Goal: Information Seeking & Learning: Learn about a topic

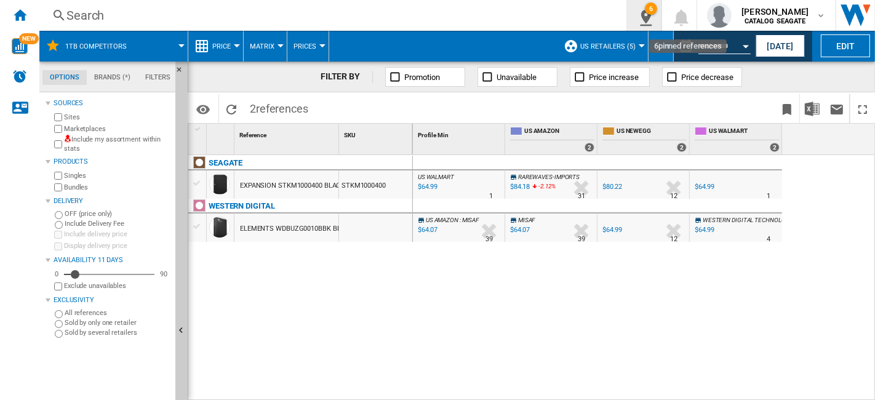
click at [651, 18] on ng-md-icon "6\a pinned references" at bounding box center [643, 15] width 15 height 15
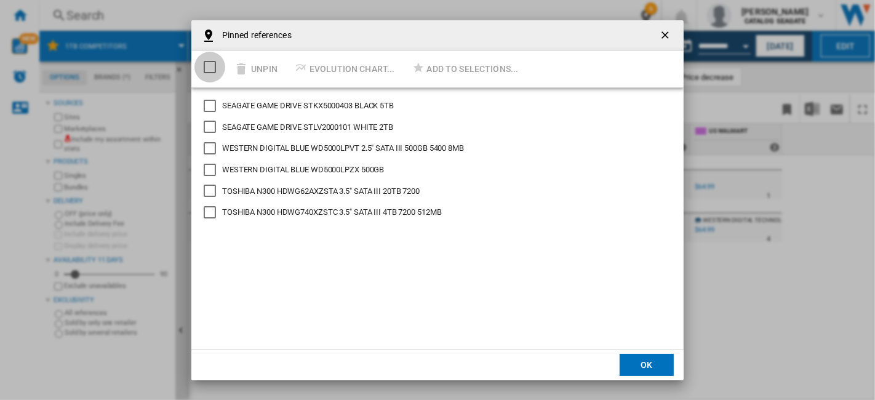
click at [209, 64] on div "Select/deselect all" at bounding box center [210, 67] width 12 height 12
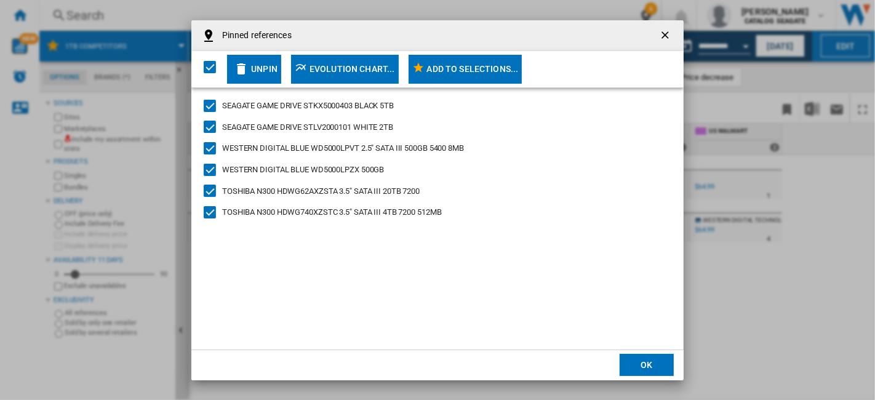
click at [271, 66] on div "Unpin" at bounding box center [264, 69] width 26 height 22
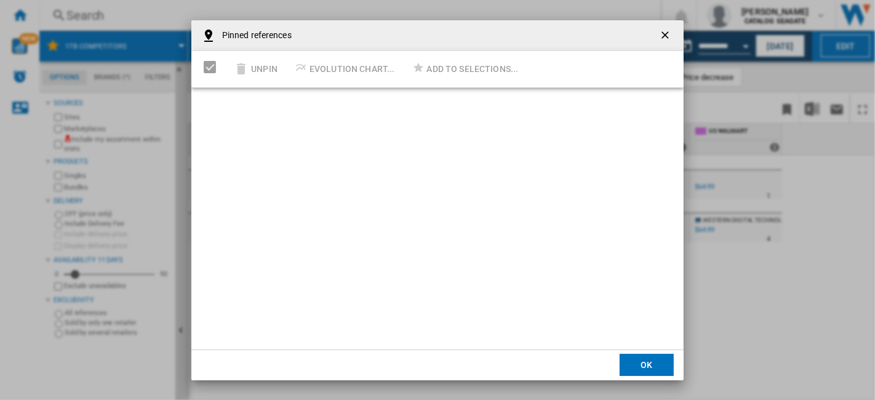
click at [658, 366] on button "OK" at bounding box center [647, 365] width 54 height 22
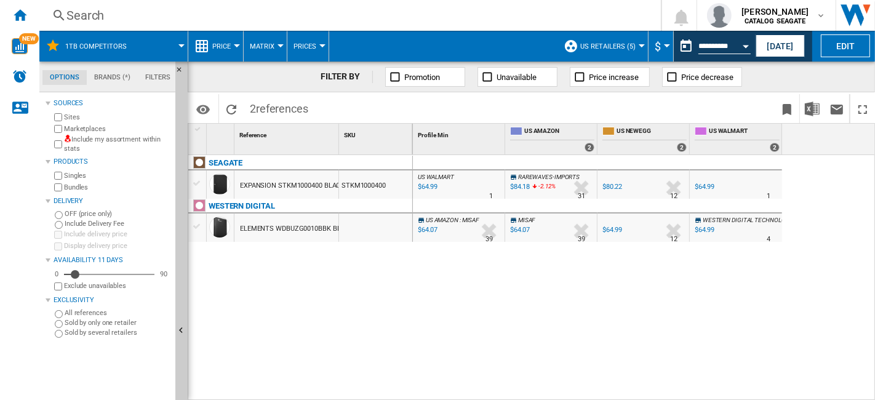
click at [627, 50] on button "US retailers (5)" at bounding box center [611, 46] width 62 height 31
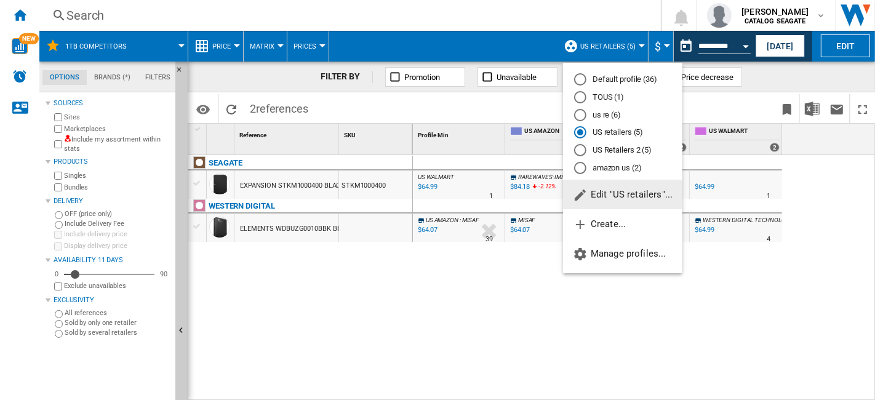
click at [633, 197] on span "Edit "US retailers"..." at bounding box center [623, 194] width 100 height 11
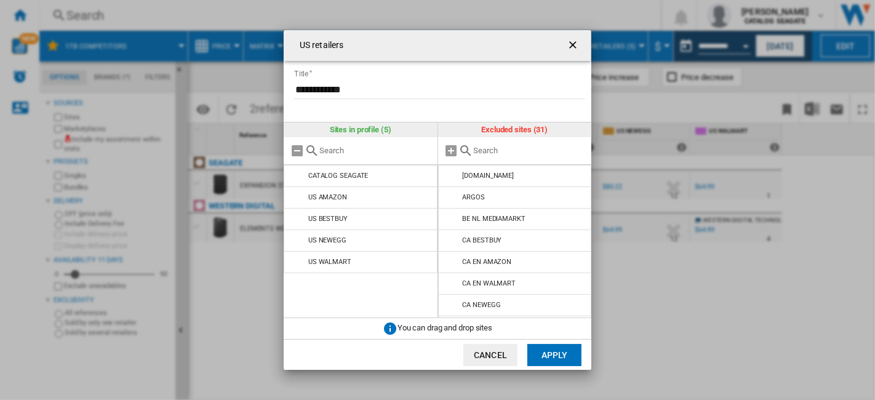
click at [654, 282] on div "**********" at bounding box center [437, 200] width 875 height 400
click at [567, 43] on ng-md-icon "getI18NText('BUTTONS.CLOSE_DIALOG')" at bounding box center [574, 46] width 15 height 15
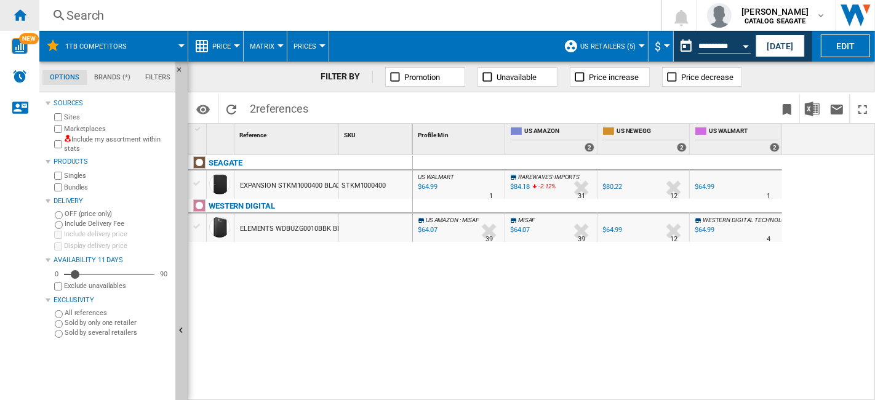
click at [26, 10] on ng-md-icon "Home" at bounding box center [19, 14] width 15 height 15
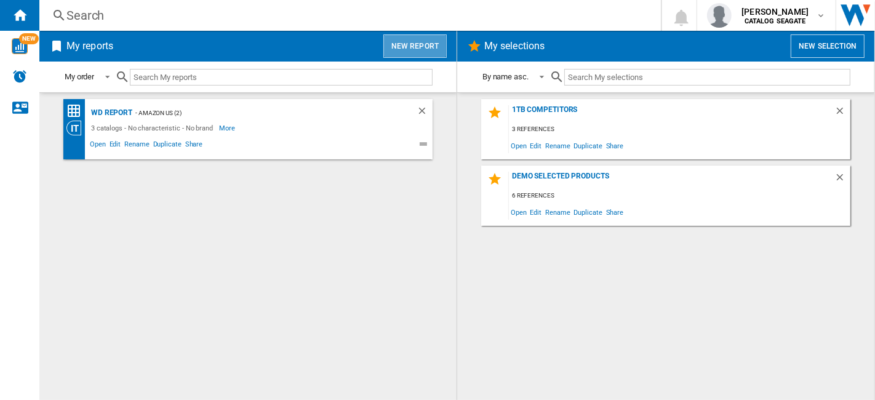
click at [430, 40] on button "New report" at bounding box center [414, 45] width 63 height 23
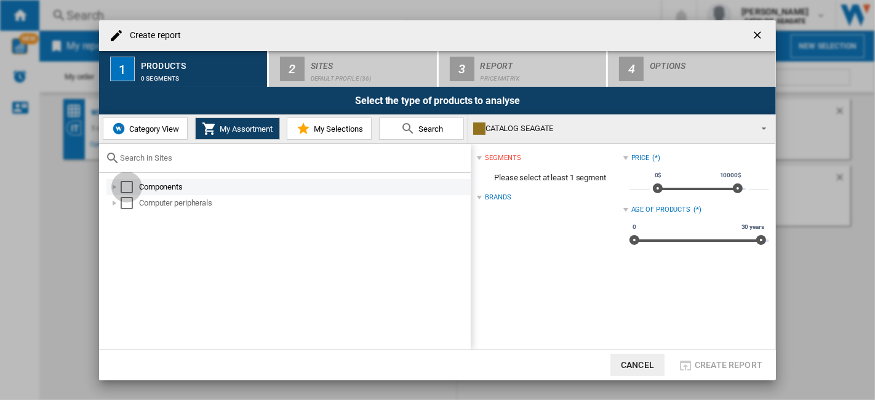
click at [131, 185] on div "Select" at bounding box center [127, 187] width 12 height 12
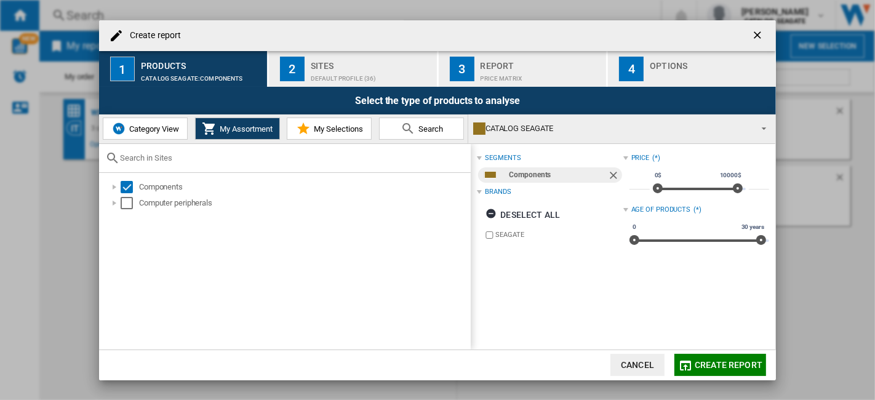
click at [122, 215] on div "Components Computer peripherals" at bounding box center [285, 261] width 372 height 177
click at [134, 204] on md-checkbox "Select" at bounding box center [130, 203] width 18 height 12
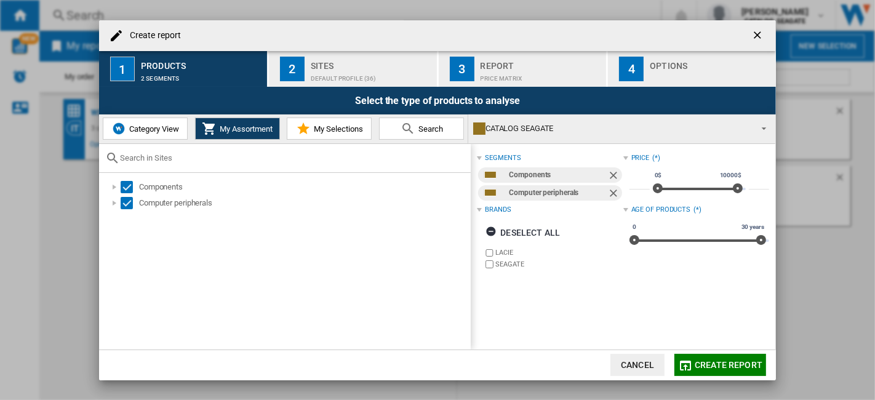
click at [397, 66] on div "Sites" at bounding box center [371, 62] width 121 height 13
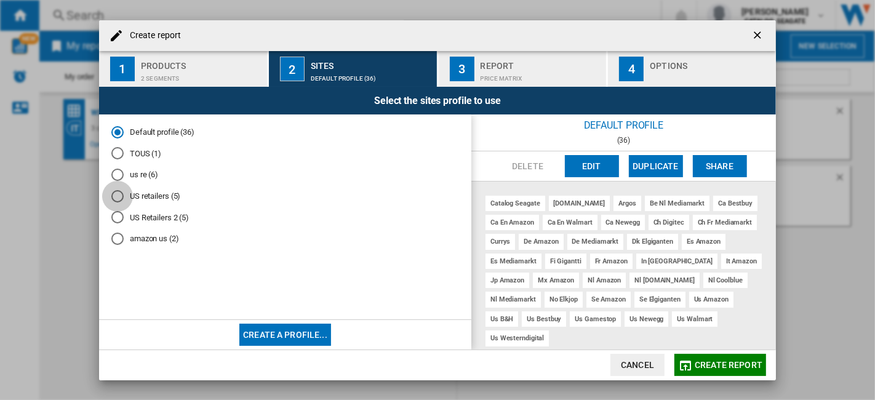
click at [116, 193] on div "US retailers (5)" at bounding box center [117, 196] width 12 height 12
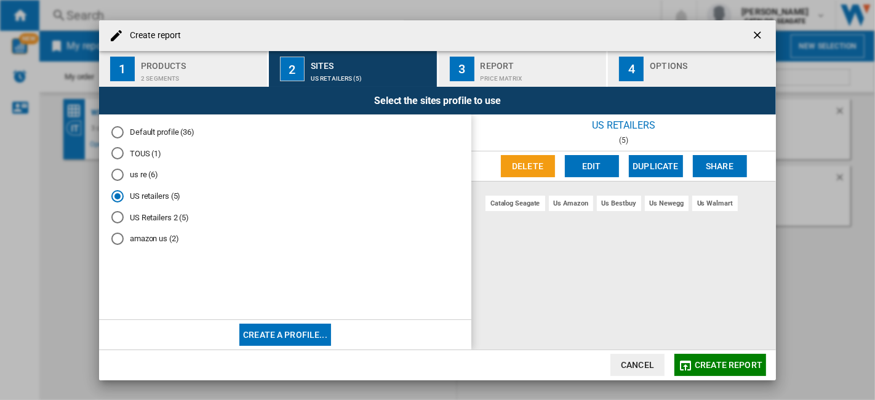
click at [532, 164] on button "Delete" at bounding box center [528, 166] width 54 height 22
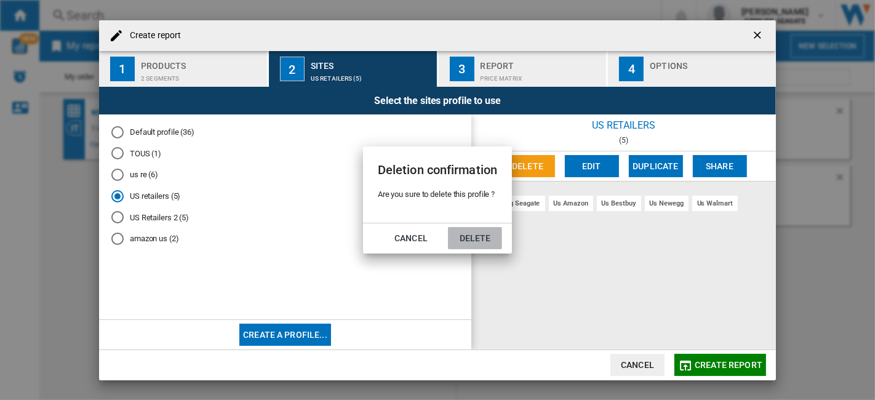
click at [487, 233] on button "Delete" at bounding box center [475, 238] width 54 height 22
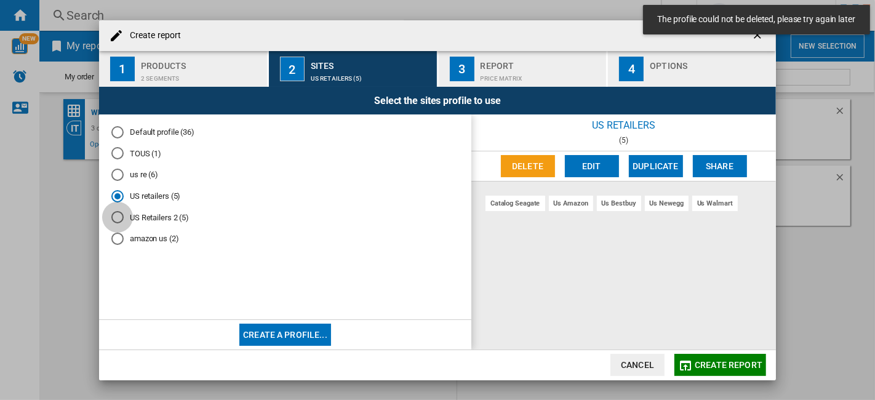
click at [118, 215] on div "US Retailers 2 (5)" at bounding box center [117, 217] width 12 height 12
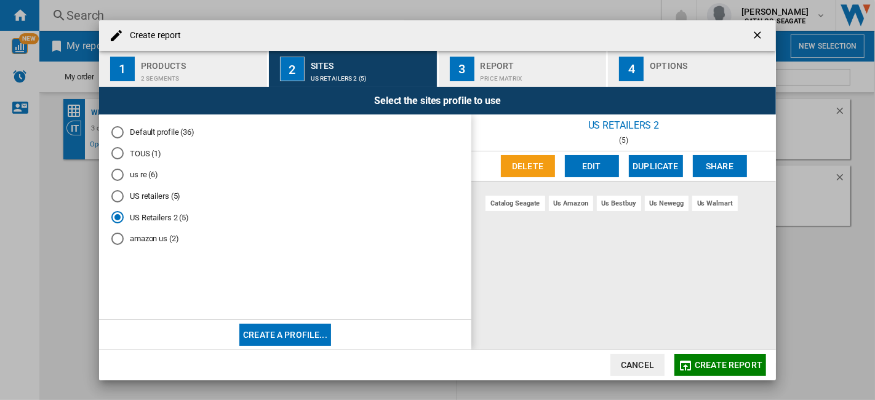
click at [539, 167] on button "Delete" at bounding box center [528, 166] width 54 height 22
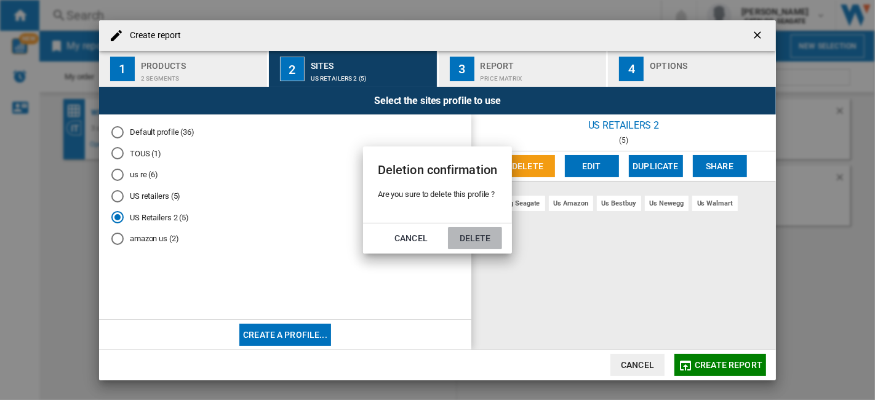
click at [458, 236] on button "Delete" at bounding box center [475, 238] width 54 height 22
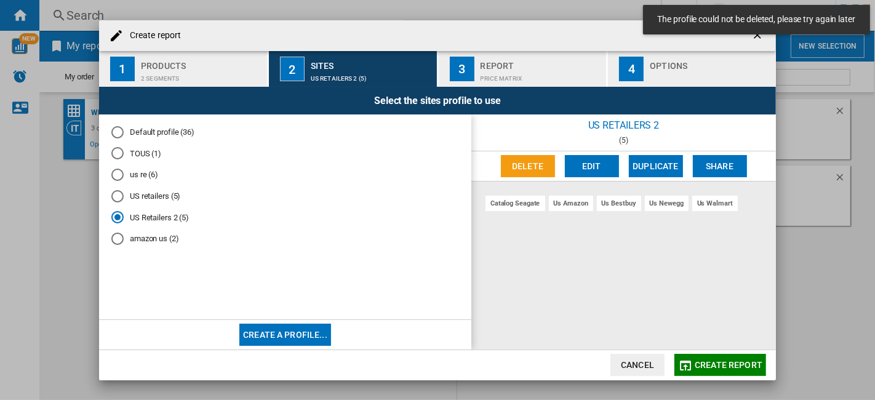
click at [237, 193] on md-radio-button "US retailers (5)" at bounding box center [285, 196] width 348 height 12
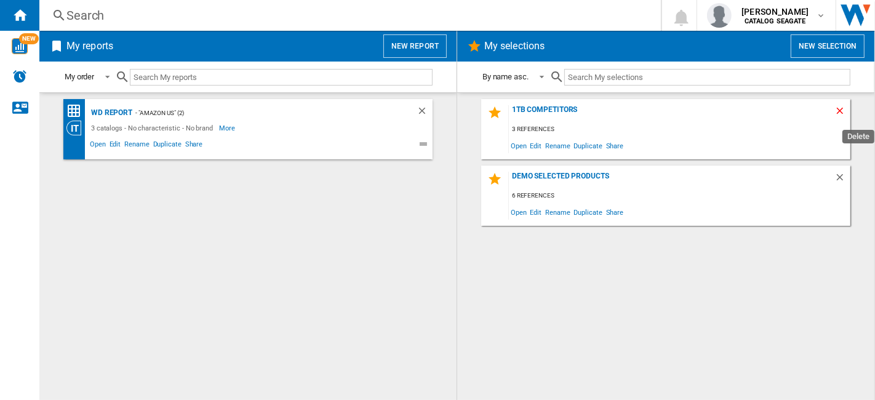
click at [838, 111] on ng-md-icon "Delete" at bounding box center [841, 112] width 15 height 15
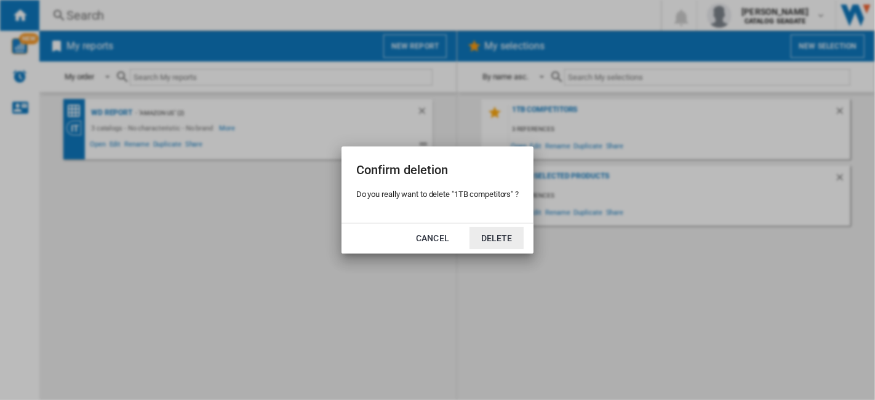
drag, startPoint x: 488, startPoint y: 239, endPoint x: 519, endPoint y: 236, distance: 31.0
click at [489, 240] on button "Delete" at bounding box center [497, 238] width 54 height 22
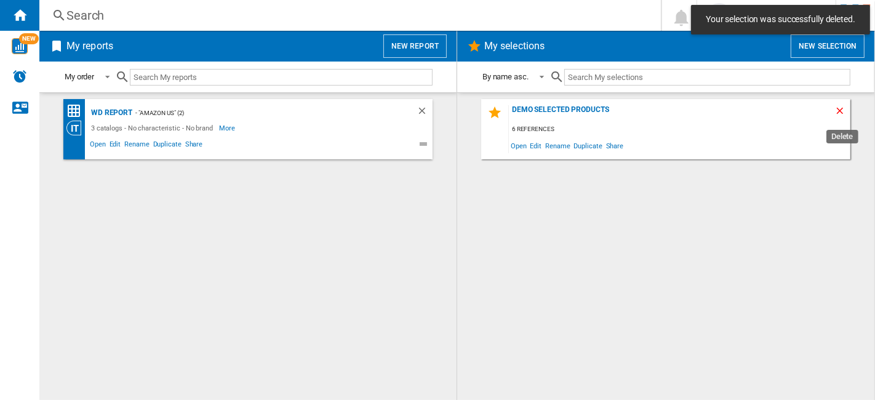
click at [842, 110] on ng-md-icon "Delete" at bounding box center [841, 112] width 15 height 15
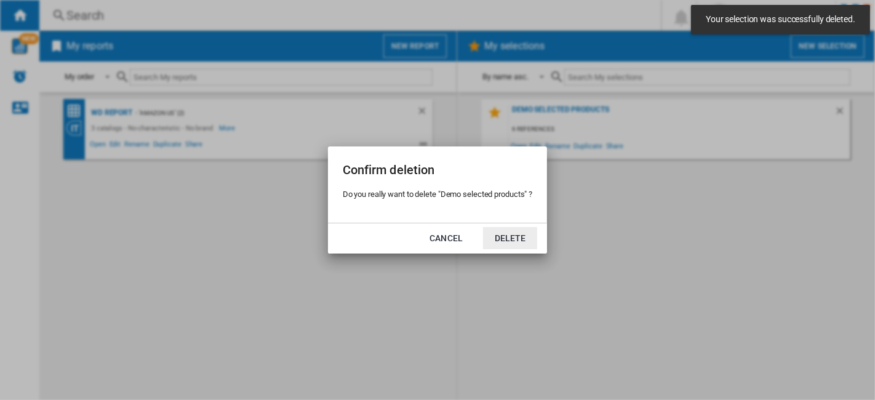
click at [497, 236] on button "Delete" at bounding box center [510, 238] width 54 height 22
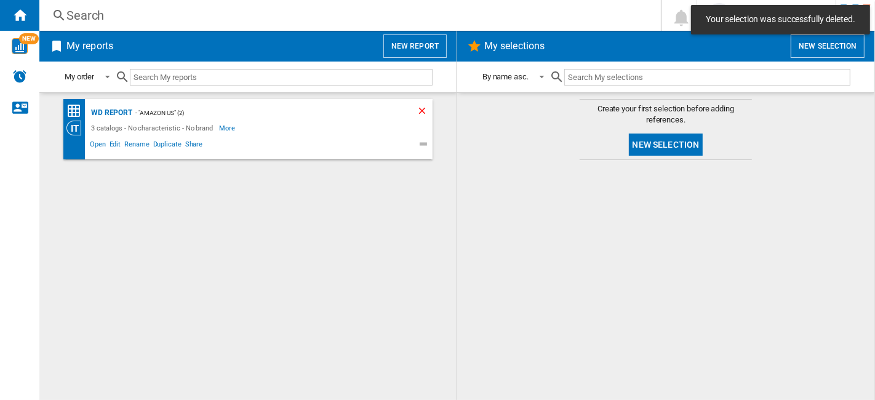
click at [420, 111] on ng-md-icon "Delete" at bounding box center [424, 112] width 15 height 15
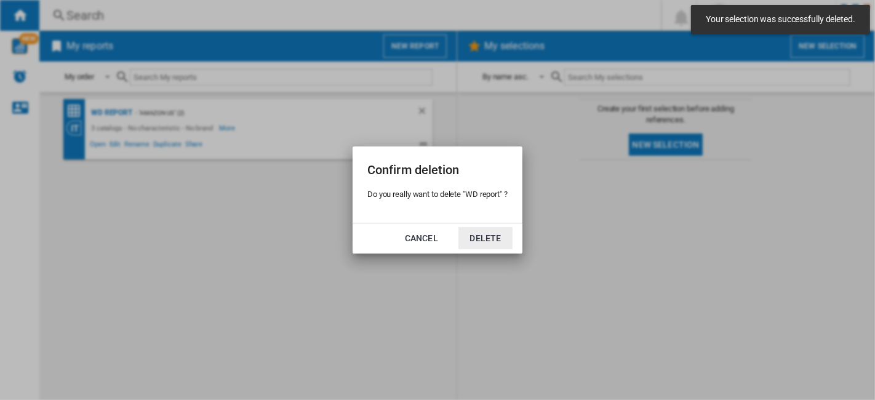
click at [491, 238] on button "Delete" at bounding box center [485, 238] width 54 height 22
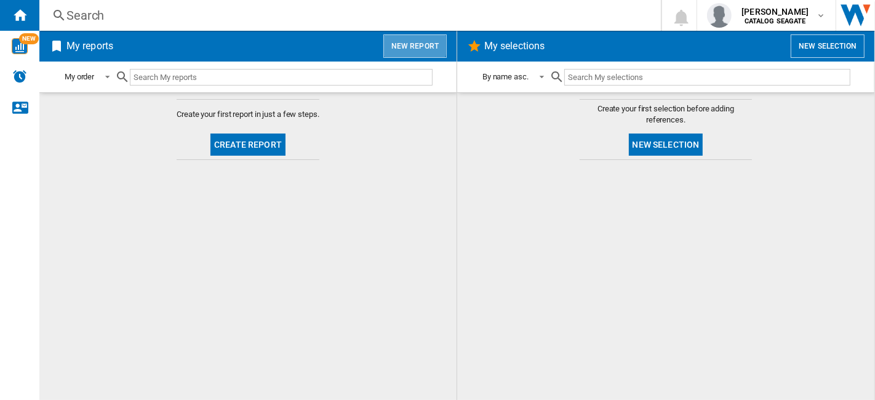
click at [416, 44] on button "New report" at bounding box center [414, 45] width 63 height 23
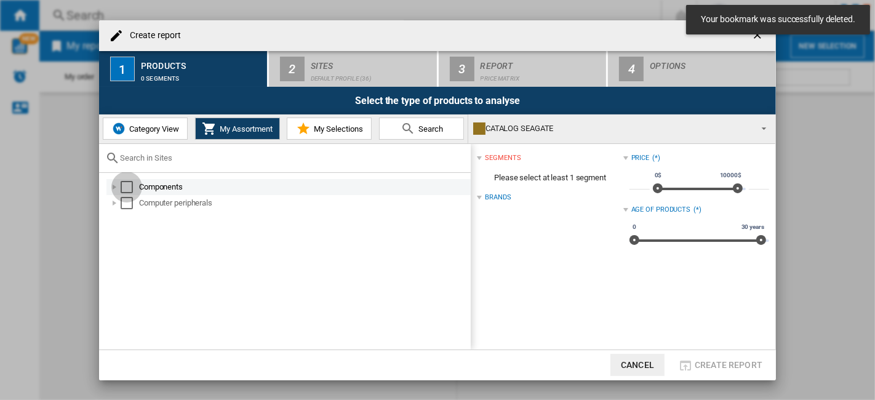
click at [127, 183] on div "Select" at bounding box center [127, 187] width 12 height 12
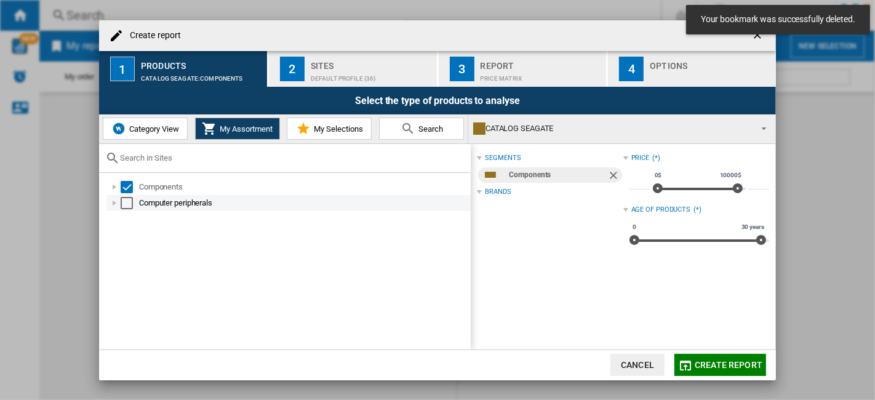
click at [128, 200] on div "Select" at bounding box center [127, 203] width 12 height 12
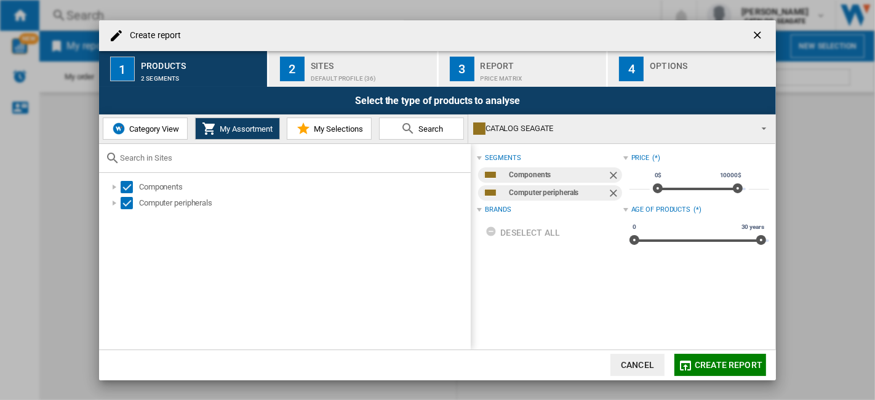
click at [339, 79] on div "Default profile (36)" at bounding box center [371, 75] width 121 height 13
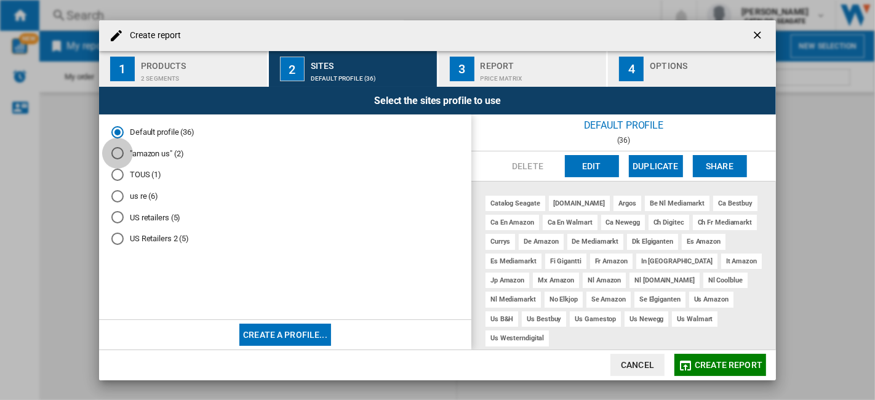
click at [114, 153] on div at bounding box center [117, 153] width 12 height 12
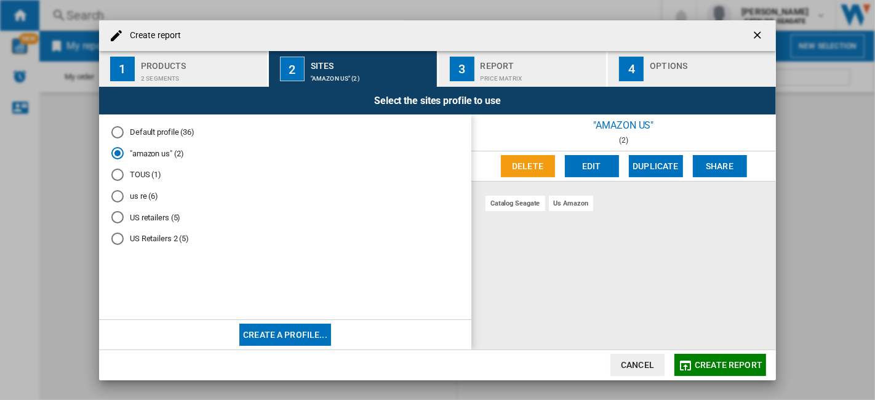
click at [538, 166] on button "Delete" at bounding box center [528, 166] width 54 height 22
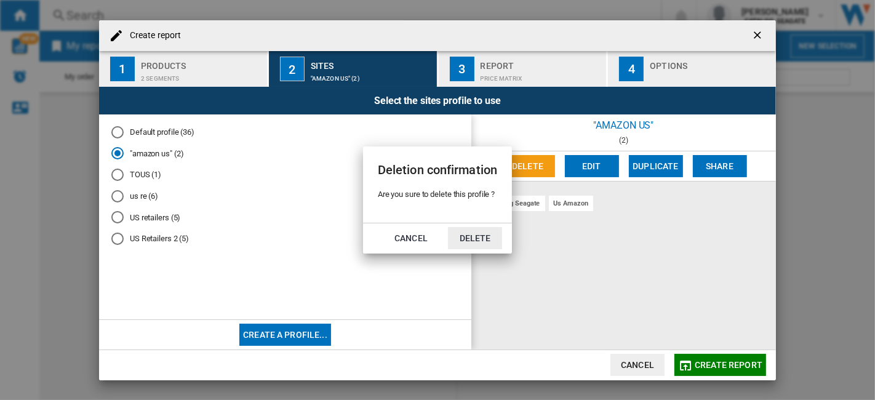
click at [464, 231] on button "Delete" at bounding box center [475, 238] width 54 height 22
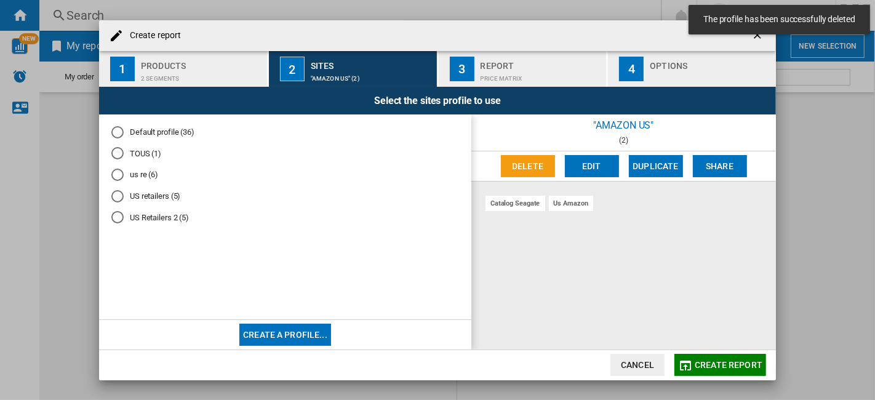
click at [123, 156] on div "TOUS (1)" at bounding box center [117, 153] width 12 height 12
click at [542, 166] on button "Delete" at bounding box center [528, 166] width 54 height 22
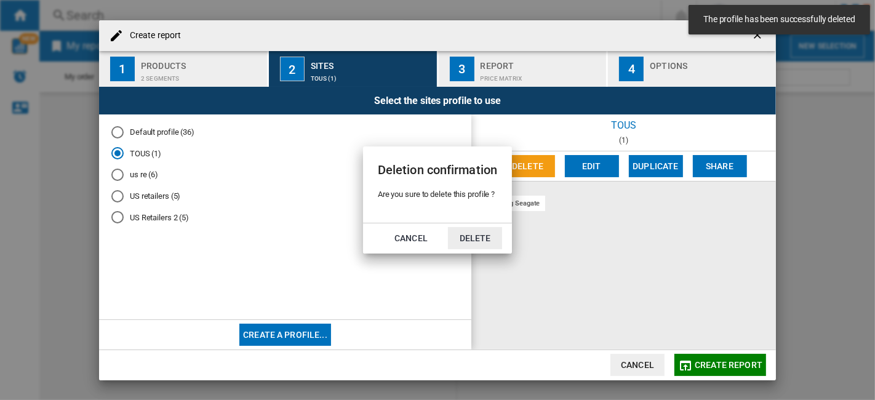
click at [482, 240] on button "Delete" at bounding box center [475, 238] width 54 height 22
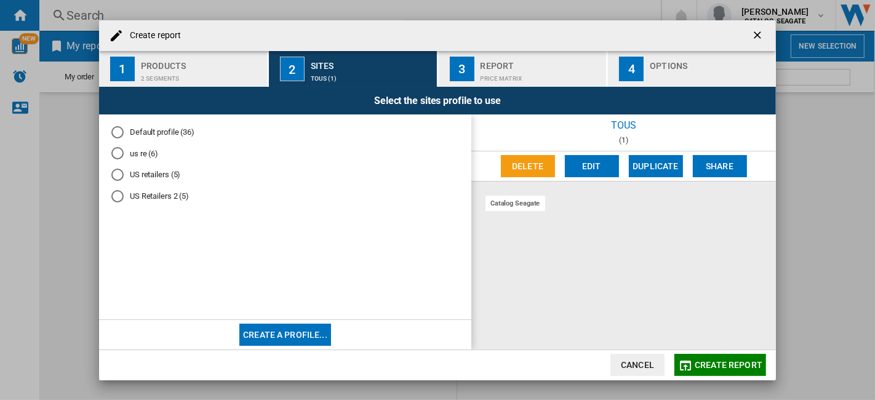
click at [116, 152] on div "us re (6)" at bounding box center [117, 153] width 12 height 12
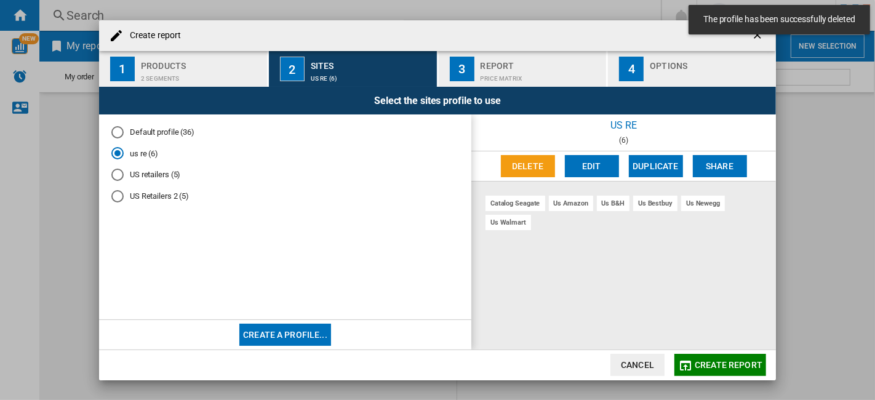
click at [531, 170] on button "Delete" at bounding box center [528, 166] width 54 height 22
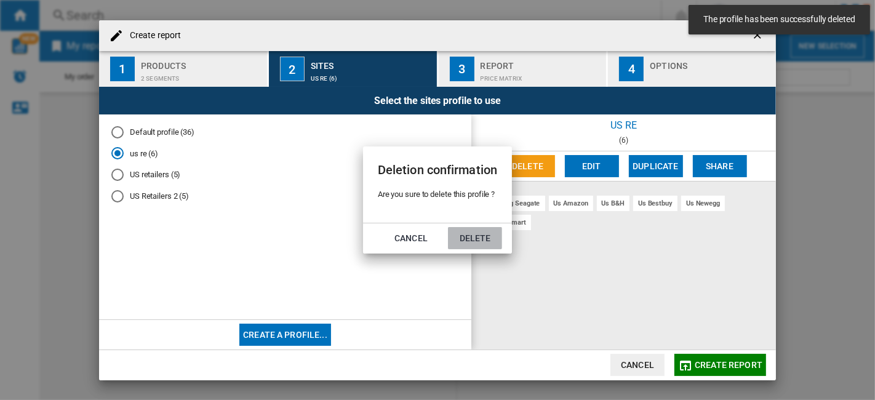
click at [485, 242] on button "Delete" at bounding box center [475, 238] width 54 height 22
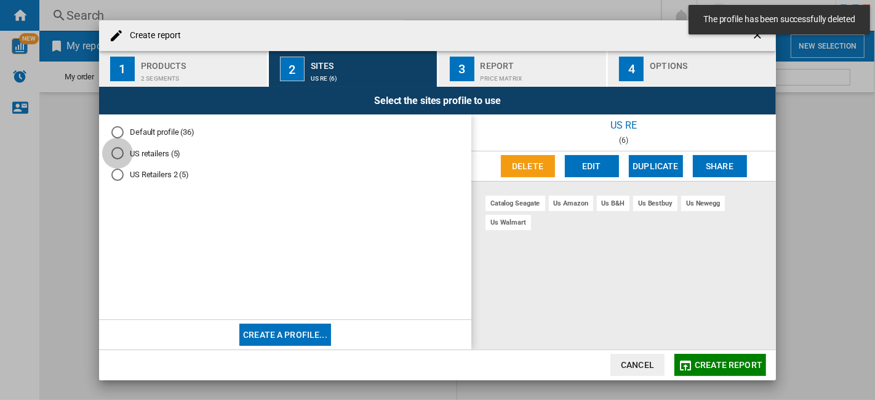
click at [118, 154] on div "US retailers (5)" at bounding box center [117, 153] width 12 height 12
click at [119, 174] on div "US Retailers 2 (5)" at bounding box center [117, 175] width 12 height 12
click at [600, 164] on button "Edit" at bounding box center [592, 166] width 54 height 22
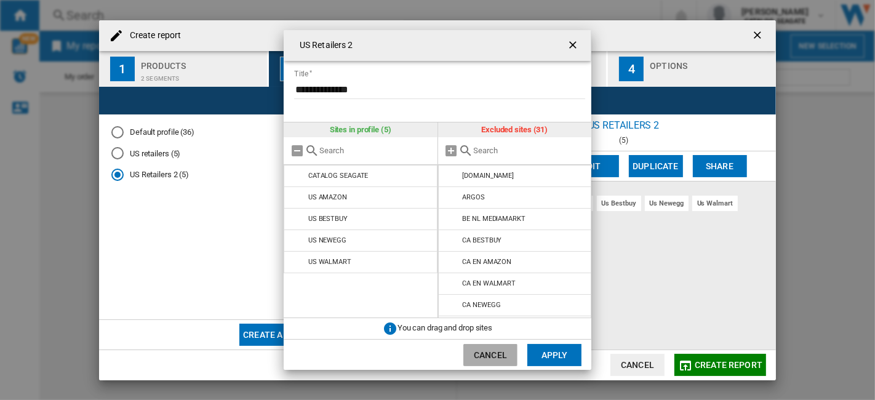
drag, startPoint x: 503, startPoint y: 352, endPoint x: 566, endPoint y: 254, distance: 116.8
click at [503, 352] on button "Cancel" at bounding box center [490, 355] width 54 height 22
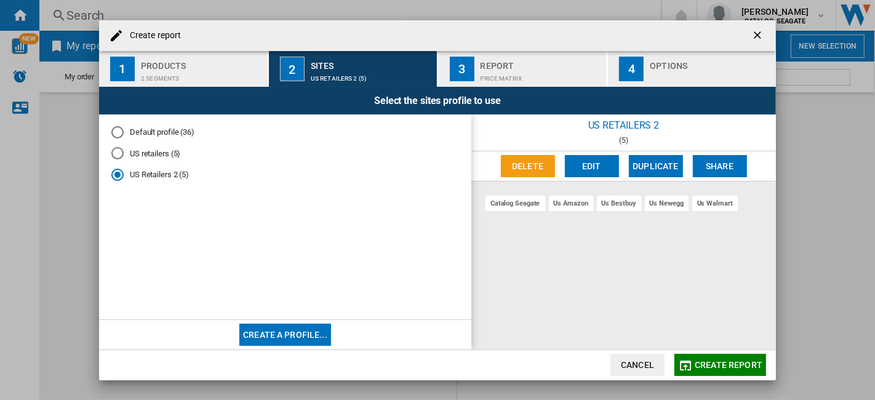
click at [546, 161] on button "Delete" at bounding box center [528, 166] width 54 height 22
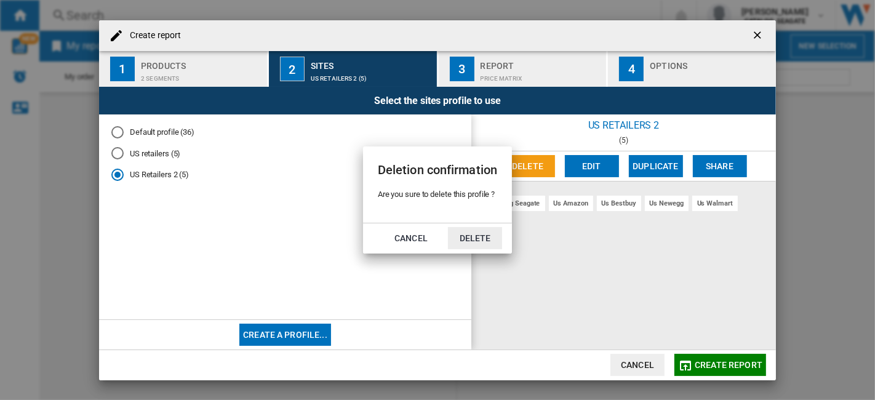
click at [479, 238] on button "Delete" at bounding box center [475, 238] width 54 height 22
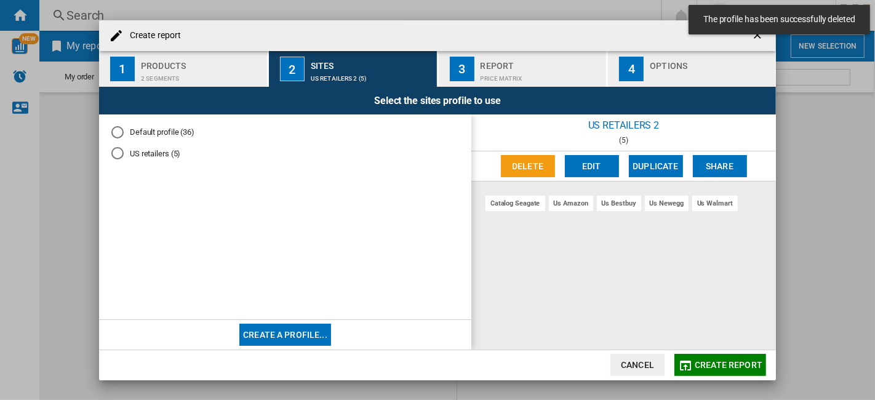
click at [606, 164] on button "Edit" at bounding box center [592, 166] width 54 height 22
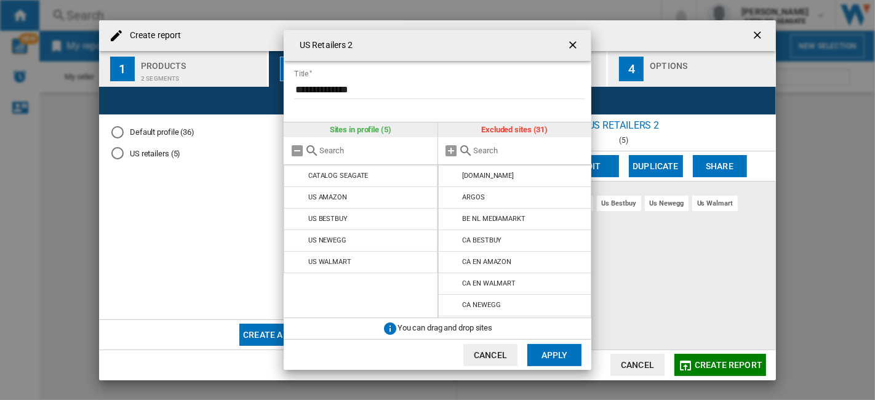
click at [478, 153] on input "{{::title}} {{::getI18NText('BUTTONS.CANCEL')}} ..." at bounding box center [530, 150] width 112 height 9
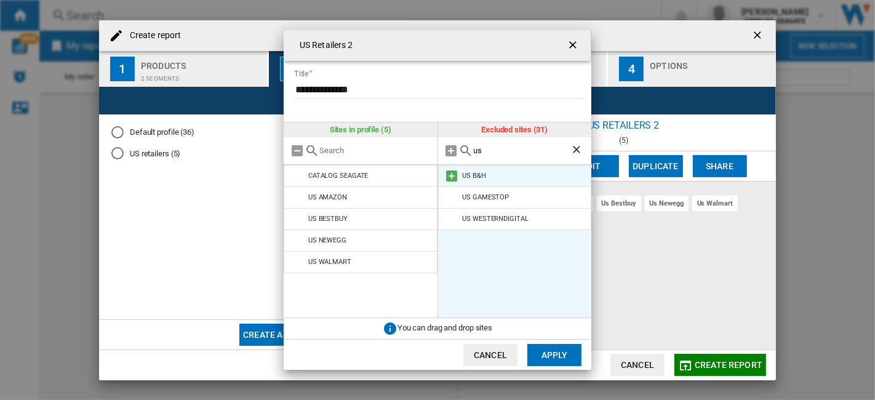
type input "us"
click at [454, 177] on md-icon "{{::title}} {{::getI18NText('BUTTONS.CANCEL')}} ..." at bounding box center [452, 176] width 15 height 15
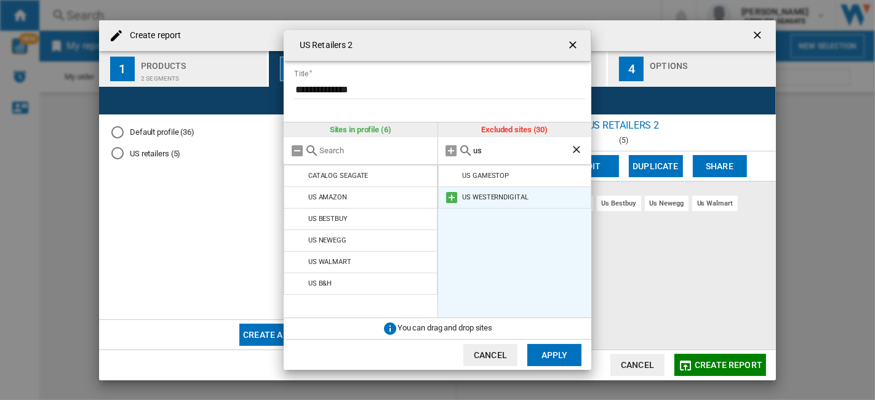
click at [452, 190] on md-icon "{{::title}} {{::getI18NText('BUTTONS.CANCEL')}} ..." at bounding box center [452, 197] width 15 height 15
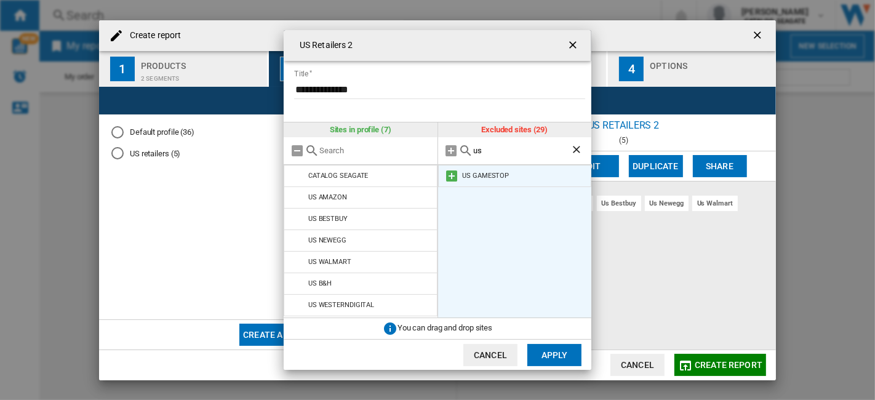
click at [448, 177] on md-icon "{{::title}} {{::getI18NText('BUTTONS.CANCEL')}} ..." at bounding box center [452, 176] width 15 height 15
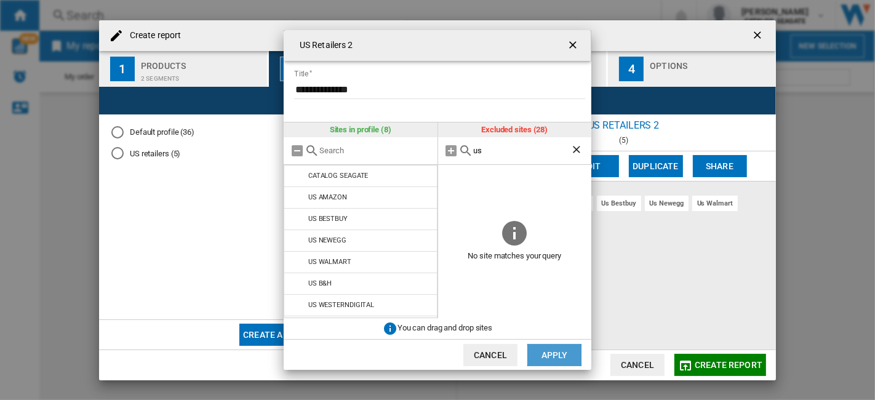
click at [561, 359] on button "Apply" at bounding box center [554, 355] width 54 height 22
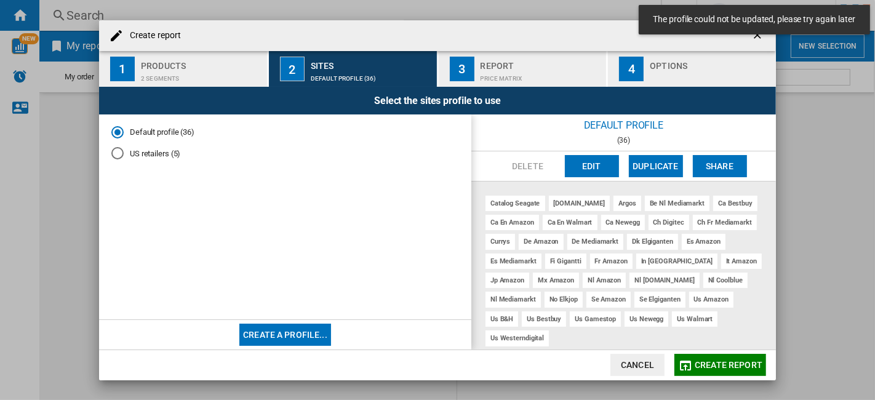
click at [130, 151] on md-radio-button "US retailers (5)" at bounding box center [285, 154] width 348 height 12
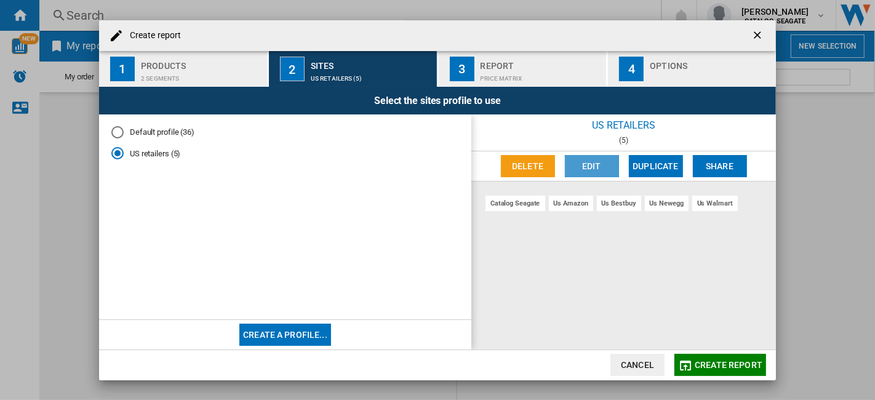
click at [596, 170] on button "Edit" at bounding box center [592, 166] width 54 height 22
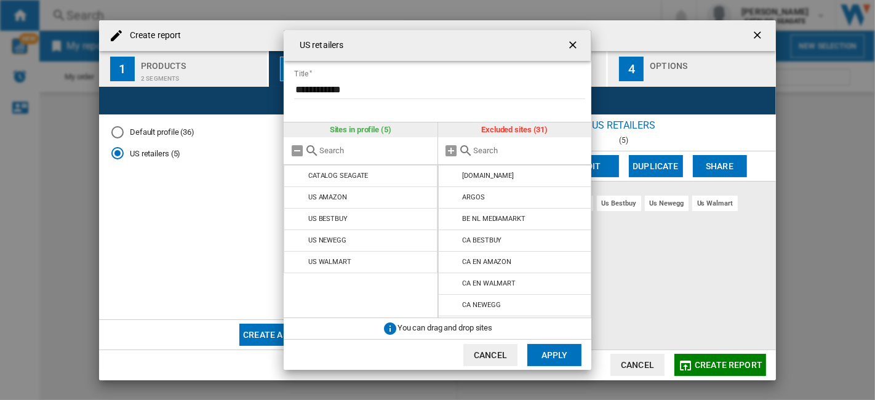
click at [468, 150] on md-icon "{{::title}} {{::getI18NText('BUTTONS.CANCEL')}} ..." at bounding box center [466, 150] width 15 height 15
click at [485, 149] on input "{{::title}} {{::getI18NText('BUTTONS.CANCEL')}} ..." at bounding box center [530, 150] width 112 height 9
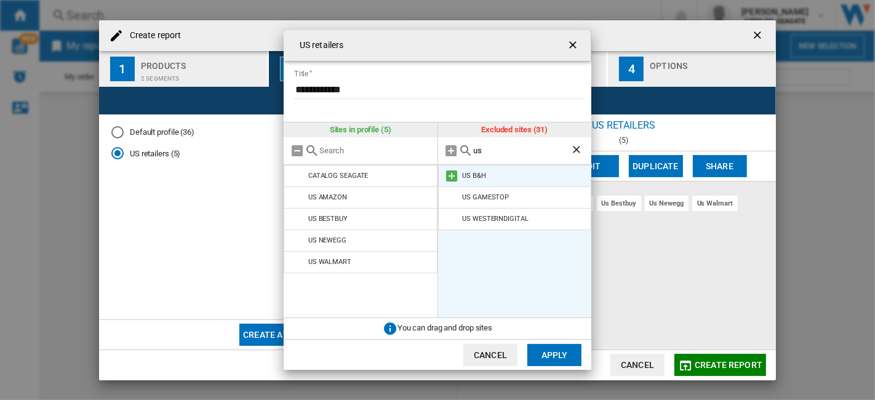
type input "us"
click at [455, 179] on md-icon "{{::title}} {{::getI18NText('BUTTONS.CANCEL')}} ..." at bounding box center [452, 176] width 15 height 15
click at [457, 180] on md-icon "{{::title}} {{::getI18NText('BUTTONS.CANCEL')}} ..." at bounding box center [452, 176] width 15 height 15
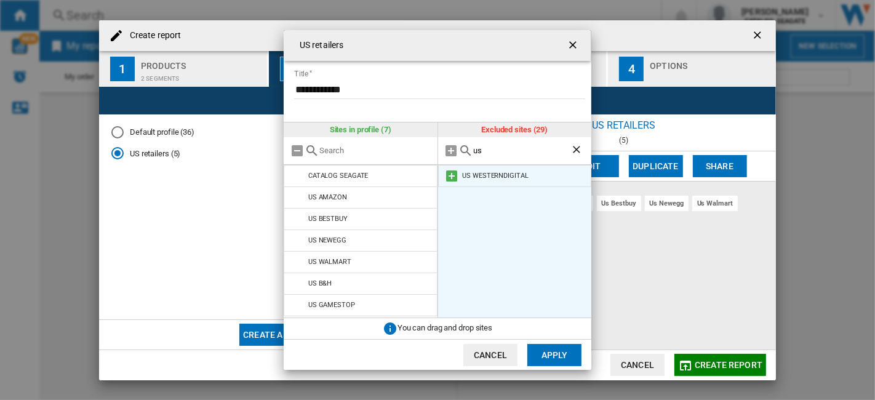
click at [457, 178] on md-icon "{{::title}} {{::getI18NText('BUTTONS.CANCEL')}} ..." at bounding box center [452, 176] width 15 height 15
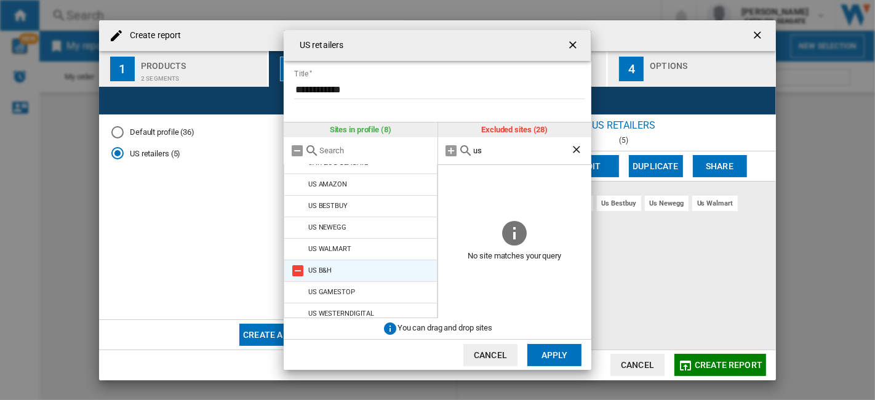
scroll to position [19, 0]
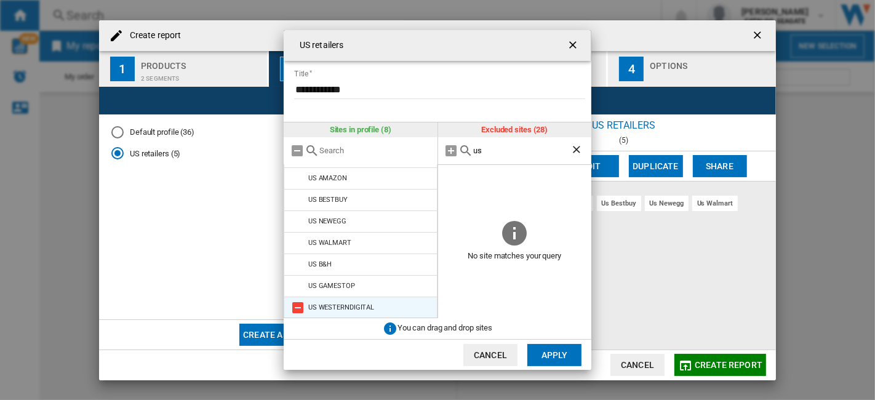
click at [298, 308] on md-icon "{{::title}} {{::getI18NText('BUTTONS.CANCEL')}} ..." at bounding box center [297, 307] width 15 height 15
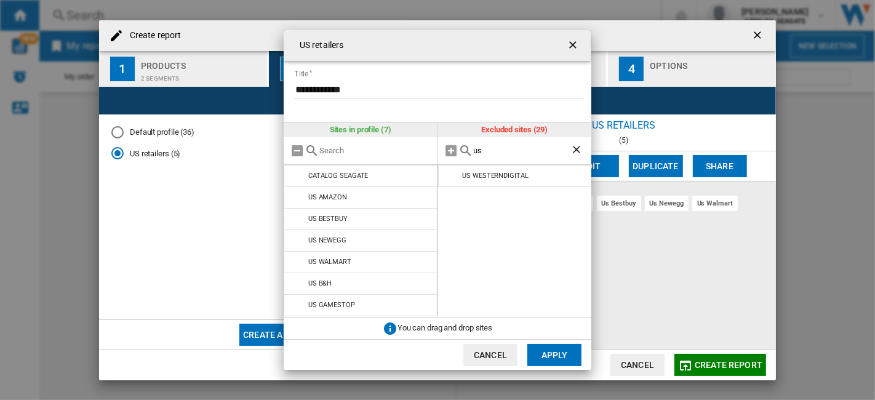
click at [566, 353] on button "Apply" at bounding box center [554, 355] width 54 height 22
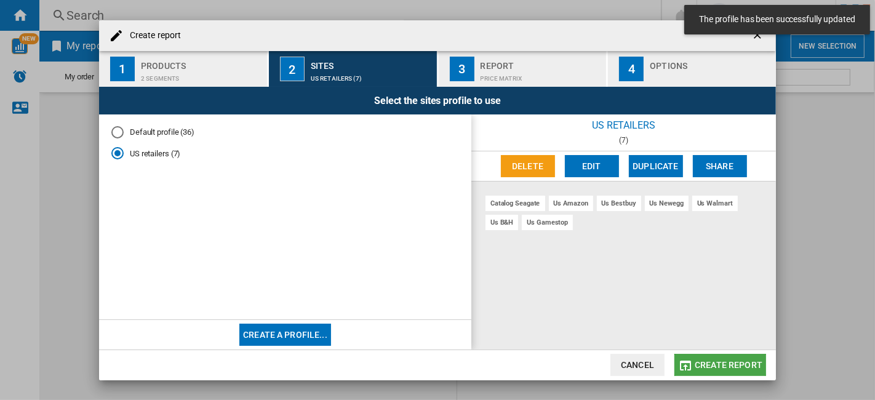
click at [718, 363] on span "Create report" at bounding box center [729, 365] width 68 height 10
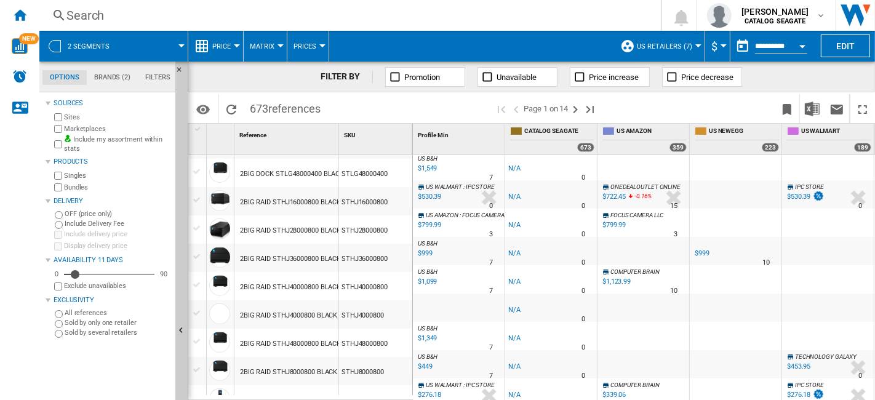
scroll to position [443, 0]
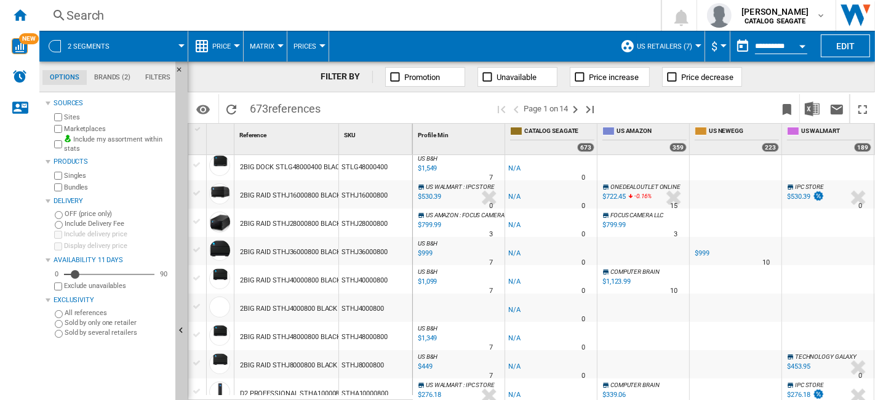
drag, startPoint x: 628, startPoint y: 394, endPoint x: 819, endPoint y: 386, distance: 191.6
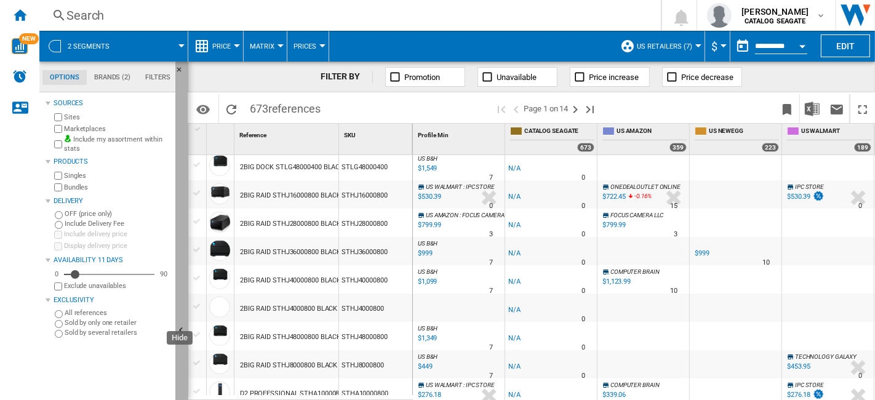
click at [180, 206] on button "Hide" at bounding box center [181, 332] width 12 height 540
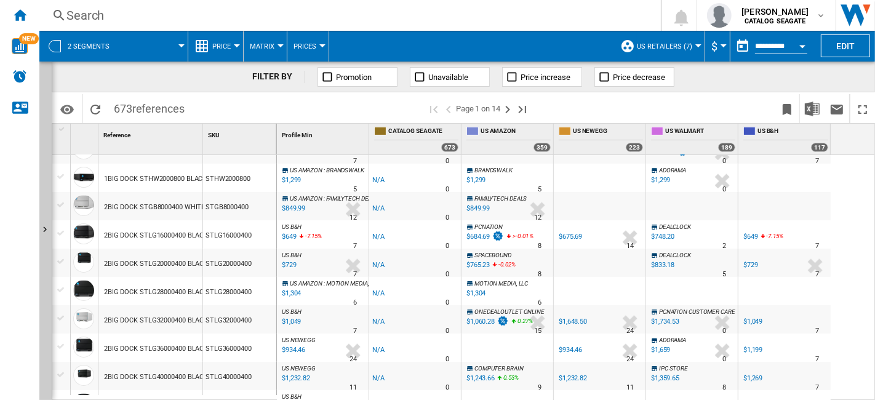
scroll to position [0, 0]
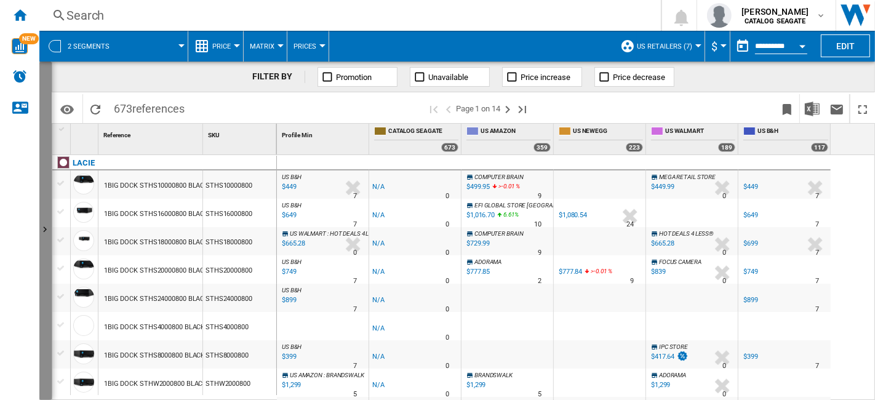
click at [45, 183] on button "Show" at bounding box center [45, 231] width 12 height 338
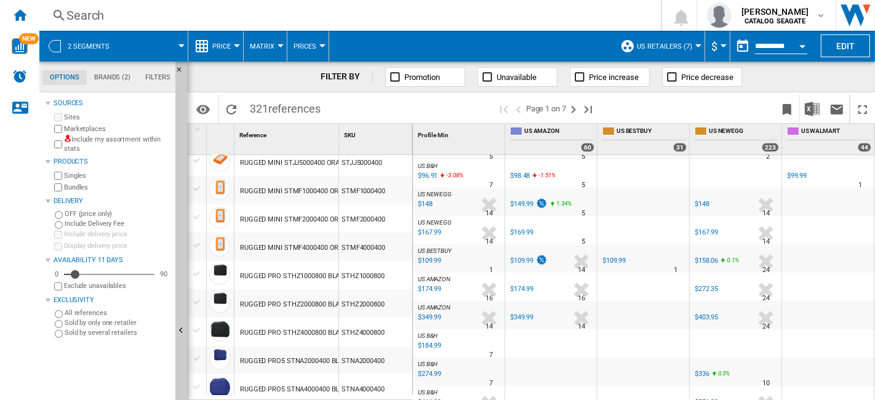
scroll to position [889, 0]
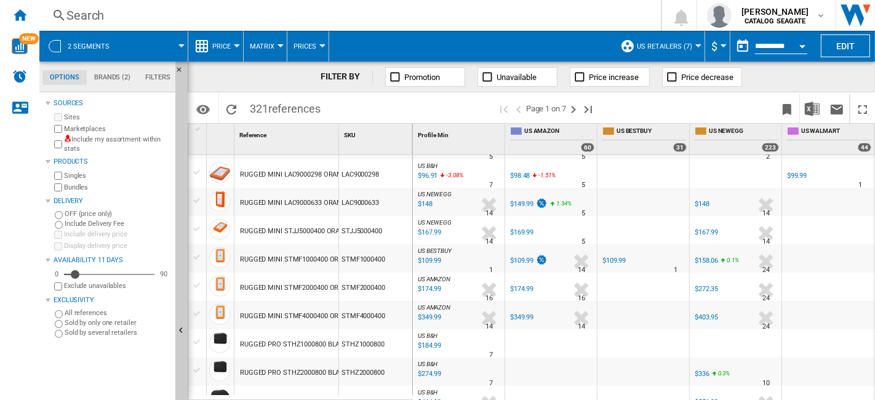
click at [89, 130] on label "Marketplaces" at bounding box center [117, 128] width 106 height 9
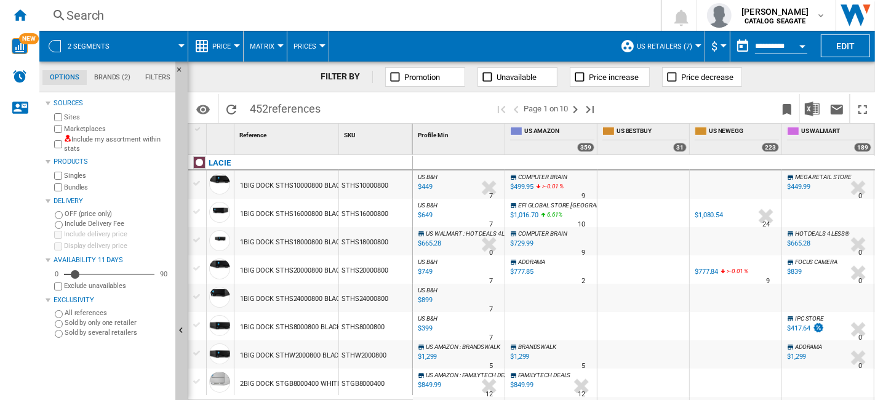
click at [90, 129] on label "Marketplaces" at bounding box center [117, 128] width 106 height 9
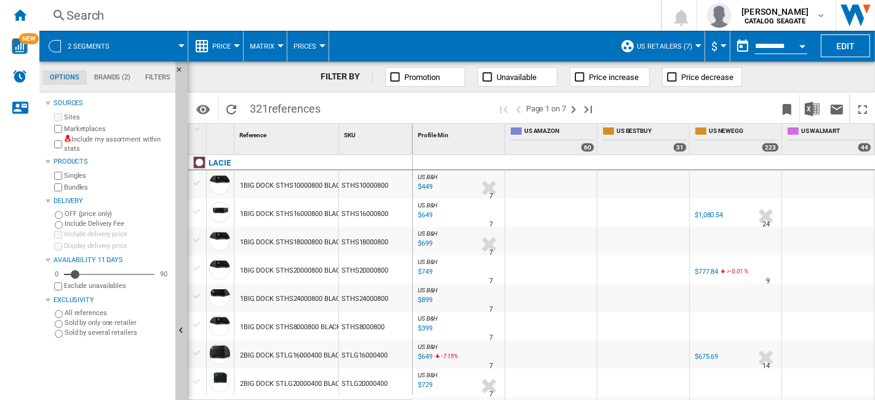
click at [425, 186] on div "$449" at bounding box center [424, 187] width 17 height 12
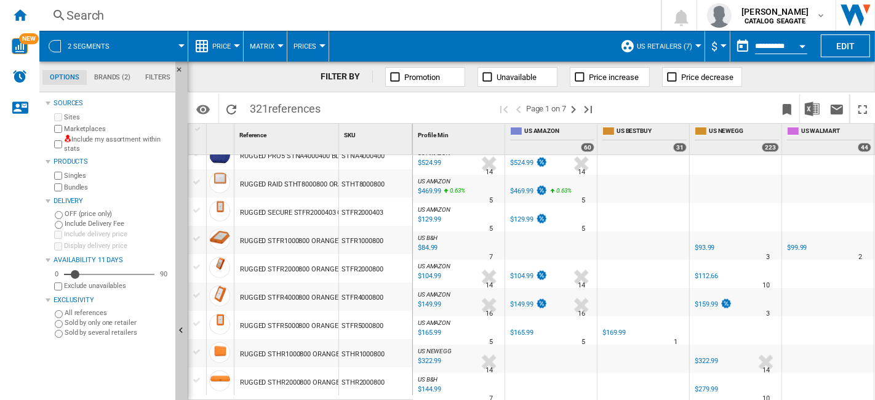
drag, startPoint x: 634, startPoint y: 394, endPoint x: 814, endPoint y: 394, distance: 179.7
click at [814, 394] on div "US B&H : US B&H -1.0 % $449 % N/A 7 US B&H : US B&H US B&H -1.0 % $449 % N/A" at bounding box center [644, 278] width 463 height 246
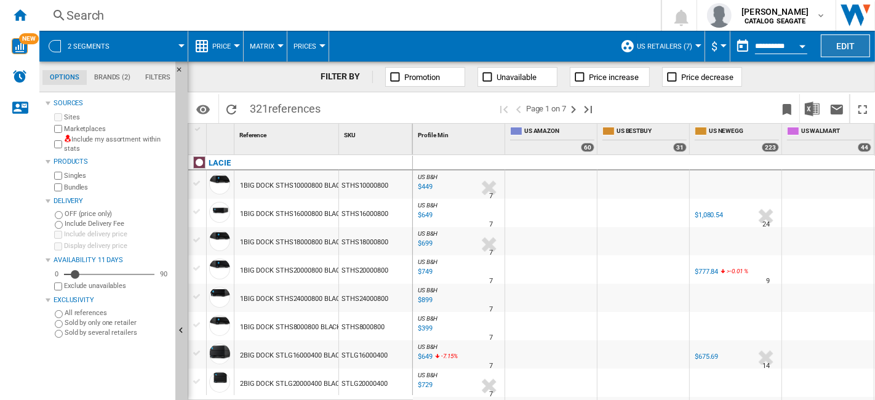
click at [847, 54] on button "Edit" at bounding box center [845, 45] width 49 height 23
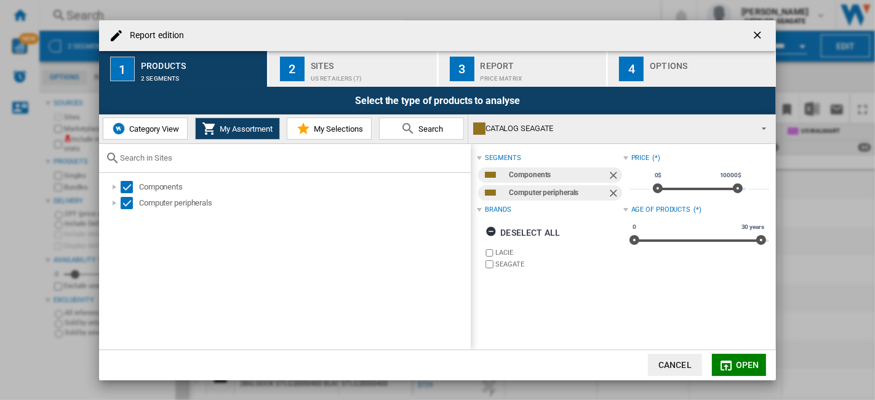
click at [658, 74] on div "Report edition ..." at bounding box center [710, 75] width 121 height 13
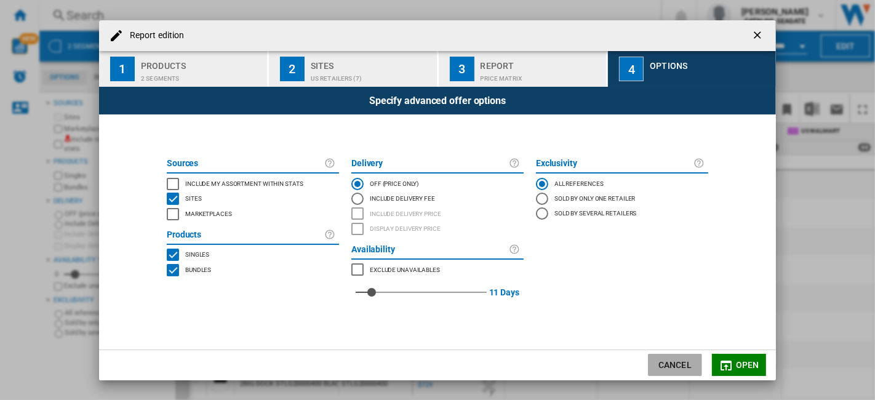
click at [679, 365] on button "Cancel" at bounding box center [675, 365] width 54 height 22
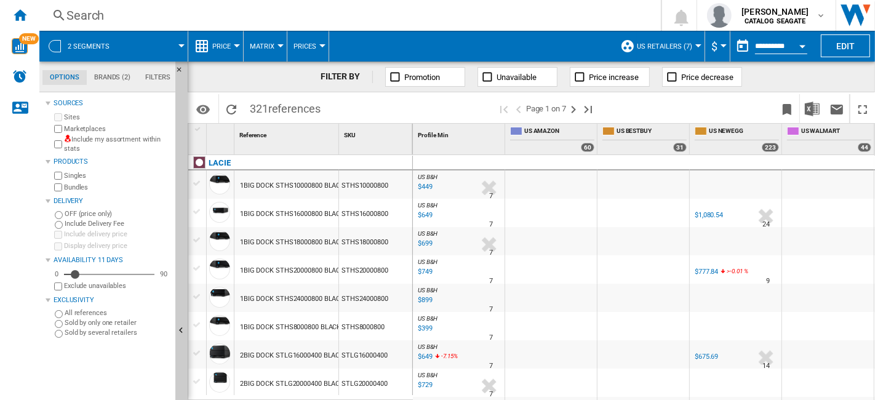
click at [91, 128] on label "Marketplaces" at bounding box center [117, 128] width 106 height 9
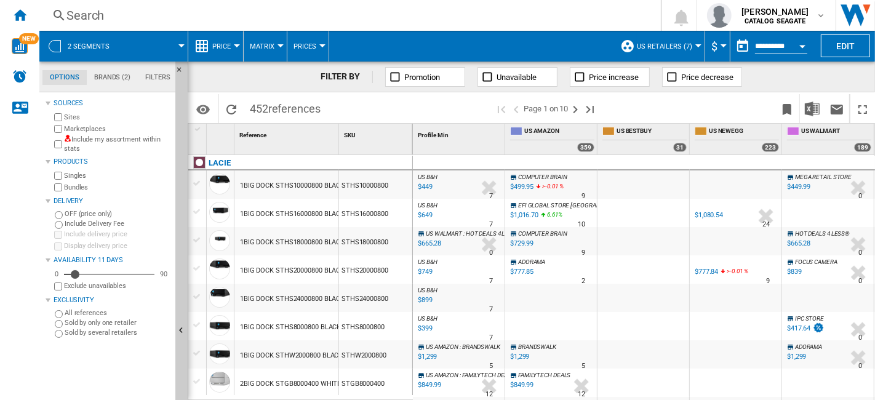
click at [799, 188] on div "$449.99" at bounding box center [798, 187] width 23 height 8
click at [689, 50] on span "US retailers (7)" at bounding box center [664, 46] width 55 height 8
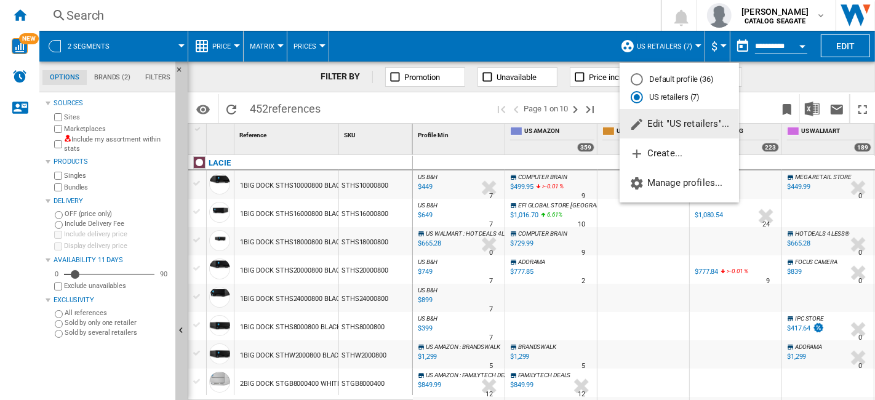
click at [682, 125] on span "Edit "US retailers"..." at bounding box center [680, 123] width 100 height 11
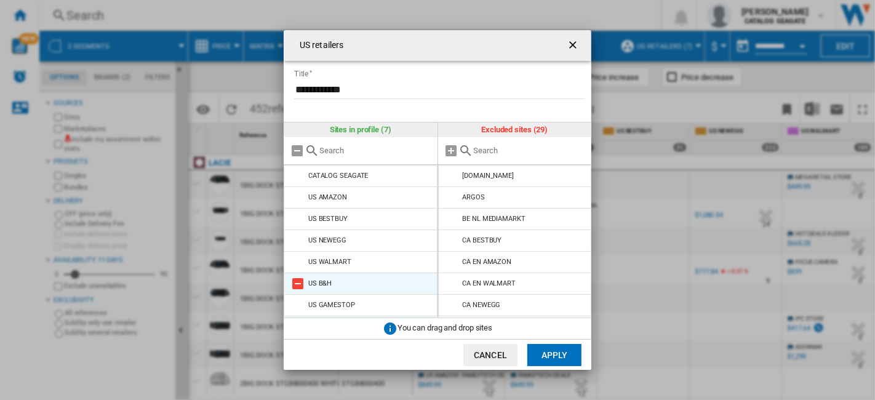
click at [302, 282] on md-icon "US retailers ..." at bounding box center [297, 283] width 15 height 15
click at [297, 283] on md-icon "US retailers ..." at bounding box center [297, 283] width 15 height 15
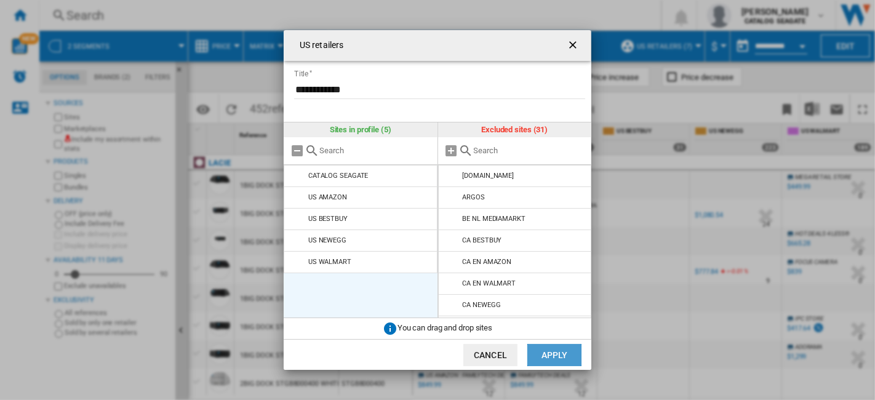
click at [551, 347] on button "Apply" at bounding box center [554, 355] width 54 height 22
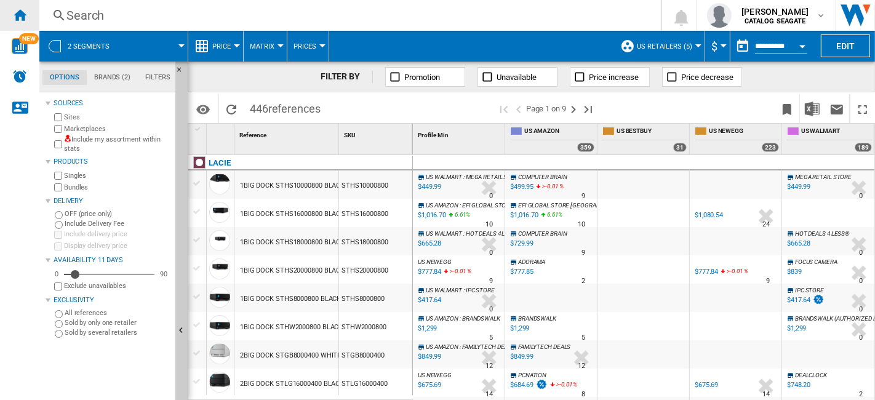
click at [27, 17] on div "Home" at bounding box center [19, 15] width 39 height 31
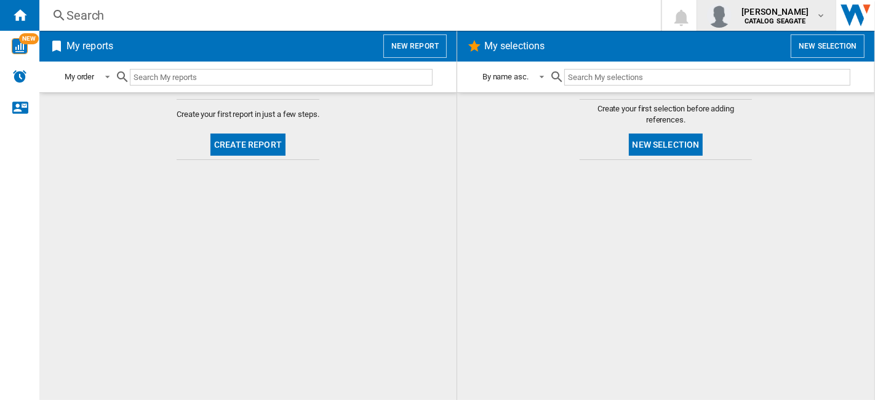
click at [812, 18] on div "kok hua tan CATALOG SEAGATE" at bounding box center [776, 16] width 79 height 20
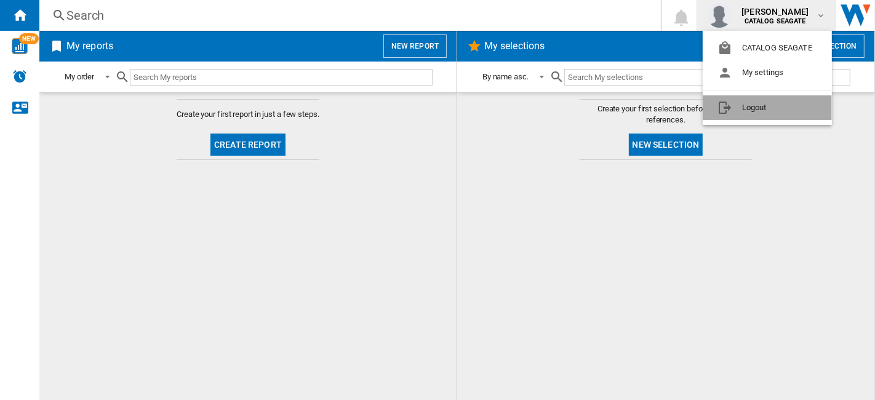
click at [754, 105] on button "Logout" at bounding box center [767, 107] width 129 height 25
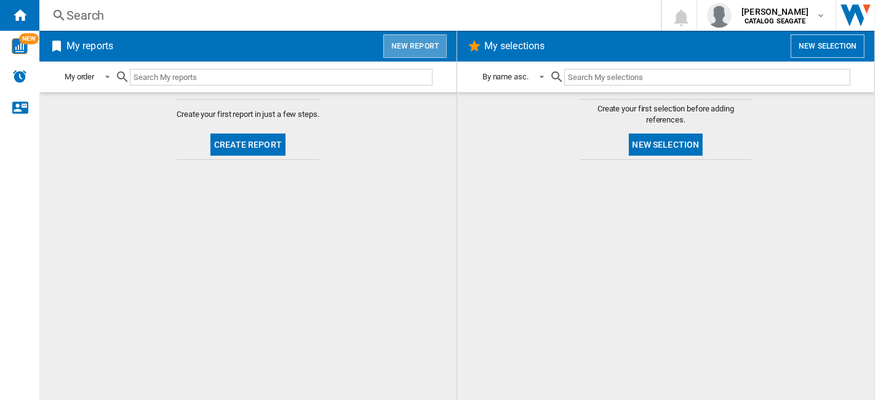
click at [407, 52] on button "New report" at bounding box center [414, 45] width 63 height 23
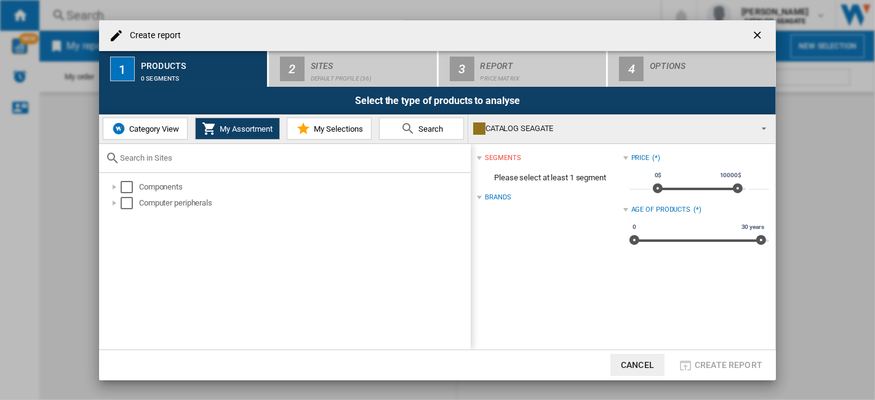
click at [158, 134] on button "Category View" at bounding box center [145, 129] width 85 height 22
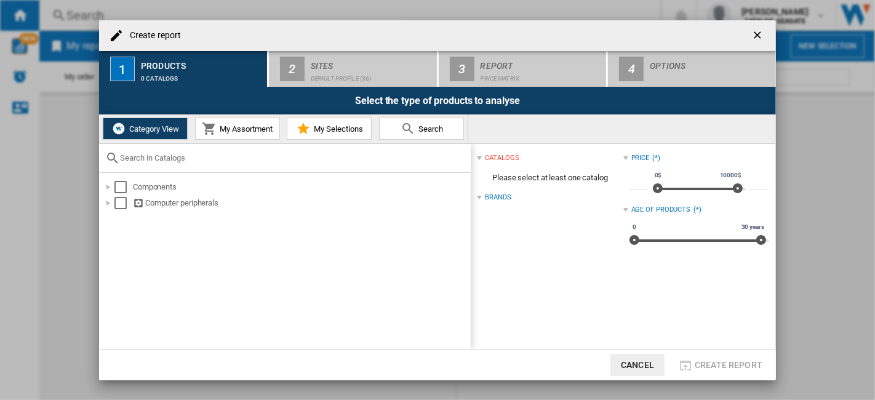
click at [227, 135] on button "My Assortment" at bounding box center [237, 129] width 85 height 22
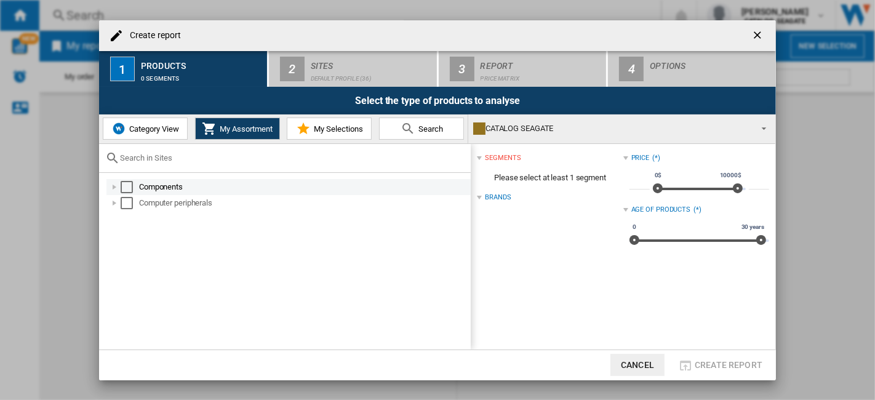
click at [130, 187] on div "Select" at bounding box center [127, 187] width 12 height 12
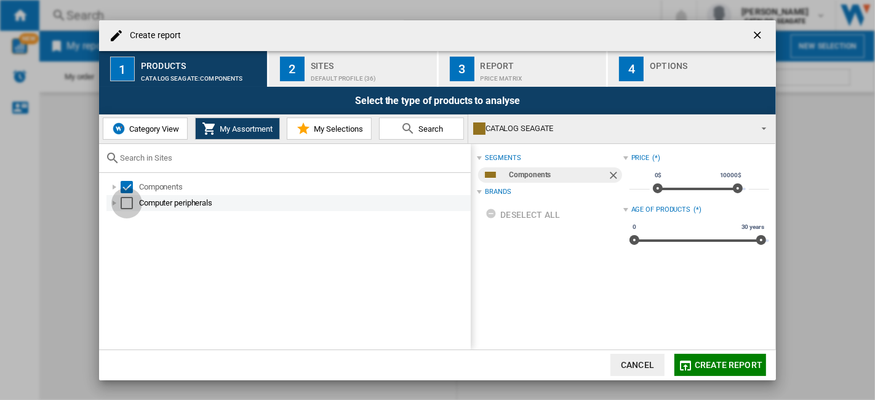
click at [129, 203] on div "Select" at bounding box center [127, 203] width 12 height 12
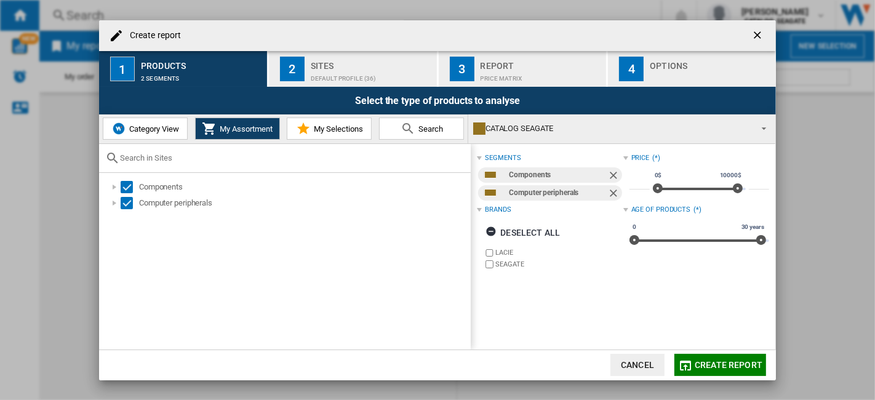
click at [333, 71] on div "Default profile (36)" at bounding box center [371, 75] width 121 height 13
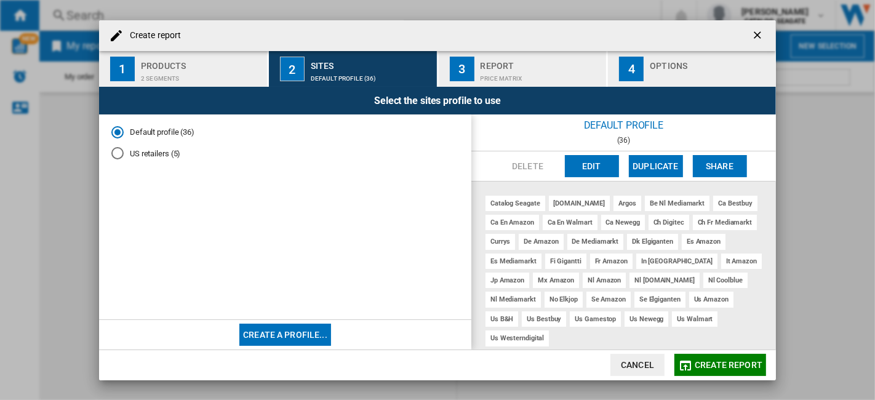
click at [308, 335] on button "Create a profile..." at bounding box center [285, 335] width 92 height 22
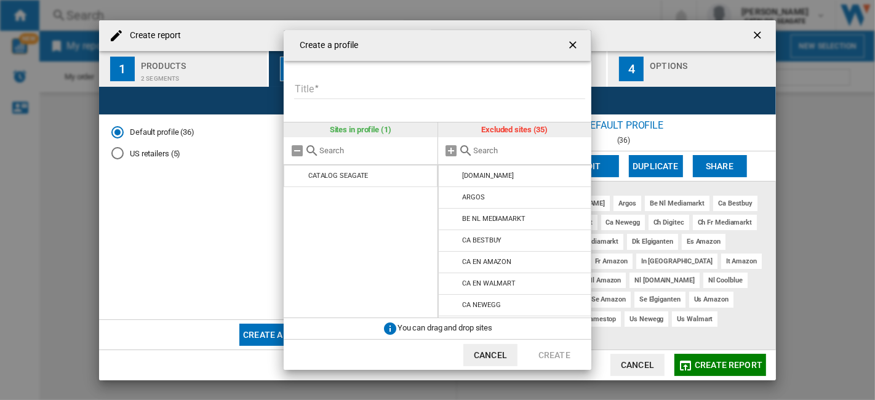
click at [357, 87] on input "Title" at bounding box center [439, 90] width 291 height 18
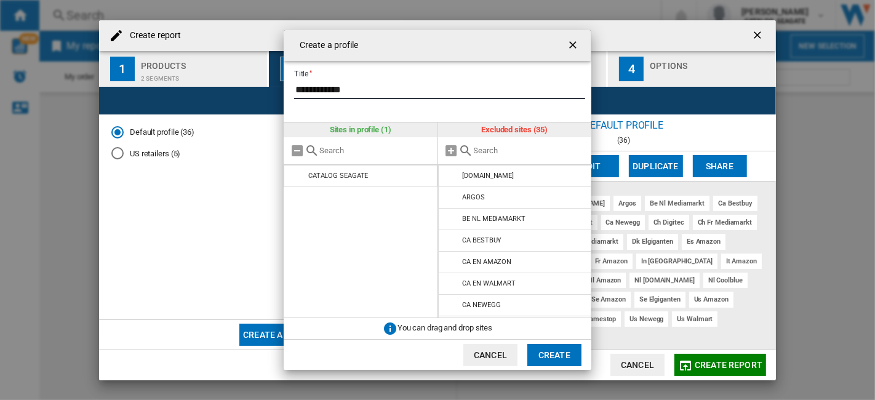
type input "**********"
click at [487, 161] on div at bounding box center [515, 151] width 154 height 28
click at [492, 152] on input "text" at bounding box center [530, 150] width 112 height 9
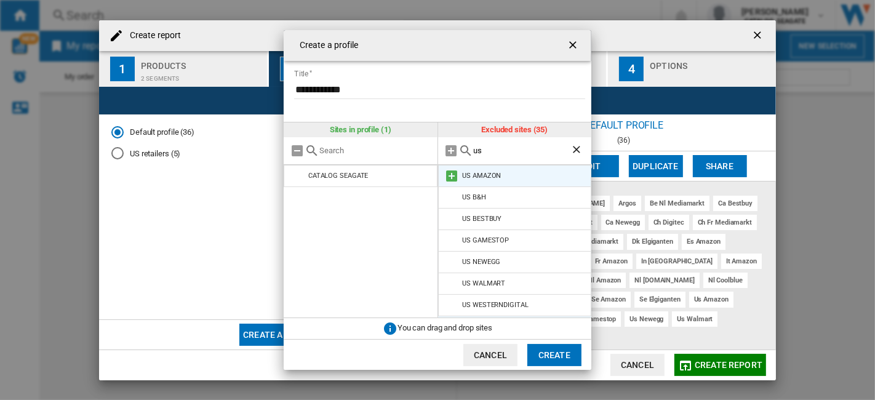
type input "us"
click at [458, 177] on md-icon at bounding box center [452, 176] width 15 height 15
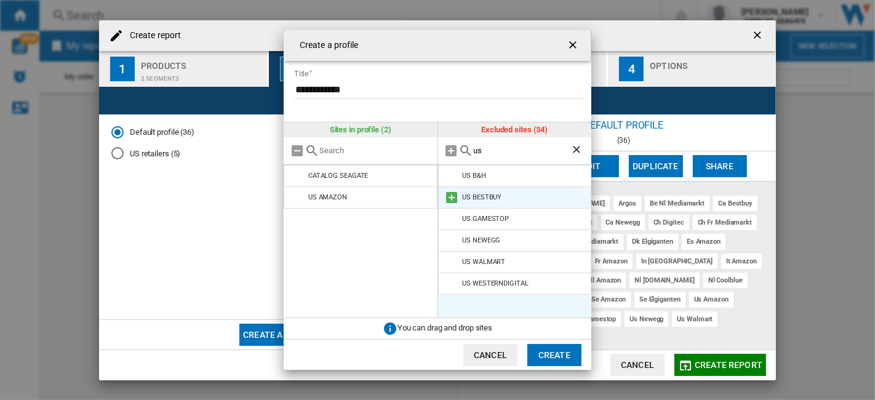
click at [457, 201] on md-icon at bounding box center [452, 197] width 15 height 15
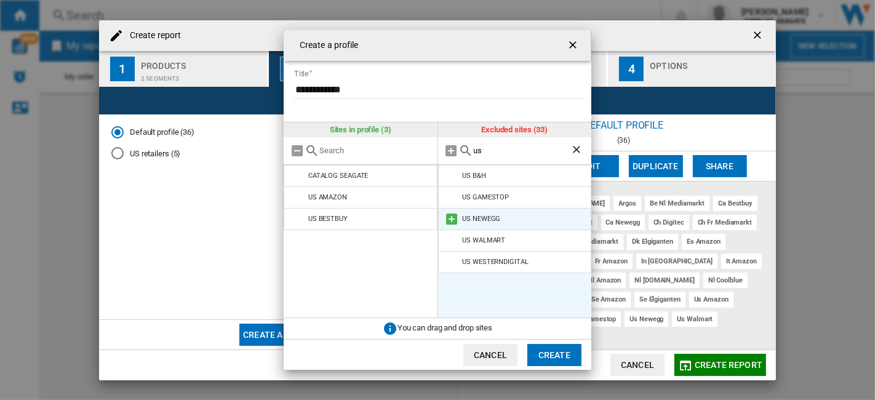
click at [454, 218] on md-icon at bounding box center [452, 219] width 15 height 15
click at [458, 222] on md-icon at bounding box center [452, 219] width 15 height 15
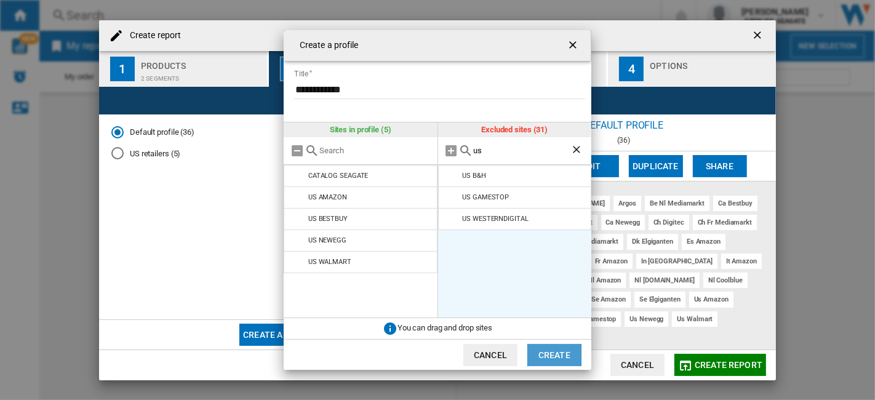
click at [554, 355] on button "Create" at bounding box center [554, 355] width 54 height 22
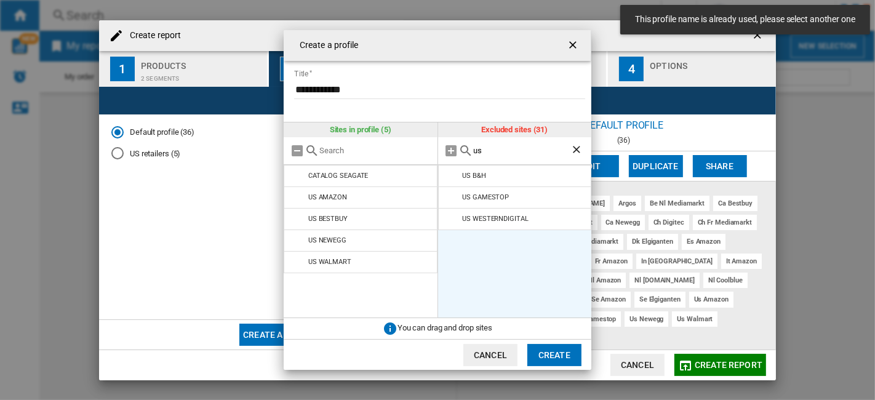
click at [392, 95] on input "**********" at bounding box center [439, 90] width 291 height 18
click at [402, 92] on input "**********" at bounding box center [439, 90] width 291 height 18
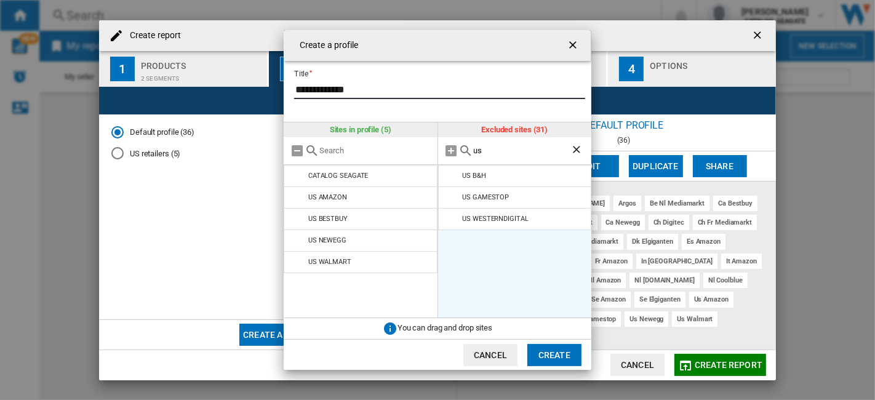
type input "**********"
click at [548, 354] on button "Create" at bounding box center [554, 355] width 54 height 22
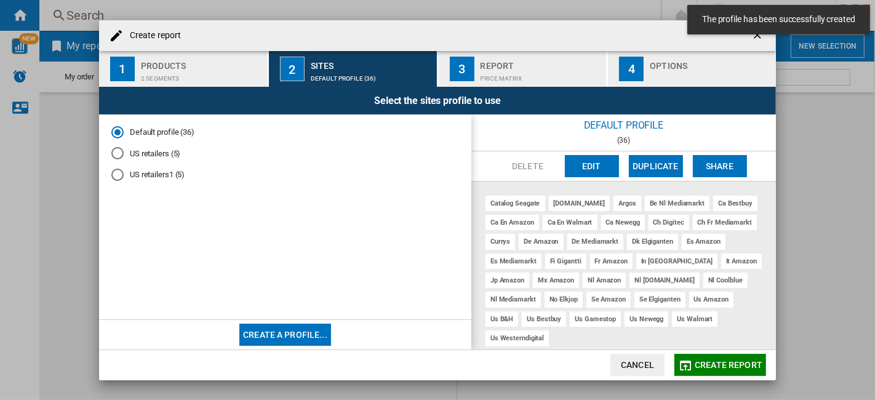
click at [156, 178] on md-radio-button "US retailers1 (5)" at bounding box center [285, 175] width 348 height 12
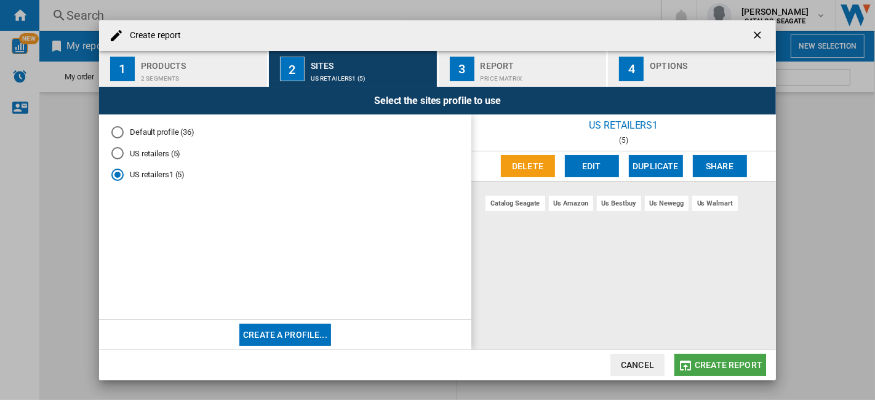
click at [716, 360] on span "Create report" at bounding box center [729, 365] width 68 height 10
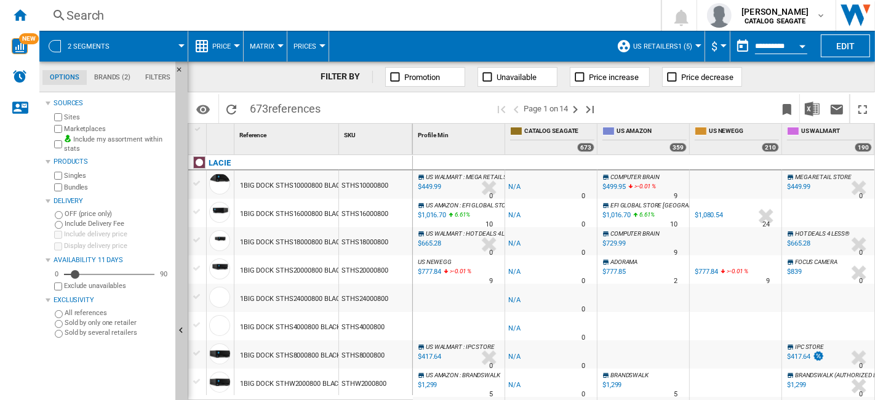
click at [719, 47] on button "$" at bounding box center [717, 46] width 12 height 31
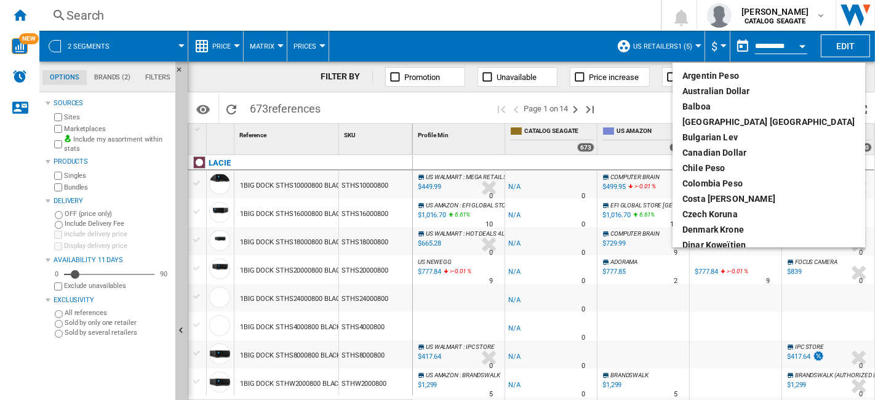
click at [719, 46] on md-backdrop at bounding box center [437, 200] width 875 height 400
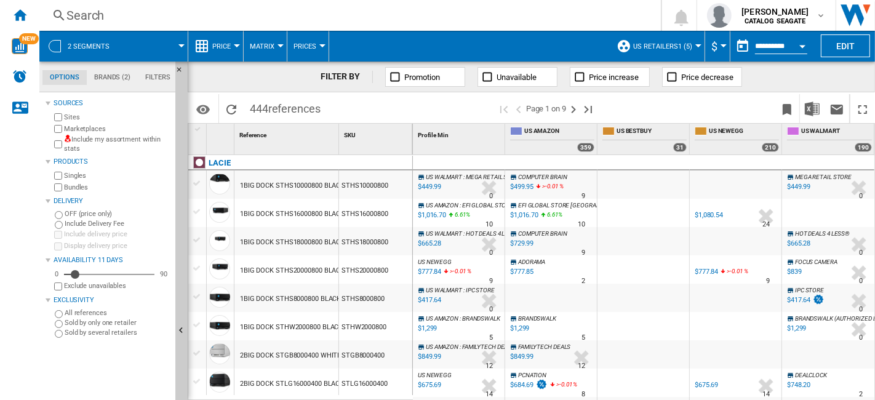
click at [97, 130] on label "Marketplaces" at bounding box center [117, 128] width 106 height 9
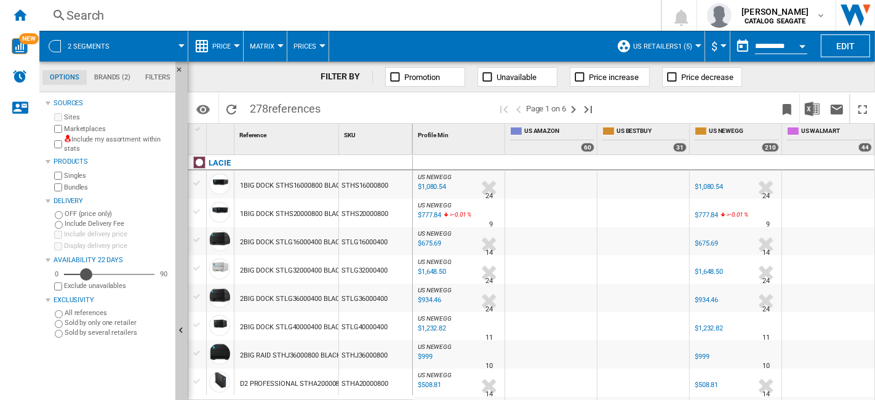
drag, startPoint x: 76, startPoint y: 271, endPoint x: 86, endPoint y: 271, distance: 9.8
click at [86, 271] on div "Availability" at bounding box center [86, 274] width 12 height 12
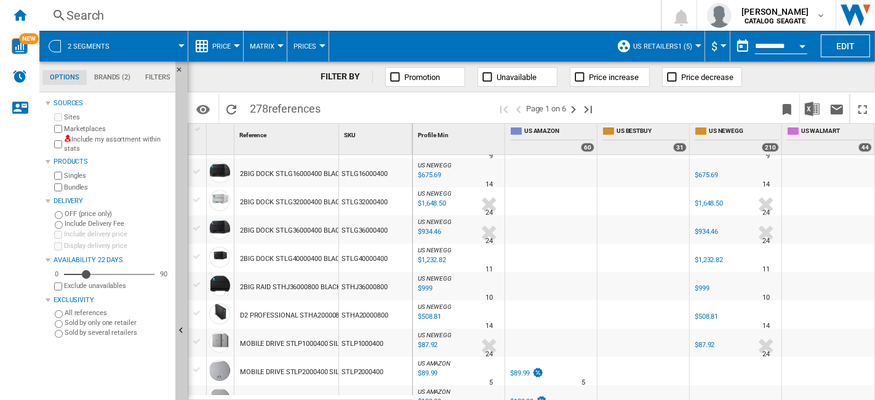
click at [423, 78] on span "Promotion" at bounding box center [422, 77] width 36 height 9
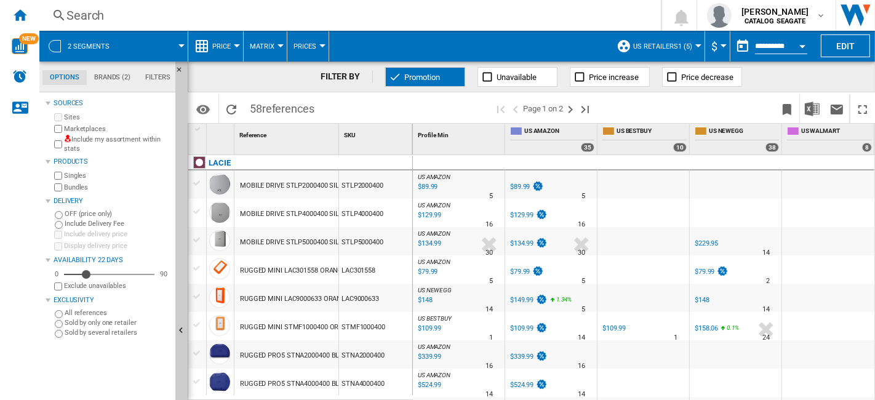
click at [524, 187] on div "$89.99" at bounding box center [520, 187] width 20 height 8
click at [225, 46] on span "Price" at bounding box center [221, 46] width 18 height 8
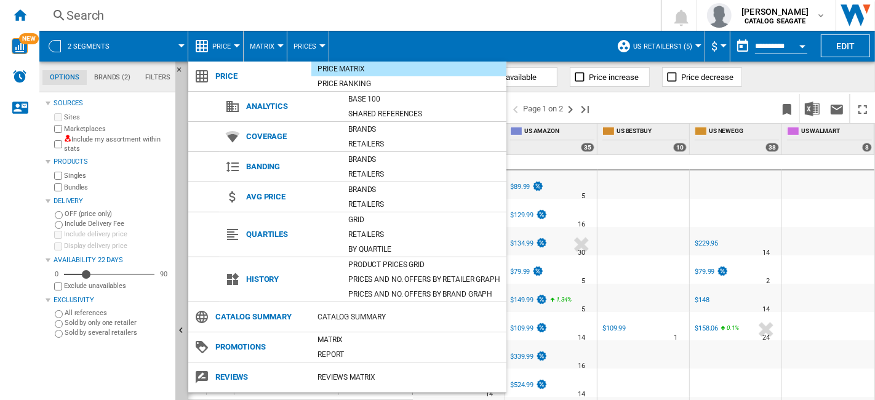
click at [228, 46] on md-backdrop at bounding box center [437, 200] width 875 height 400
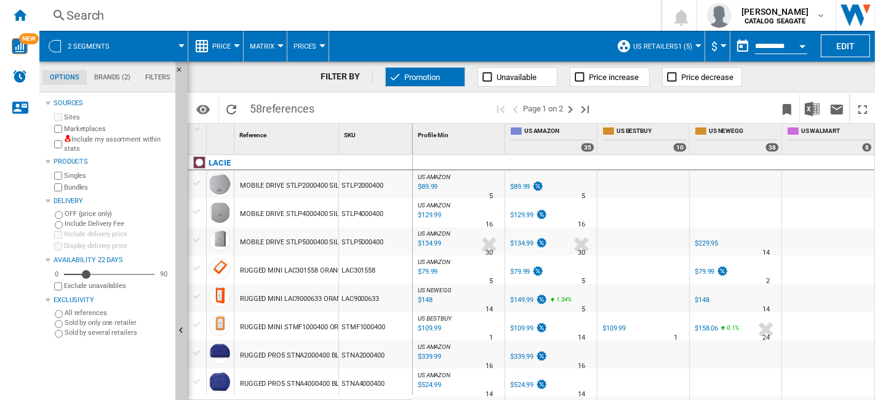
click at [231, 46] on button "Price" at bounding box center [224, 46] width 25 height 31
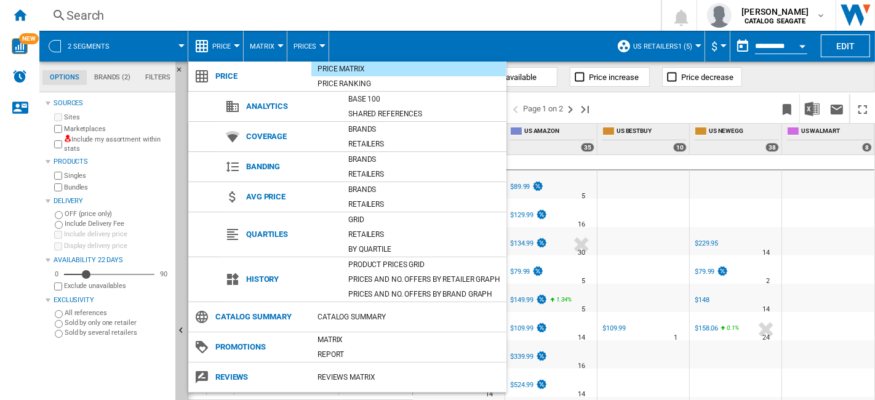
click at [699, 95] on md-backdrop at bounding box center [437, 200] width 875 height 400
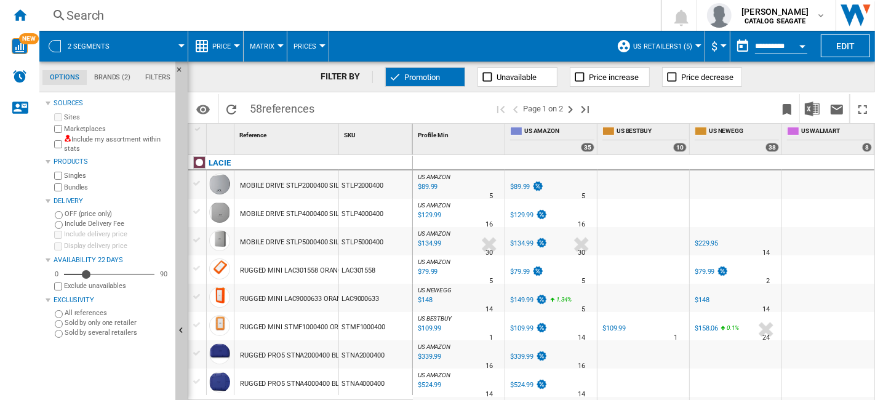
click at [436, 84] on button "Promotion" at bounding box center [425, 77] width 80 height 20
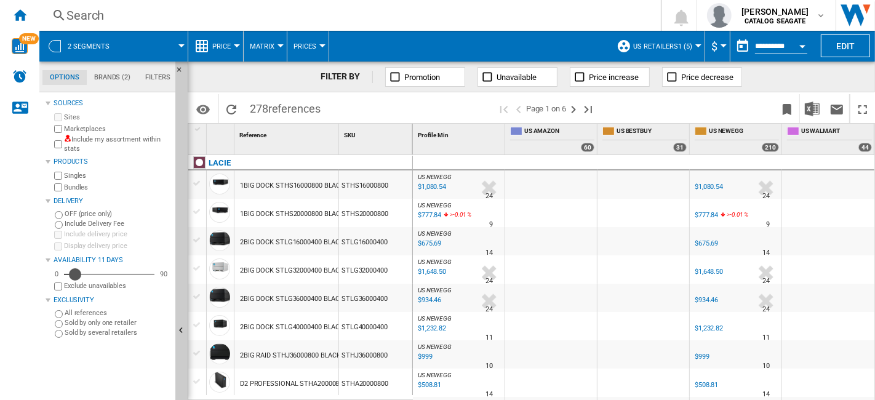
drag, startPoint x: 84, startPoint y: 277, endPoint x: 75, endPoint y: 279, distance: 9.6
click at [75, 279] on div "Availability" at bounding box center [75, 274] width 12 height 12
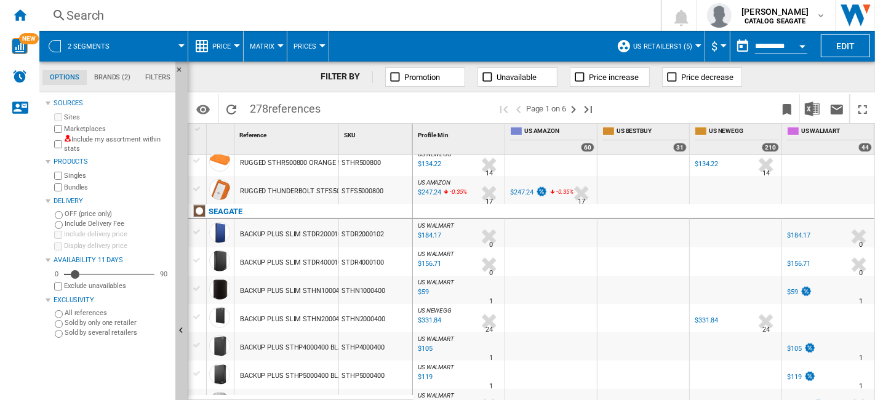
scroll to position [889, 0]
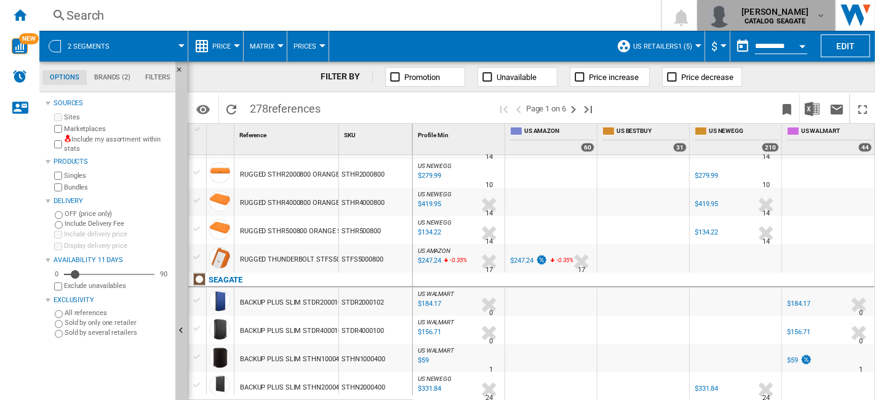
click at [806, 21] on b "CATALOG SEAGATE" at bounding box center [776, 21] width 62 height 8
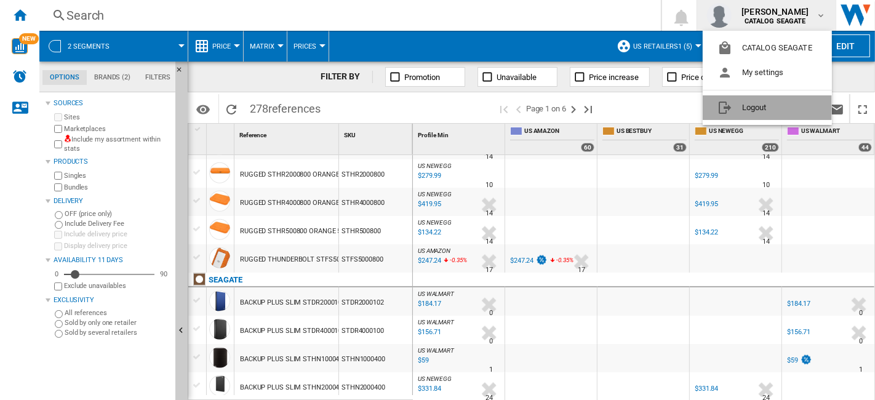
click at [754, 104] on button "Logout" at bounding box center [767, 107] width 129 height 25
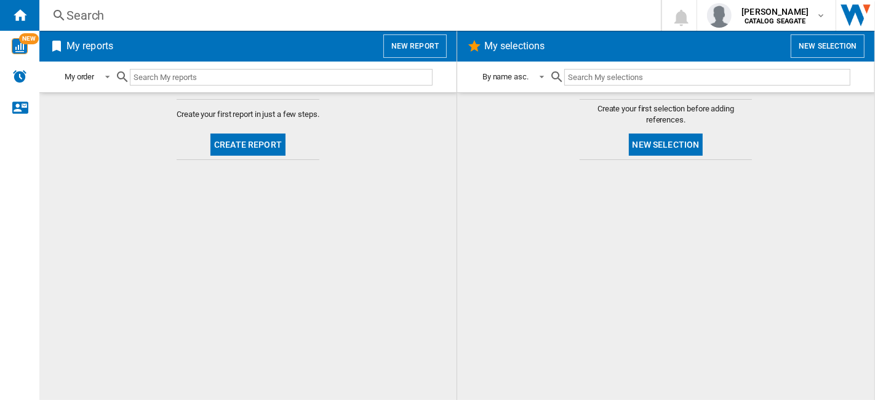
click at [433, 49] on button "New report" at bounding box center [414, 45] width 63 height 23
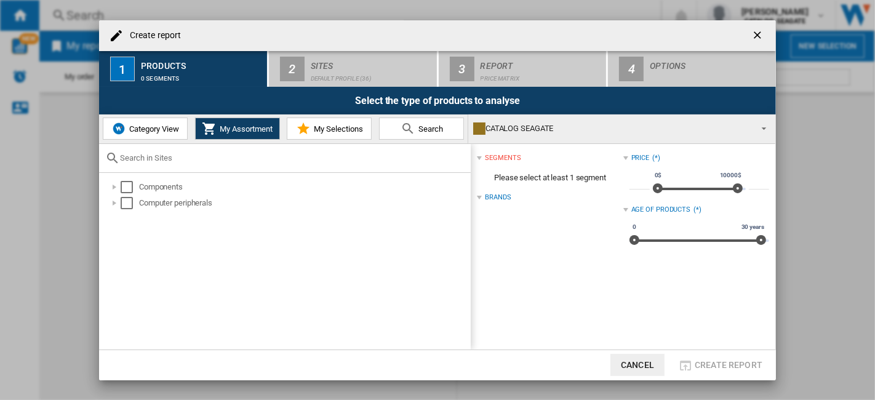
click at [327, 128] on span "My Selections" at bounding box center [337, 128] width 52 height 9
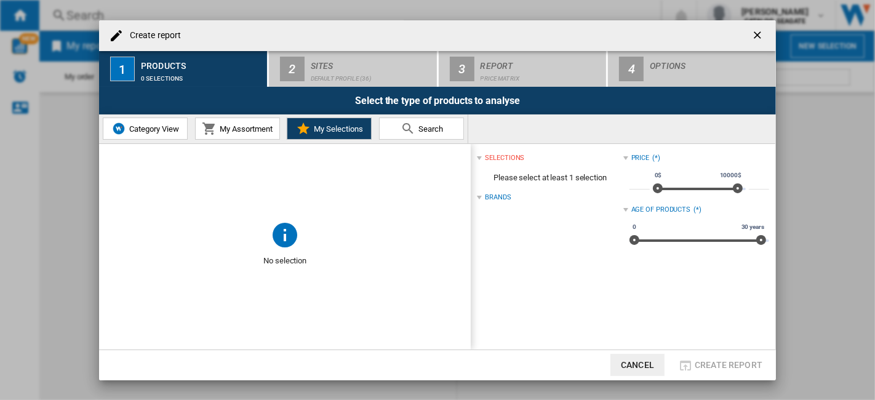
click at [260, 122] on button "My Assortment" at bounding box center [237, 129] width 85 height 22
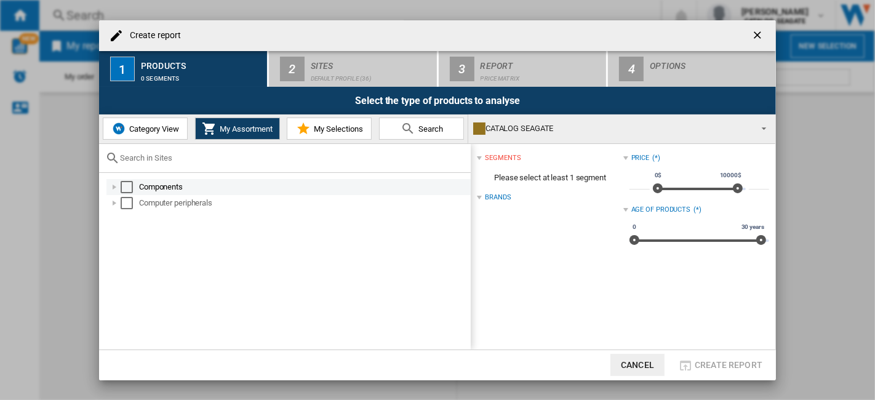
click at [132, 186] on div "Select" at bounding box center [127, 187] width 12 height 12
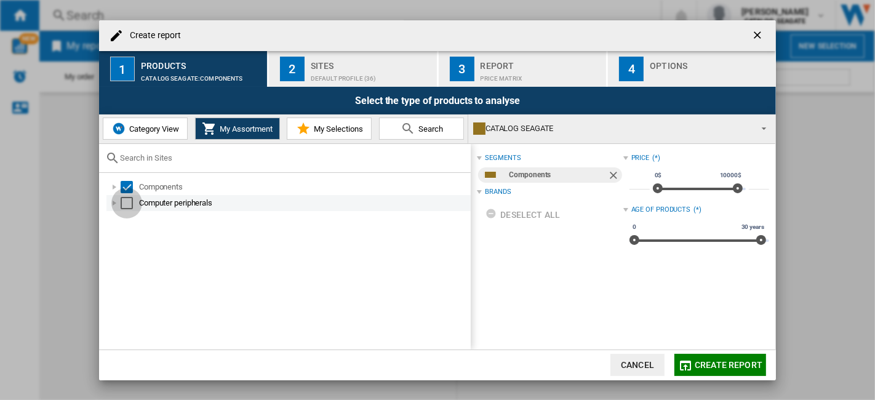
click at [126, 202] on div "Select" at bounding box center [127, 203] width 12 height 12
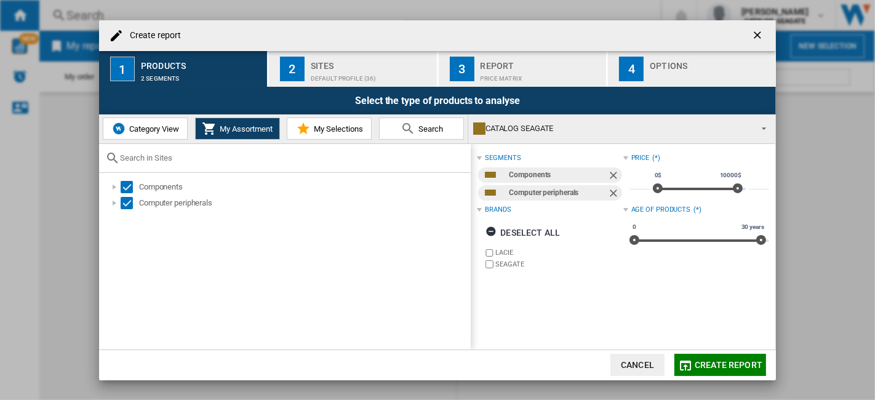
click at [342, 78] on div "Default profile (36)" at bounding box center [371, 75] width 121 height 13
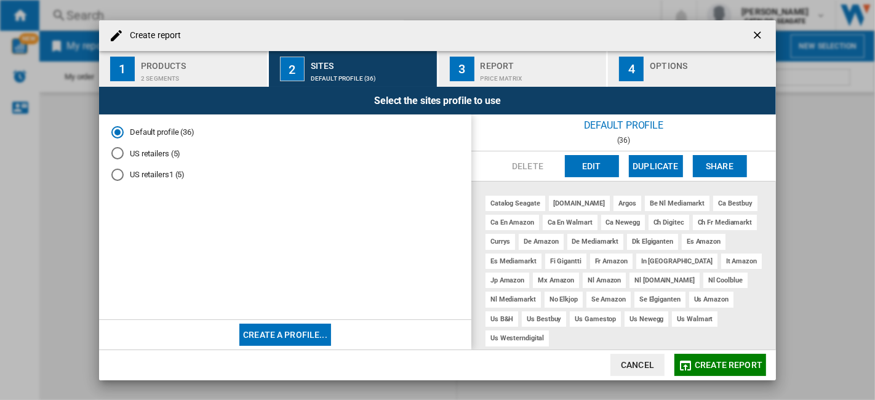
click at [116, 159] on div "US retailers (5)" at bounding box center [117, 153] width 12 height 12
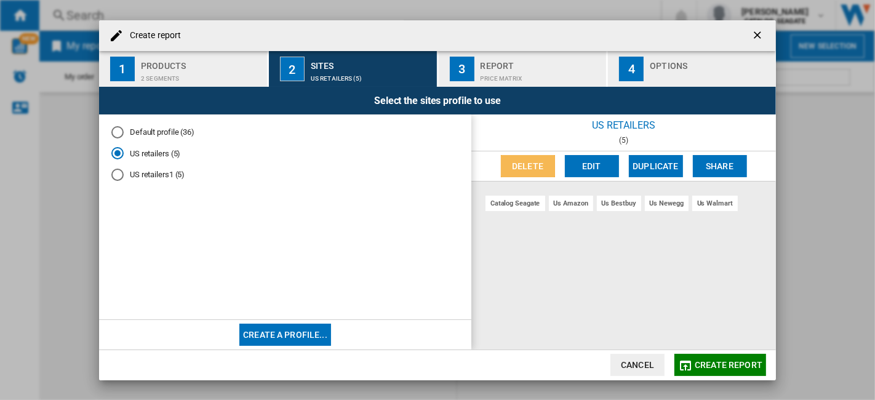
click at [532, 164] on button "Delete" at bounding box center [528, 166] width 54 height 22
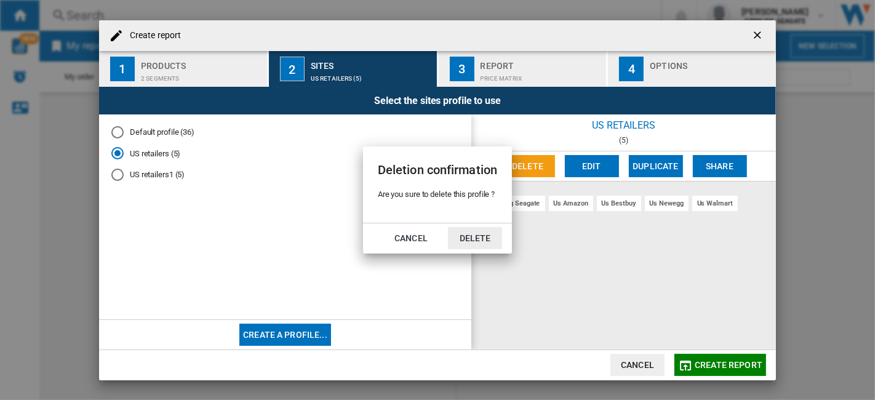
click at [470, 233] on button "Delete" at bounding box center [475, 238] width 54 height 22
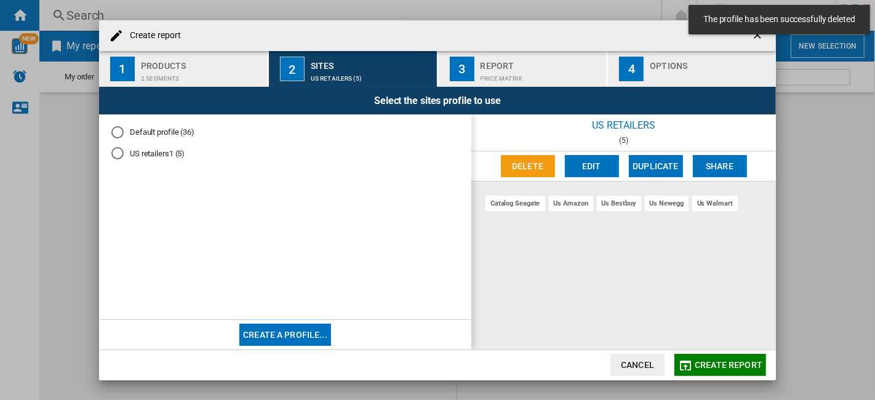
click at [154, 159] on md-radio-button "US retailers1 (5)" at bounding box center [285, 154] width 348 height 12
click at [516, 175] on button "Delete" at bounding box center [528, 166] width 54 height 22
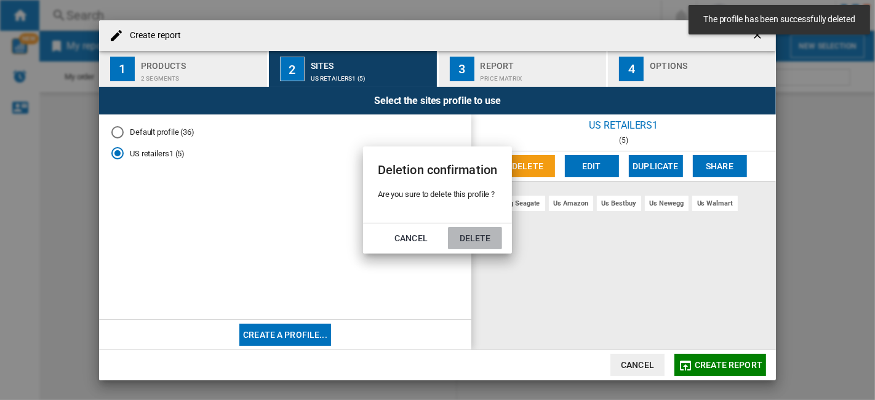
click at [490, 236] on button "Delete" at bounding box center [475, 238] width 54 height 22
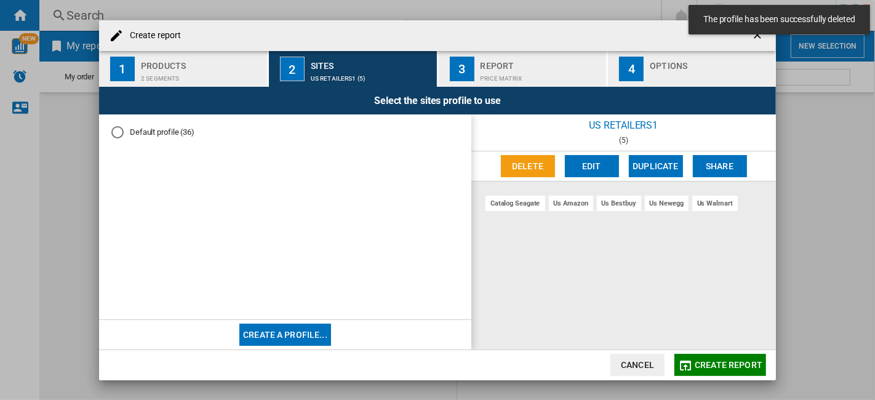
click at [652, 370] on button "Cancel" at bounding box center [637, 365] width 54 height 22
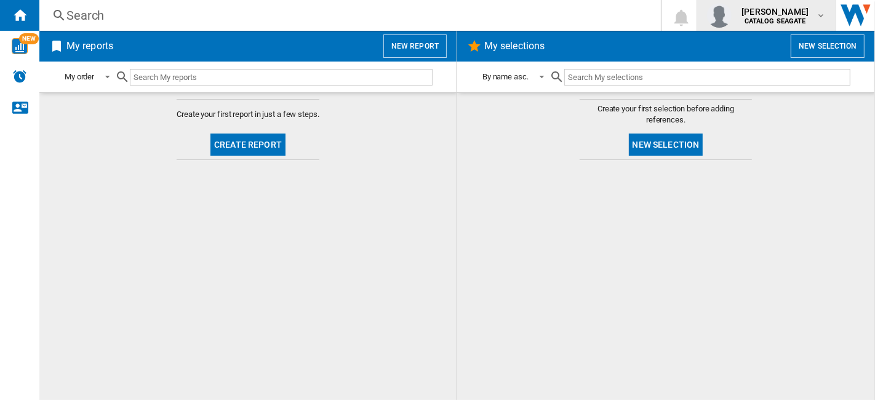
click at [804, 16] on span "[PERSON_NAME]" at bounding box center [775, 12] width 67 height 12
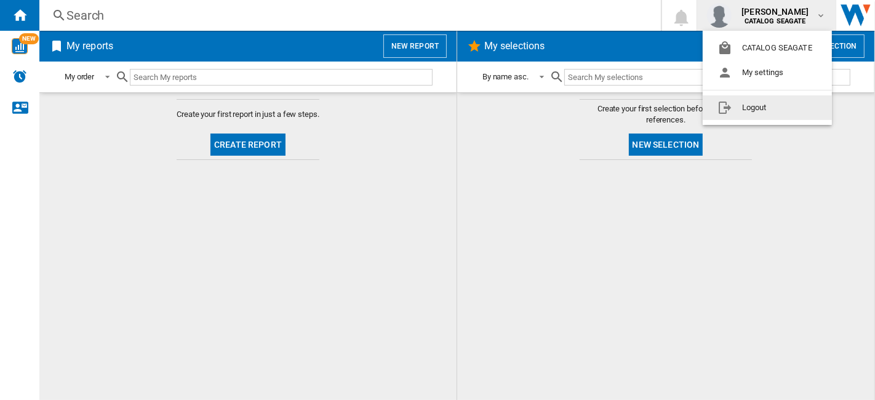
click at [763, 110] on button "Logout" at bounding box center [767, 107] width 129 height 25
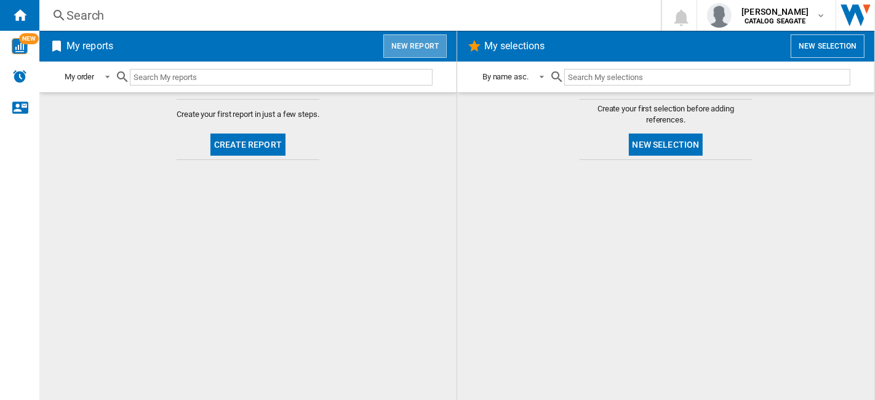
click at [423, 48] on button "New report" at bounding box center [414, 45] width 63 height 23
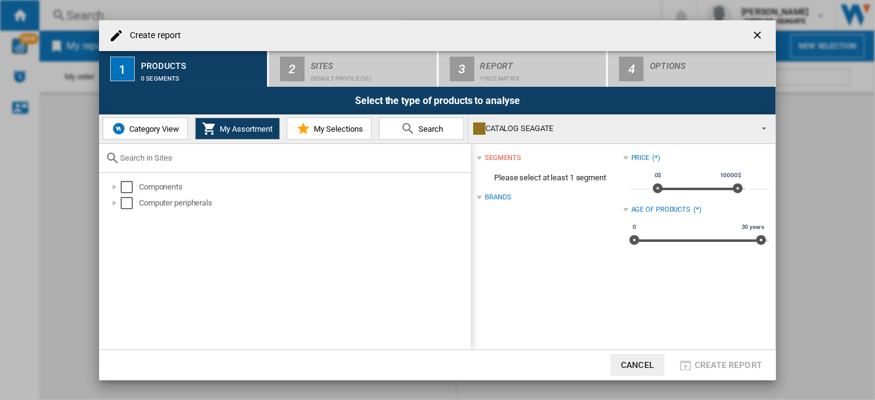
click at [165, 135] on button "Category View" at bounding box center [145, 129] width 85 height 22
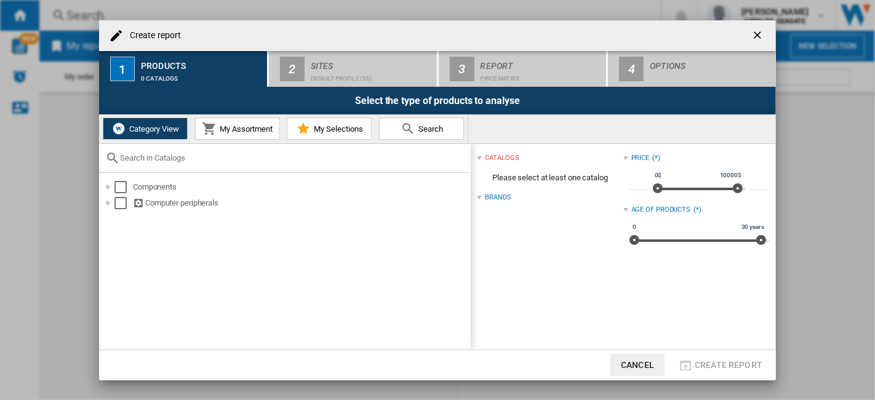
click at [226, 132] on span "My Assortment" at bounding box center [245, 128] width 56 height 9
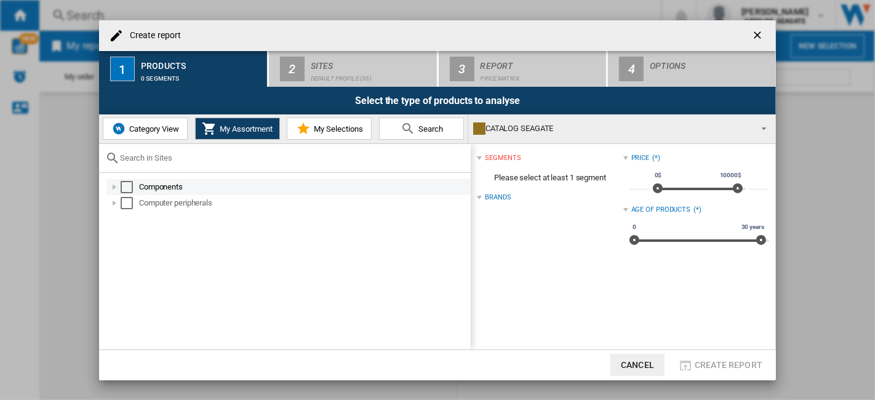
click at [114, 182] on div at bounding box center [114, 187] width 12 height 12
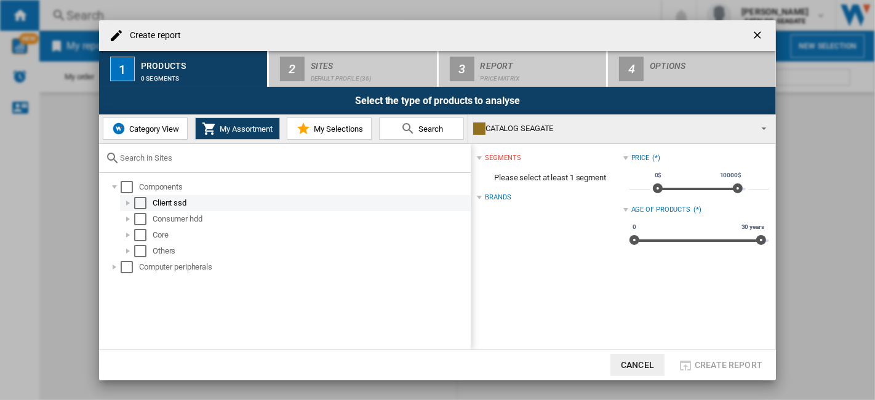
click at [126, 198] on div at bounding box center [128, 203] width 12 height 12
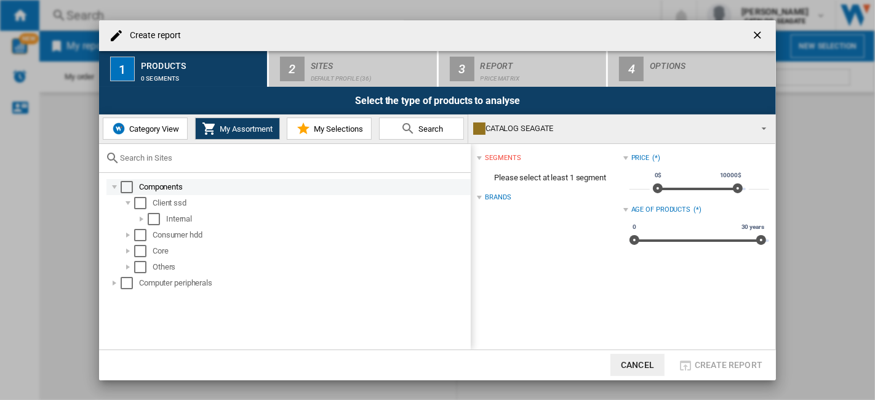
click at [114, 187] on div at bounding box center [114, 187] width 12 height 12
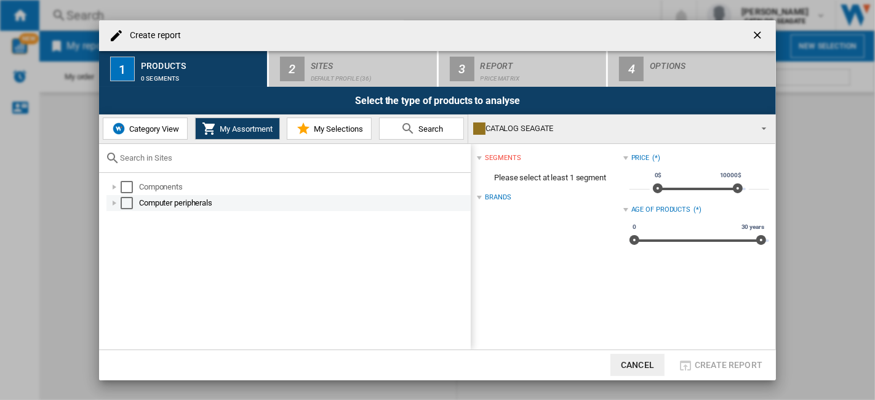
click at [129, 188] on div "Select" at bounding box center [127, 187] width 12 height 12
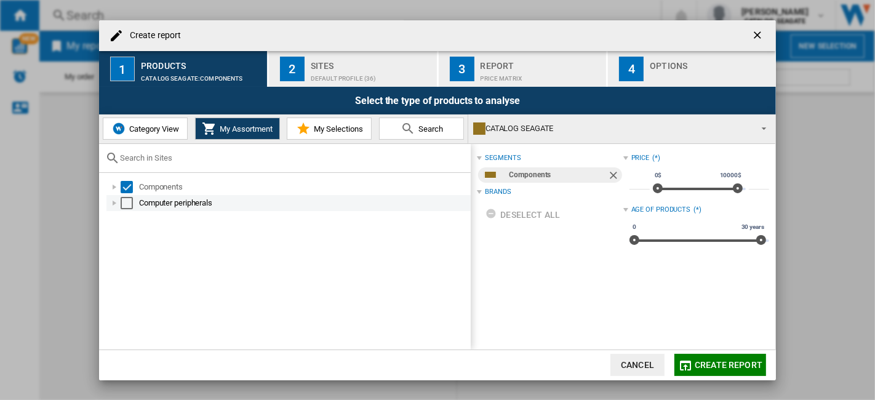
click at [131, 204] on div "Select" at bounding box center [127, 203] width 12 height 12
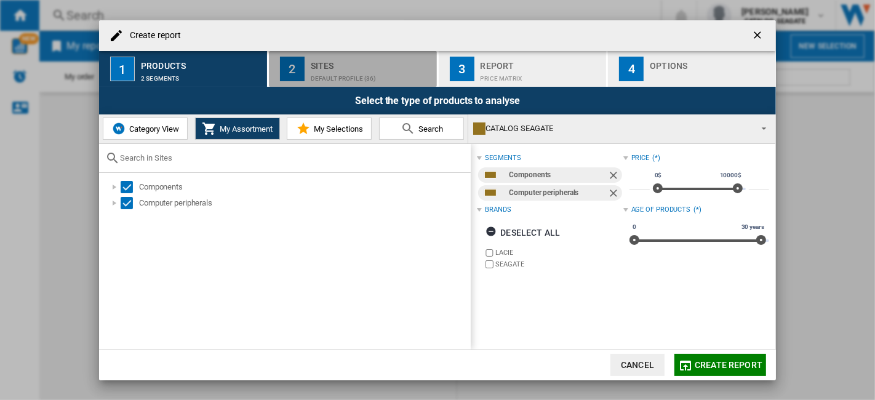
click at [366, 78] on div "Default profile (36)" at bounding box center [371, 75] width 121 height 13
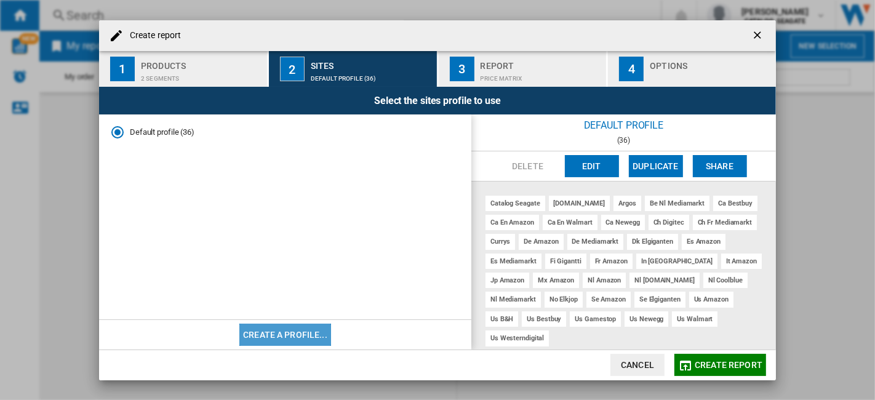
click at [294, 335] on button "Create a profile..." at bounding box center [285, 335] width 92 height 22
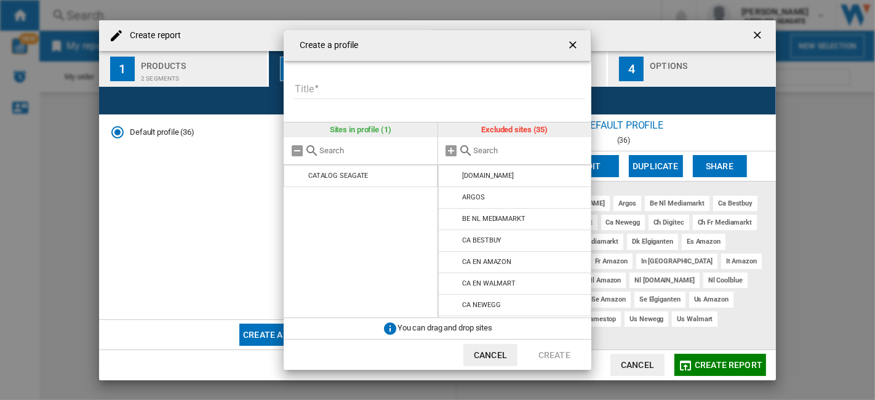
click at [356, 89] on input "Title" at bounding box center [439, 90] width 291 height 18
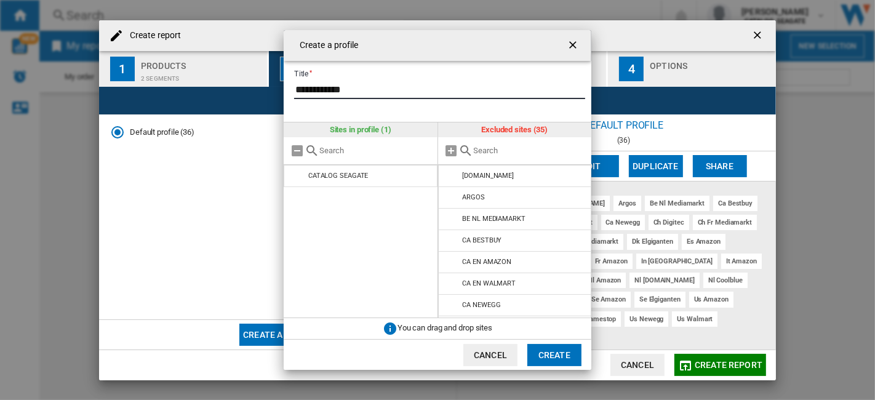
type input "**********"
click at [480, 146] on input "text" at bounding box center [530, 150] width 112 height 9
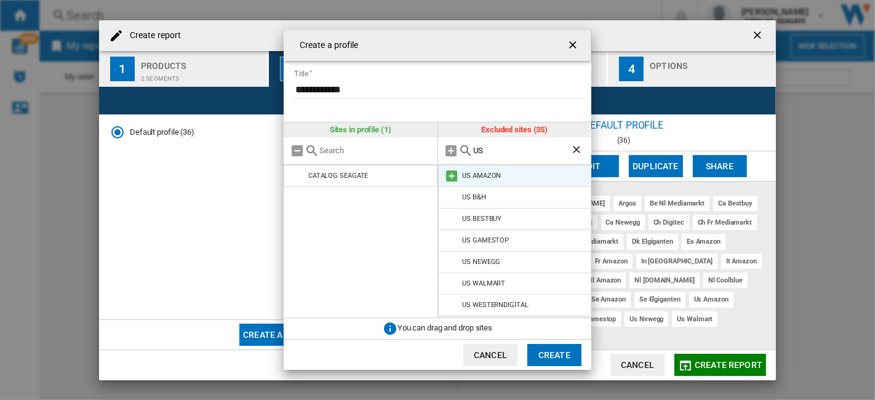
type input "US"
click at [452, 175] on md-icon at bounding box center [452, 176] width 15 height 15
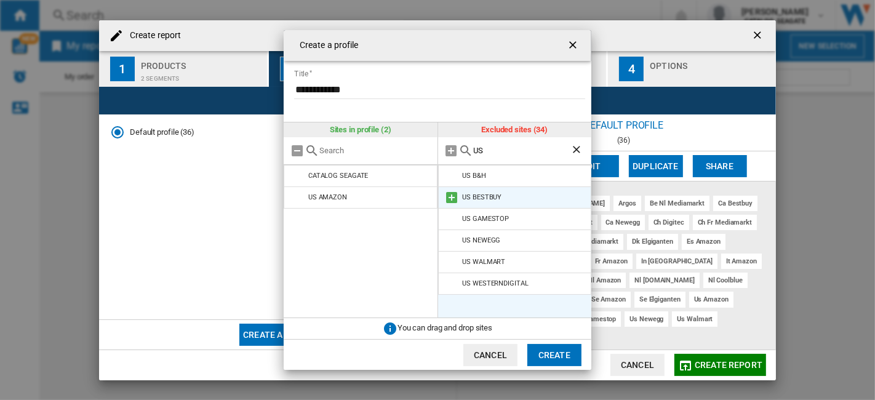
click at [457, 201] on md-icon at bounding box center [452, 197] width 15 height 15
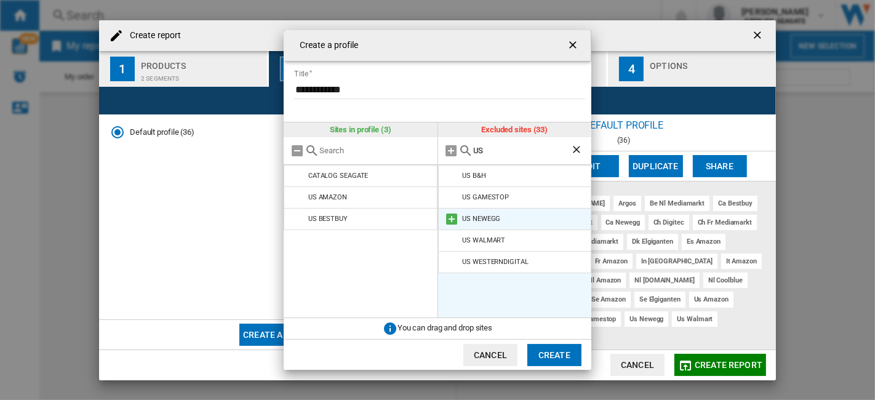
click at [455, 219] on md-icon at bounding box center [452, 219] width 15 height 15
click at [457, 220] on md-icon at bounding box center [452, 219] width 15 height 15
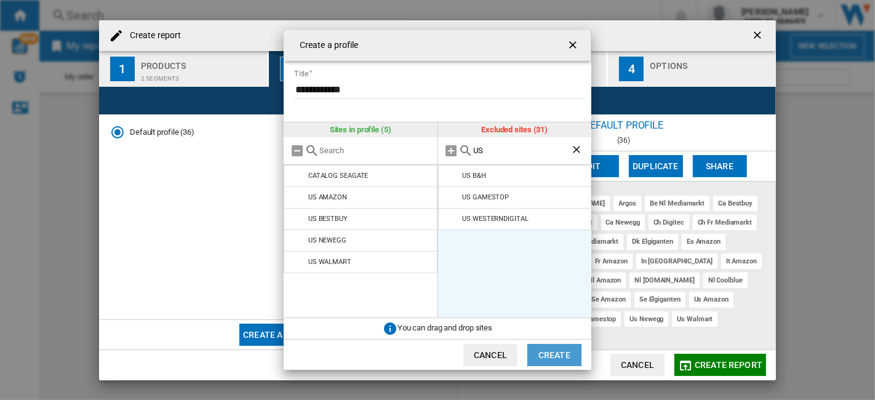
click at [553, 352] on button "Create" at bounding box center [554, 355] width 54 height 22
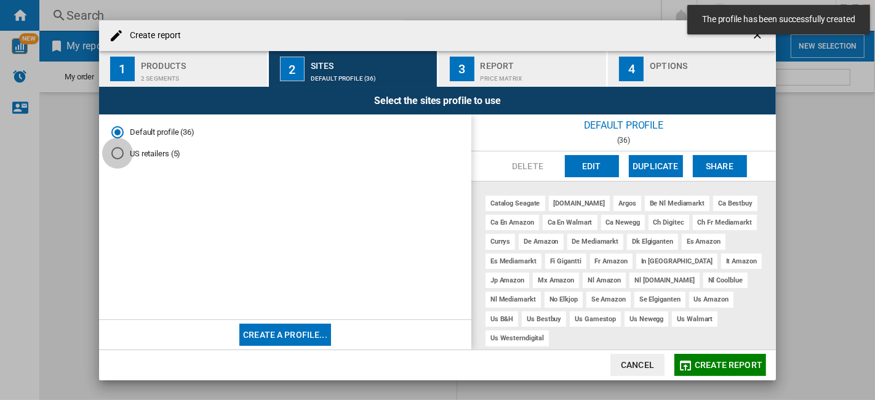
click at [118, 157] on div "US retailers (5)" at bounding box center [117, 153] width 12 height 12
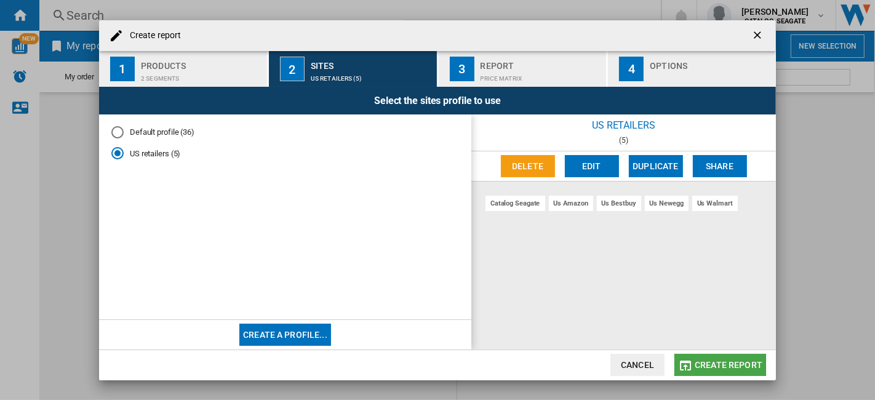
click at [717, 362] on span "Create report" at bounding box center [729, 365] width 68 height 10
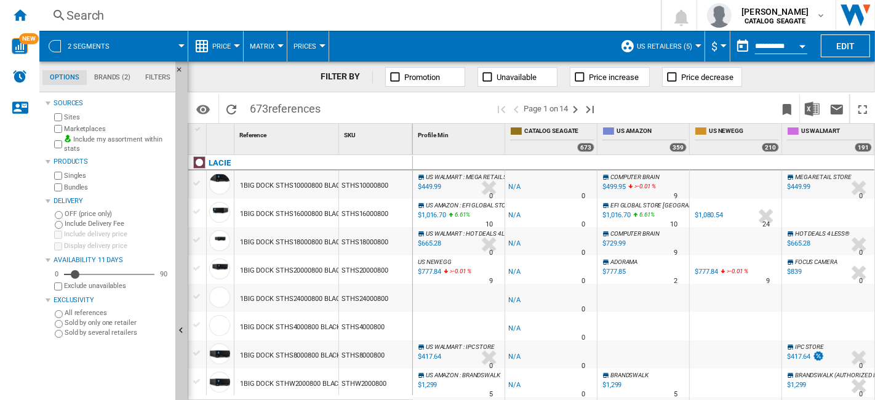
click at [716, 55] on button "$" at bounding box center [717, 46] width 12 height 31
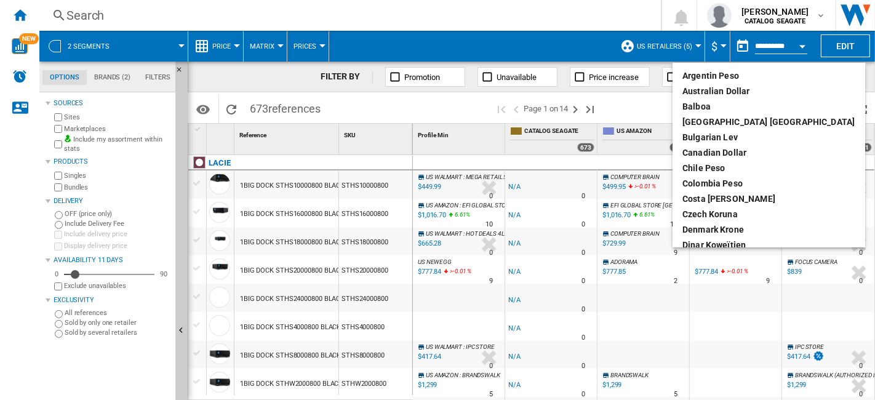
click at [721, 46] on md-backdrop at bounding box center [437, 200] width 875 height 400
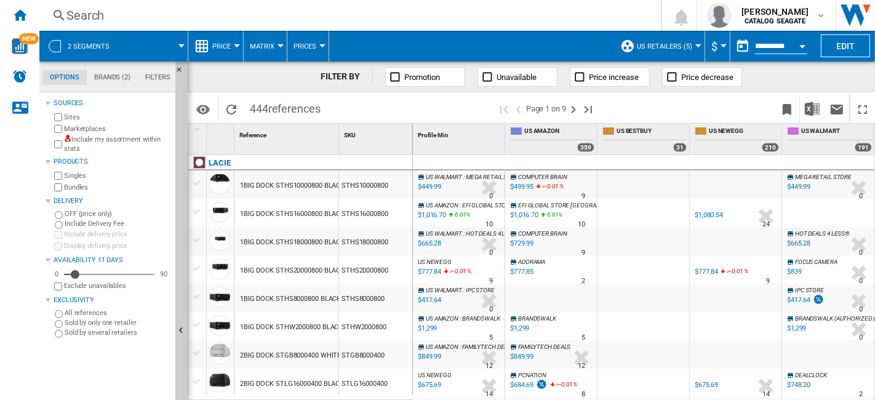
click at [92, 128] on label "Marketplaces" at bounding box center [117, 128] width 106 height 9
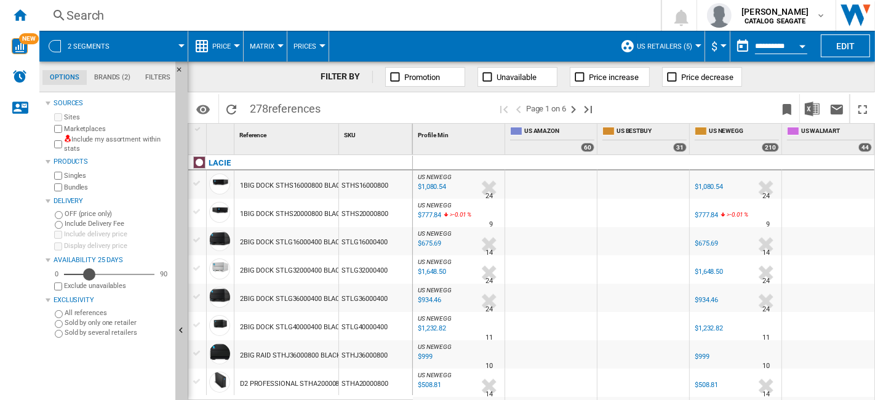
drag, startPoint x: 72, startPoint y: 274, endPoint x: 91, endPoint y: 274, distance: 19.1
click at [89, 274] on div "Availability" at bounding box center [89, 274] width 12 height 12
click at [71, 272] on div "8" at bounding box center [109, 274] width 90 height 12
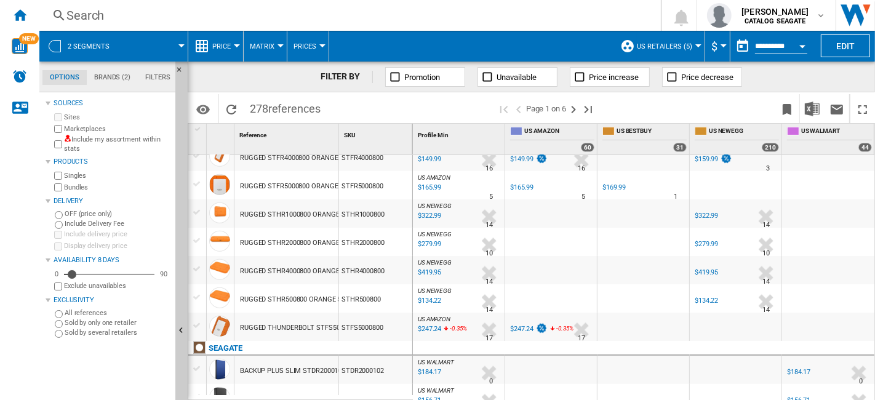
scroll to position [957, 0]
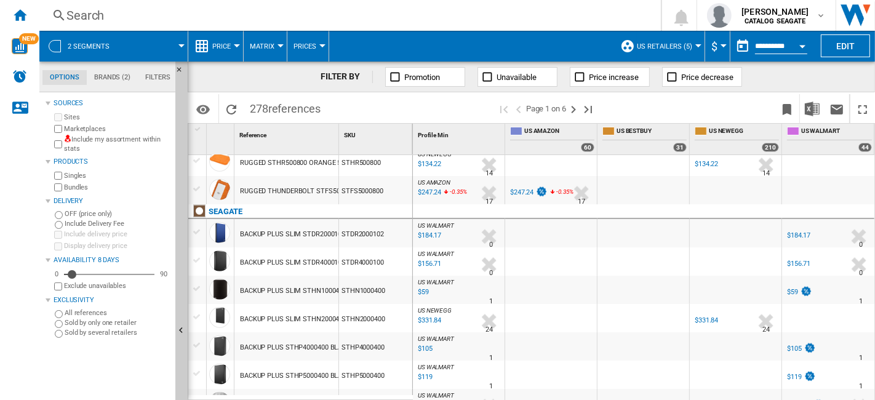
click at [796, 236] on div "$184.17" at bounding box center [798, 235] width 23 height 8
click at [394, 79] on ng-md-icon at bounding box center [395, 77] width 12 height 12
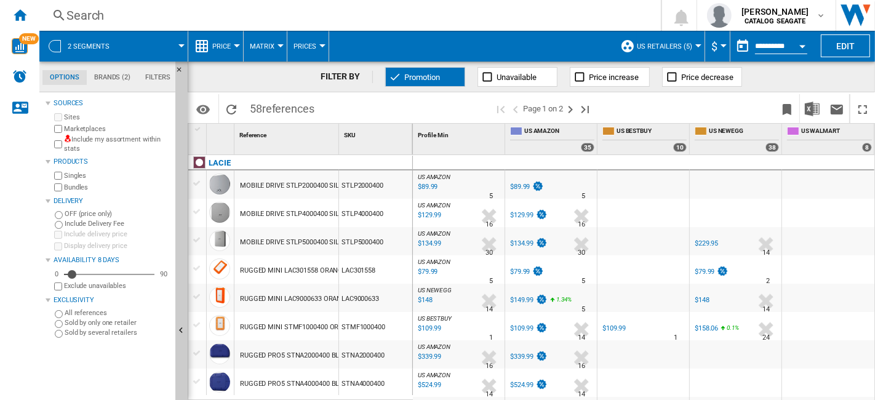
click at [522, 188] on div "$89.99" at bounding box center [520, 187] width 20 height 8
click at [446, 79] on button "Promotion" at bounding box center [425, 77] width 80 height 20
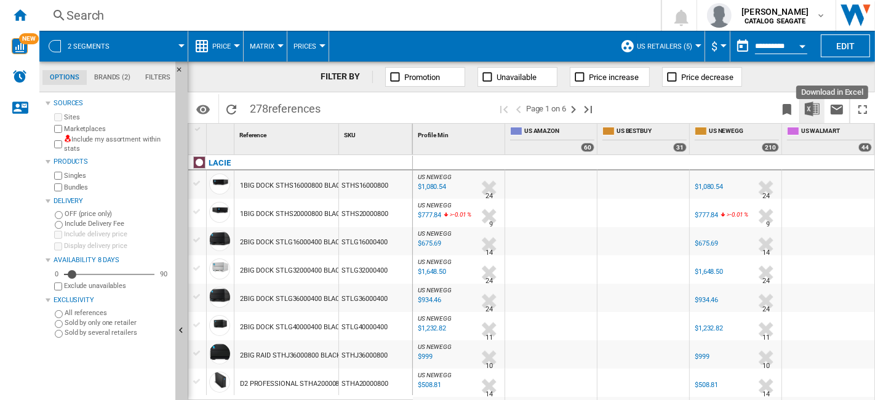
click at [817, 111] on img "Download in Excel" at bounding box center [812, 109] width 15 height 15
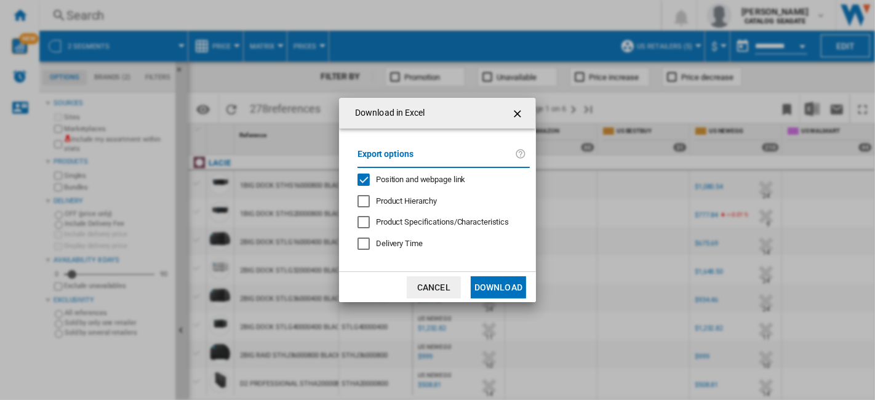
click at [497, 292] on button "Download" at bounding box center [498, 287] width 55 height 22
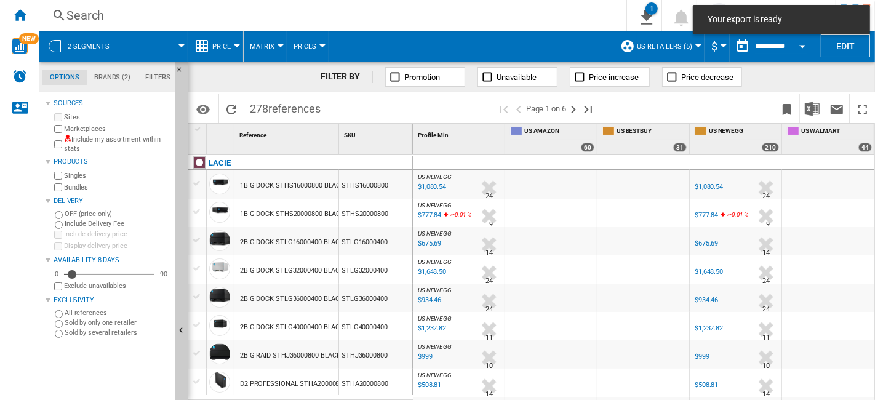
click at [719, 97] on span at bounding box center [690, 108] width 170 height 29
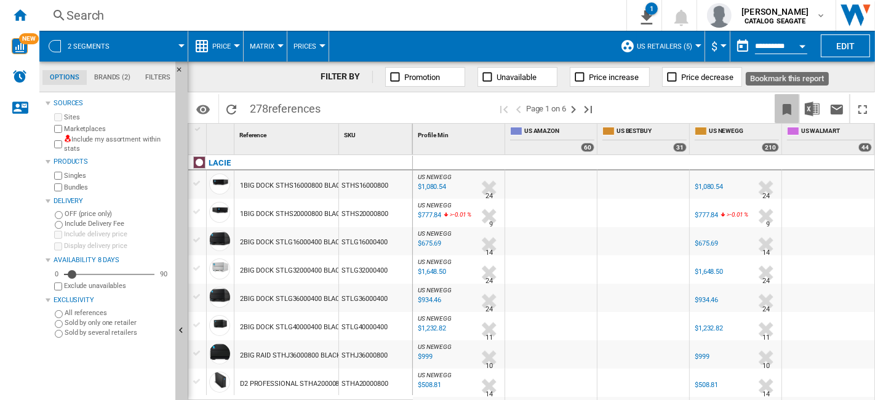
click at [782, 114] on ng-md-icon "Bookmark this report" at bounding box center [787, 109] width 15 height 15
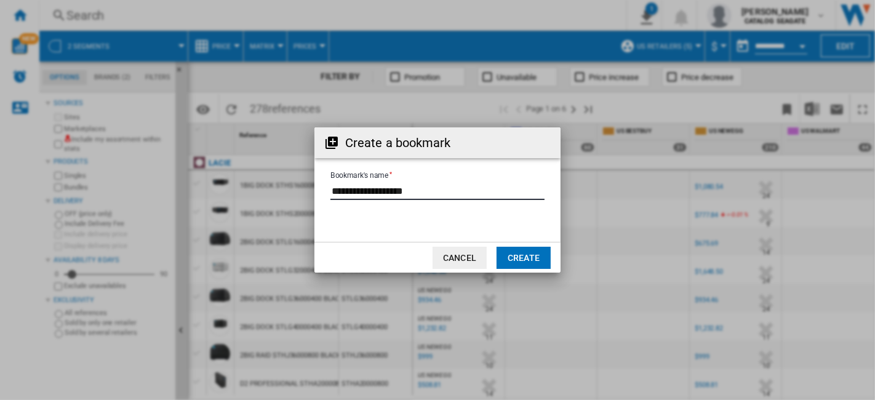
drag, startPoint x: 366, startPoint y: 187, endPoint x: 403, endPoint y: 187, distance: 36.9
click at [403, 187] on input "Bookmark's name" at bounding box center [437, 191] width 214 height 18
click at [431, 185] on input "Bookmark's name" at bounding box center [437, 191] width 214 height 18
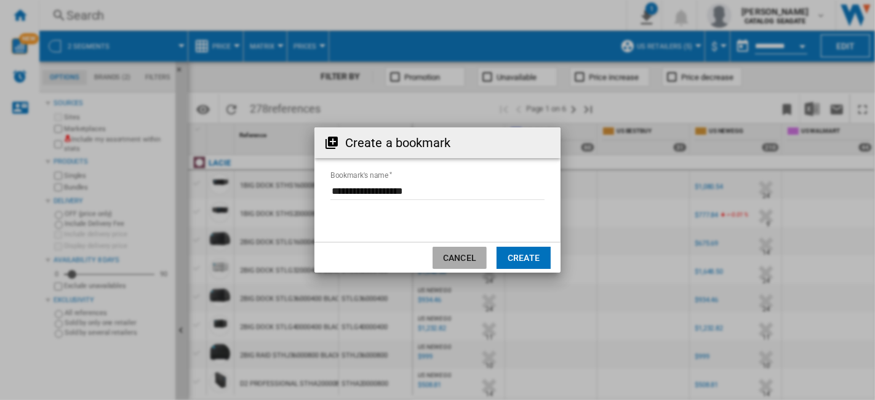
click at [464, 262] on button "Cancel" at bounding box center [460, 258] width 54 height 22
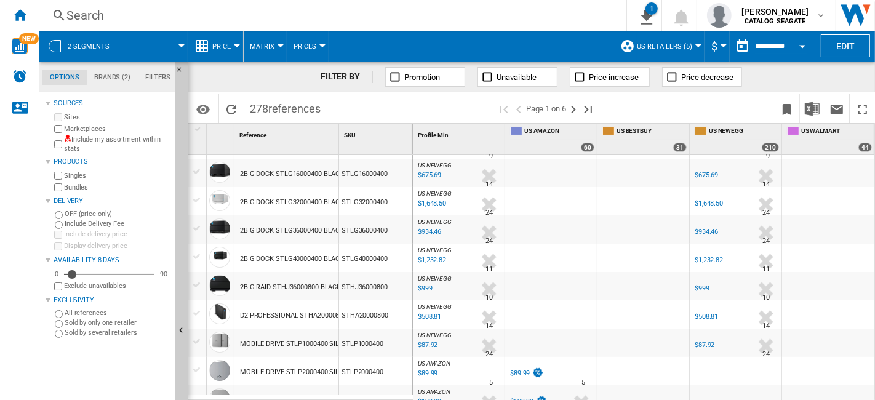
scroll to position [137, 0]
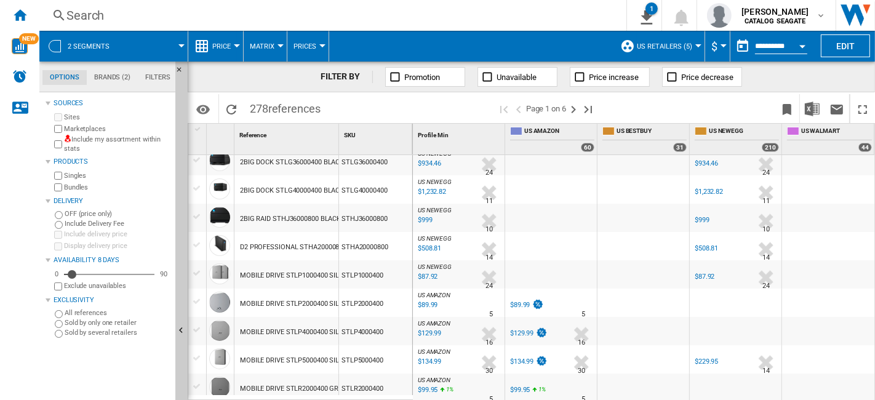
click at [213, 44] on span "Price" at bounding box center [221, 46] width 18 height 8
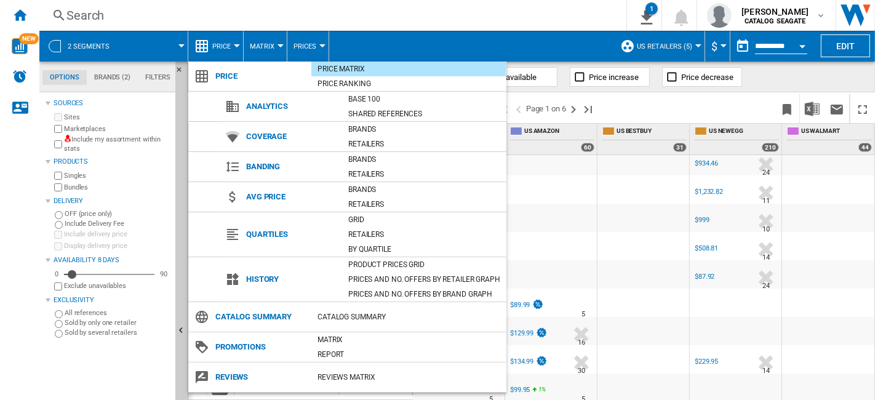
click at [463, 12] on md-backdrop at bounding box center [437, 200] width 875 height 400
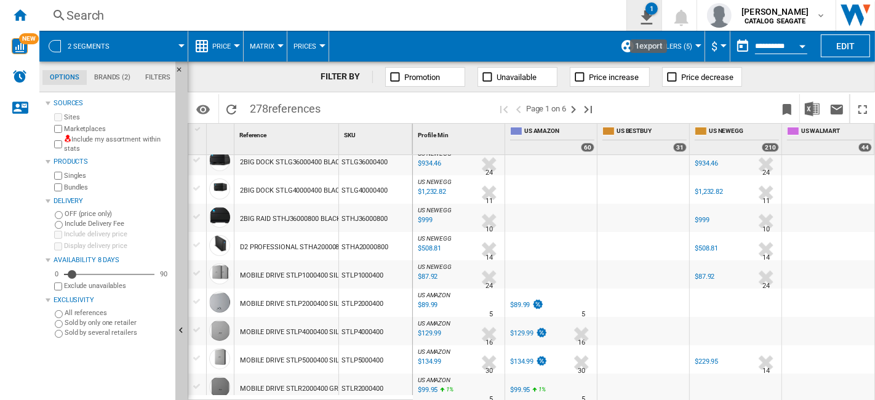
click at [649, 14] on ng-md-icon "1\a export" at bounding box center [644, 15] width 15 height 15
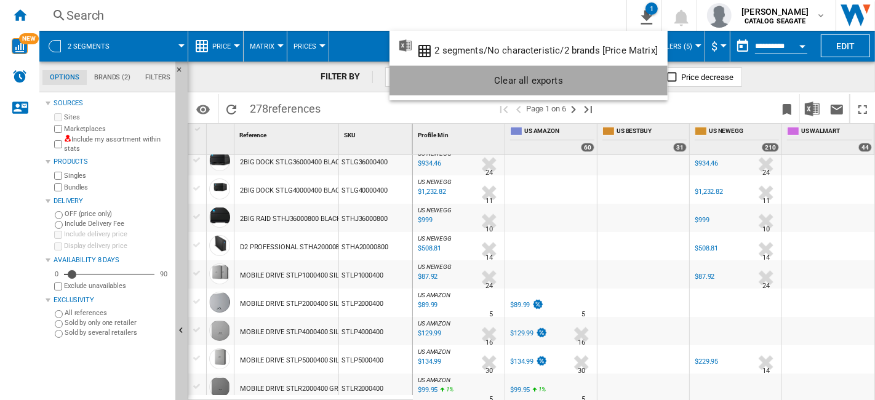
click at [559, 76] on div "Clear all exports" at bounding box center [528, 81] width 258 height 22
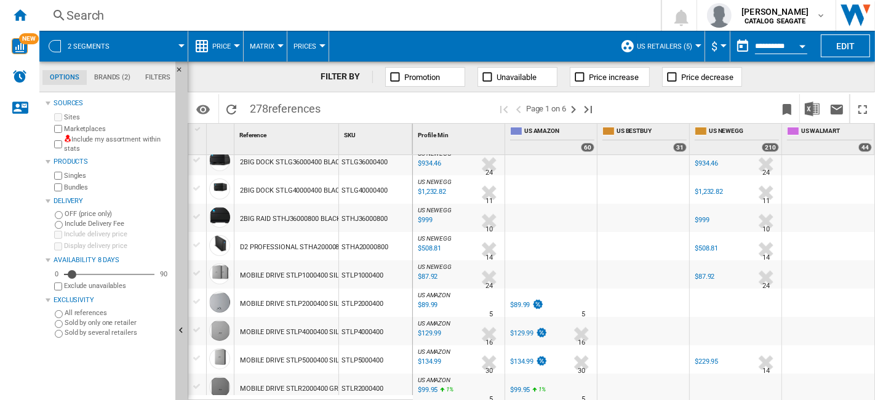
click at [698, 47] on md-menu "US retailers (5) Default profile (36) US retailers (5) Edit "US retailers"... C…" at bounding box center [659, 46] width 91 height 31
click at [694, 47] on button "US retailers (5)" at bounding box center [668, 46] width 62 height 31
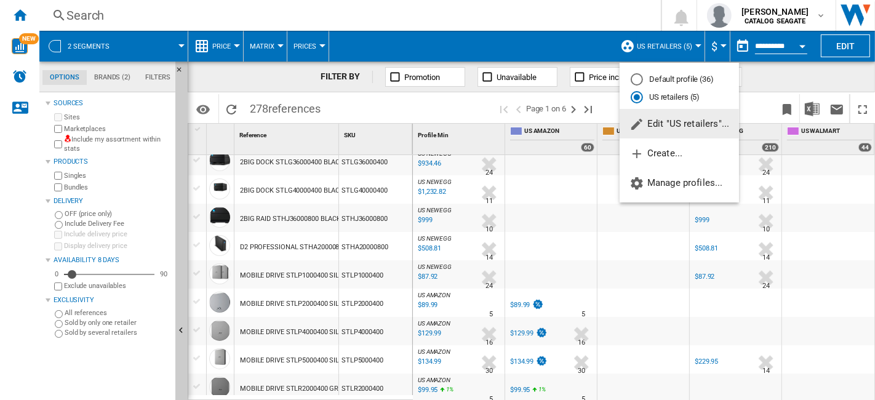
click at [681, 130] on button "Edit "US retailers"..." at bounding box center [679, 124] width 119 height 30
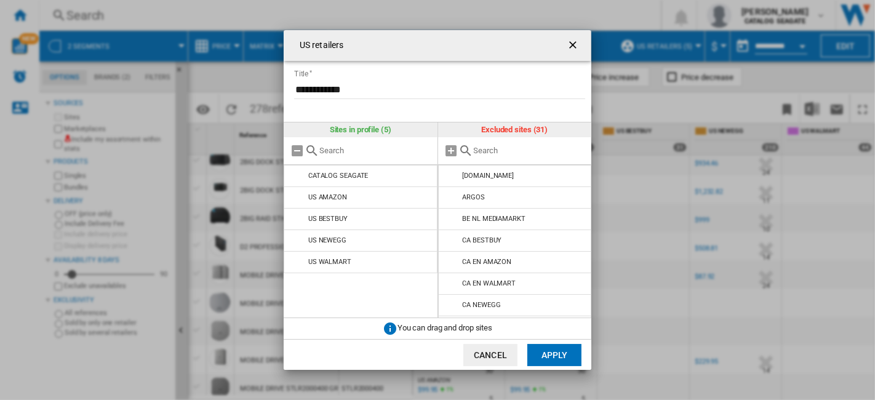
click at [571, 46] on ng-md-icon "getI18NText('BUTTONS.CLOSE_DIALOG')" at bounding box center [574, 46] width 15 height 15
click at [689, 44] on div "**********" at bounding box center [437, 200] width 875 height 400
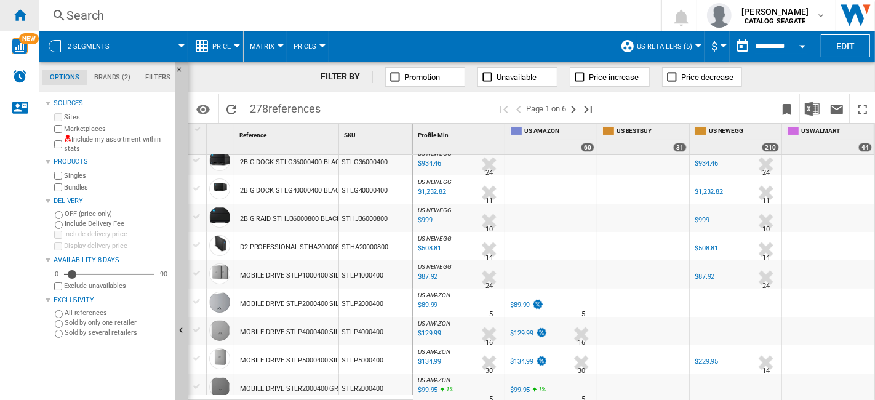
click at [27, 20] on div "Home" at bounding box center [19, 15] width 39 height 31
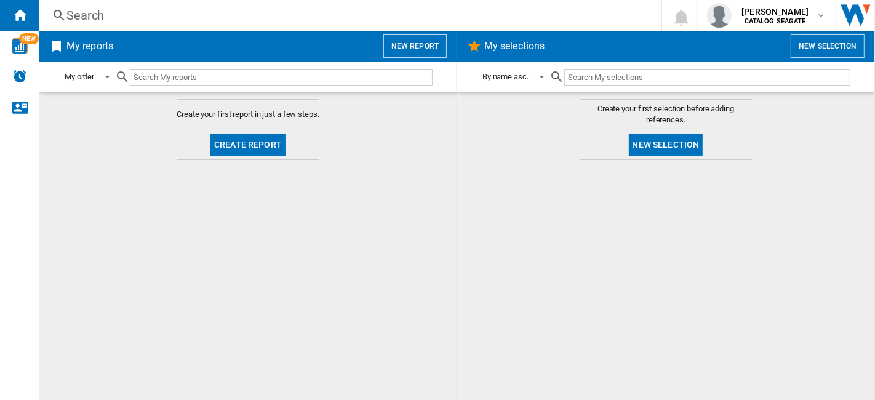
click at [425, 54] on button "New report" at bounding box center [414, 45] width 63 height 23
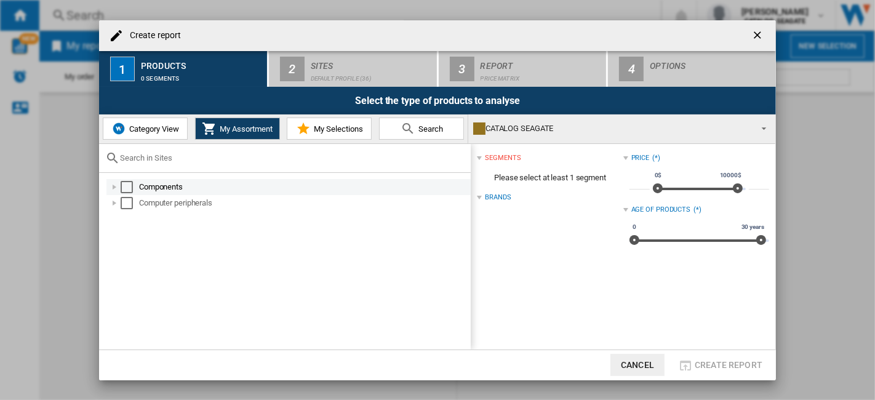
click at [175, 191] on div "Components" at bounding box center [304, 187] width 330 height 12
click at [128, 190] on div "Select" at bounding box center [127, 187] width 12 height 12
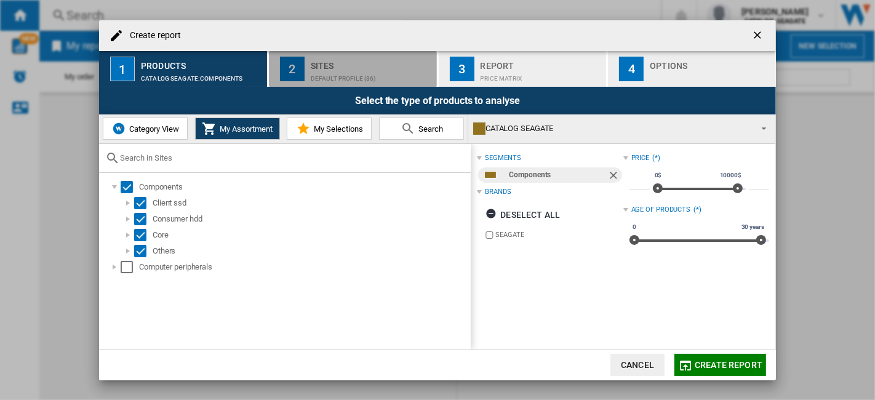
click at [345, 78] on div "Default profile (36)" at bounding box center [371, 75] width 121 height 13
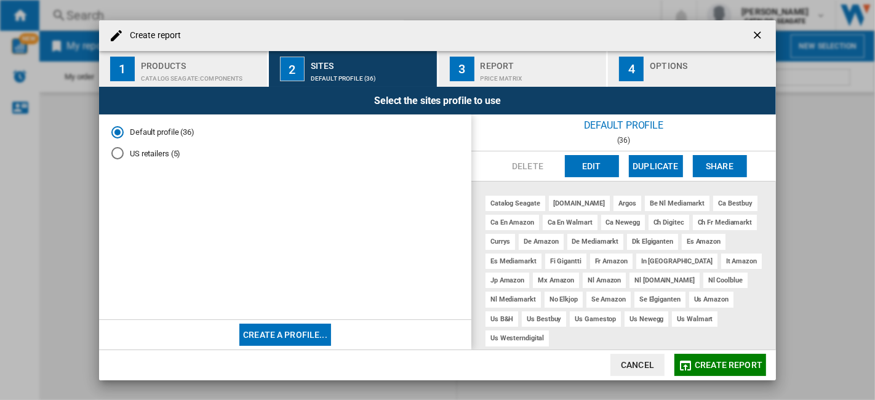
click at [159, 156] on md-radio-button "US retailers (5)" at bounding box center [285, 154] width 348 height 12
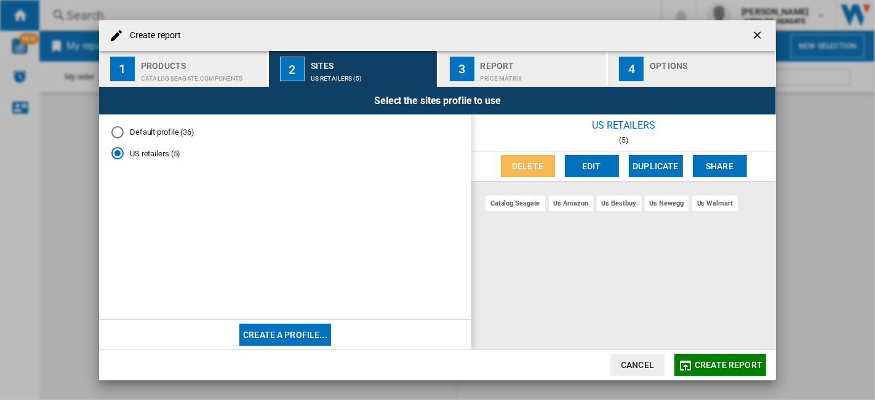
click at [529, 169] on button "Delete" at bounding box center [528, 166] width 54 height 22
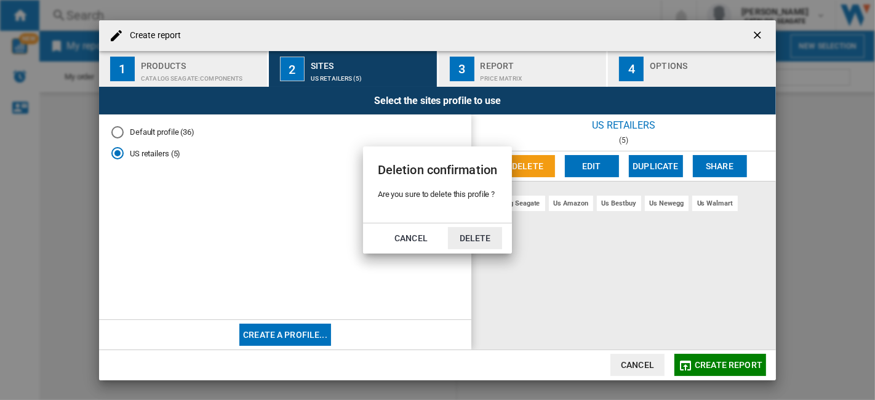
click at [481, 241] on button "Delete" at bounding box center [475, 238] width 54 height 22
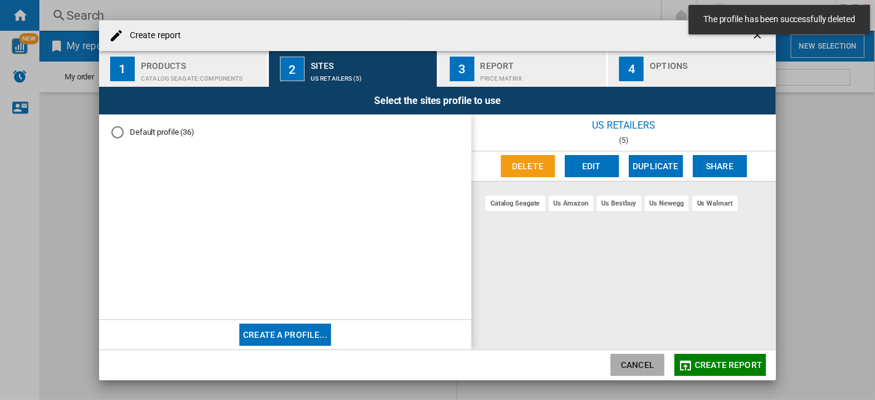
click at [650, 364] on button "Cancel" at bounding box center [637, 365] width 54 height 22
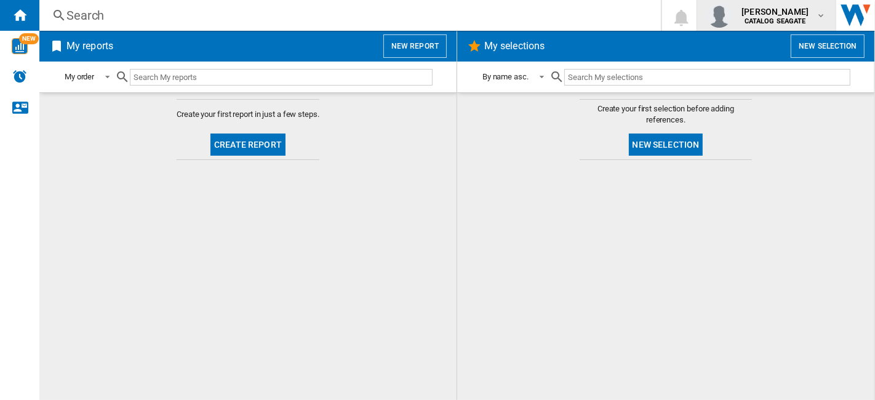
click at [800, 22] on b "CATALOG SEAGATE" at bounding box center [776, 21] width 62 height 8
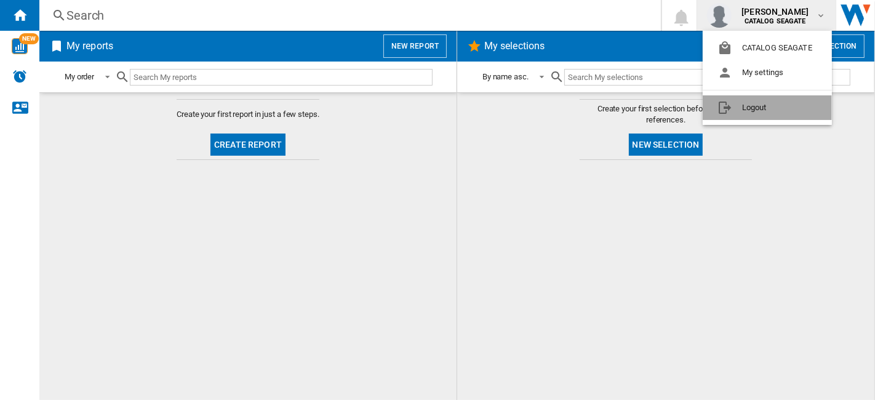
click at [745, 110] on button "Logout" at bounding box center [767, 107] width 129 height 25
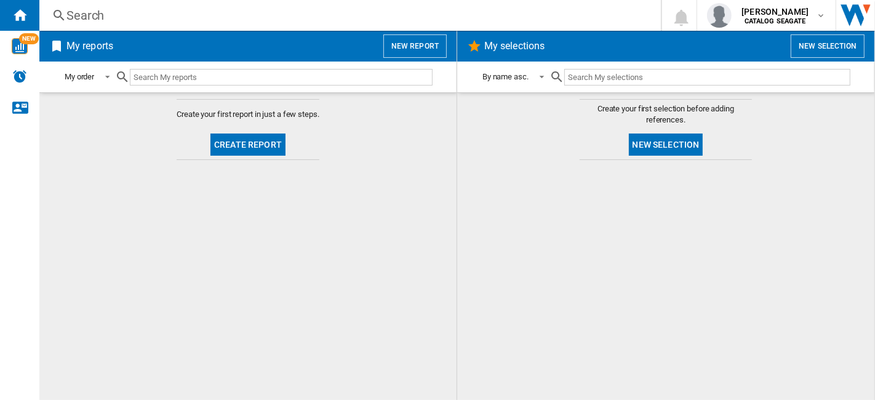
click at [431, 48] on button "New report" at bounding box center [414, 45] width 63 height 23
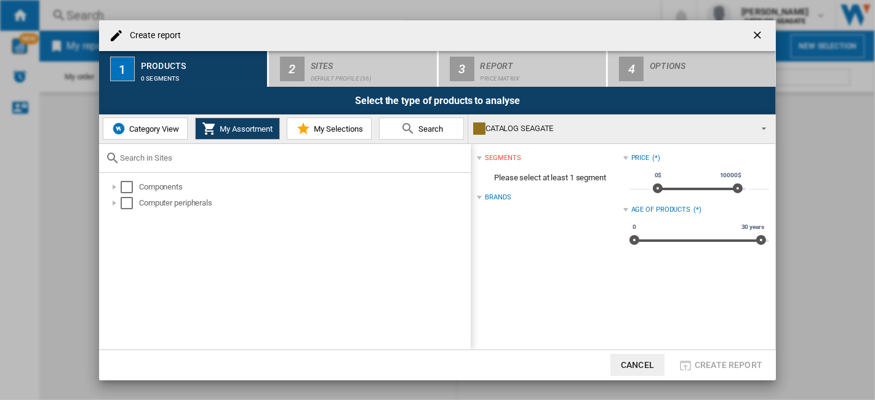
click at [148, 134] on button "Category View" at bounding box center [145, 129] width 85 height 22
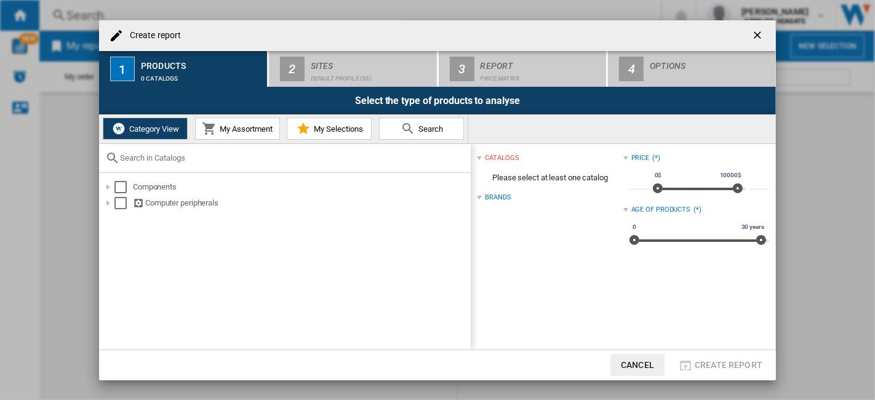
click at [231, 127] on span "My Assortment" at bounding box center [245, 128] width 56 height 9
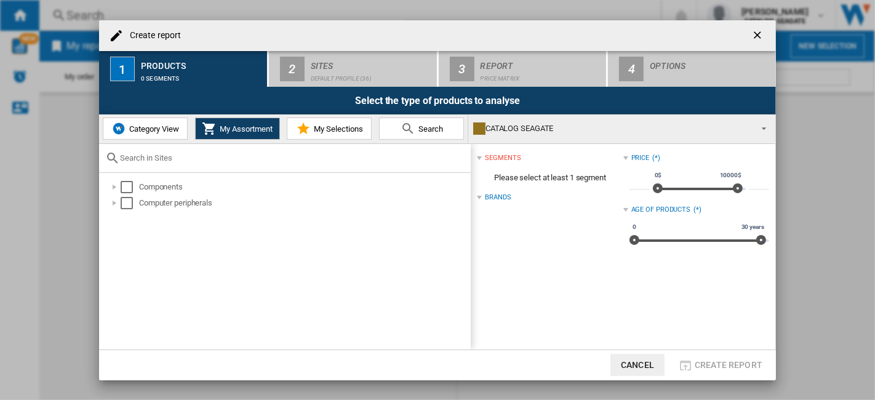
click at [161, 132] on span "Category View" at bounding box center [152, 128] width 53 height 9
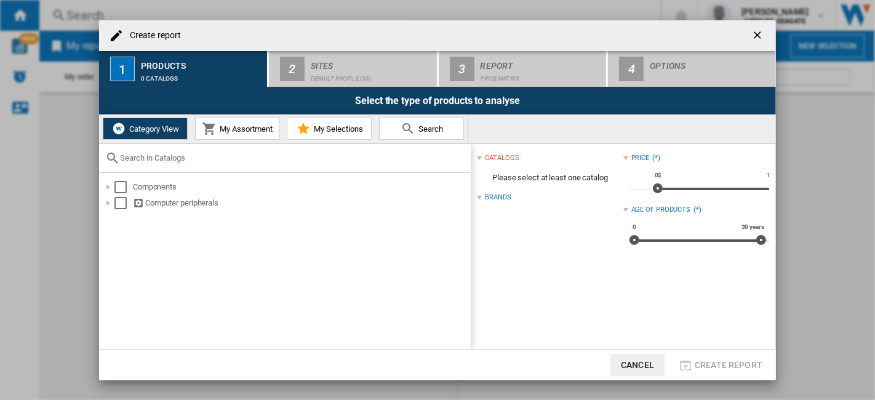
click at [229, 131] on span "My Assortment" at bounding box center [245, 128] width 56 height 9
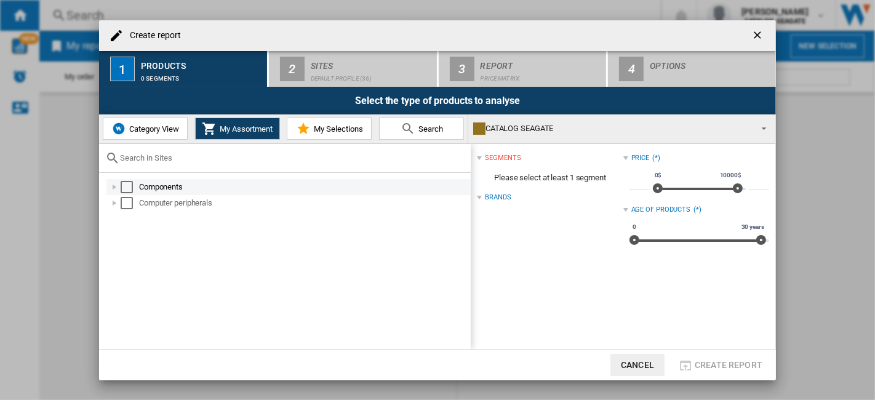
click at [114, 185] on div at bounding box center [114, 187] width 12 height 12
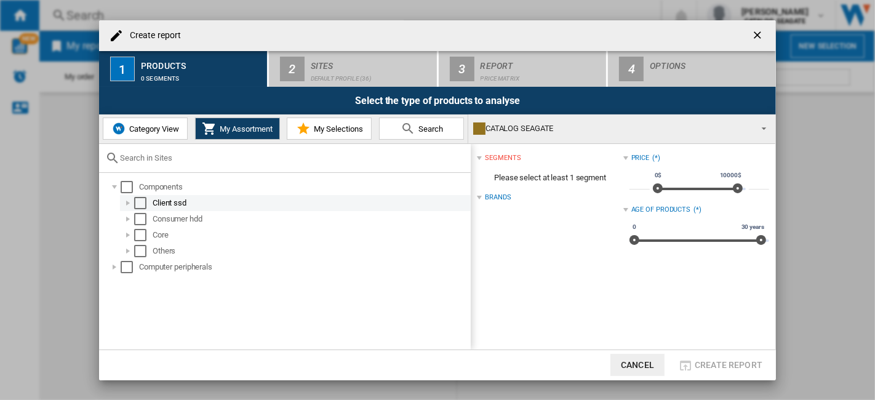
click at [129, 204] on div at bounding box center [128, 203] width 12 height 12
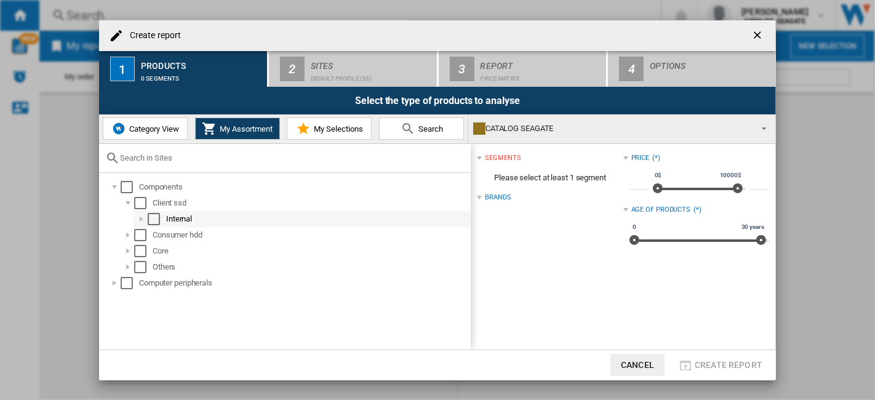
click at [142, 220] on div at bounding box center [141, 219] width 12 height 12
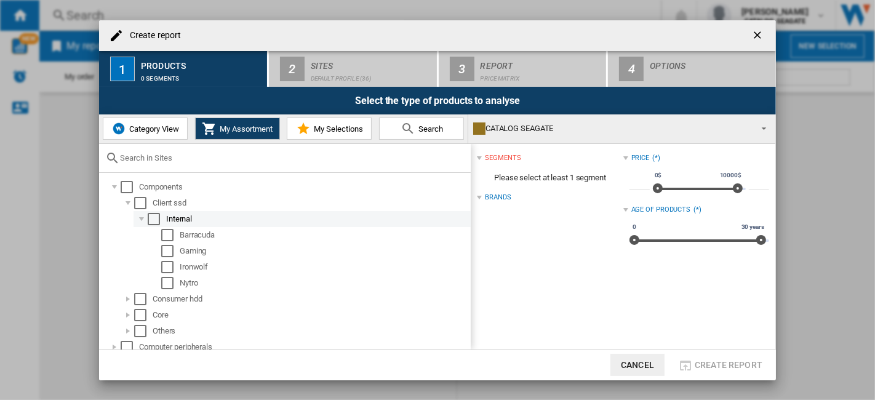
click at [142, 220] on div at bounding box center [141, 219] width 12 height 12
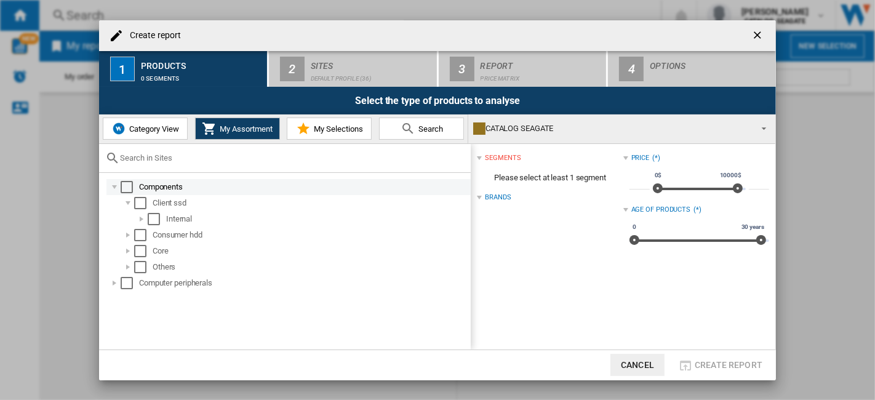
click at [119, 187] on div at bounding box center [114, 187] width 12 height 12
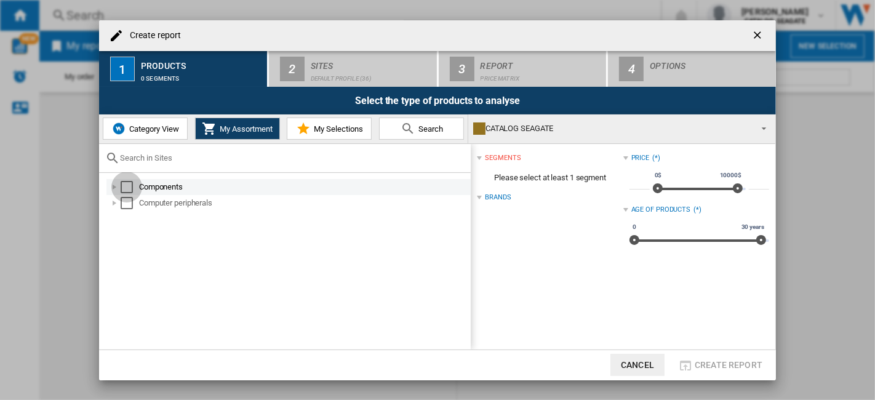
click at [124, 185] on div "Select" at bounding box center [127, 187] width 12 height 12
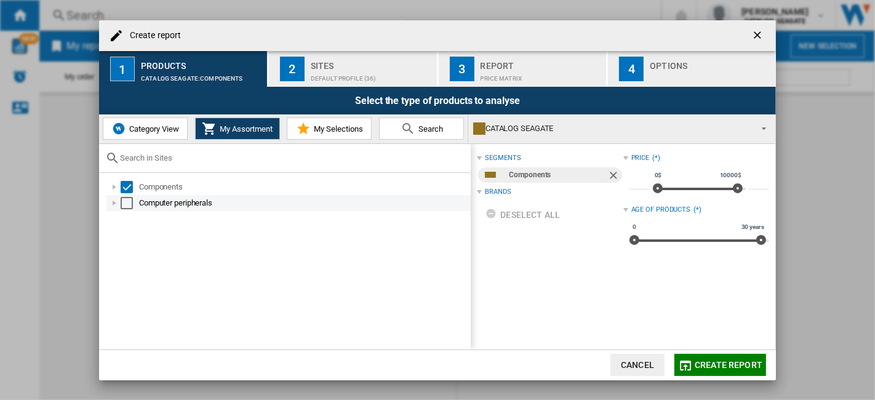
click at [126, 203] on div "Select" at bounding box center [127, 203] width 12 height 12
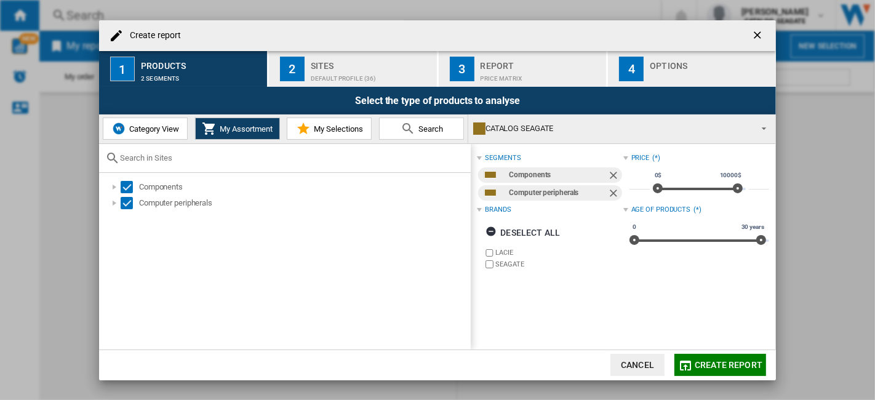
click at [346, 77] on div "Default profile (36)" at bounding box center [371, 75] width 121 height 13
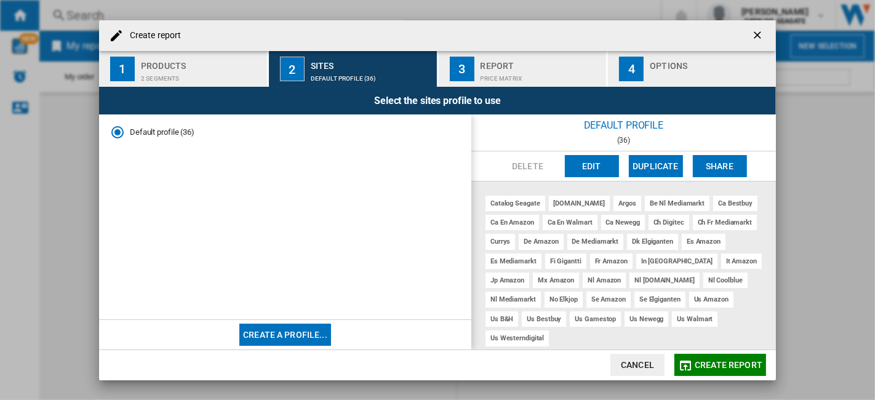
click at [290, 333] on button "Create a profile..." at bounding box center [285, 335] width 92 height 22
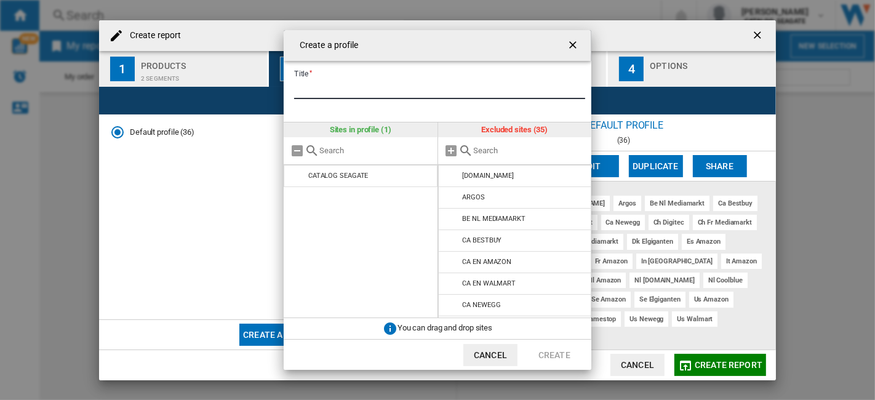
click at [363, 90] on input "Title" at bounding box center [439, 90] width 291 height 18
type input "**********"
click at [480, 150] on input "text" at bounding box center [530, 150] width 112 height 9
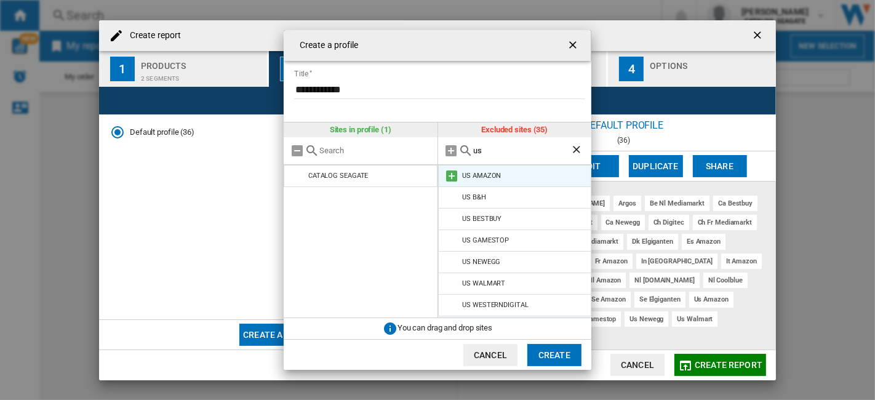
type input "us"
click at [450, 172] on md-icon at bounding box center [452, 176] width 15 height 15
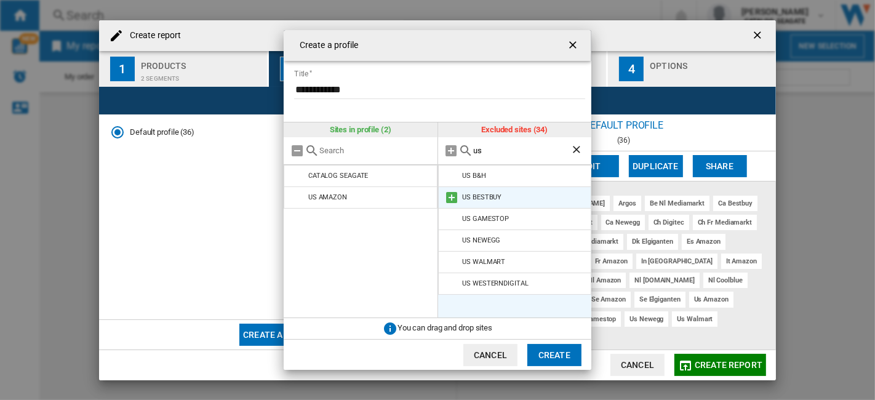
click at [454, 201] on md-icon at bounding box center [452, 197] width 15 height 15
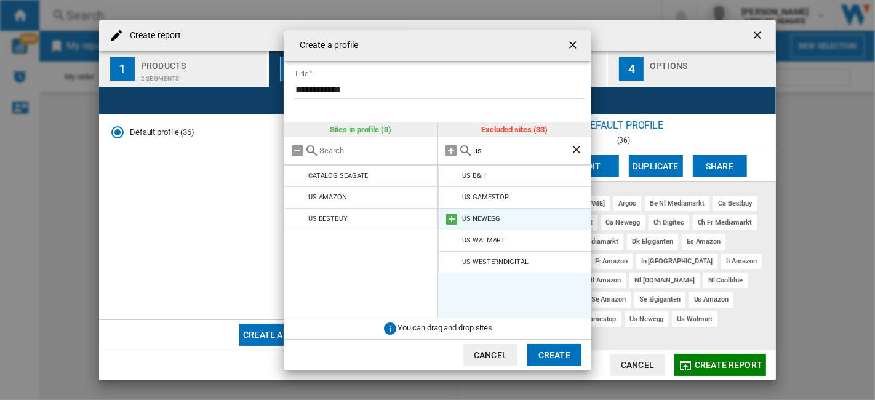
click at [452, 220] on md-icon at bounding box center [452, 219] width 15 height 15
click at [458, 219] on md-icon at bounding box center [452, 219] width 15 height 15
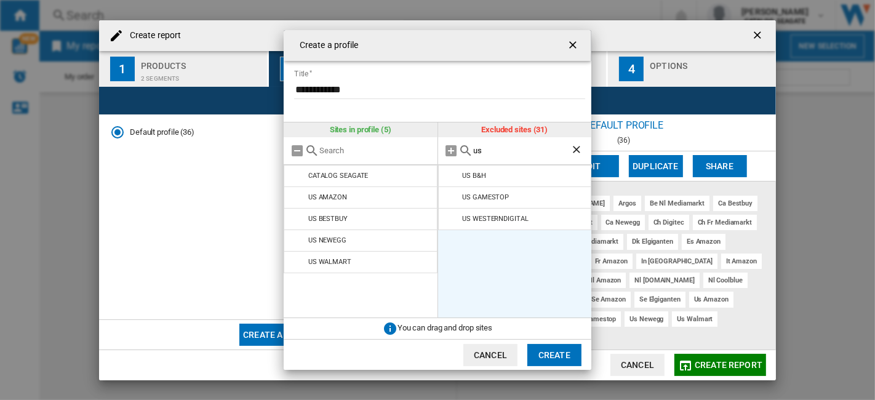
click at [568, 353] on button "Create" at bounding box center [554, 355] width 54 height 22
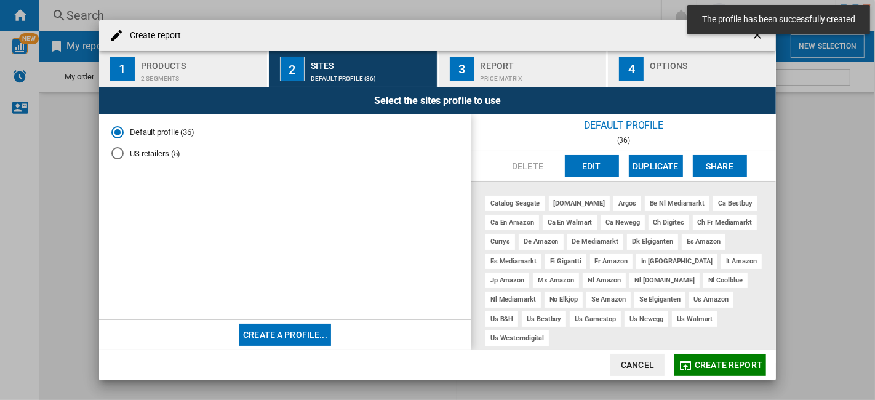
click at [154, 158] on md-radio-button "US retailers (5)" at bounding box center [285, 154] width 348 height 12
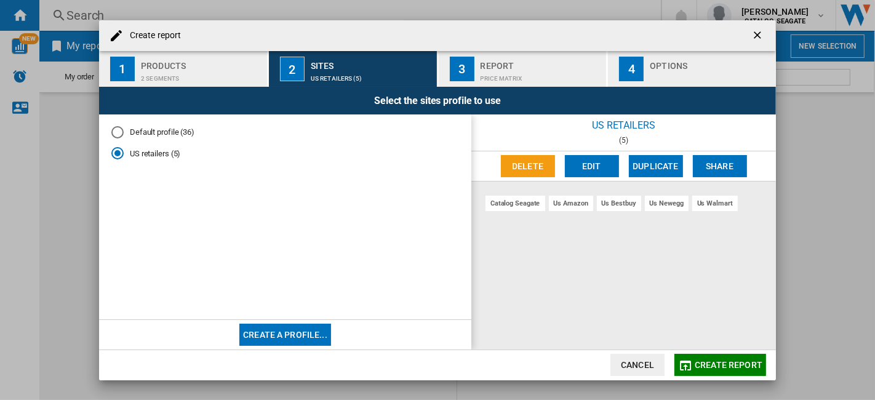
click at [726, 370] on button "Create report" at bounding box center [720, 365] width 92 height 22
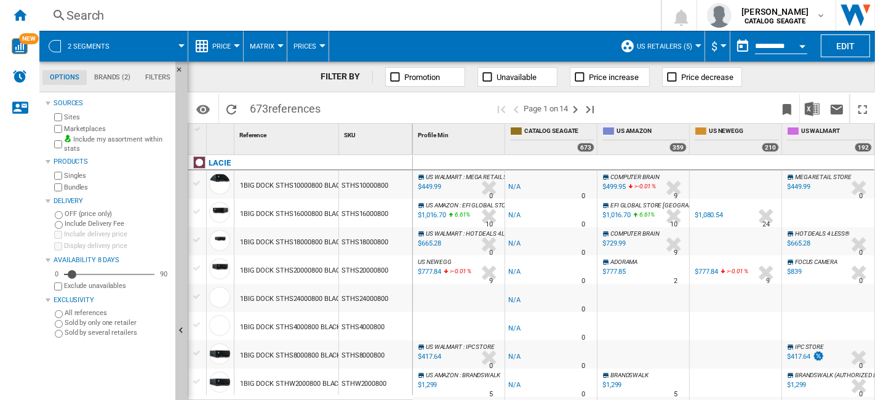
click at [721, 50] on button "$" at bounding box center [717, 46] width 12 height 31
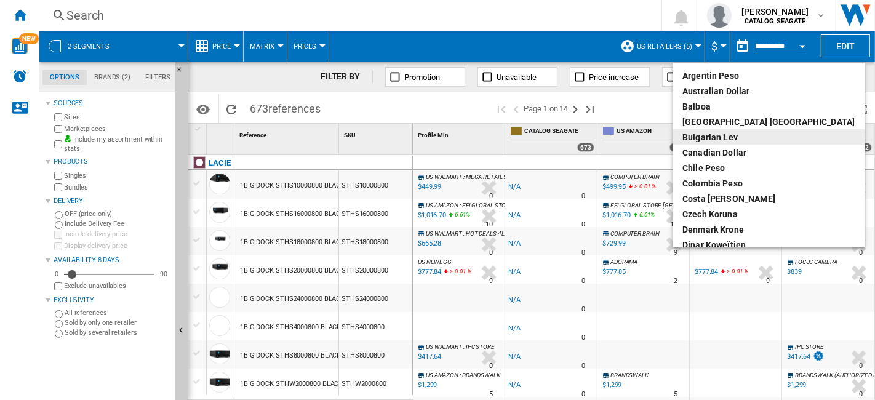
click at [564, 15] on md-backdrop at bounding box center [437, 200] width 875 height 400
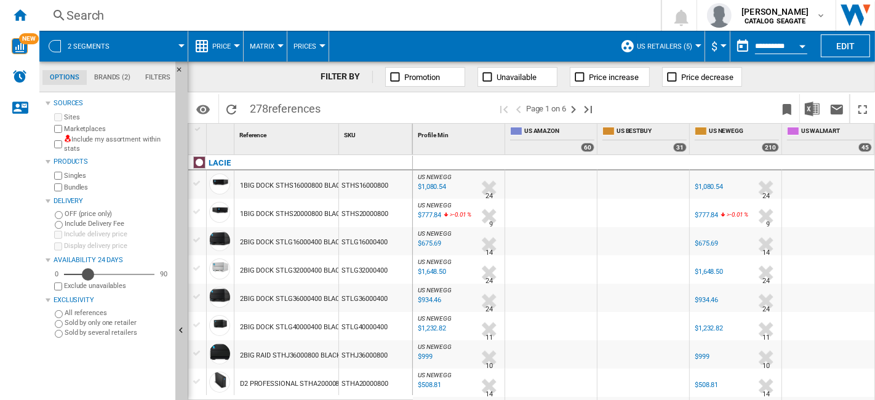
drag, startPoint x: 70, startPoint y: 275, endPoint x: 88, endPoint y: 275, distance: 17.8
click at [88, 275] on div "Availability" at bounding box center [88, 274] width 12 height 12
drag, startPoint x: 88, startPoint y: 274, endPoint x: 75, endPoint y: 277, distance: 13.3
click at [75, 277] on div "Availability" at bounding box center [76, 274] width 12 height 12
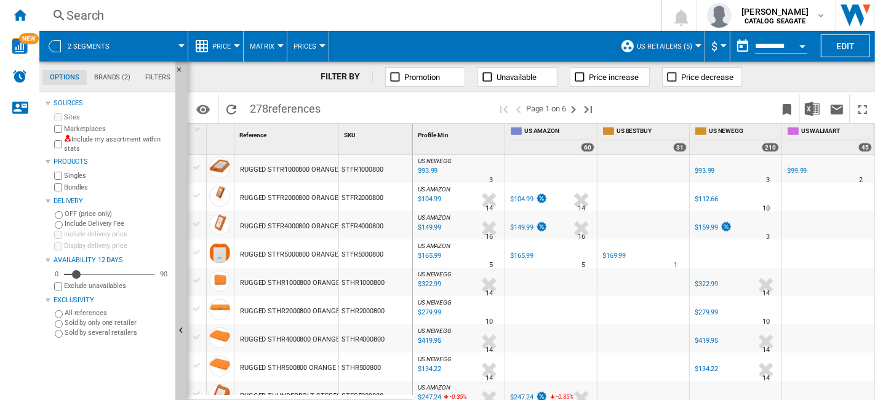
scroll to position [957, 0]
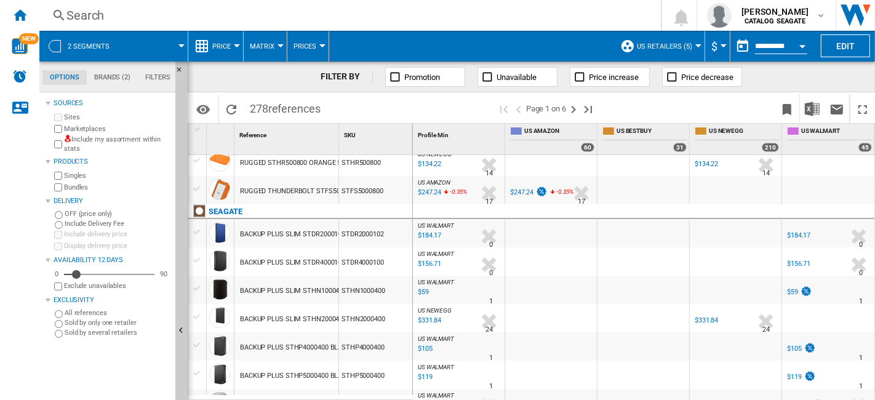
click at [801, 236] on div "$184.17" at bounding box center [798, 235] width 23 height 8
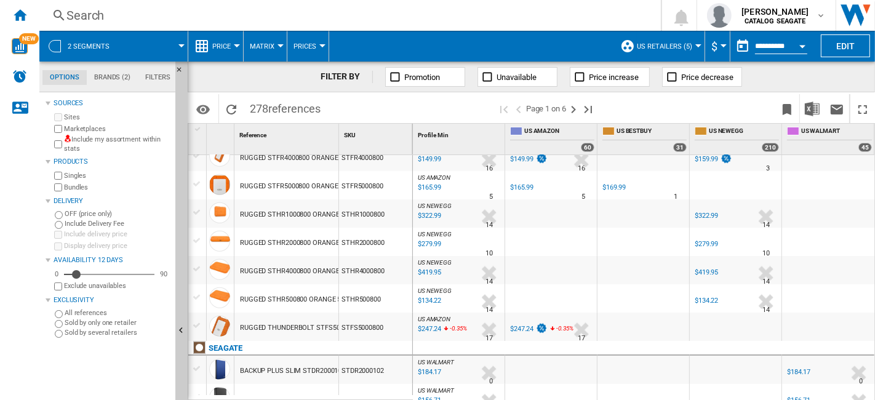
scroll to position [752, 0]
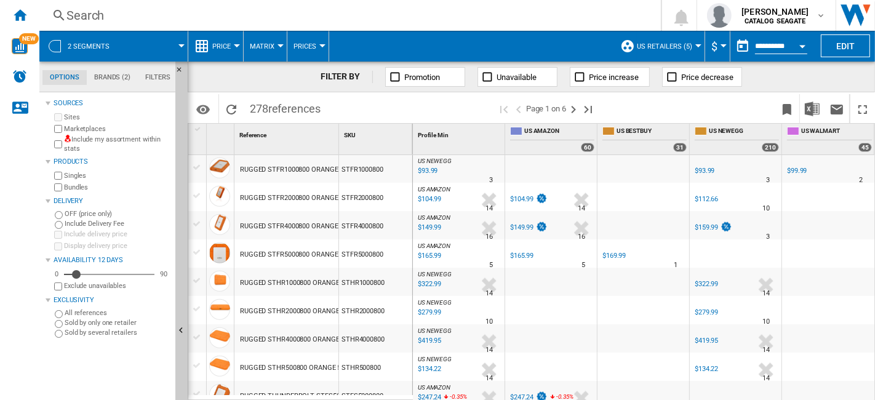
click at [396, 78] on ng-md-icon at bounding box center [395, 77] width 12 height 12
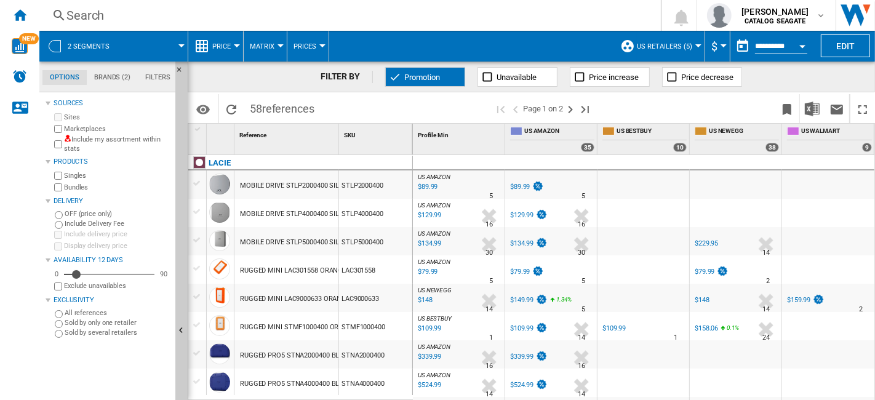
click at [524, 185] on div "$89.99" at bounding box center [520, 187] width 20 height 8
click at [225, 48] on span "Price" at bounding box center [221, 46] width 18 height 8
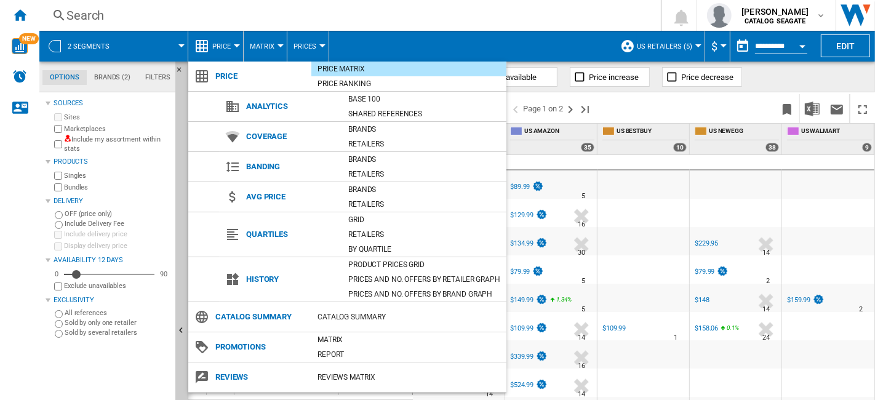
click at [225, 48] on md-backdrop at bounding box center [437, 200] width 875 height 400
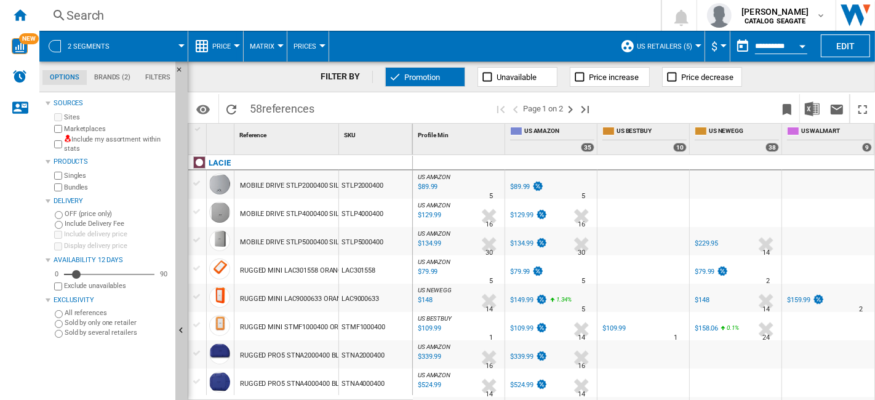
click at [225, 48] on span "Price" at bounding box center [221, 46] width 18 height 8
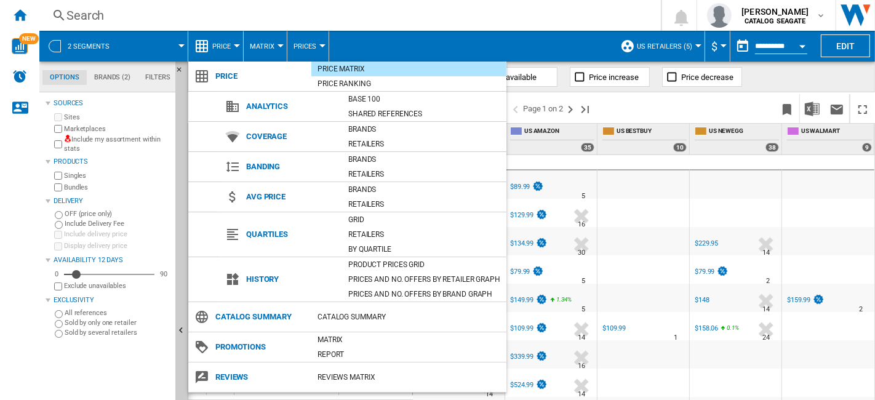
click at [413, 13] on md-backdrop at bounding box center [437, 200] width 875 height 400
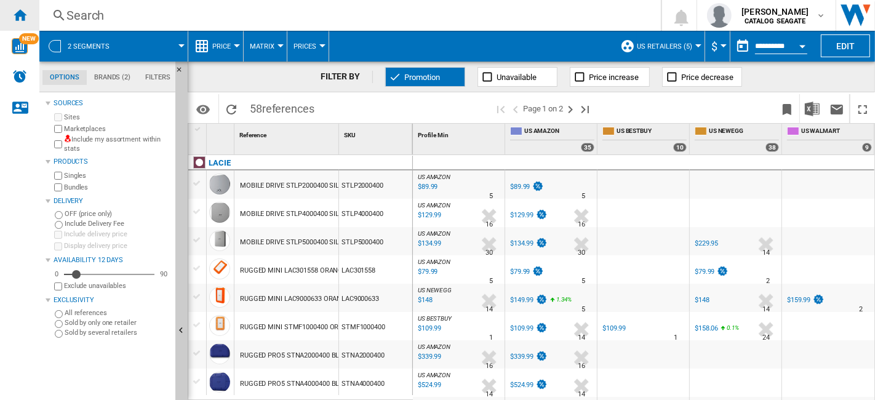
click at [26, 20] on ng-md-icon "Home" at bounding box center [19, 14] width 15 height 15
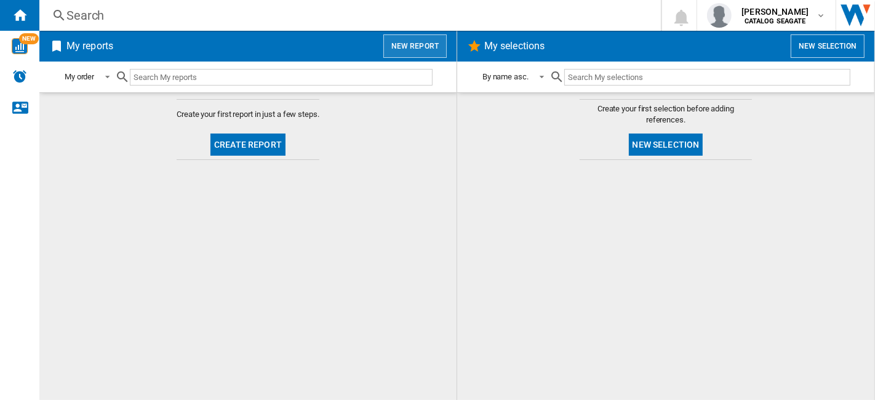
click at [424, 50] on button "New report" at bounding box center [414, 45] width 63 height 23
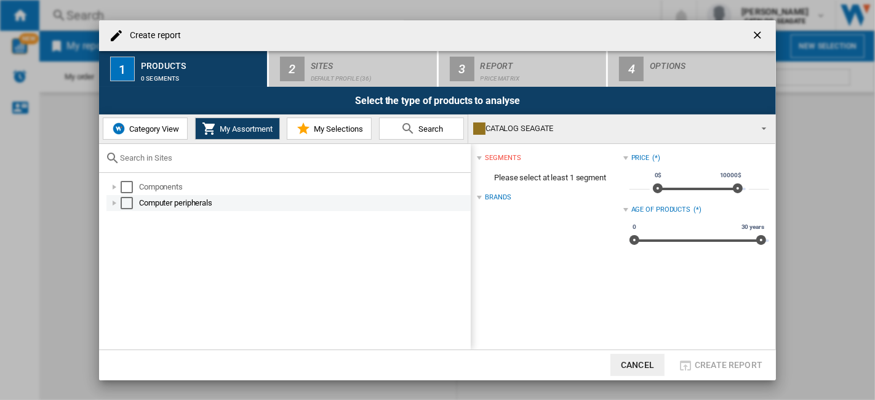
click at [165, 195] on div "Computer peripherals" at bounding box center [288, 203] width 364 height 16
click at [164, 203] on div "Computer peripherals" at bounding box center [304, 203] width 330 height 12
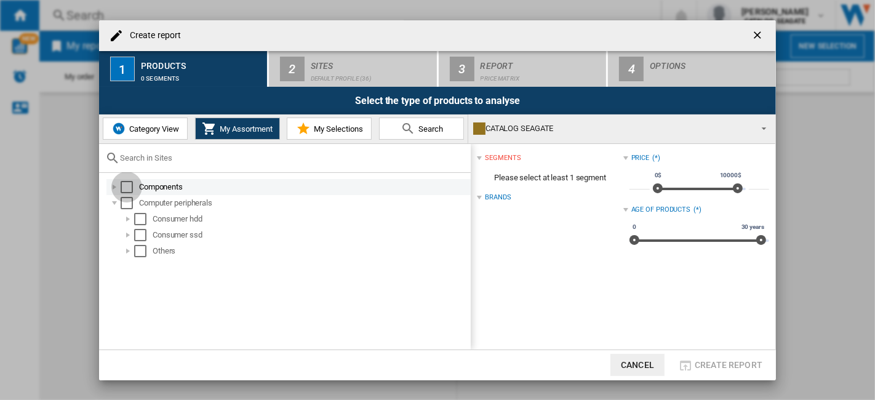
click at [129, 186] on div "Select" at bounding box center [127, 187] width 12 height 12
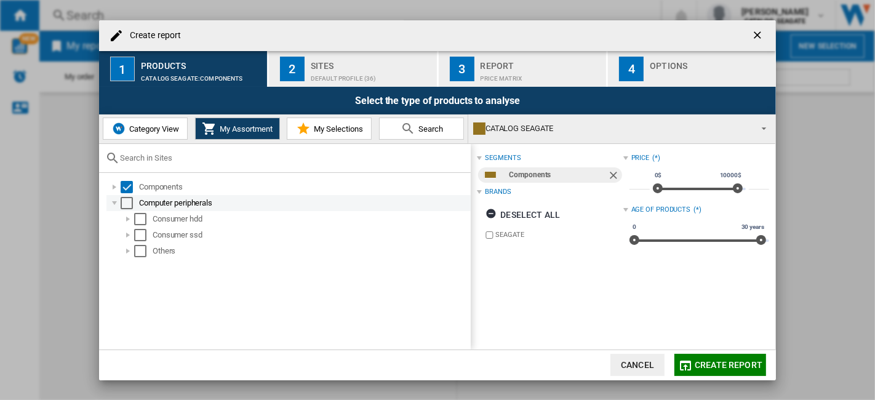
click at [123, 197] on div "Select" at bounding box center [127, 203] width 12 height 12
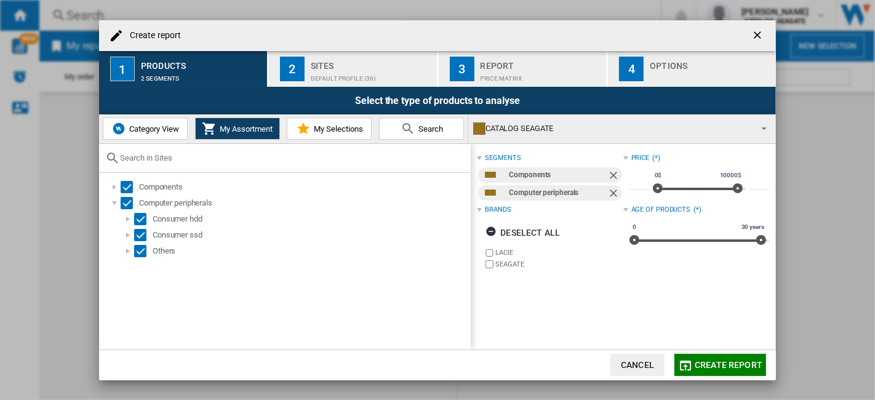
click at [376, 84] on button "2 Sites Default profile (36)" at bounding box center [353, 69] width 169 height 36
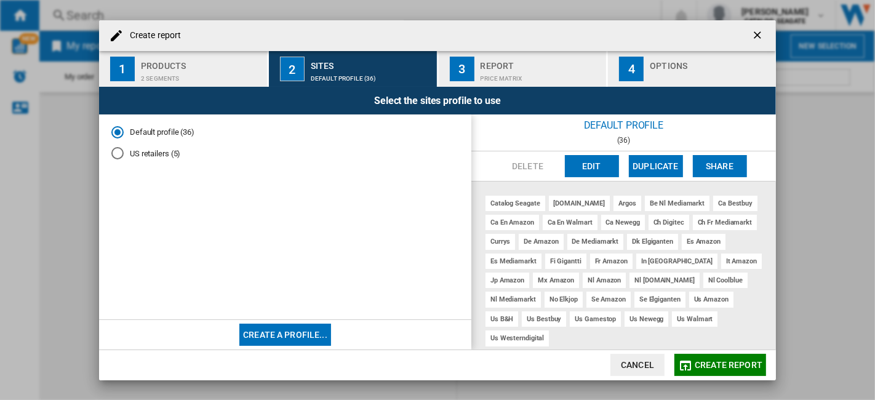
click at [602, 163] on button "Edit" at bounding box center [592, 166] width 54 height 22
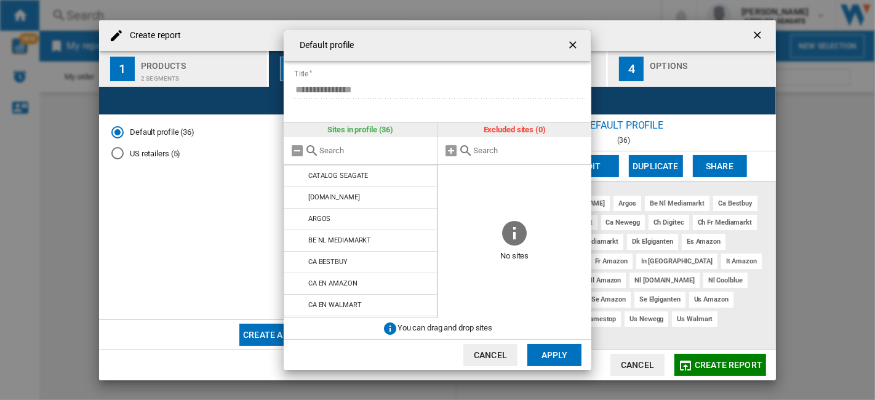
click at [503, 354] on button "Cancel" at bounding box center [490, 355] width 54 height 22
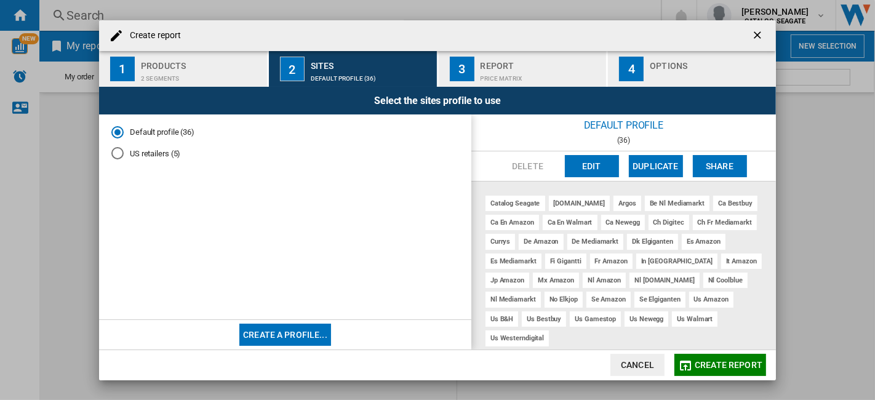
click at [334, 340] on div "Create a profile..." at bounding box center [285, 335] width 372 height 30
click at [313, 335] on button "Create a profile..." at bounding box center [285, 335] width 92 height 22
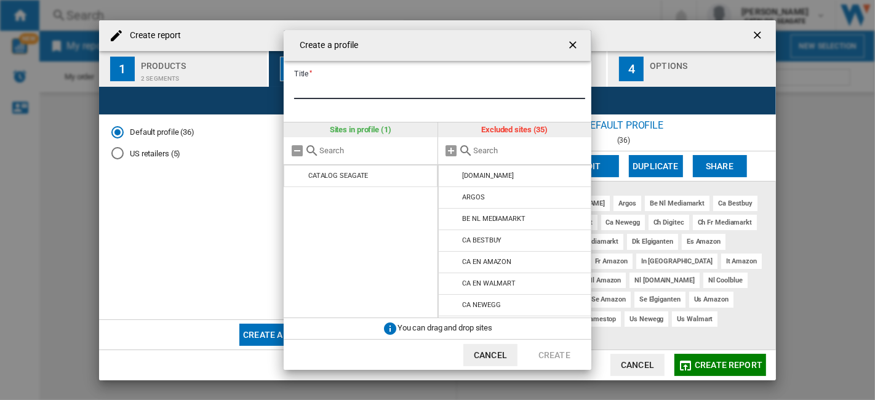
click at [388, 90] on input "Title" at bounding box center [439, 90] width 291 height 18
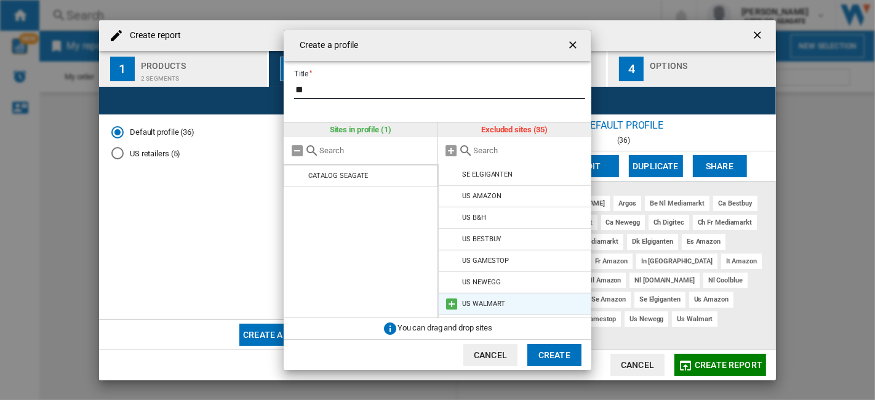
scroll to position [601, 0]
type input "**"
click at [458, 308] on li "US WESTERNDIGITAL" at bounding box center [515, 307] width 154 height 22
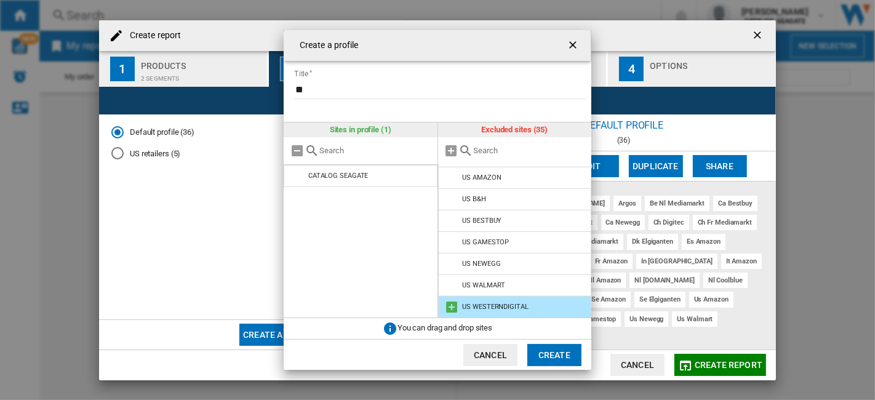
click at [457, 311] on md-icon "Create a ..." at bounding box center [452, 307] width 15 height 15
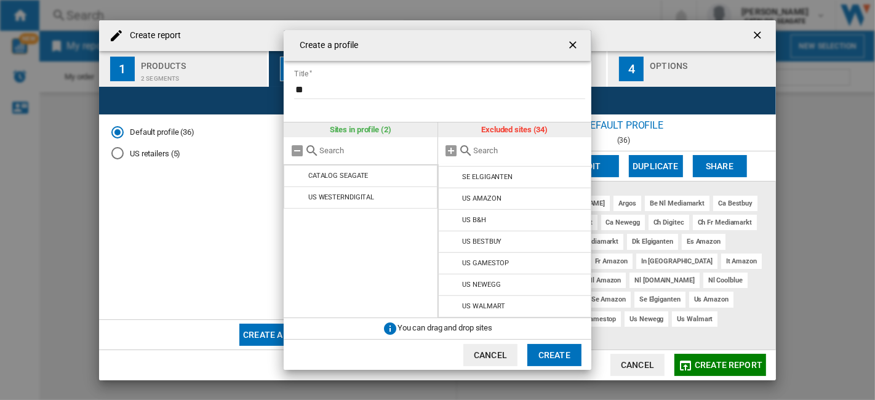
scroll to position [580, 0]
click at [556, 361] on button "Create" at bounding box center [554, 355] width 54 height 22
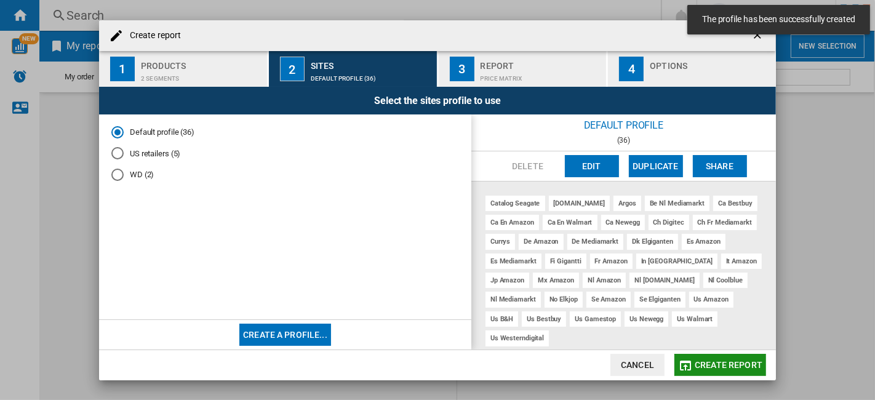
click at [700, 362] on span "Create report" at bounding box center [729, 365] width 68 height 10
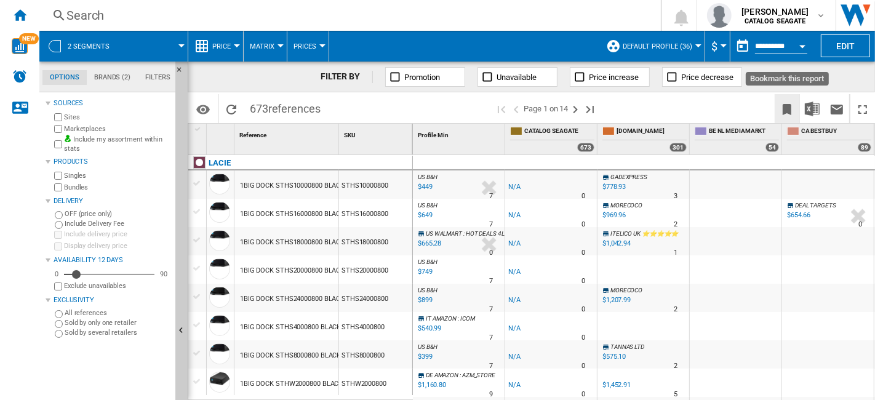
click at [793, 104] on ng-md-icon "Bookmark this report" at bounding box center [787, 109] width 15 height 15
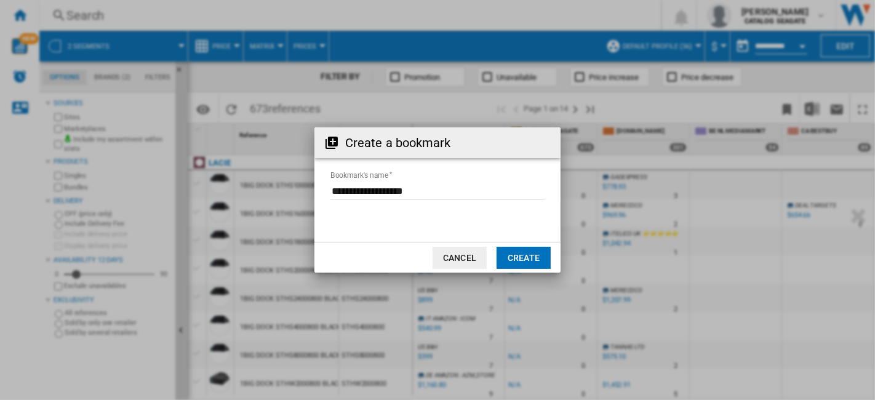
click at [426, 194] on input "Bookmark's name" at bounding box center [437, 191] width 214 height 18
drag, startPoint x: 455, startPoint y: 186, endPoint x: 311, endPoint y: 192, distance: 144.7
click at [311, 192] on div "Create a bookmark Bookmark's name Cancel Create" at bounding box center [437, 200] width 875 height 400
type input "*"
type input "*********"
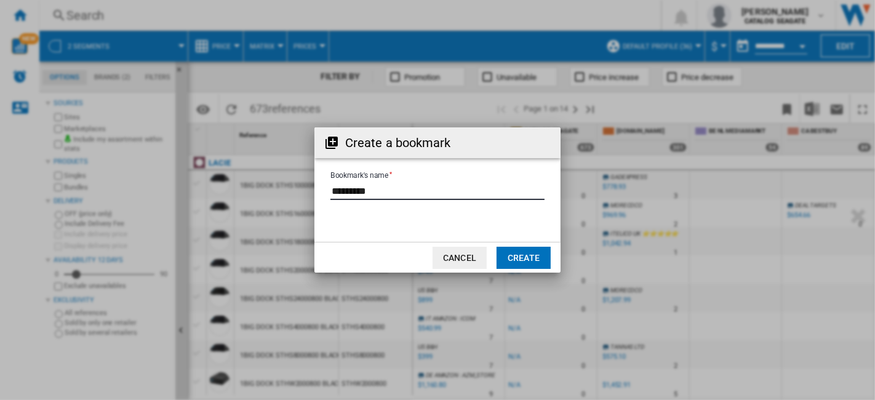
click at [517, 254] on button "Create" at bounding box center [524, 258] width 54 height 22
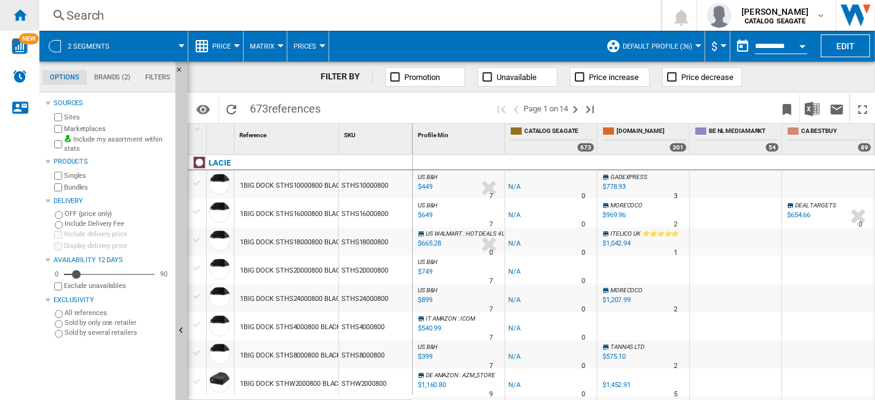
click at [16, 19] on ng-md-icon "Home" at bounding box center [19, 14] width 15 height 15
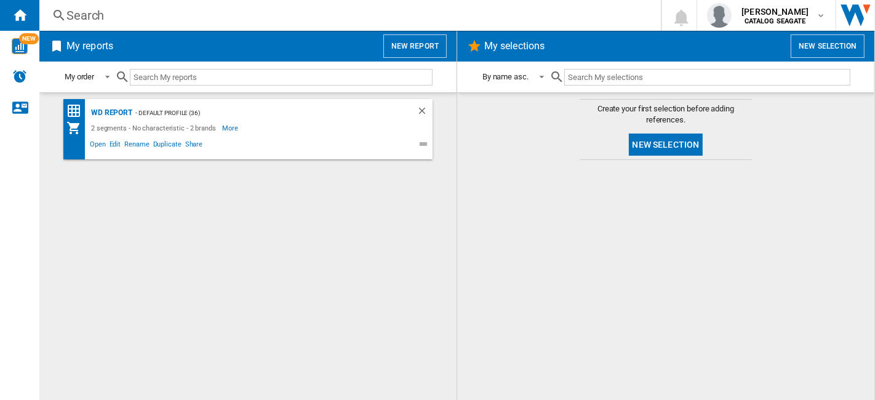
click at [665, 151] on button "New selection" at bounding box center [666, 145] width 74 height 22
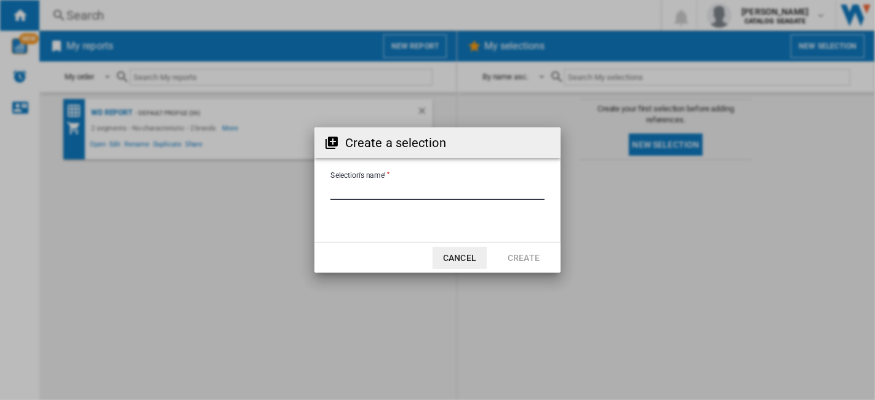
click at [375, 191] on input "Selection's name'" at bounding box center [437, 191] width 214 height 18
type input "**********"
click at [527, 268] on md-dialog-actions "Cancel Create" at bounding box center [437, 257] width 246 height 31
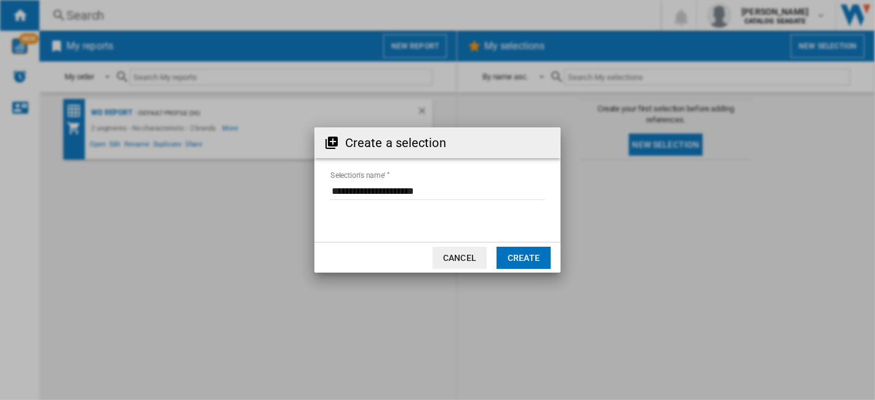
click at [534, 266] on button "Create" at bounding box center [524, 258] width 54 height 22
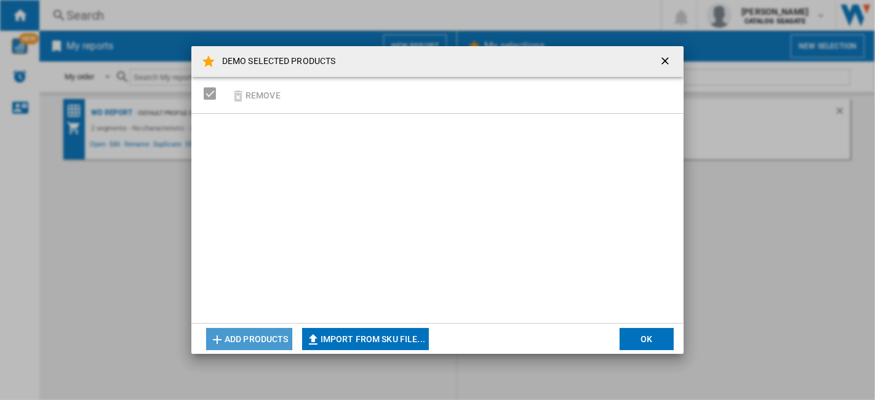
click at [251, 329] on button "Add products" at bounding box center [249, 339] width 86 height 22
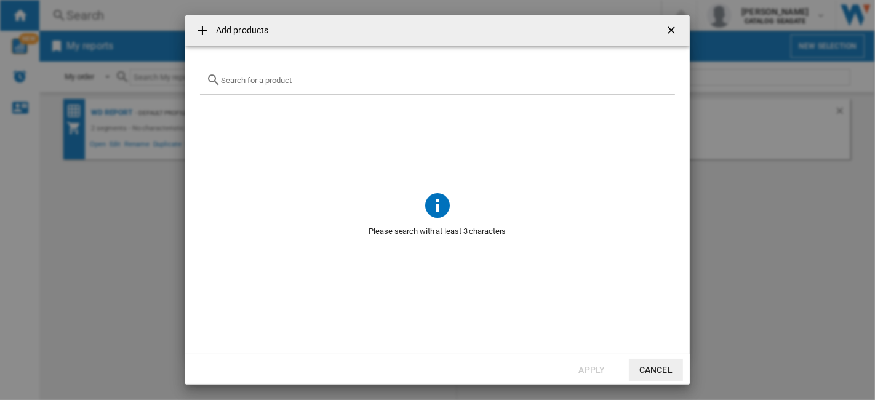
click at [289, 84] on input "text" at bounding box center [445, 80] width 448 height 9
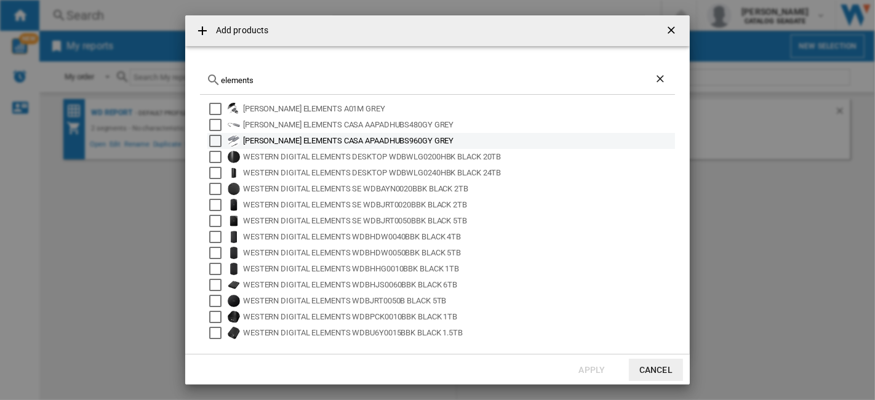
type input "elements"
click at [212, 141] on div "Select" at bounding box center [215, 141] width 12 height 12
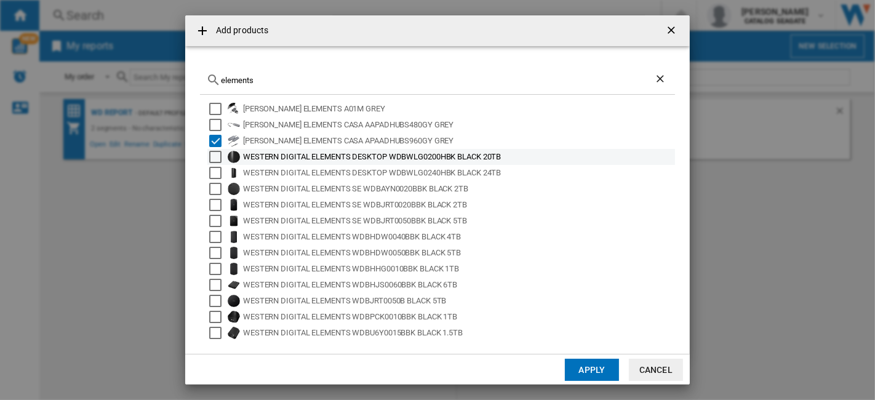
click at [213, 159] on div "Select" at bounding box center [215, 157] width 12 height 12
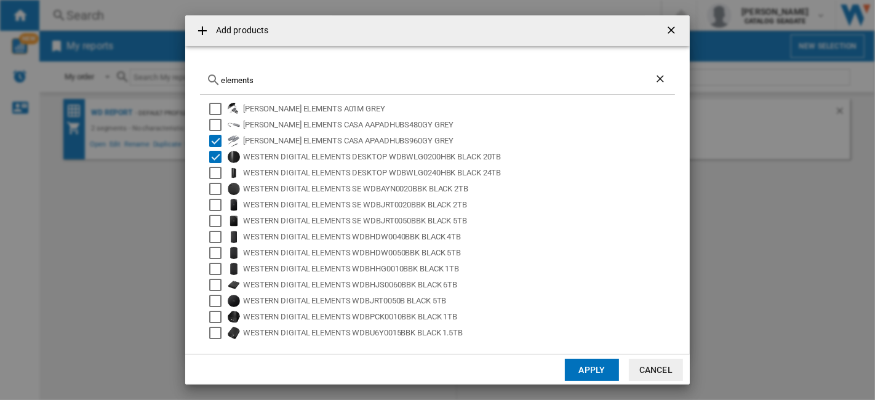
click at [571, 368] on button "Apply" at bounding box center [592, 370] width 54 height 22
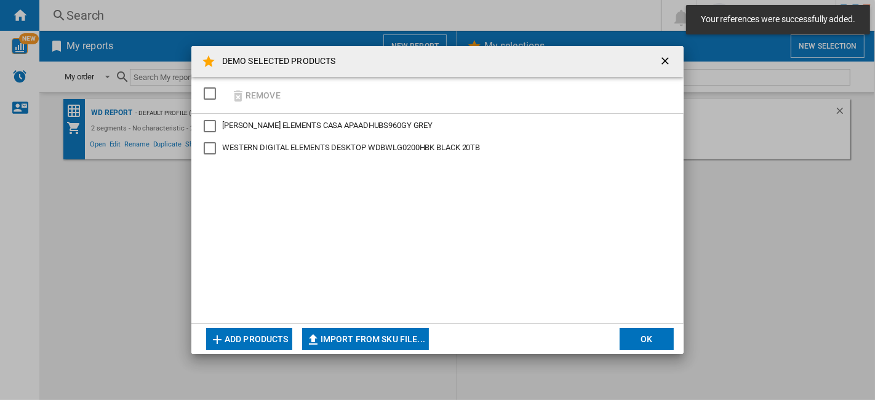
click at [637, 339] on button "OK" at bounding box center [647, 339] width 54 height 22
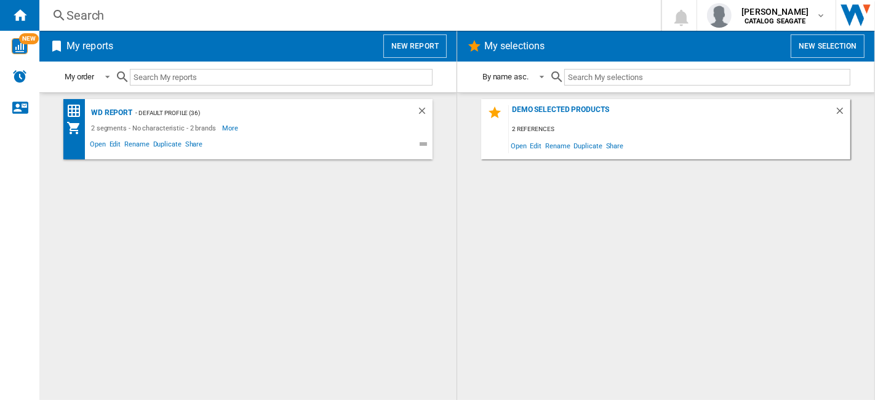
click at [518, 50] on h2 "My selections" at bounding box center [514, 45] width 65 height 23
click at [830, 55] on button "New selection" at bounding box center [828, 45] width 74 height 23
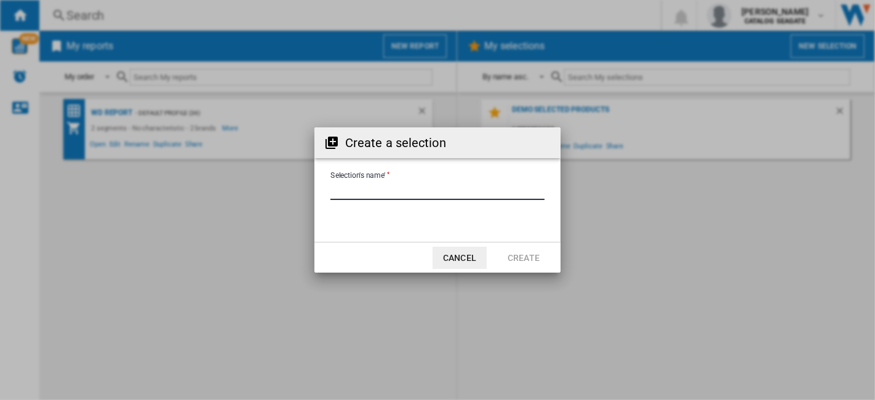
click at [417, 190] on input "Selection's name'" at bounding box center [437, 191] width 214 height 18
type input "***"
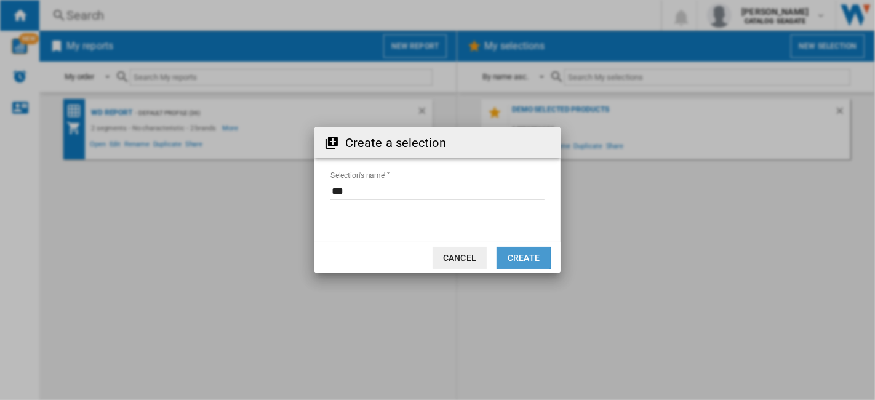
click at [533, 247] on button "Create" at bounding box center [524, 258] width 54 height 22
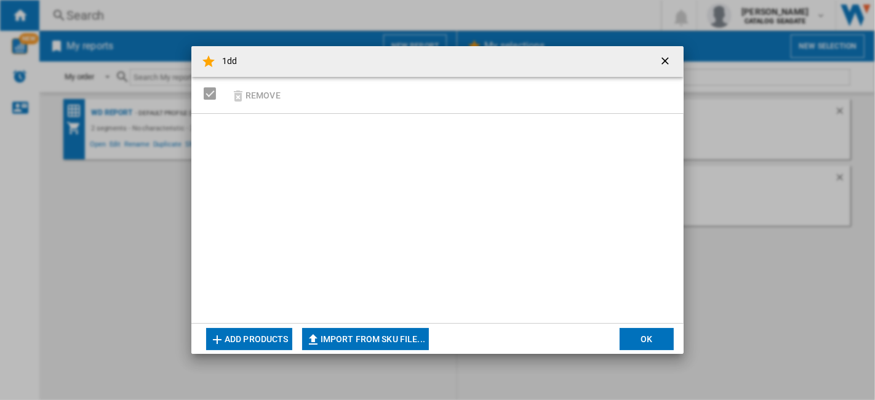
click at [258, 331] on button "Add products" at bounding box center [249, 339] width 86 height 22
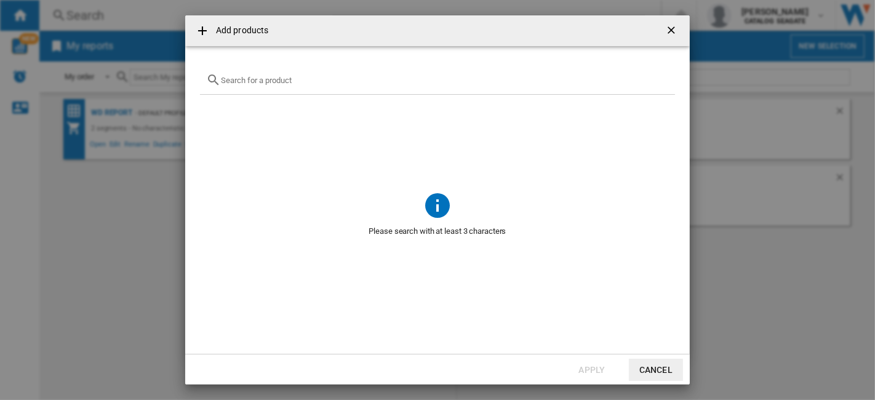
click at [313, 87] on div "Add products ..." at bounding box center [437, 80] width 475 height 29
click at [314, 76] on input "Add products ..." at bounding box center [445, 80] width 448 height 9
paste input "STKM1000400"
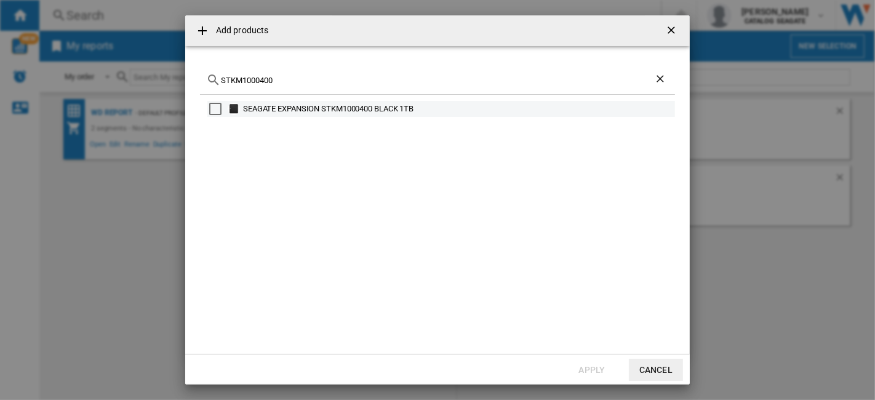
type input "STKM1000400"
click at [217, 110] on div "Select" at bounding box center [215, 109] width 12 height 12
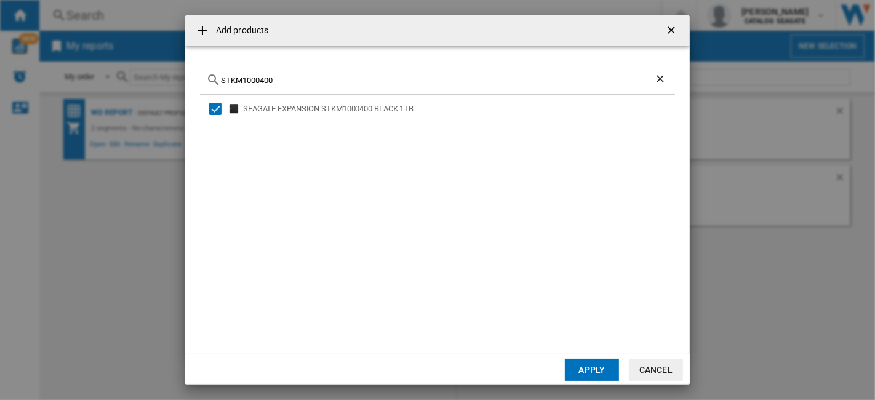
click at [598, 359] on button "Apply" at bounding box center [592, 370] width 54 height 22
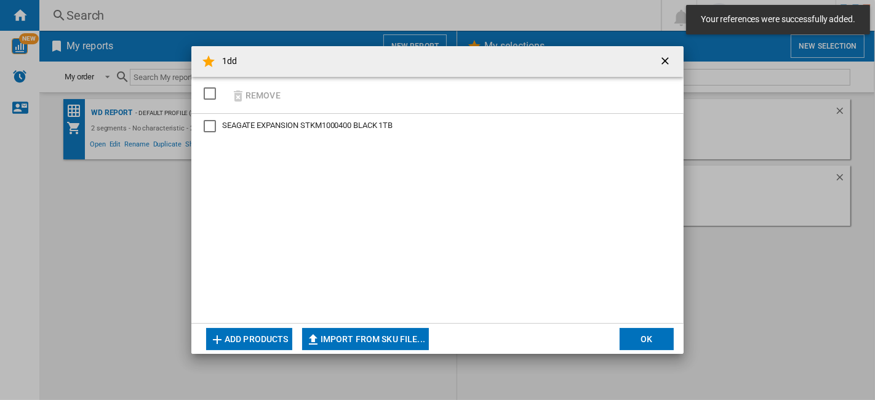
click at [282, 331] on button "Add products" at bounding box center [249, 339] width 86 height 22
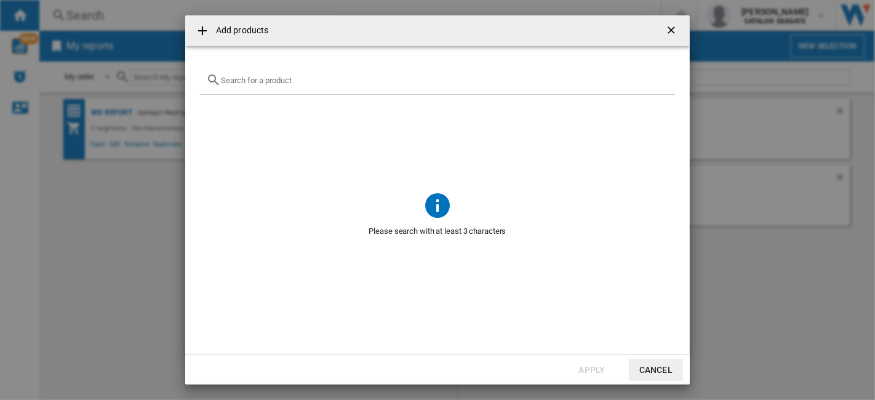
click at [364, 83] on input "Add products ..." at bounding box center [445, 80] width 448 height 9
paste input "WDBUZG0010BBK"
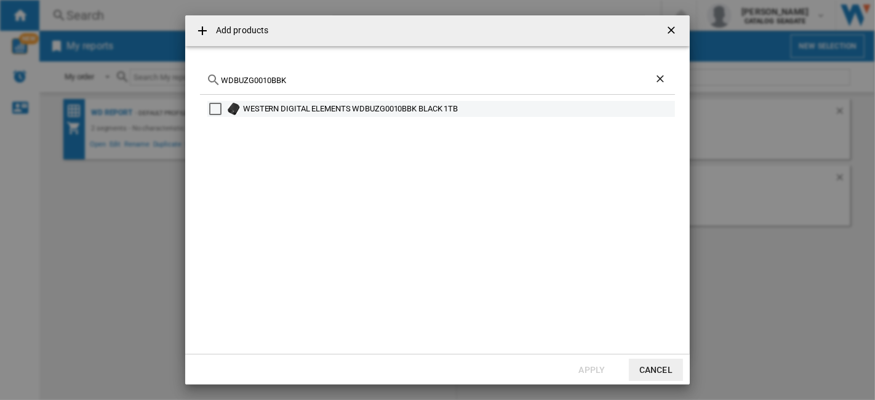
type input "WDBUZG0010BBK"
click at [213, 111] on div "Select" at bounding box center [215, 109] width 12 height 12
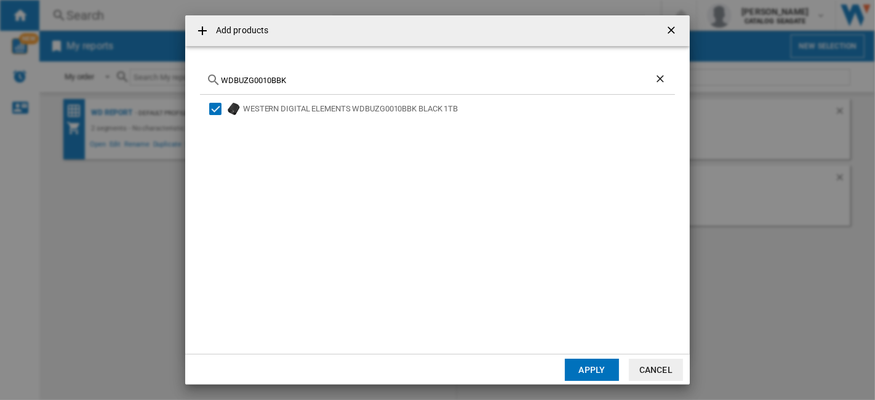
click at [584, 364] on button "Apply" at bounding box center [592, 370] width 54 height 22
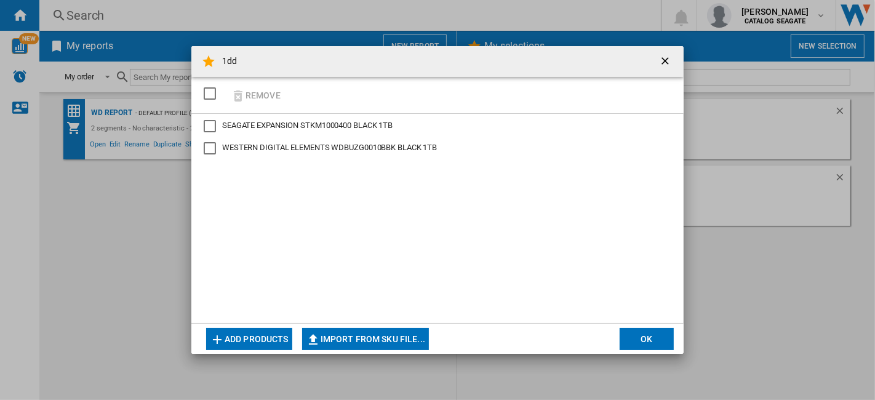
click at [254, 334] on button "Add products" at bounding box center [249, 339] width 86 height 22
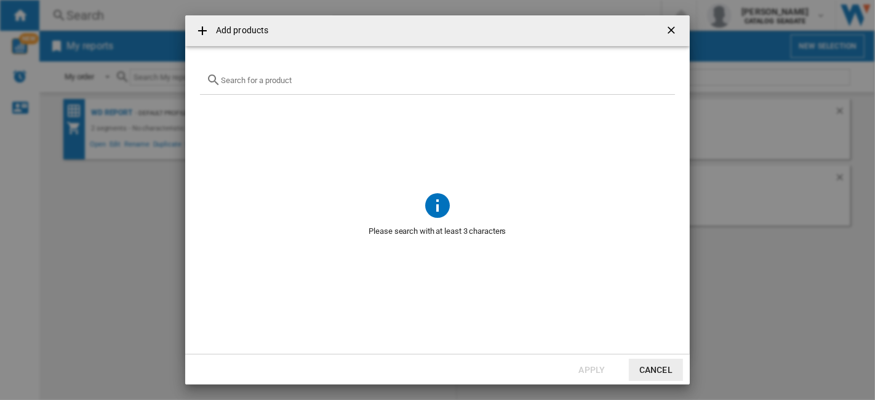
click at [281, 84] on input "Add products ..." at bounding box center [445, 80] width 448 height 9
paste input "HDTB510XK3AA"
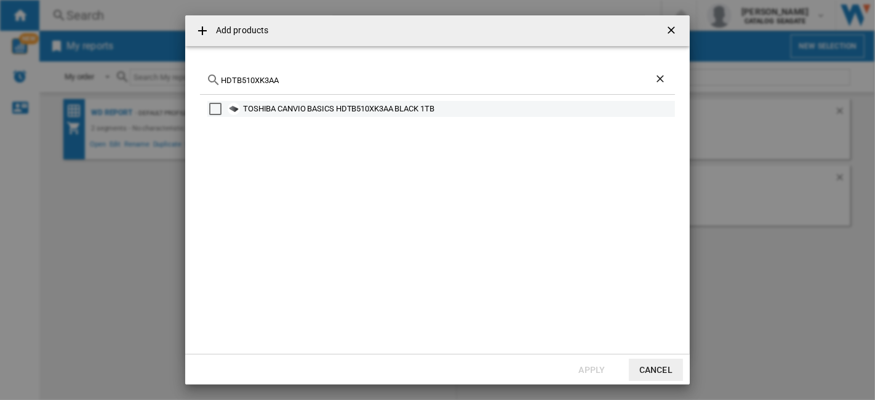
type input "HDTB510XK3AA"
click at [215, 103] on div "Select" at bounding box center [215, 109] width 12 height 12
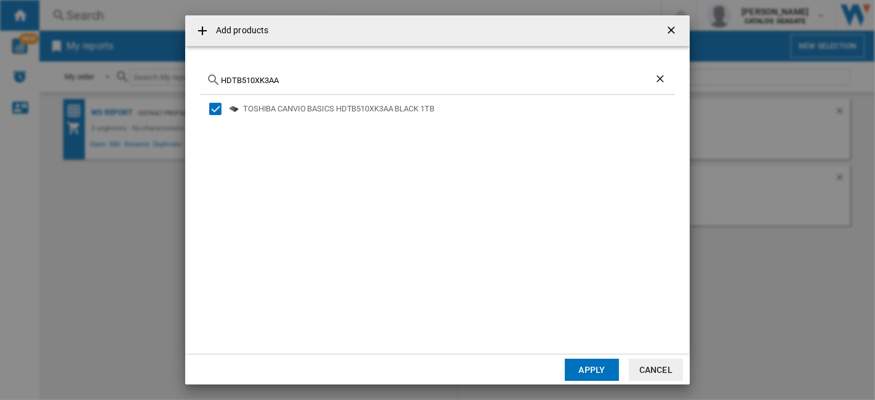
click at [598, 363] on button "Apply" at bounding box center [592, 370] width 54 height 22
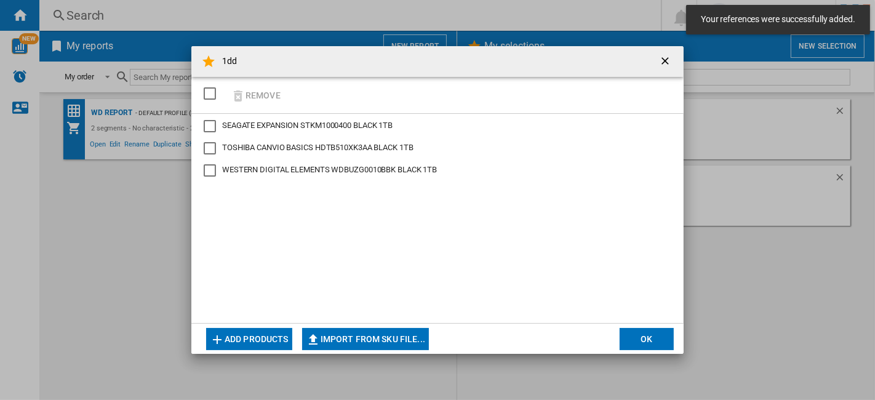
click at [655, 340] on button "OK" at bounding box center [647, 339] width 54 height 22
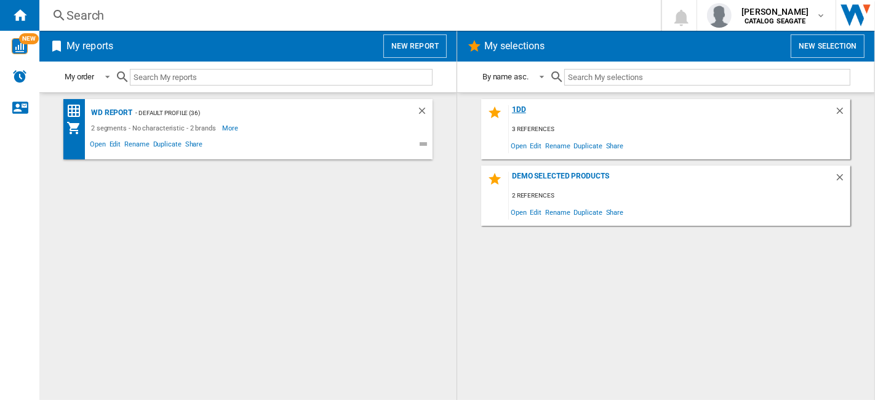
click at [526, 110] on div "1dd" at bounding box center [672, 113] width 326 height 17
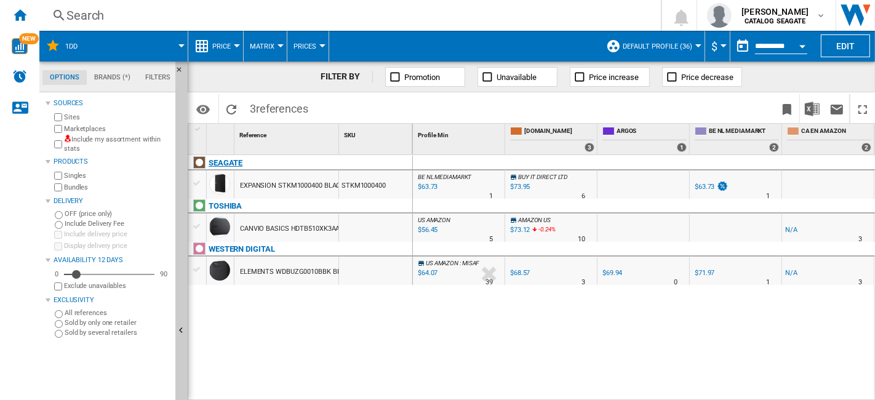
click at [265, 169] on div "SEAGATE" at bounding box center [303, 170] width 225 height 28
click at [314, 191] on div "EXPANSION STKM1000400 BLACK 1TB" at bounding box center [299, 186] width 119 height 28
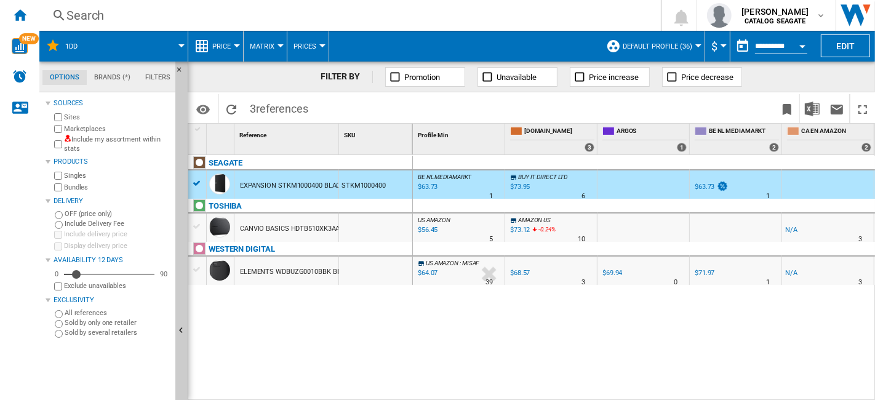
click at [300, 222] on div "CANVIO BASICS HDTB510XK3AA BLACK 1TB" at bounding box center [308, 229] width 136 height 28
click at [295, 270] on div "ELEMENTS WDBUZG0010BBK BLACK 1TB" at bounding box center [303, 272] width 127 height 28
click at [298, 227] on div "CANVIO BASICS HDTB510XK3AA BLACK 1TB" at bounding box center [308, 229] width 136 height 28
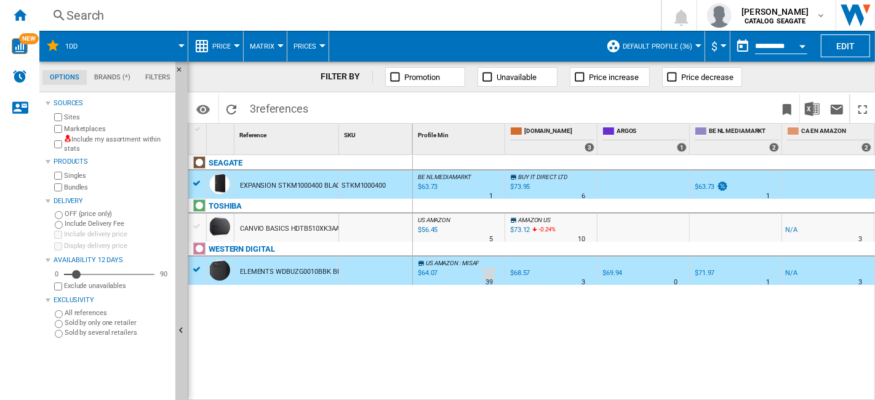
click at [295, 236] on div "CANVIO BASICS HDTB510XK3AA BLACK 1TB" at bounding box center [308, 229] width 136 height 28
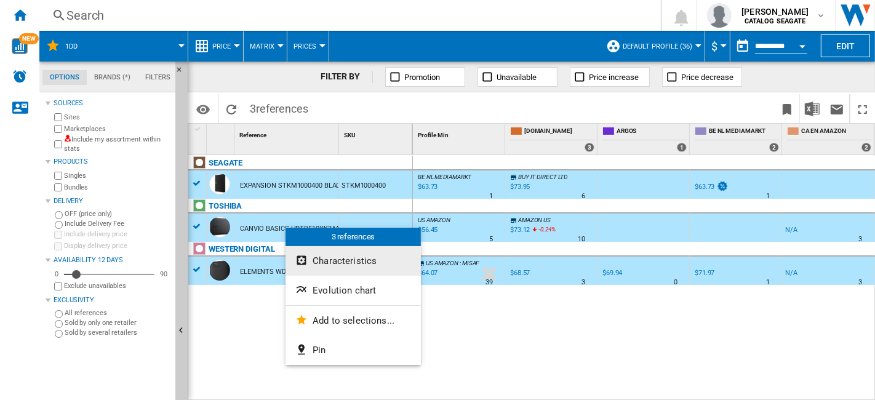
click at [363, 260] on span "Characteristics" at bounding box center [345, 260] width 64 height 11
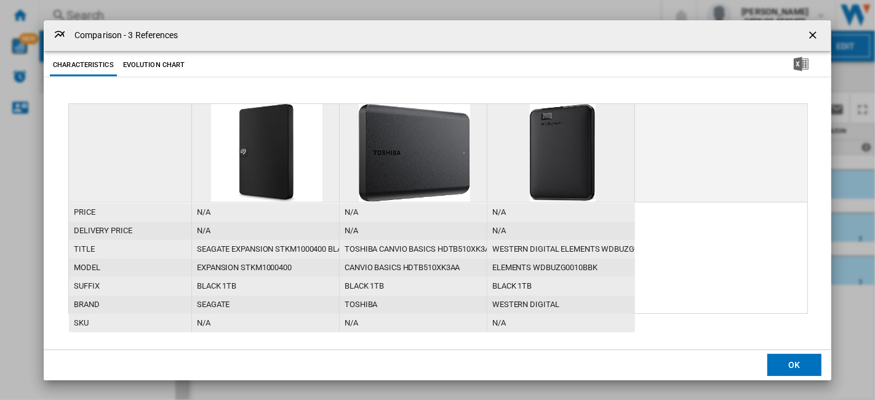
click at [809, 39] on ng-md-icon "getI18NText('BUTTONS.CLOSE_DIALOG')" at bounding box center [814, 36] width 15 height 15
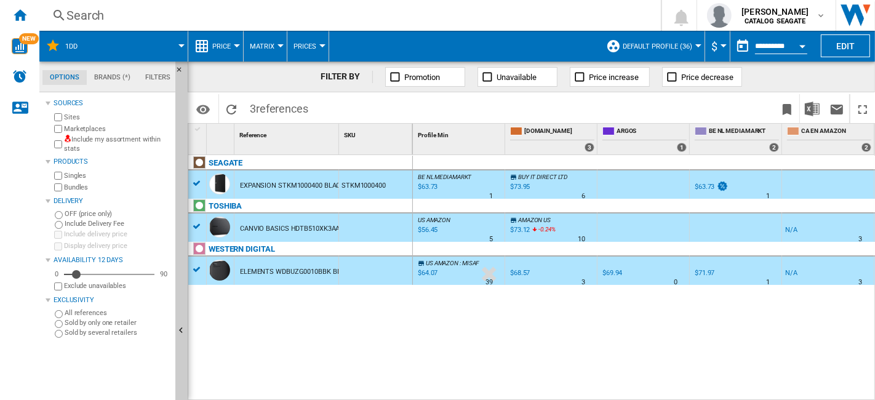
click at [473, 324] on div "BE NL MEDIAMARKT : BE NL MEDIAMARKT -1.0 % $63.73 % N/A 1 BE NL MEDIAMARKT : BE…" at bounding box center [644, 278] width 463 height 246
click at [194, 180] on div "SEAGATE" at bounding box center [303, 170] width 225 height 28
click at [234, 46] on div at bounding box center [237, 45] width 6 height 3
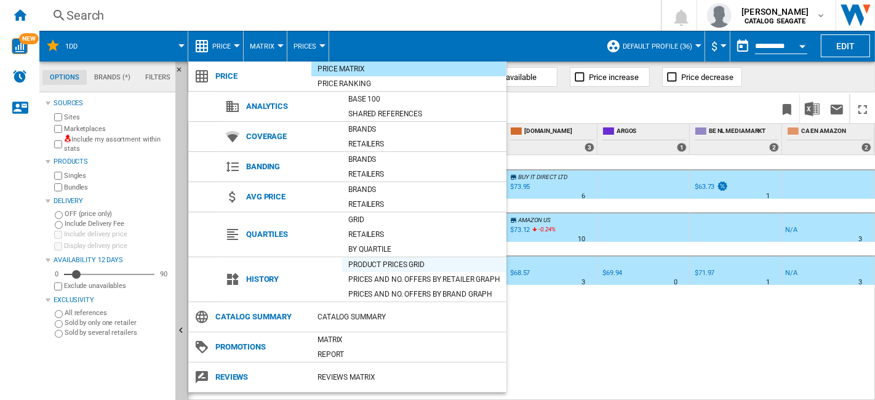
click at [386, 263] on div "Product prices grid" at bounding box center [424, 264] width 164 height 12
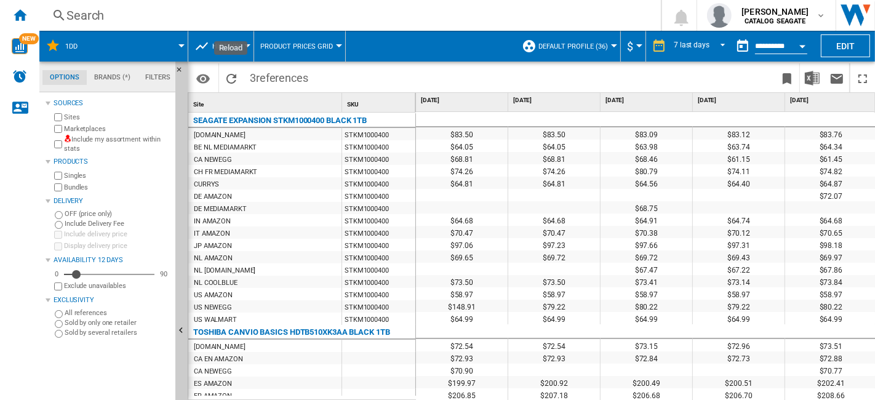
click at [232, 57] on button "History" at bounding box center [229, 46] width 35 height 31
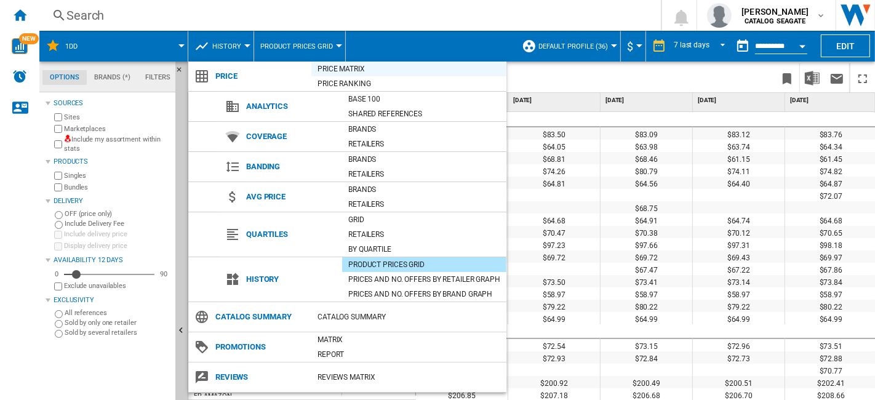
click at [337, 70] on div "Price Matrix" at bounding box center [408, 69] width 195 height 12
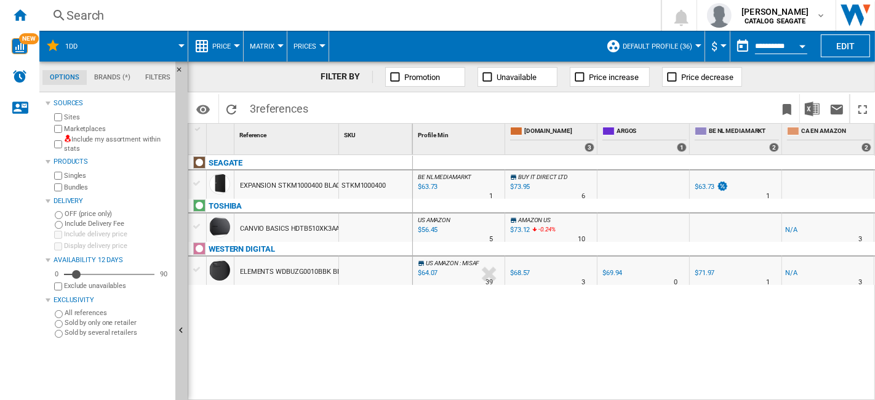
click at [86, 126] on label "Marketplaces" at bounding box center [117, 128] width 106 height 9
click at [84, 130] on label "Marketplaces" at bounding box center [117, 128] width 106 height 9
drag, startPoint x: 21, startPoint y: 15, endPoint x: 468, endPoint y: 158, distance: 469.2
click at [21, 15] on ng-md-icon "Home" at bounding box center [19, 14] width 15 height 15
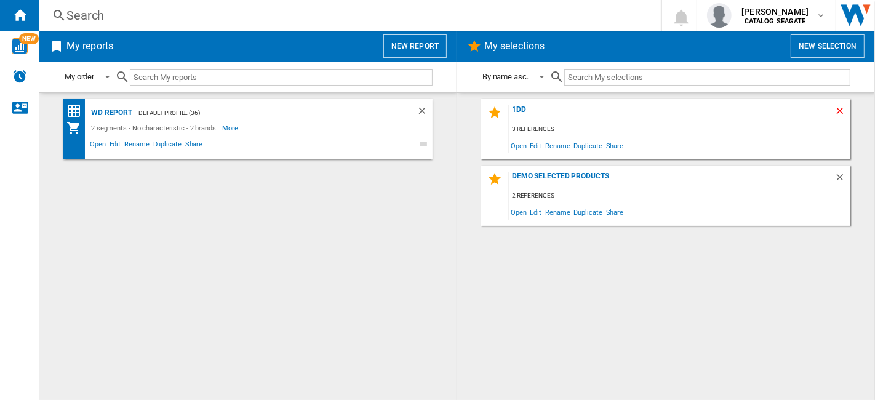
click at [838, 111] on ng-md-icon "Delete" at bounding box center [841, 112] width 15 height 15
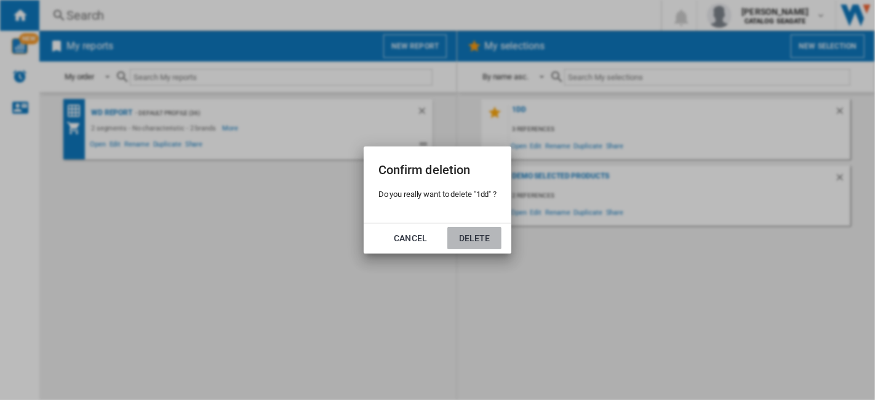
click at [470, 233] on button "Delete" at bounding box center [474, 238] width 54 height 22
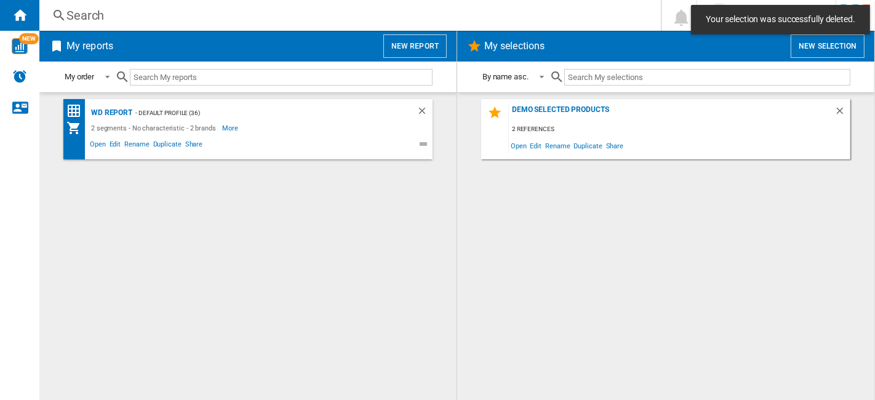
click at [761, 264] on div "DEMO SELECTED PRODUCTS 2 references Open Edit Rename Duplicate Share" at bounding box center [666, 246] width 393 height 295
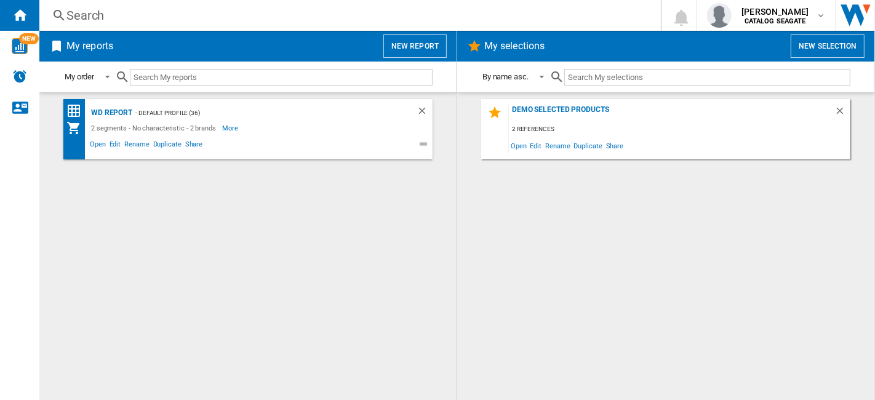
click at [833, 47] on button "New selection" at bounding box center [828, 45] width 74 height 23
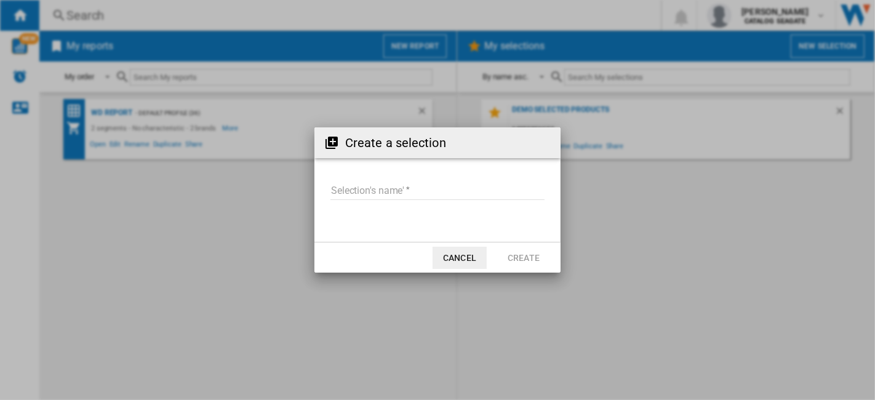
click at [406, 192] on input "Selection's name'" at bounding box center [437, 191] width 214 height 18
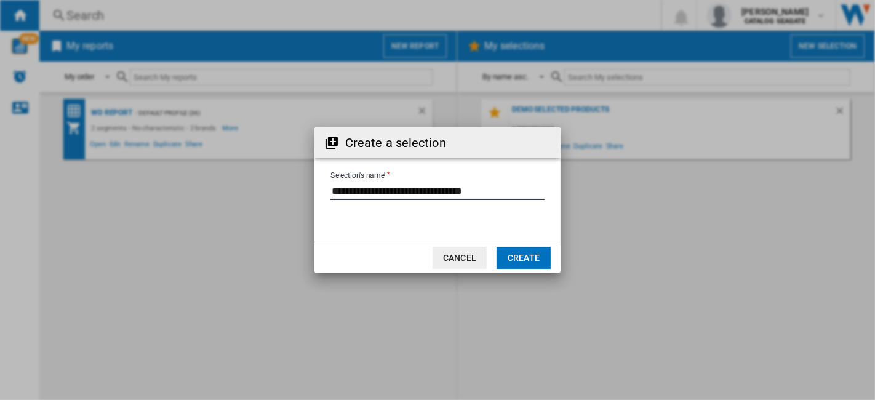
type input "**********"
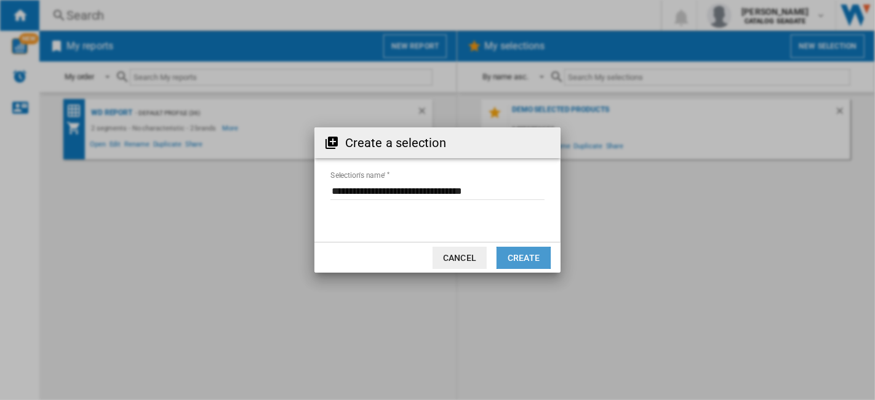
click at [540, 256] on button "Create" at bounding box center [524, 258] width 54 height 22
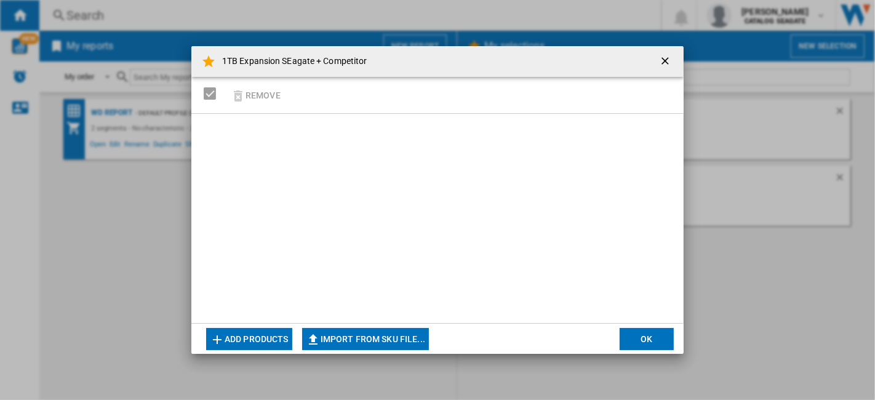
click at [258, 335] on button "Add products" at bounding box center [249, 339] width 86 height 22
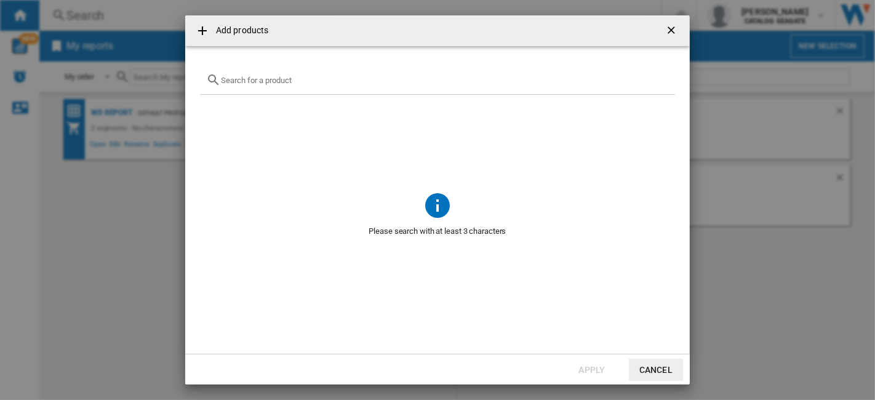
click at [306, 87] on div "Add products ..." at bounding box center [437, 80] width 475 height 29
click at [302, 78] on input "Add products ..." at bounding box center [445, 80] width 448 height 9
paste input "STKM1000400"
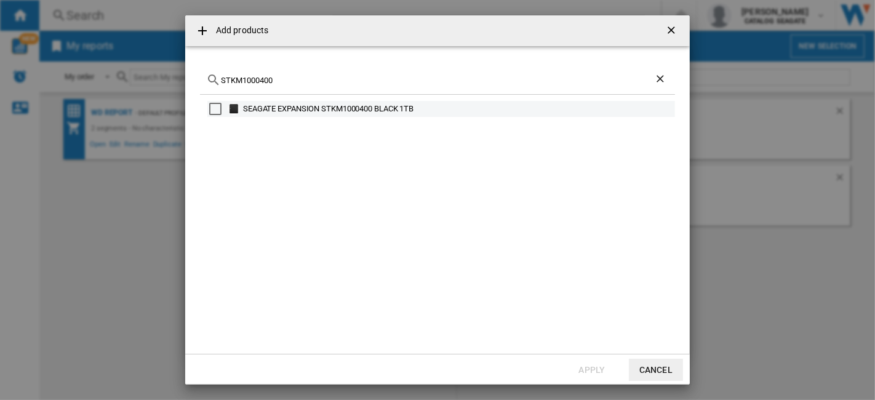
type input "STKM1000400"
click at [216, 108] on div "Select" at bounding box center [215, 109] width 12 height 12
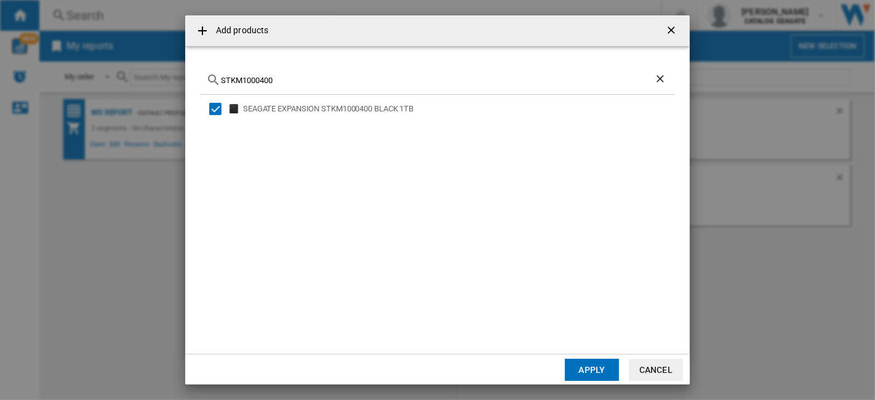
click at [594, 366] on button "Apply" at bounding box center [592, 370] width 54 height 22
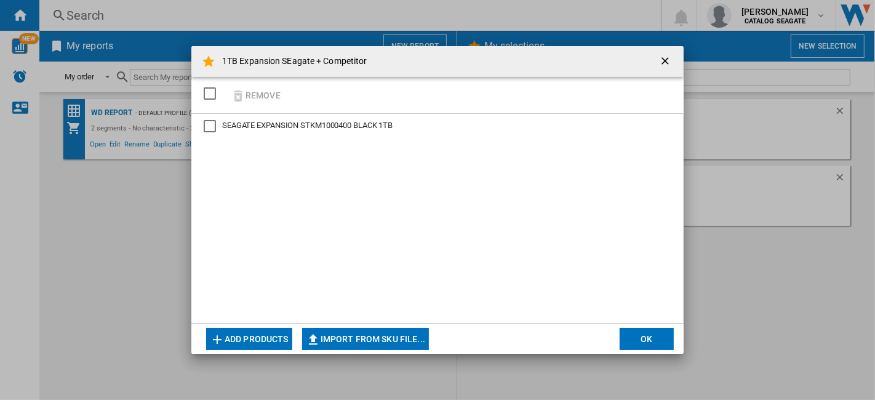
click at [257, 329] on button "Add products" at bounding box center [249, 339] width 86 height 22
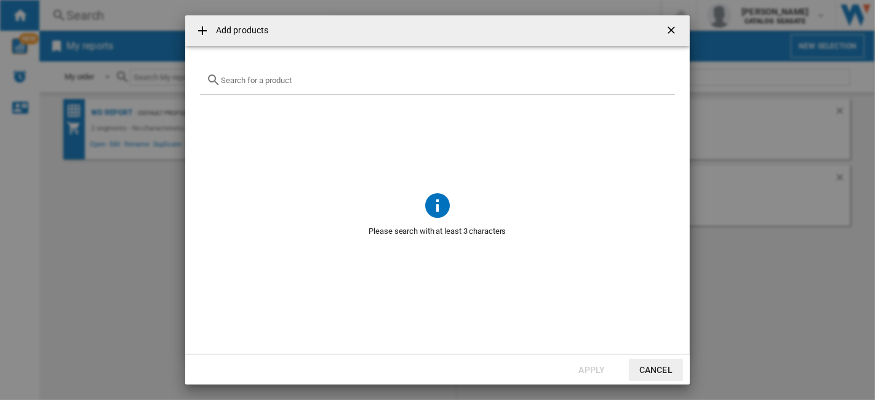
click at [276, 84] on input "Add products ..." at bounding box center [445, 80] width 448 height 9
paste input "WDBUZG0010BBK"
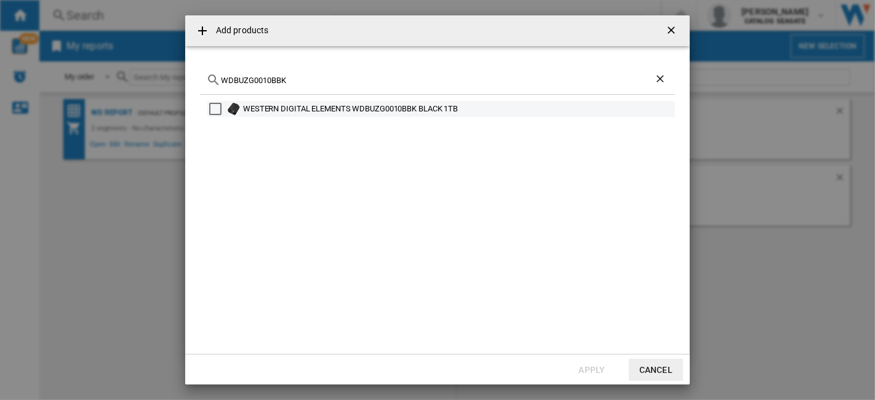
type input "WDBUZG0010BBK"
click at [218, 108] on div "Select" at bounding box center [215, 109] width 12 height 12
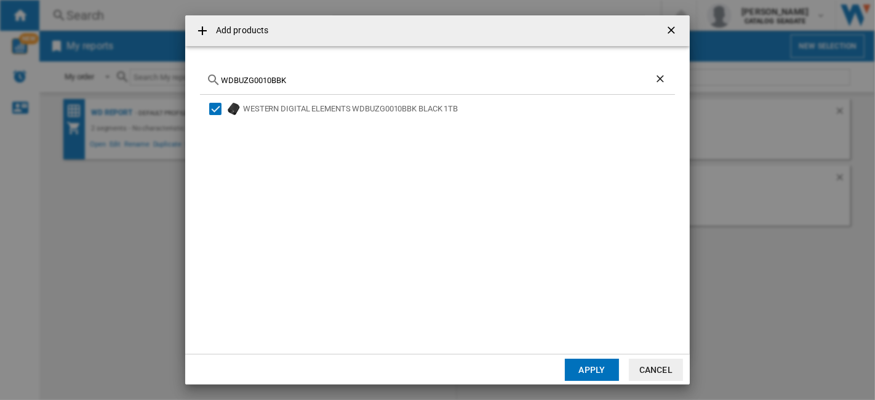
click at [596, 367] on button "Apply" at bounding box center [592, 370] width 54 height 22
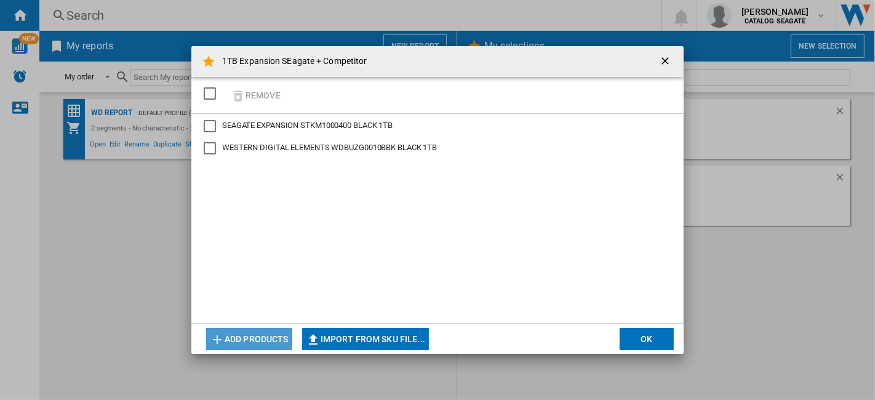
click at [252, 342] on button "Add products" at bounding box center [249, 339] width 86 height 22
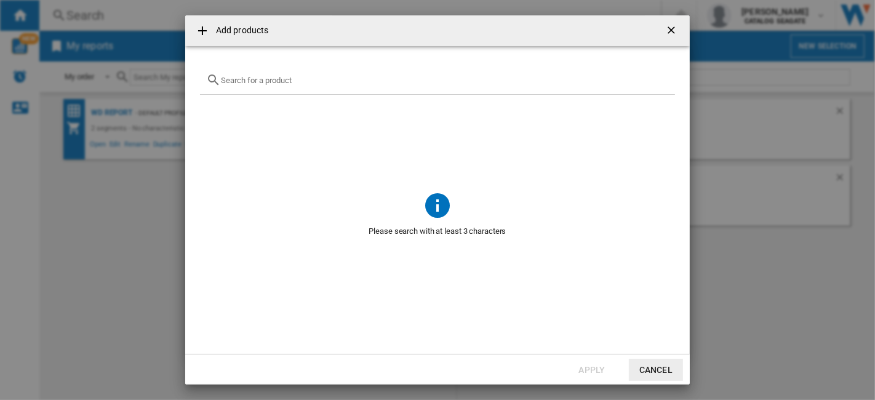
click at [274, 85] on div "Add products ..." at bounding box center [437, 80] width 475 height 29
click at [261, 79] on input "Add products ..." at bounding box center [445, 80] width 448 height 9
paste input "HDTB510XK3AA"
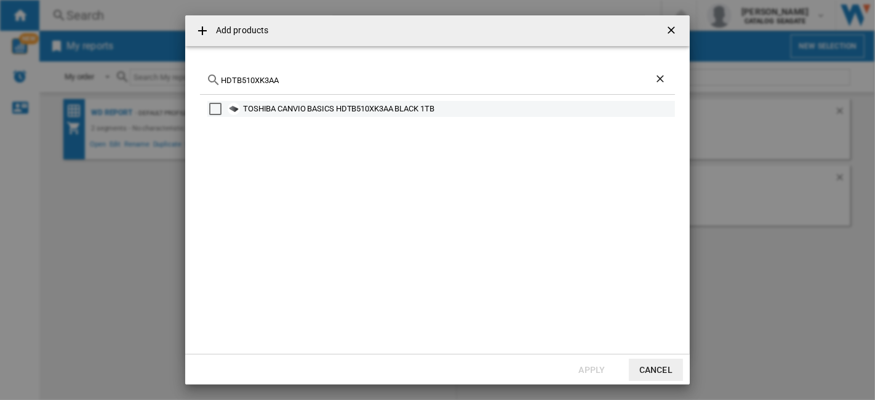
type input "HDTB510XK3AA"
click at [218, 113] on div "Select" at bounding box center [215, 109] width 12 height 12
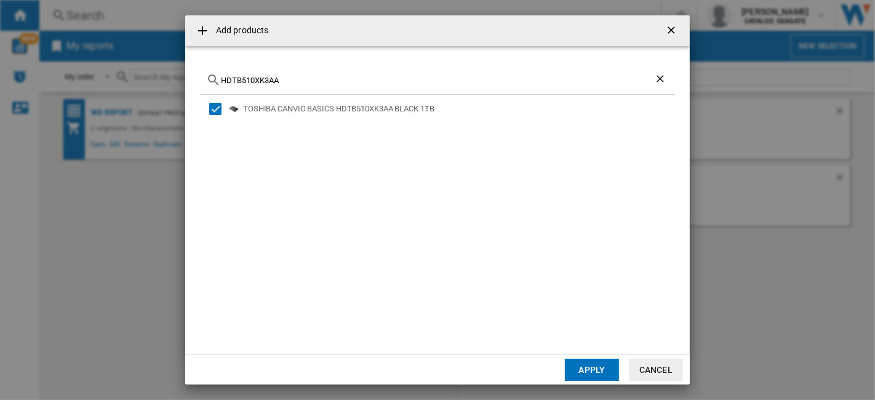
click at [598, 366] on button "Apply" at bounding box center [592, 370] width 54 height 22
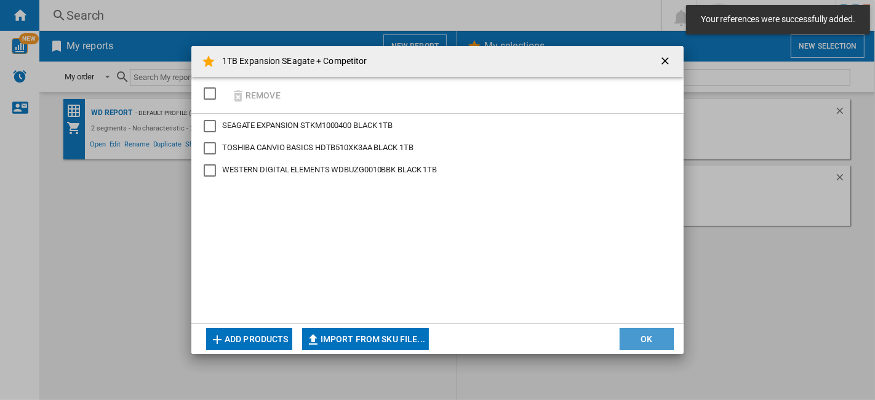
click at [645, 335] on button "OK" at bounding box center [647, 339] width 54 height 22
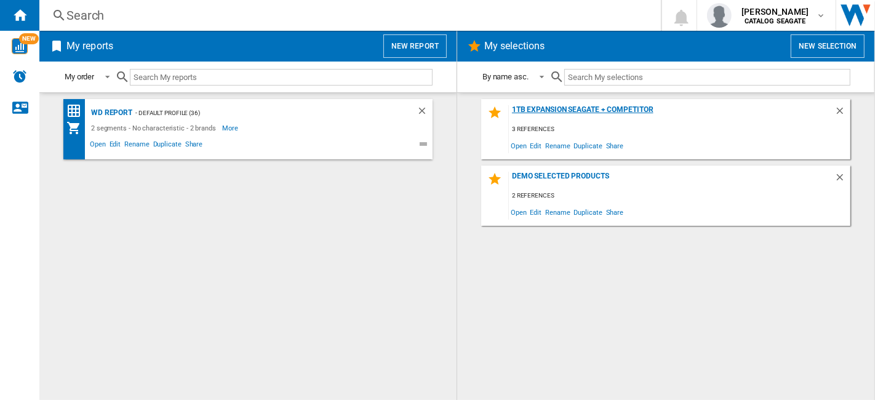
click at [612, 110] on div "1TB Expansion SEagate + Competitor" at bounding box center [672, 113] width 326 height 17
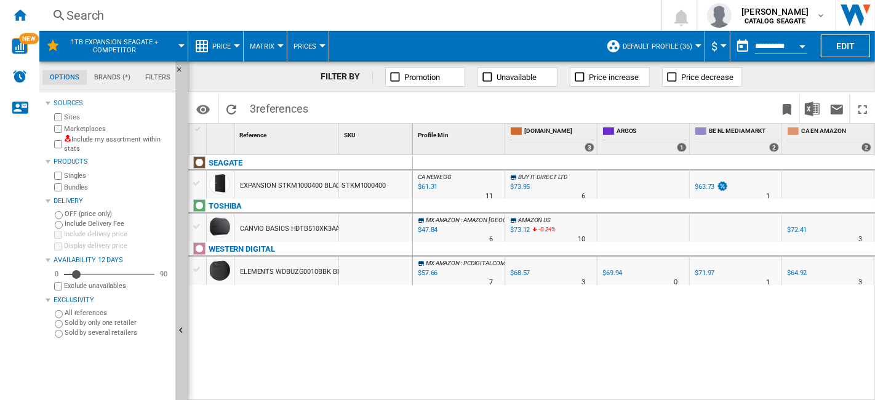
click at [698, 46] on div at bounding box center [698, 45] width 6 height 3
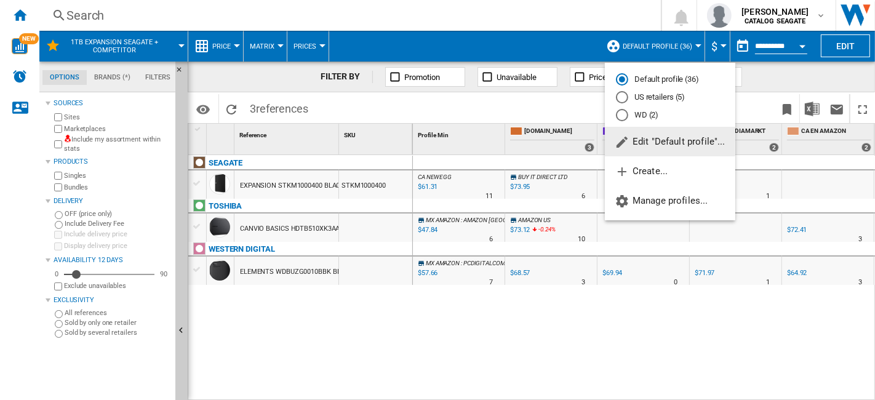
click at [693, 48] on md-backdrop at bounding box center [437, 200] width 875 height 400
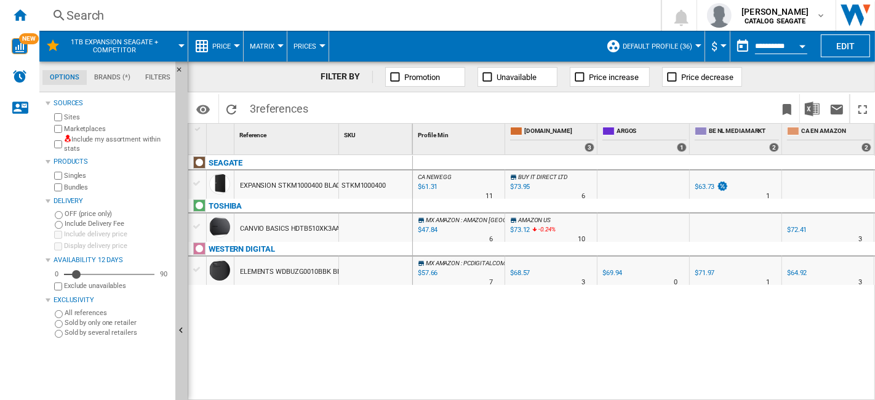
click at [693, 48] on button "Default profile (36)" at bounding box center [661, 46] width 76 height 31
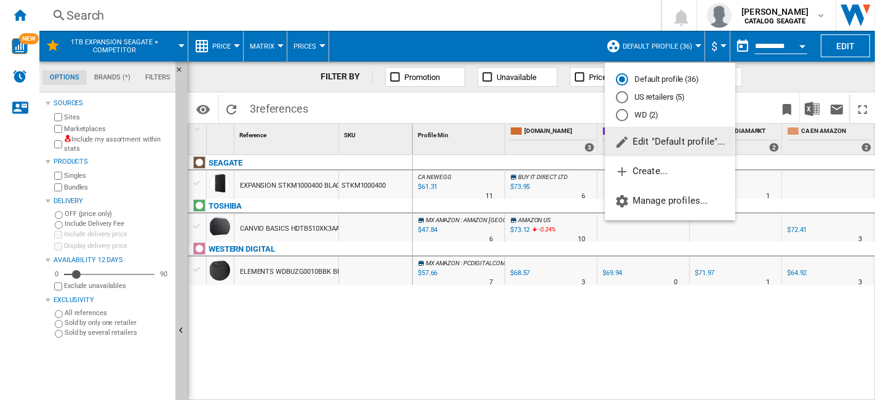
click at [658, 351] on md-backdrop at bounding box center [437, 200] width 875 height 400
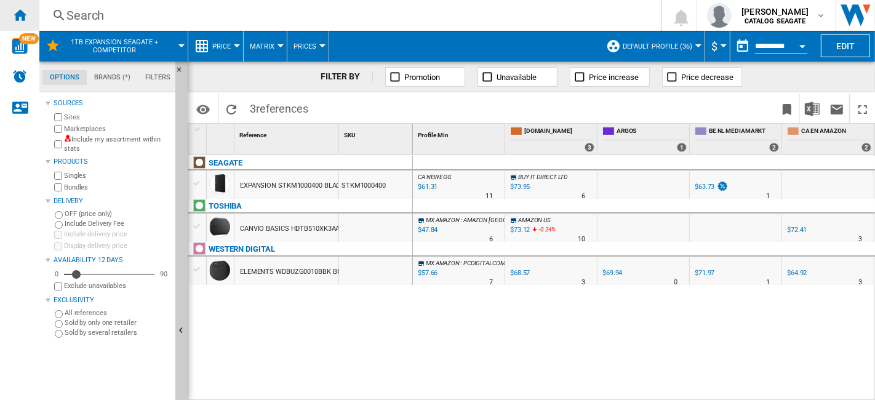
click at [19, 15] on ng-md-icon "Home" at bounding box center [19, 14] width 15 height 15
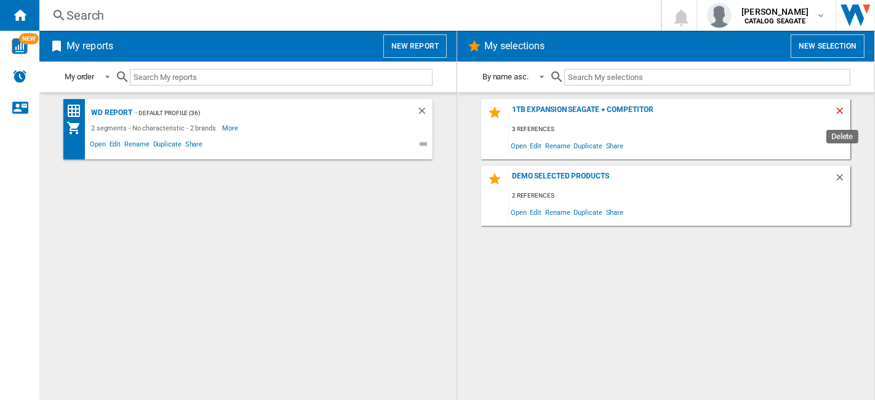
click at [835, 108] on ng-md-icon "Delete" at bounding box center [841, 112] width 15 height 15
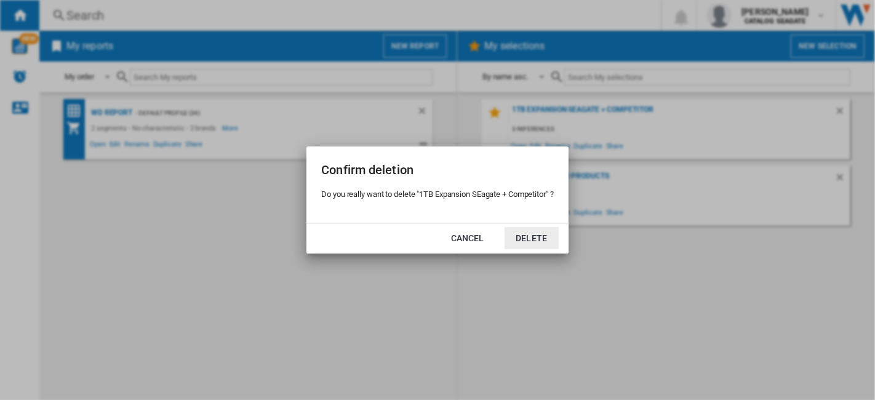
click at [524, 245] on button "Delete" at bounding box center [532, 238] width 54 height 22
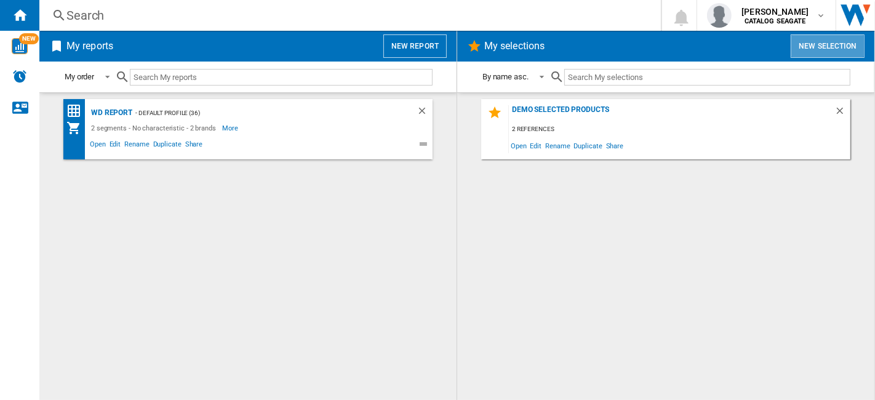
click at [828, 45] on button "New selection" at bounding box center [828, 45] width 74 height 23
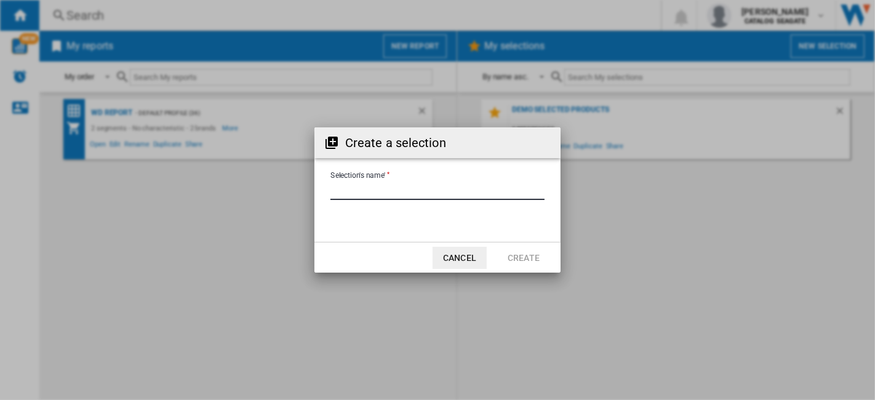
click at [419, 185] on input "Selection's name'" at bounding box center [437, 191] width 214 height 18
type input "**********"
click at [545, 260] on button "Create" at bounding box center [524, 258] width 54 height 22
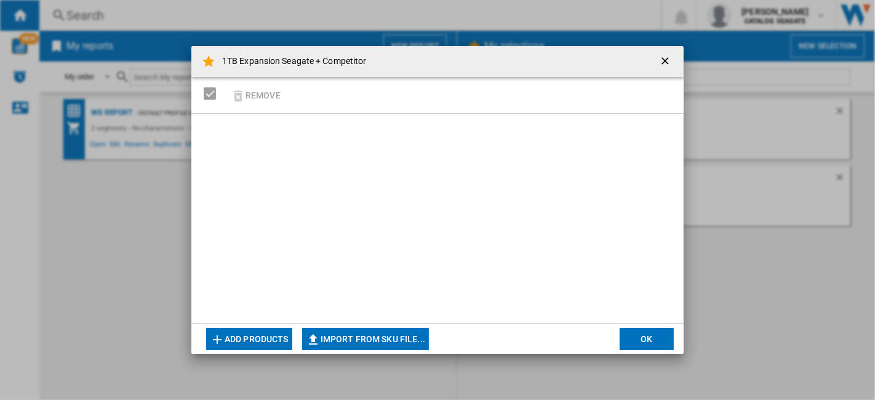
click at [265, 337] on button "Add products" at bounding box center [249, 339] width 86 height 22
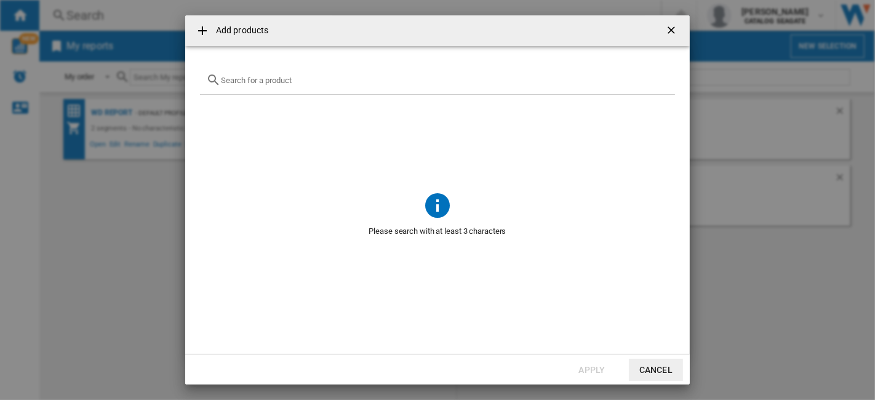
click at [349, 83] on input "Add products ..." at bounding box center [445, 80] width 448 height 9
paste input "STKM1000400"
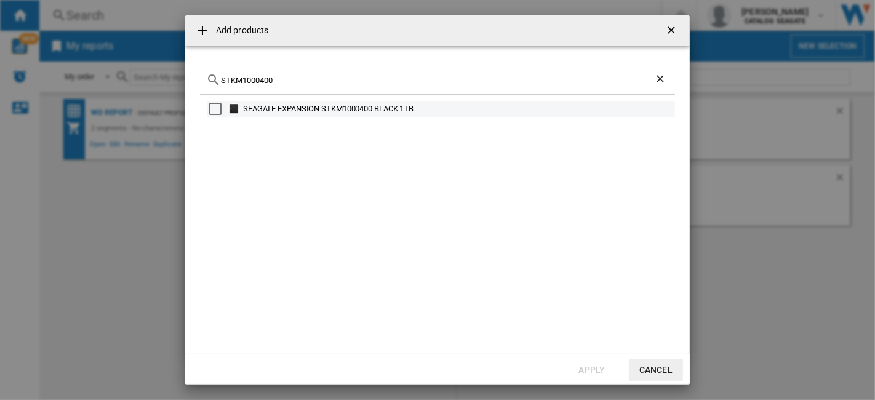
type input "STKM1000400"
click at [211, 110] on div "Select" at bounding box center [215, 109] width 12 height 12
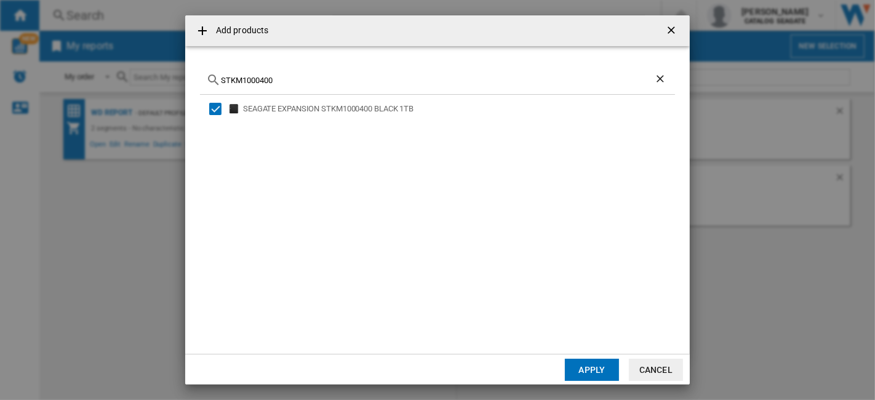
click at [587, 367] on button "Apply" at bounding box center [592, 370] width 54 height 22
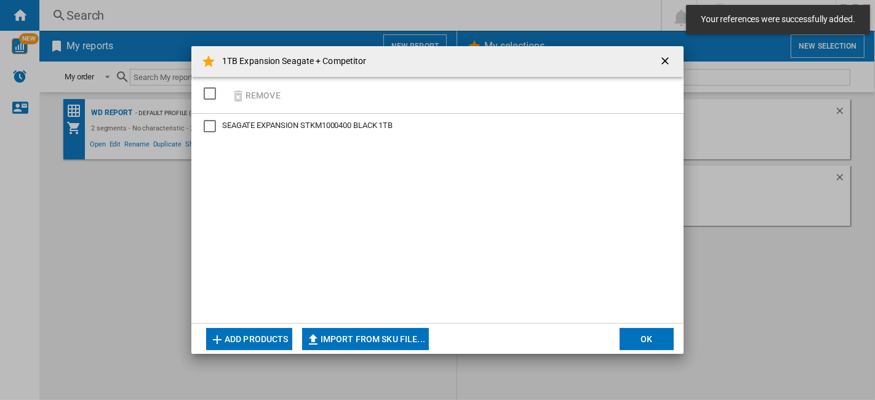
click at [253, 342] on button "Add products" at bounding box center [249, 339] width 86 height 22
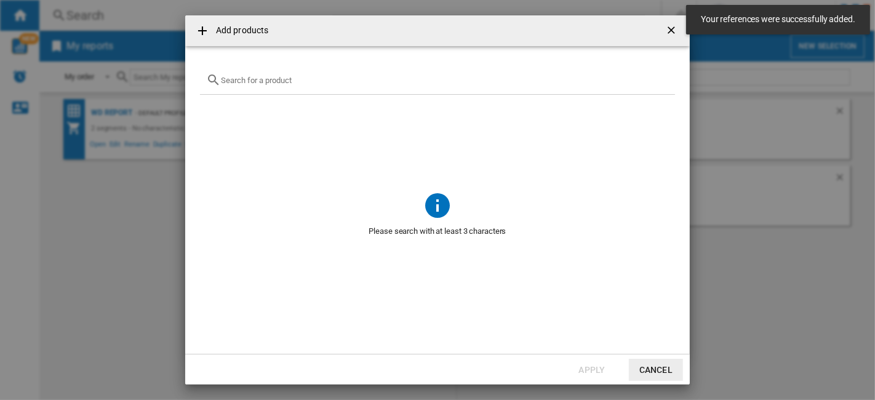
click at [283, 82] on input "Add products ..." at bounding box center [445, 80] width 448 height 9
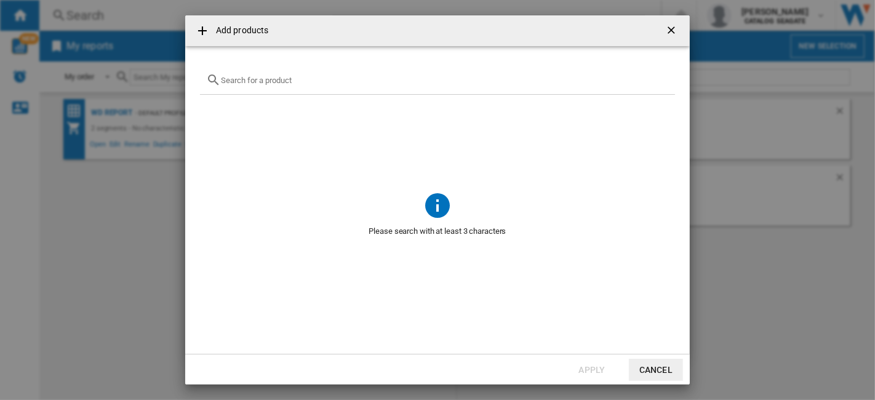
paste input "WDBUZG0010BBK"
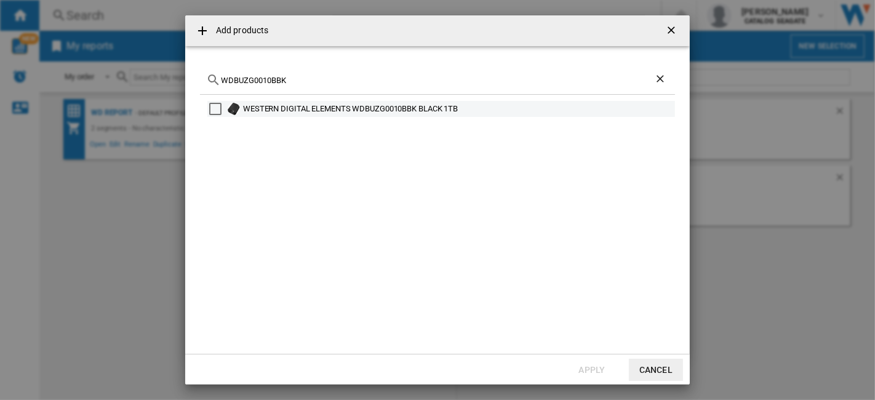
type input "WDBUZG0010BBK"
click at [218, 111] on div "Select" at bounding box center [215, 109] width 12 height 12
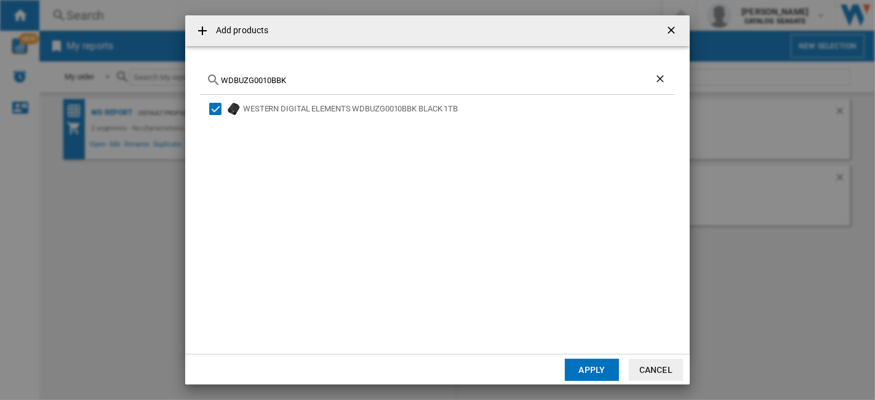
click at [589, 366] on button "Apply" at bounding box center [592, 370] width 54 height 22
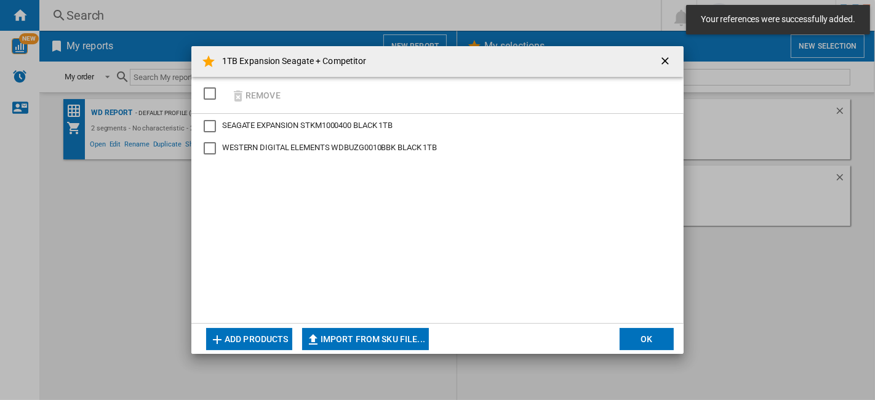
click at [249, 340] on button "Add products" at bounding box center [249, 339] width 86 height 22
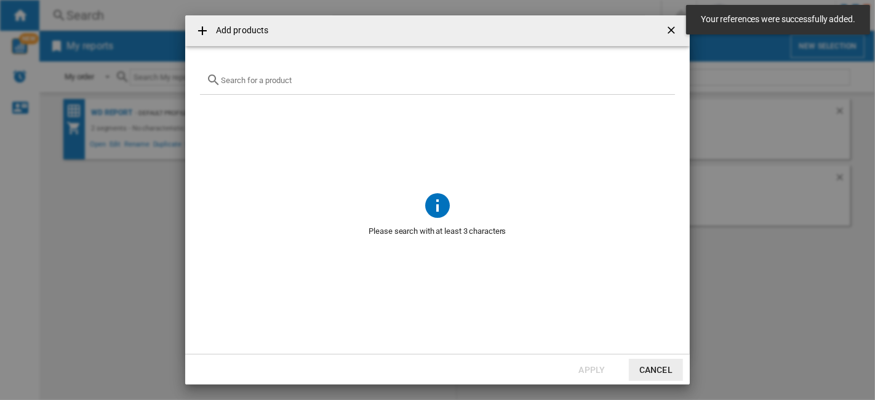
click at [269, 81] on input "Add products ..." at bounding box center [445, 80] width 448 height 9
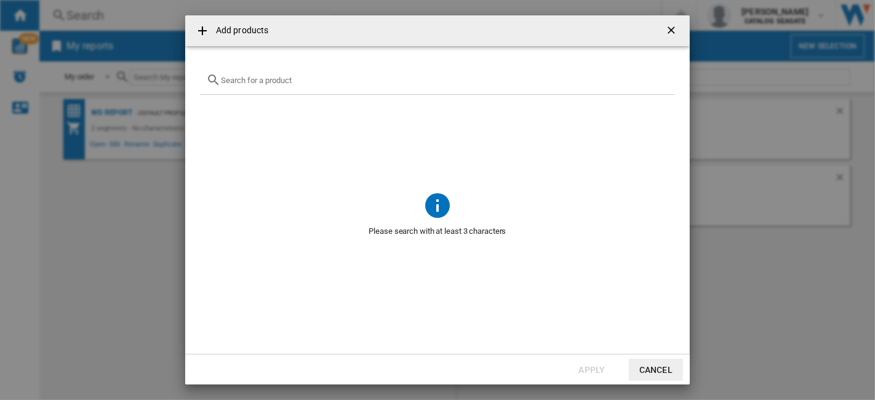
paste input "HDTB510XK3AA"
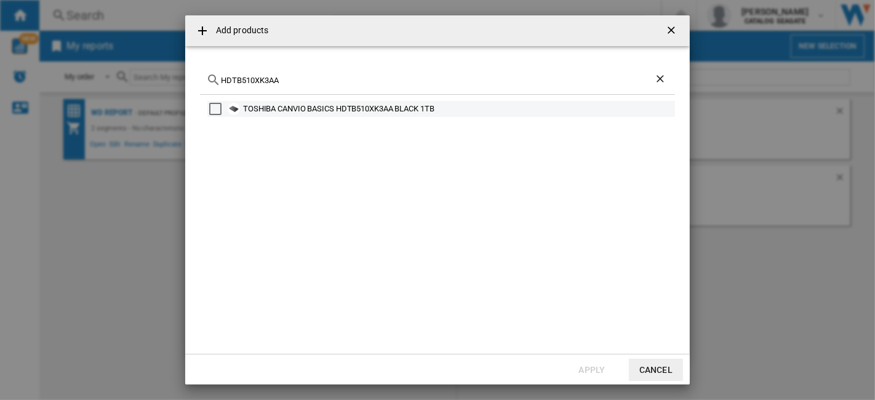
type input "HDTB510XK3AA"
click at [212, 111] on div "Select" at bounding box center [215, 109] width 12 height 12
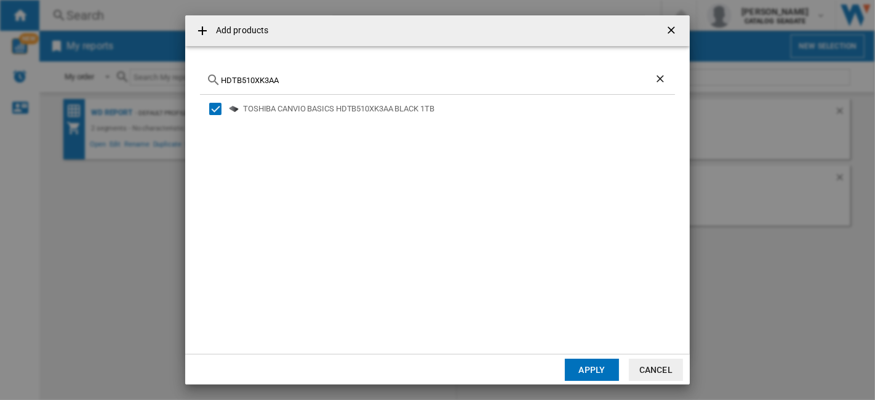
click at [577, 368] on button "Apply" at bounding box center [592, 370] width 54 height 22
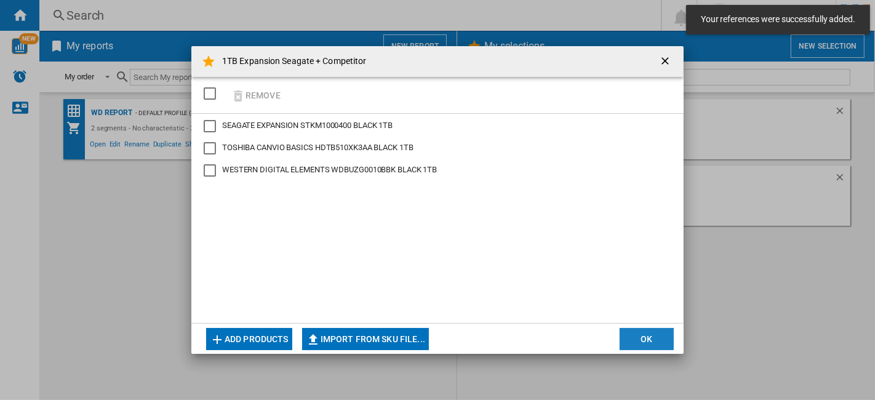
click at [655, 340] on button "OK" at bounding box center [647, 339] width 54 height 22
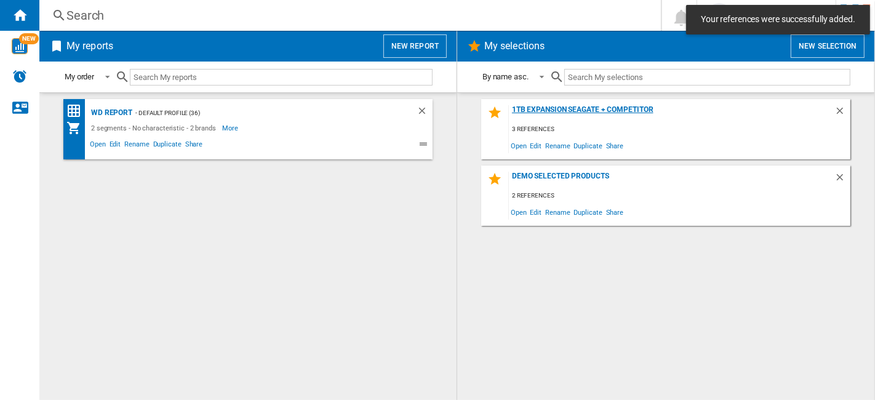
click at [618, 108] on div "1TB Expansion Seagate + Competitor" at bounding box center [672, 113] width 326 height 17
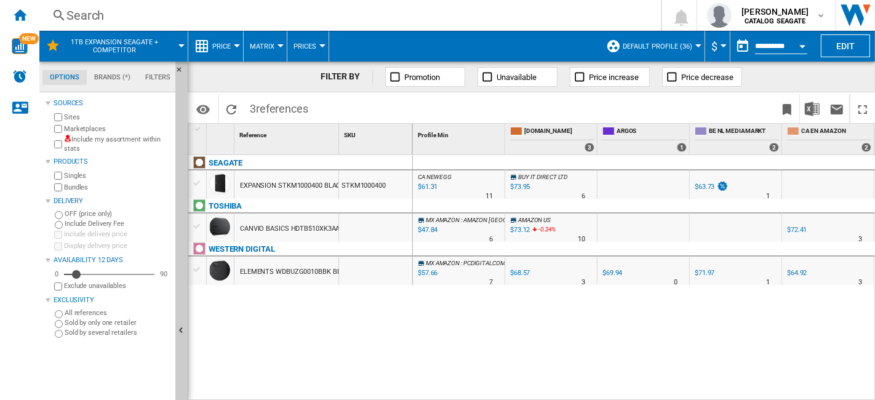
click at [681, 46] on span "Default profile (36)" at bounding box center [658, 46] width 70 height 8
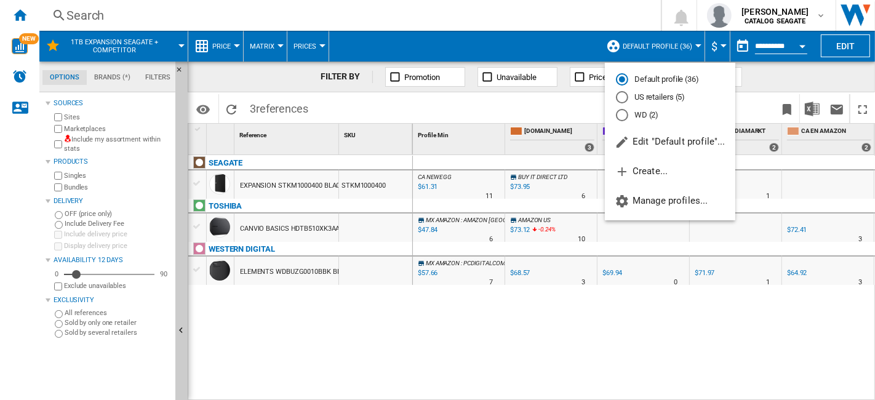
click at [654, 100] on md-radio-button "US retailers (5)" at bounding box center [670, 98] width 108 height 12
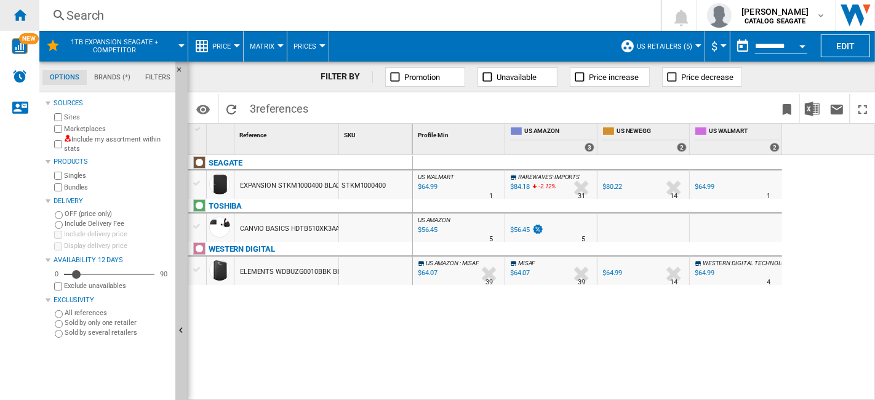
click at [25, 17] on ng-md-icon "Home" at bounding box center [19, 14] width 15 height 15
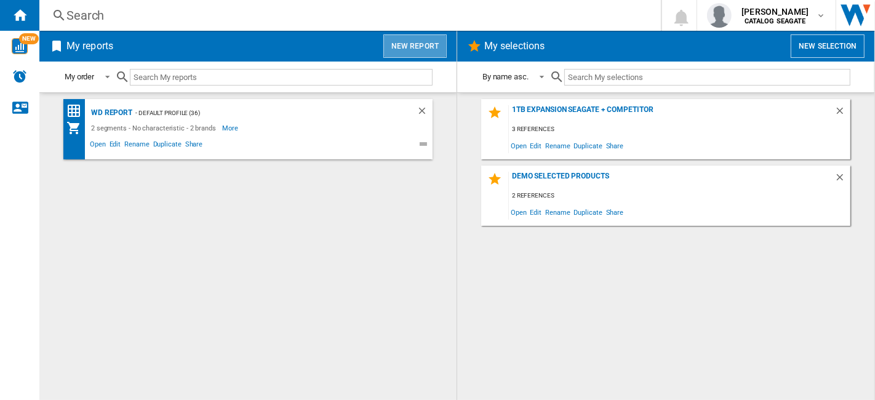
click at [429, 47] on button "New report" at bounding box center [414, 45] width 63 height 23
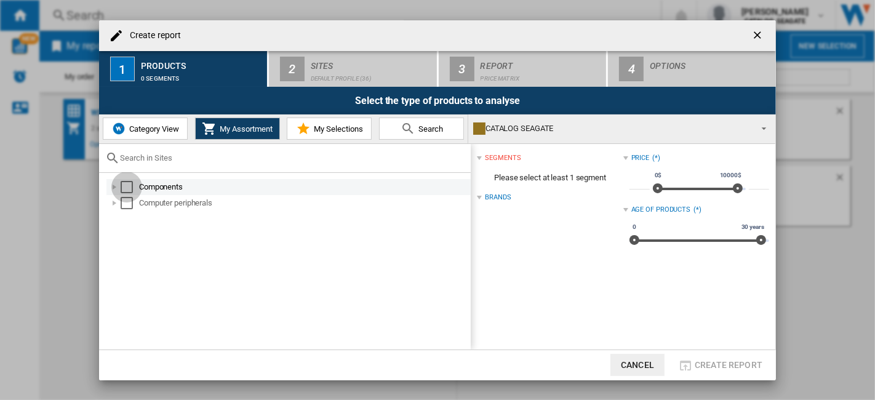
click at [125, 182] on div "Select" at bounding box center [127, 187] width 12 height 12
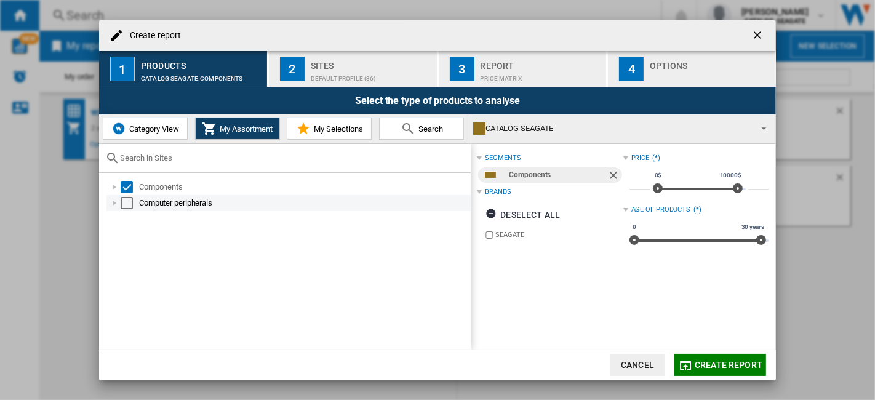
click at [128, 204] on div "Select" at bounding box center [127, 203] width 12 height 12
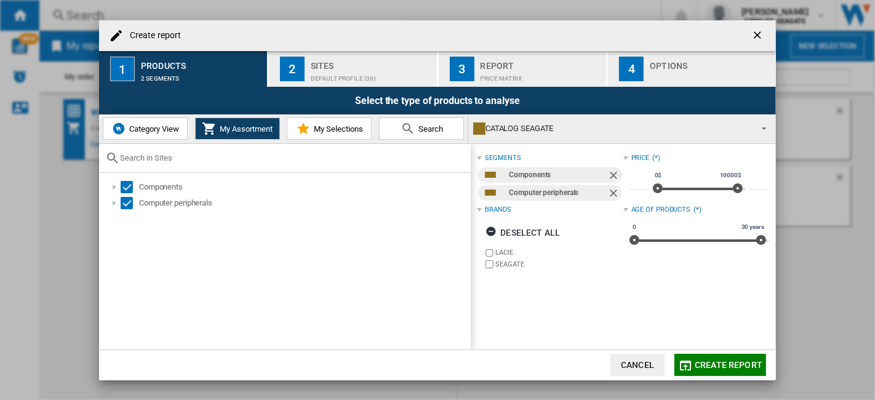
click at [373, 71] on div "Default profile (36)" at bounding box center [371, 75] width 121 height 13
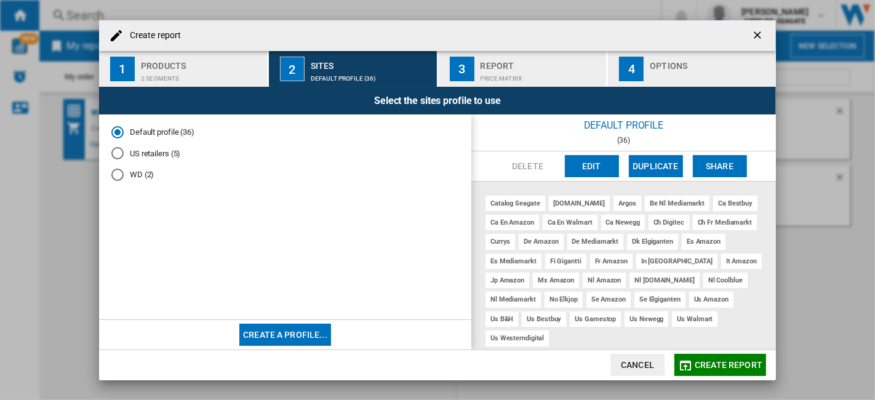
click at [118, 154] on div "US retailers (5)" at bounding box center [117, 153] width 12 height 12
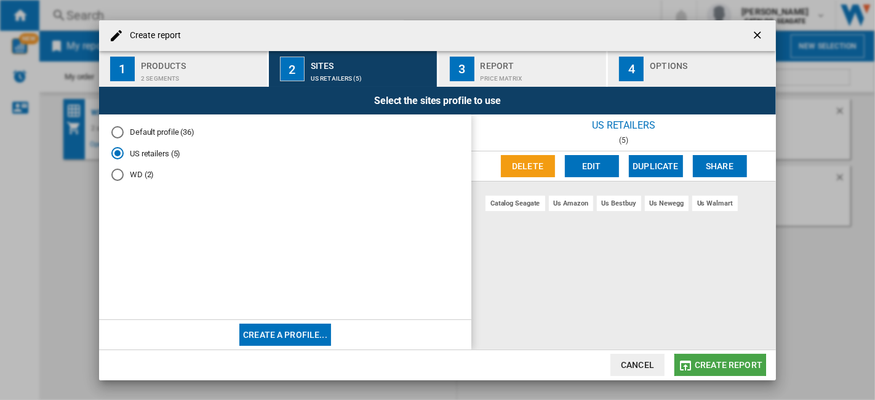
click at [738, 360] on span "Create report" at bounding box center [729, 365] width 68 height 10
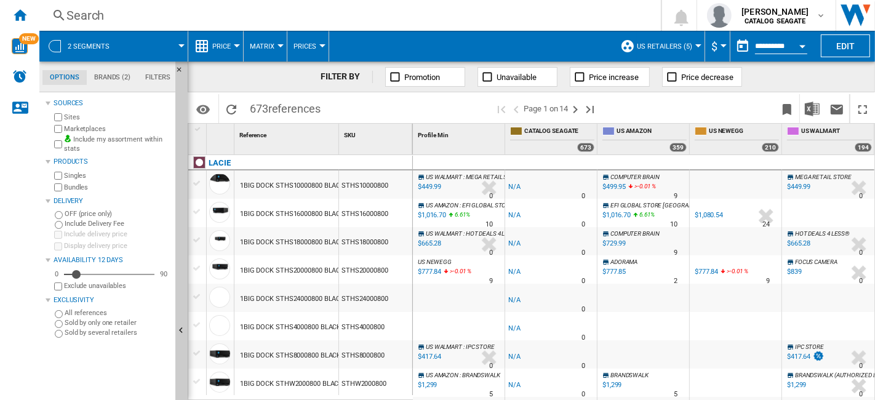
click at [66, 128] on label "Marketplaces" at bounding box center [117, 128] width 106 height 9
click at [98, 138] on label "Include my assortment within stats" at bounding box center [117, 144] width 106 height 19
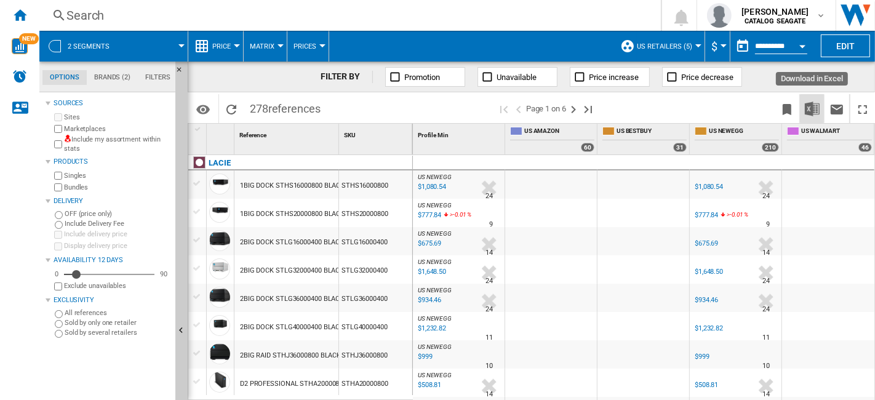
click at [809, 113] on img "Download in Excel" at bounding box center [812, 109] width 15 height 15
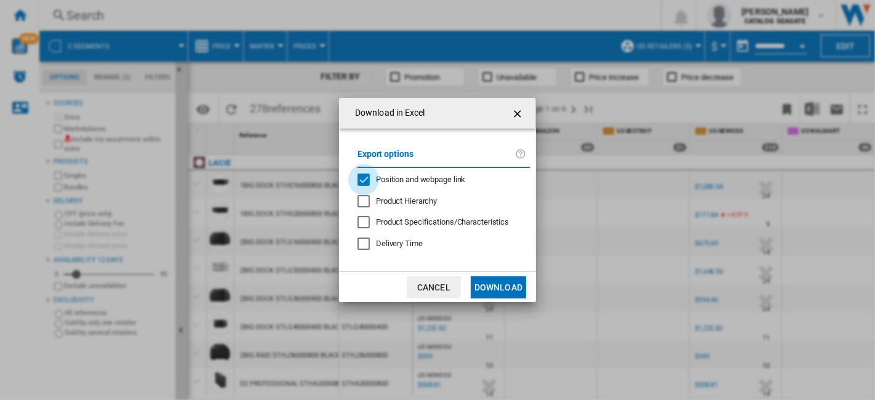
click at [366, 182] on div "Position and webpage link" at bounding box center [364, 180] width 12 height 12
click at [364, 238] on div "Delivery Time" at bounding box center [364, 244] width 12 height 12
click at [499, 286] on button "Download" at bounding box center [498, 287] width 55 height 22
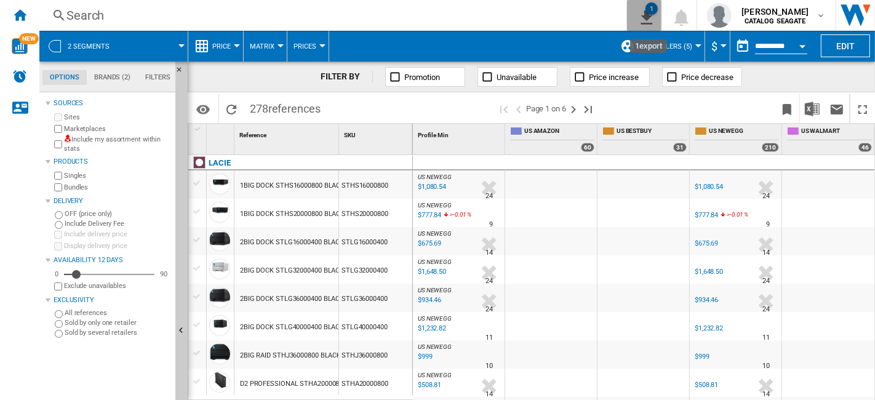
click at [652, 18] on ng-md-icon "1\a export" at bounding box center [644, 15] width 15 height 15
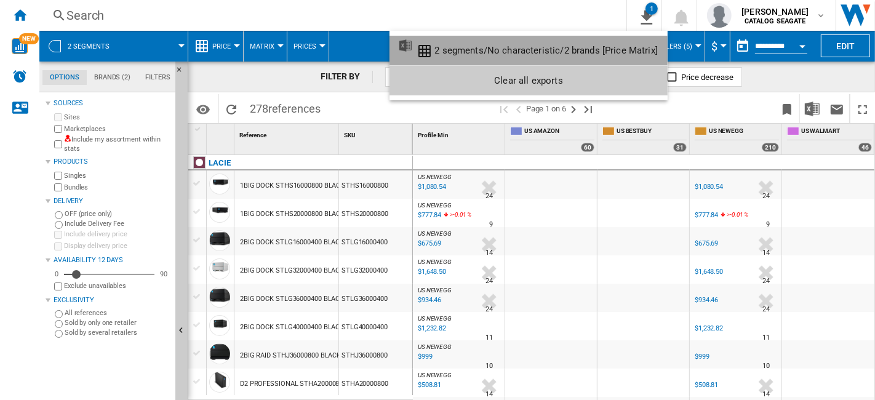
click at [587, 45] on div "2 segments/No characteristic/2 brands [Price Matrix]" at bounding box center [545, 50] width 223 height 11
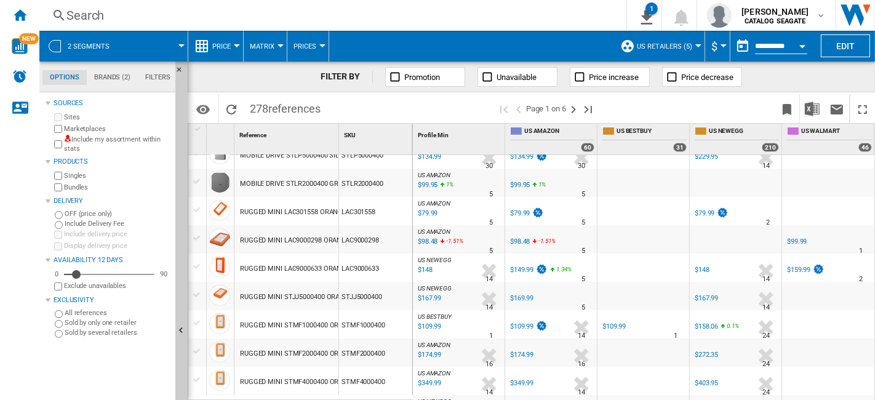
scroll to position [273, 0]
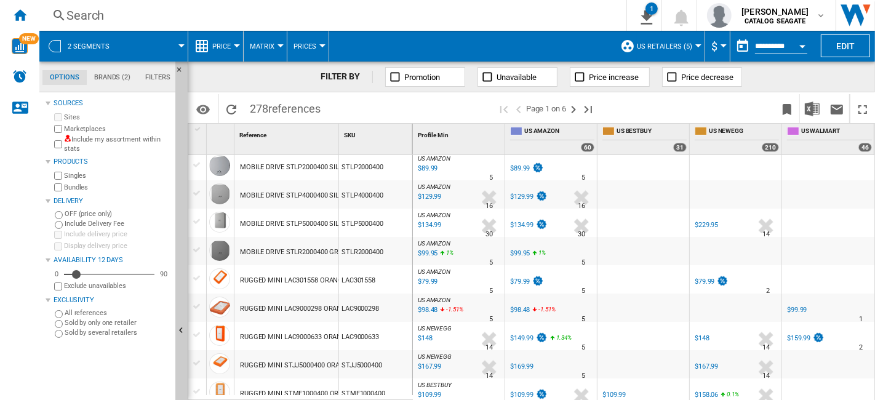
click at [520, 222] on div "$134.99" at bounding box center [521, 225] width 23 height 8
click at [705, 227] on div "$229.95" at bounding box center [706, 225] width 23 height 8
click at [709, 223] on div "$229.95" at bounding box center [706, 225] width 23 height 8
click at [702, 338] on div "$148" at bounding box center [702, 338] width 15 height 8
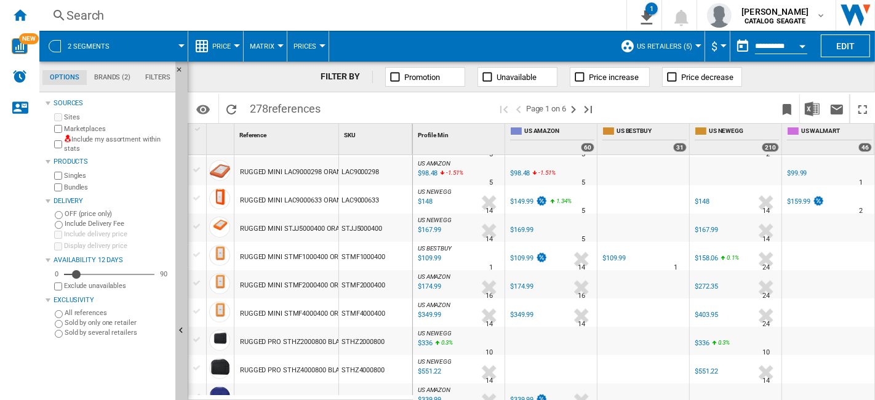
click at [522, 286] on div "$174.99" at bounding box center [521, 286] width 23 height 8
click at [518, 231] on div "$169.99" at bounding box center [521, 230] width 23 height 8
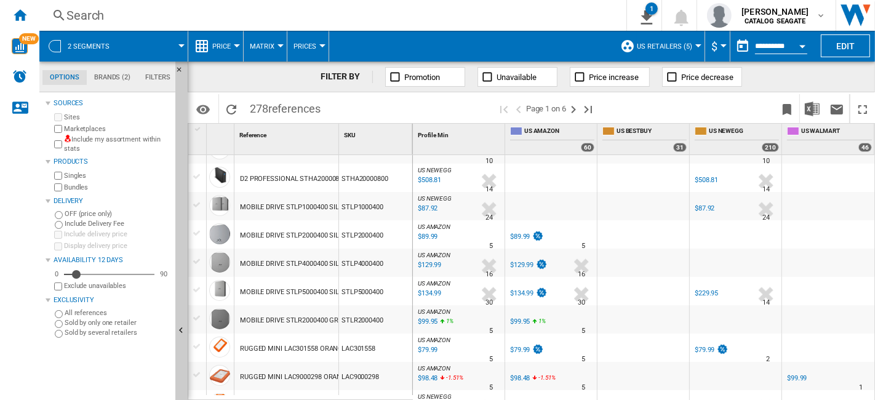
scroll to position [0, 0]
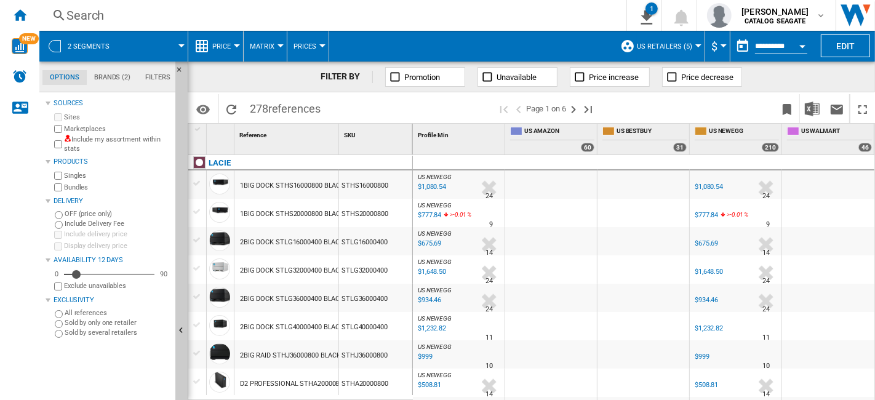
click at [710, 186] on div "$1,080.54" at bounding box center [709, 187] width 28 height 8
click at [680, 47] on span "US retailers (5)" at bounding box center [664, 46] width 55 height 8
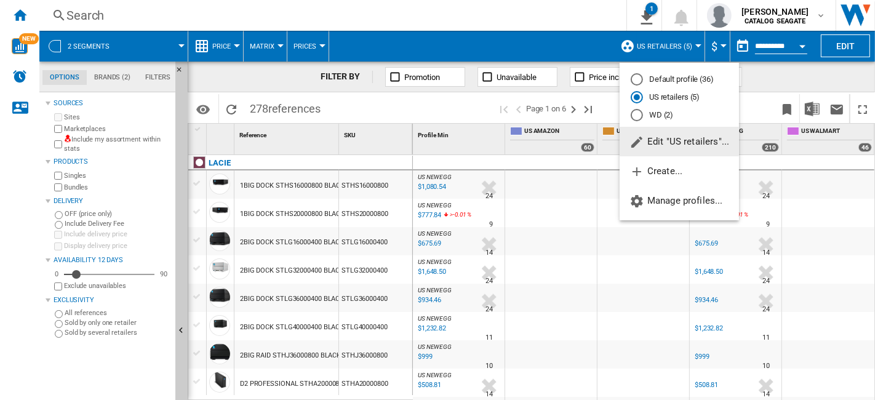
click at [689, 82] on md-radio-button "Default profile (36)" at bounding box center [679, 80] width 97 height 12
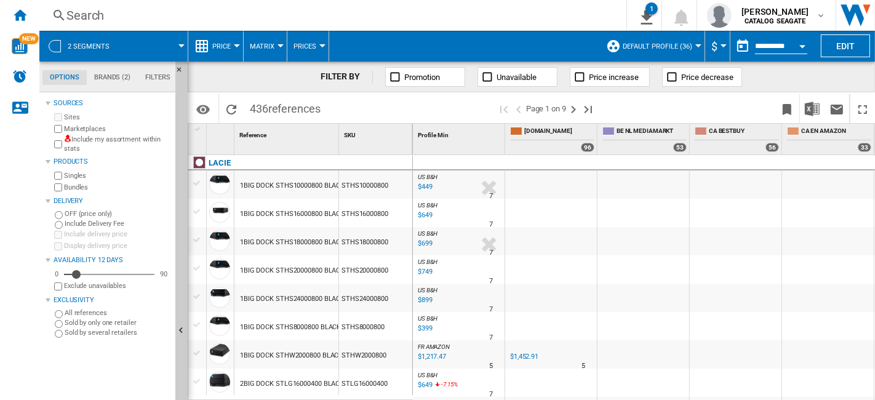
click at [230, 42] on span "Price" at bounding box center [221, 46] width 18 height 8
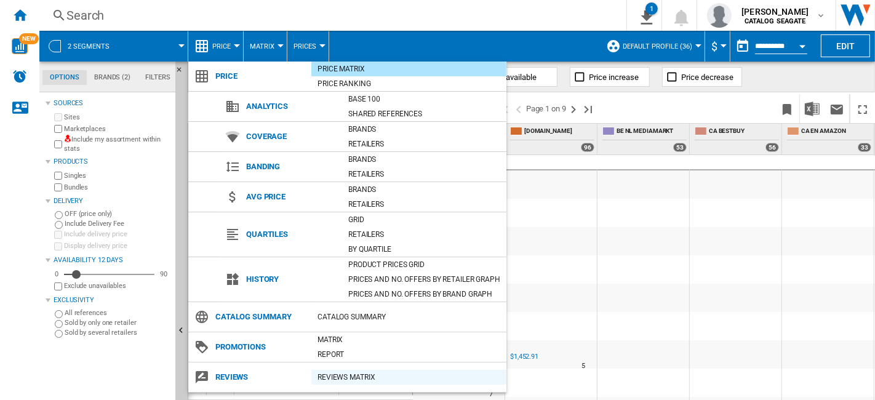
click at [345, 375] on div "REVIEWS Matrix" at bounding box center [408, 377] width 195 height 12
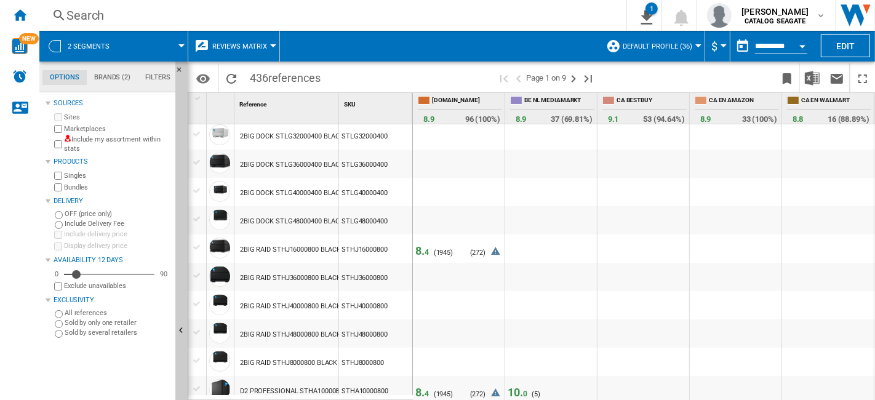
scroll to position [410, 0]
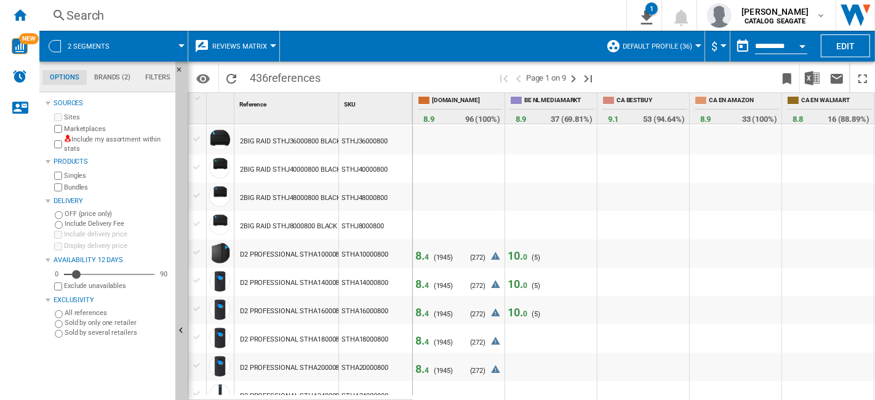
click at [423, 255] on span "8. 4" at bounding box center [422, 255] width 14 height 13
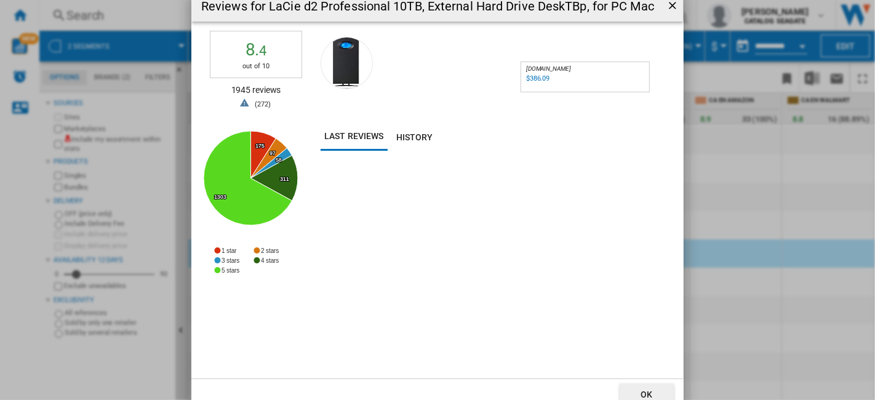
click at [532, 79] on div "$386.09" at bounding box center [537, 78] width 23 height 8
click at [420, 143] on button "History" at bounding box center [415, 137] width 54 height 28
click at [364, 143] on button "Last reviews" at bounding box center [354, 137] width 67 height 28
click at [645, 393] on button "OK" at bounding box center [647, 394] width 54 height 22
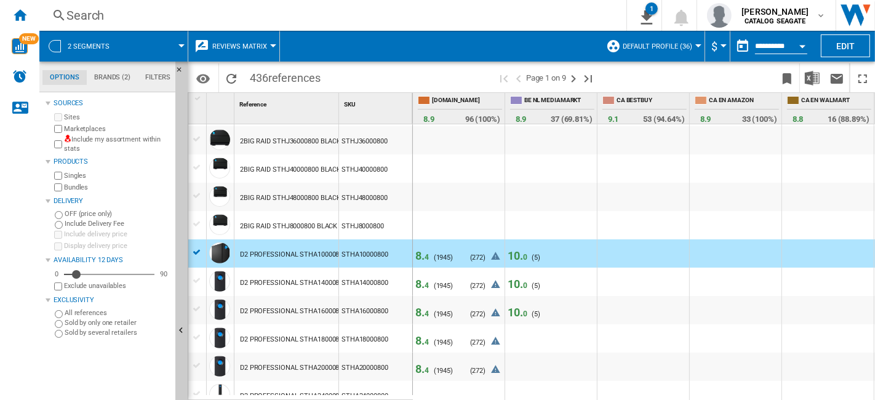
click at [520, 257] on span "10. 0" at bounding box center [518, 255] width 20 height 13
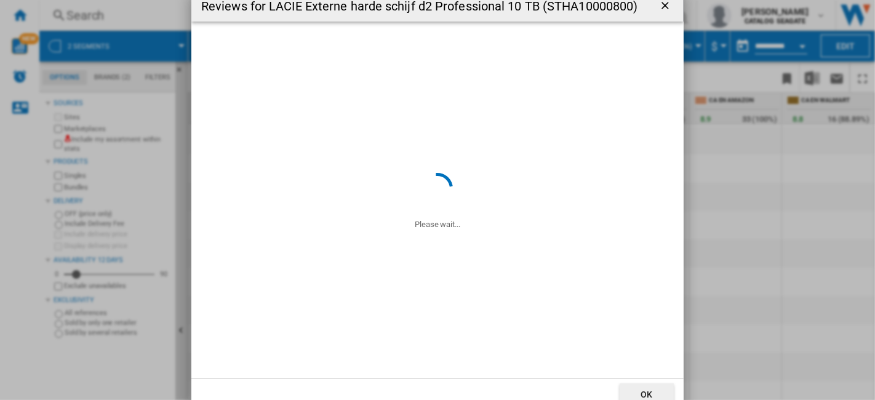
scroll to position [5, 0]
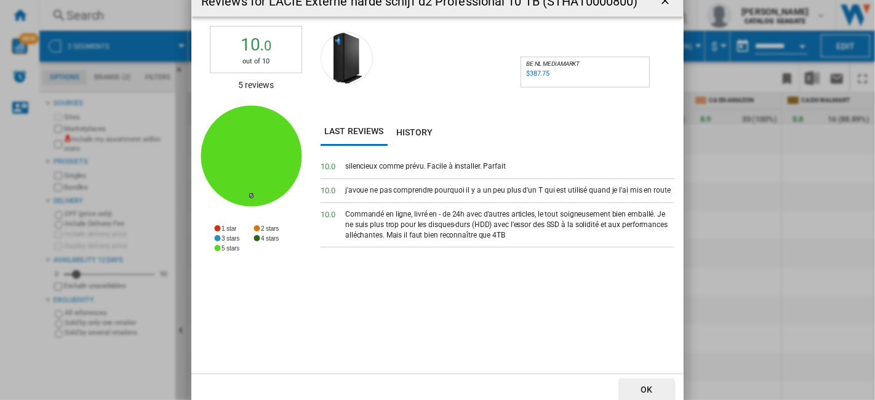
click at [656, 398] on button "OK" at bounding box center [647, 389] width 54 height 22
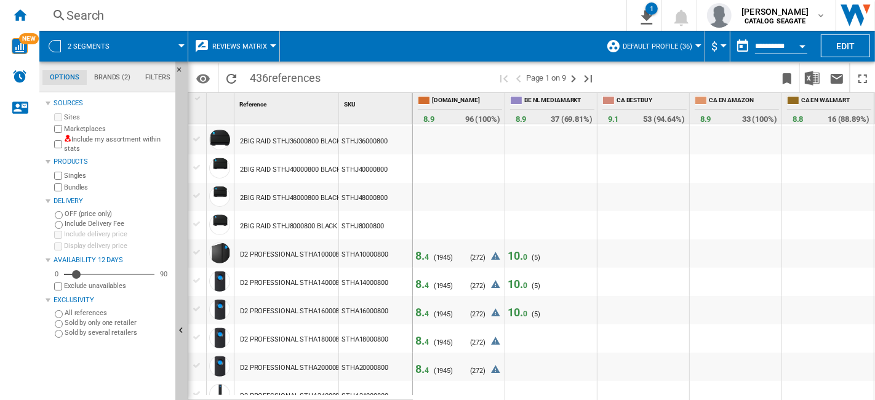
scroll to position [615, 0]
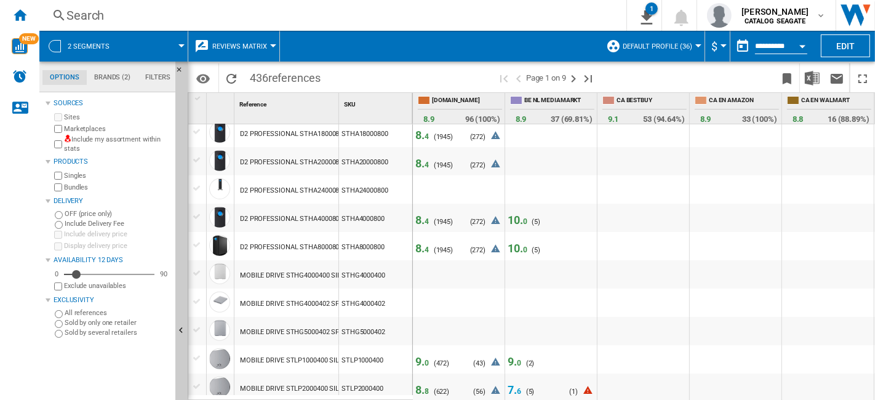
click at [418, 220] on span "8. 4" at bounding box center [422, 220] width 14 height 13
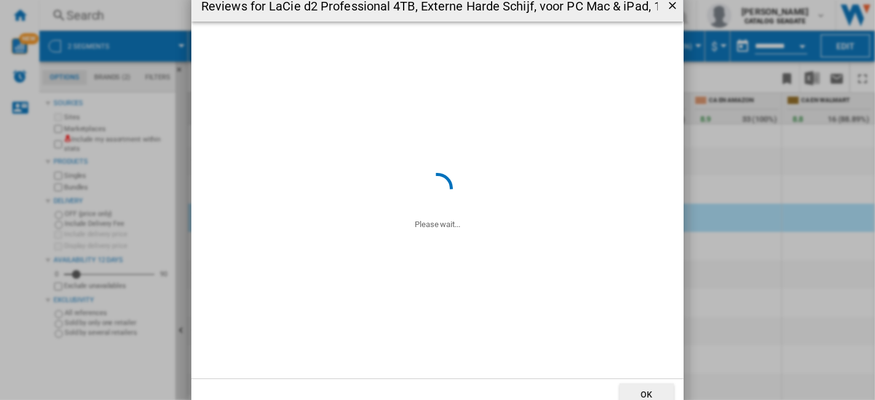
scroll to position [5, 0]
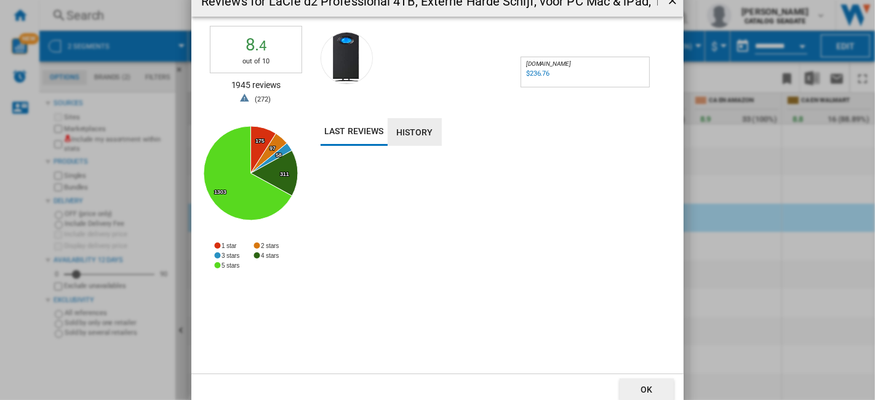
click at [432, 135] on button "History" at bounding box center [415, 132] width 54 height 28
click at [373, 133] on button "Last reviews" at bounding box center [354, 132] width 67 height 28
click at [661, 382] on button "OK" at bounding box center [647, 389] width 54 height 22
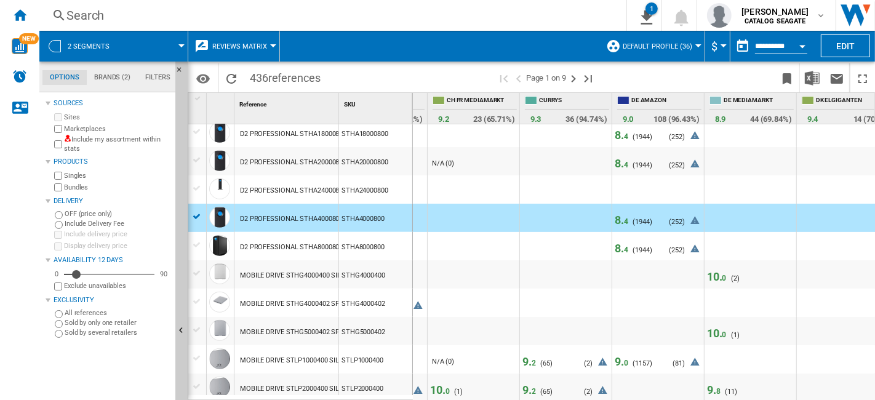
scroll to position [0, 596]
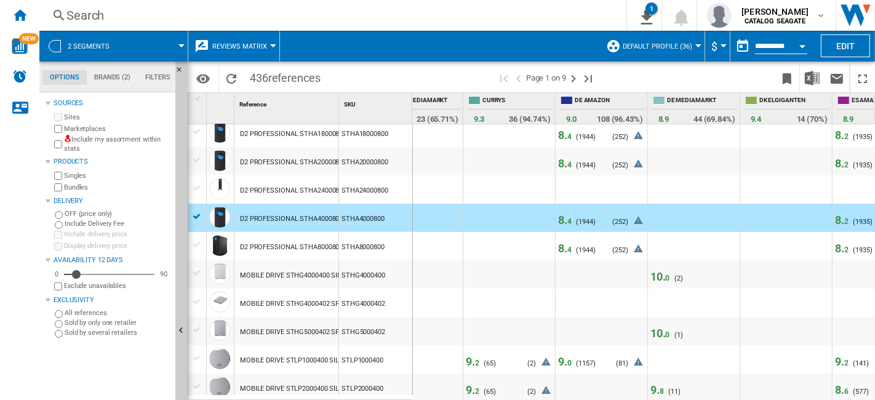
click at [559, 161] on span "8. 4" at bounding box center [565, 163] width 14 height 13
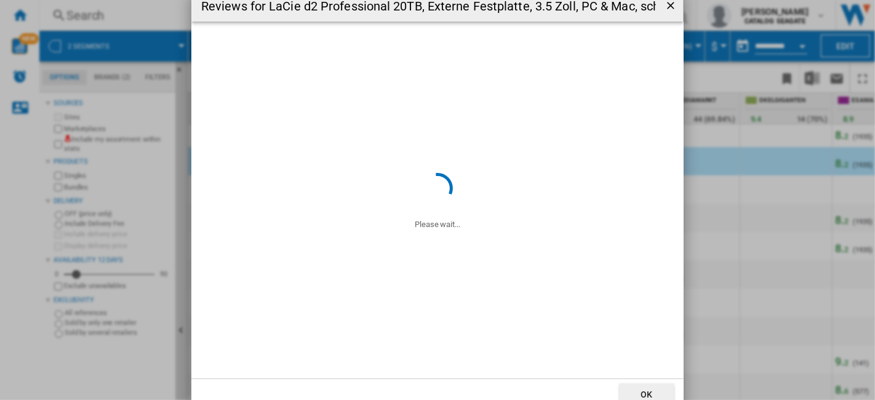
scroll to position [5, 0]
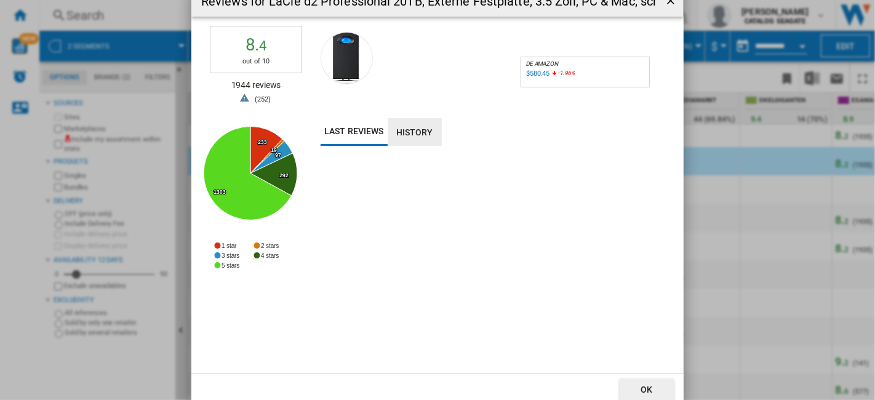
click at [425, 125] on button "History" at bounding box center [415, 132] width 54 height 28
click at [374, 138] on button "Last reviews" at bounding box center [354, 132] width 67 height 28
click at [436, 140] on button "History" at bounding box center [415, 132] width 54 height 28
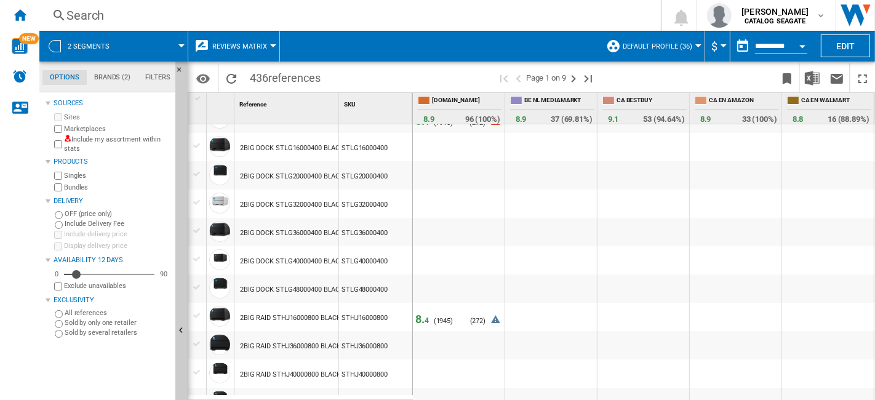
scroll to position [273, 0]
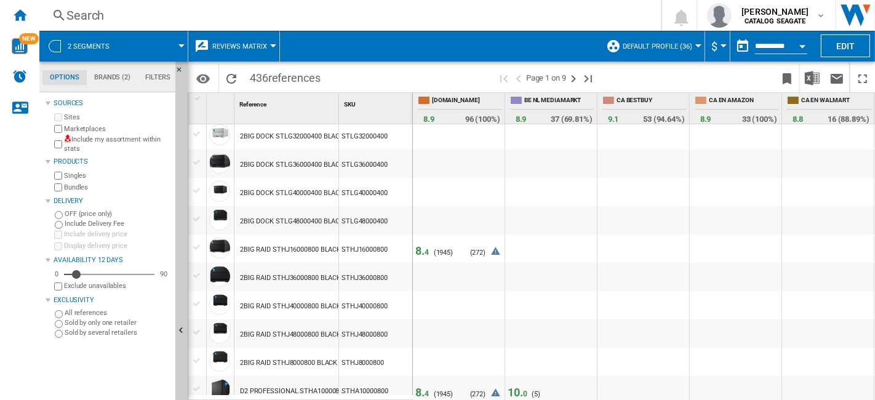
click at [422, 250] on span "8. 4" at bounding box center [422, 250] width 14 height 13
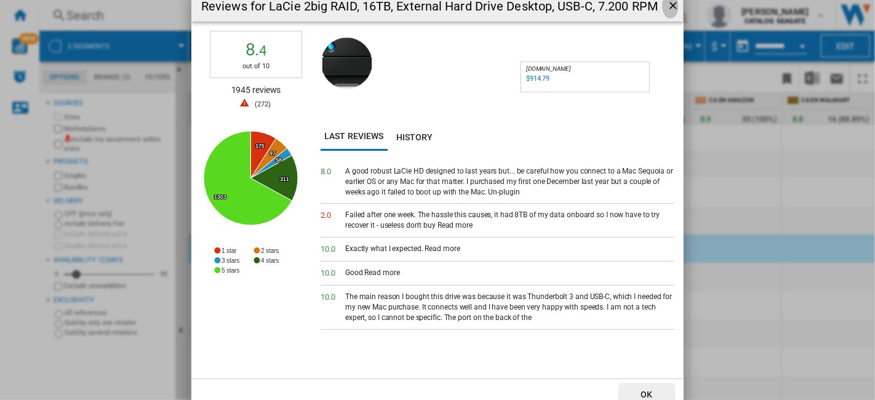
click at [676, 10] on ng-md-icon "getI18NText('BUTTONS.CLOSE_DIALOG')" at bounding box center [674, 6] width 15 height 15
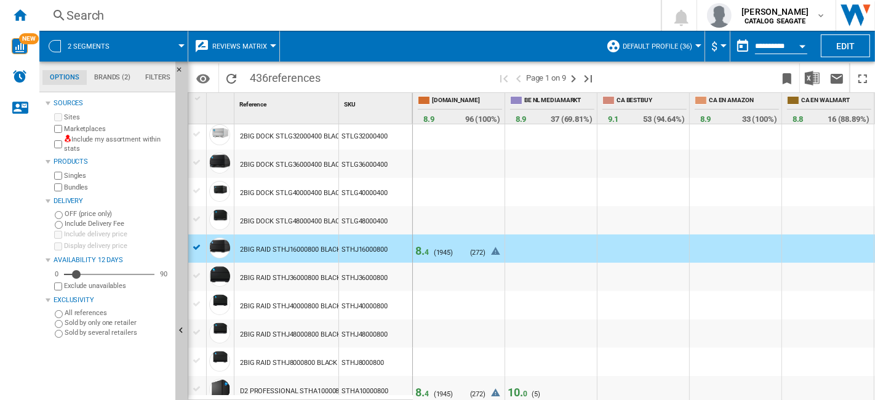
scroll to position [0, 0]
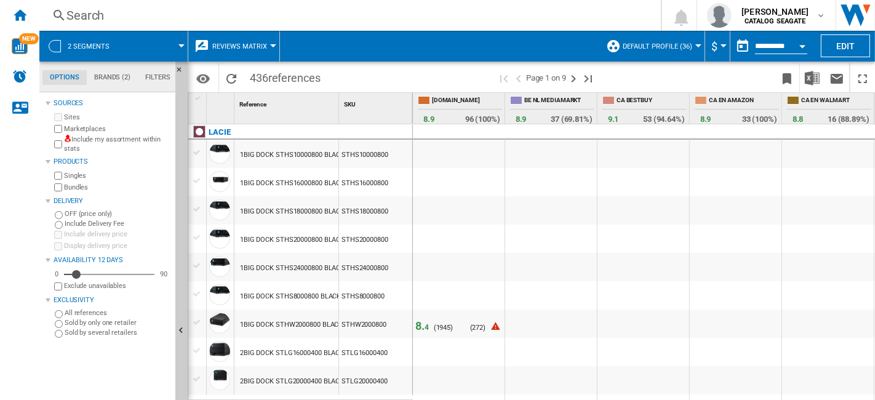
click at [177, 45] on span at bounding box center [154, 46] width 55 height 31
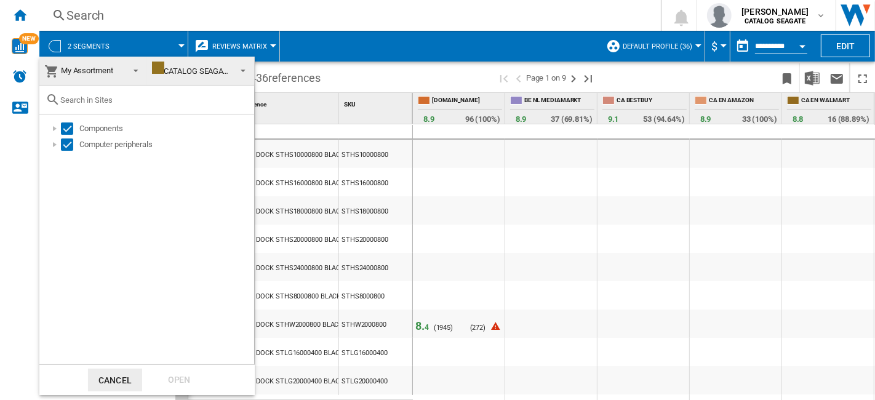
click at [177, 45] on md-backdrop at bounding box center [437, 200] width 875 height 400
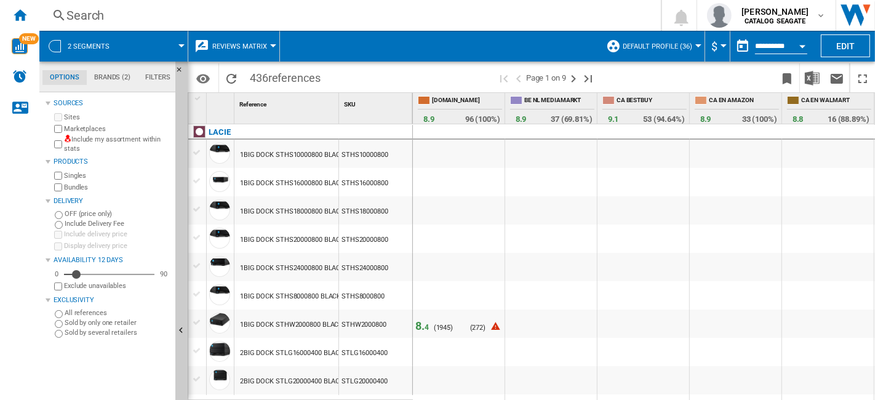
click at [262, 43] on span "Reviews Matrix" at bounding box center [239, 46] width 55 height 8
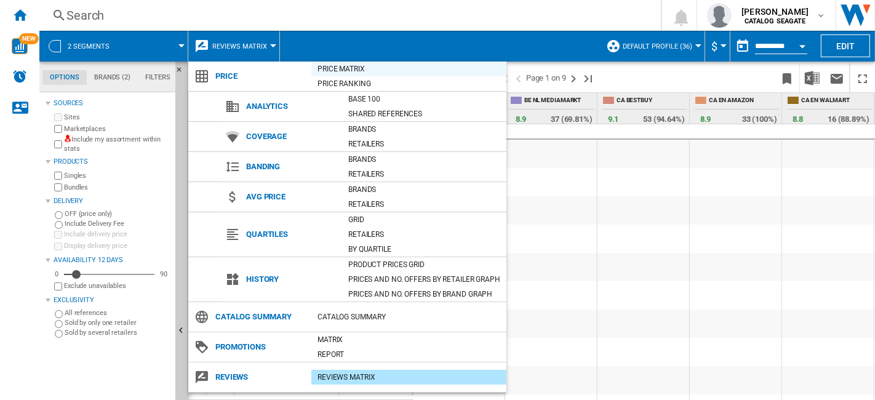
click at [335, 68] on div "Price Matrix" at bounding box center [408, 69] width 195 height 12
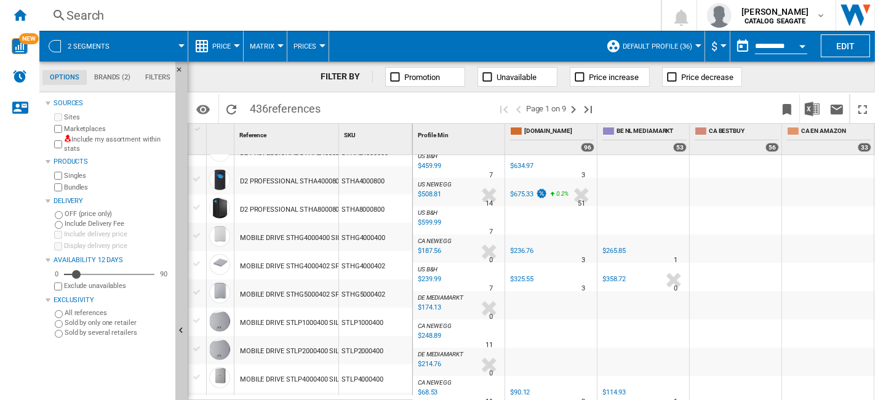
scroll to position [615, 0]
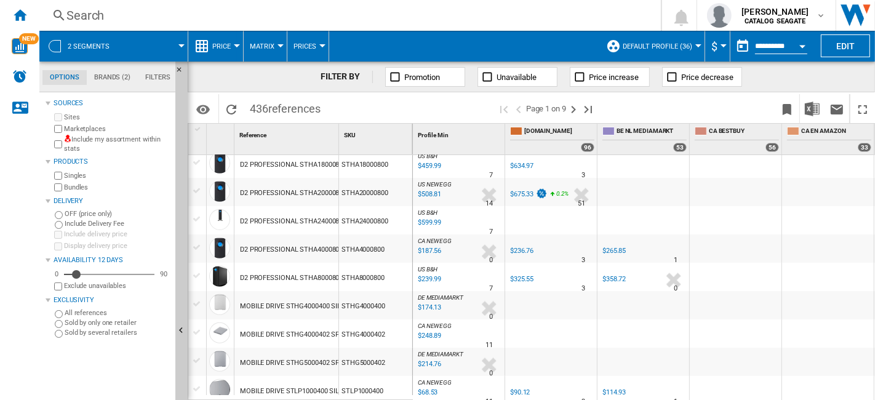
click at [230, 43] on span "Price" at bounding box center [221, 46] width 18 height 8
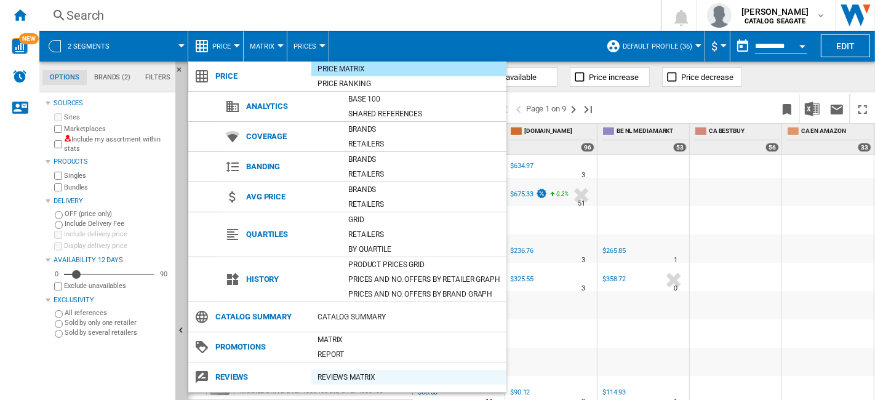
click at [354, 375] on div "REVIEWS Matrix" at bounding box center [408, 377] width 195 height 12
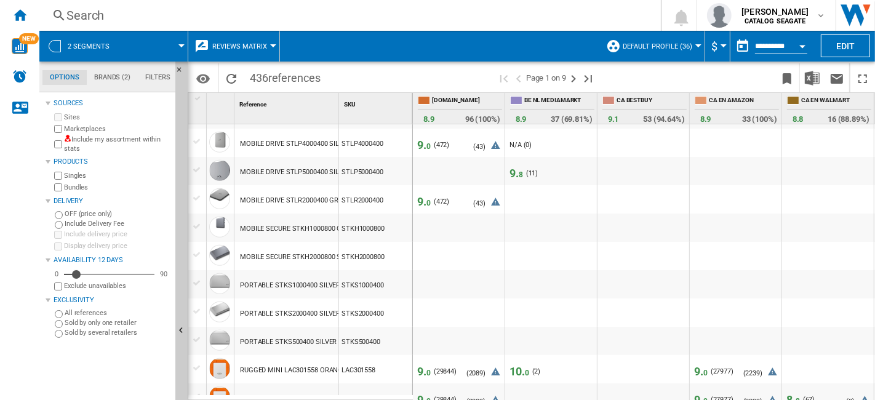
scroll to position [1094, 0]
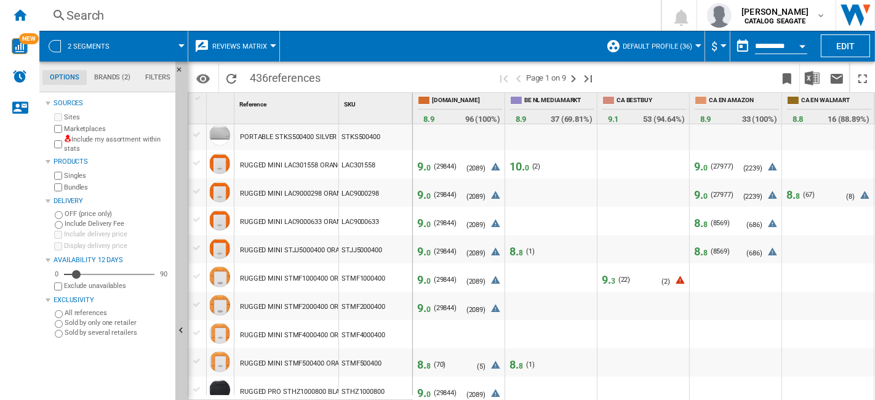
click at [421, 167] on span "9. 0" at bounding box center [424, 166] width 14 height 13
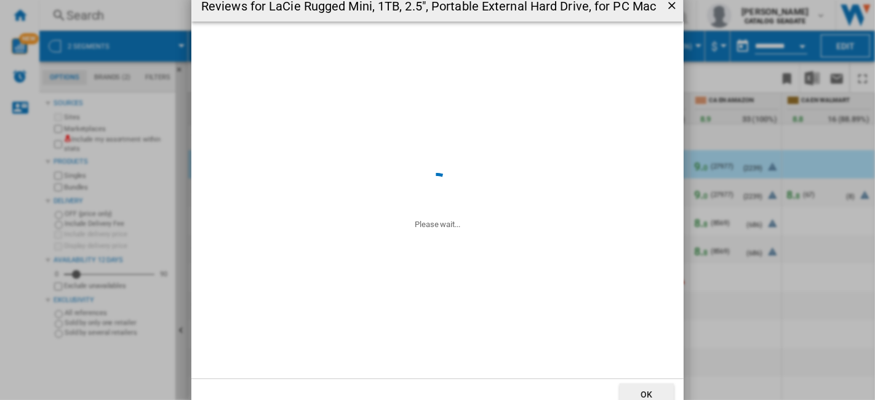
scroll to position [5, 0]
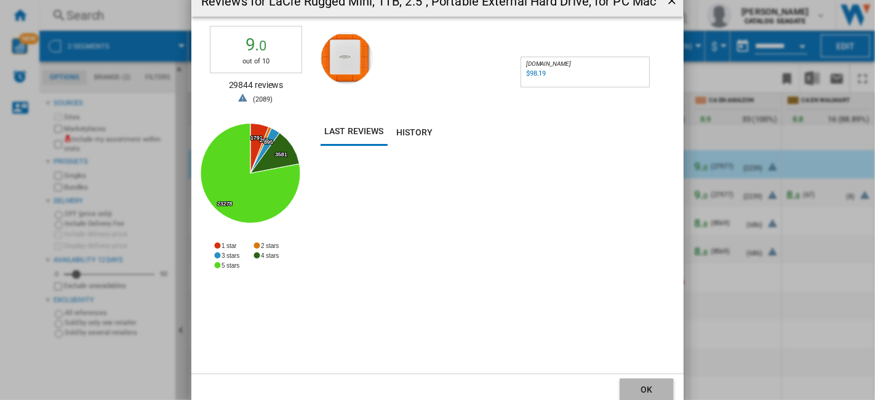
click at [639, 382] on button "OK" at bounding box center [647, 389] width 54 height 22
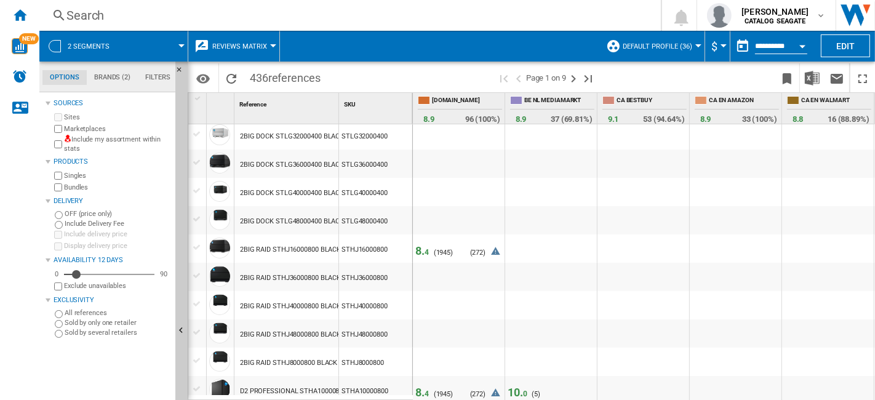
scroll to position [478, 0]
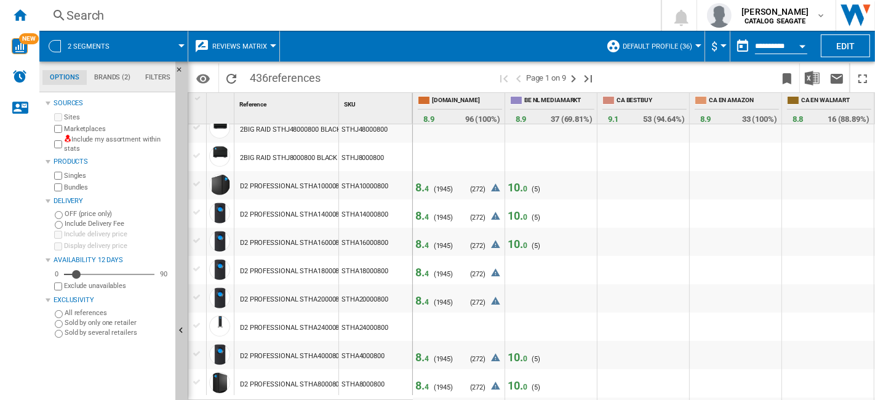
click at [422, 187] on span "8. 4" at bounding box center [422, 187] width 14 height 13
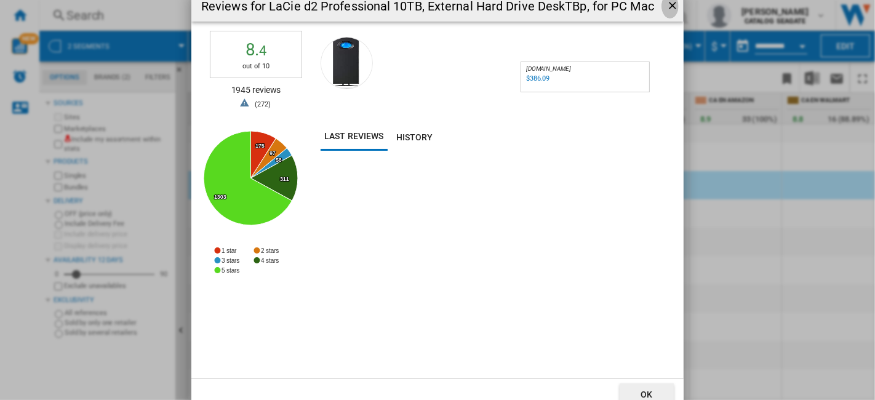
click at [675, 9] on ng-md-icon "getI18NText('BUTTONS.CLOSE_DIALOG')" at bounding box center [673, 6] width 15 height 15
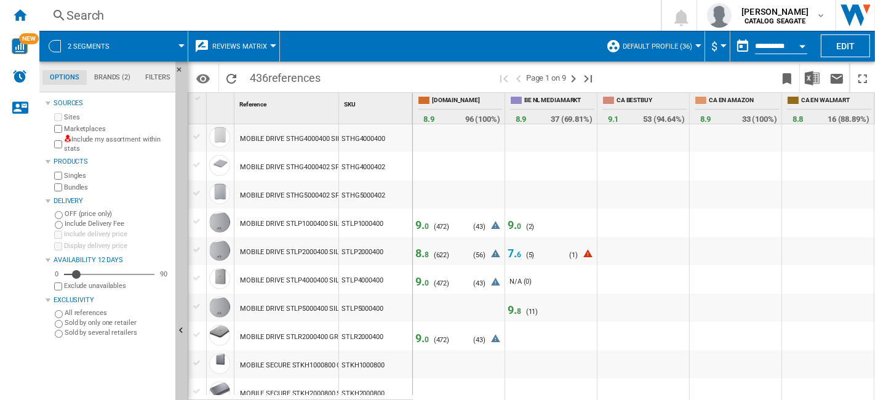
scroll to position [957, 0]
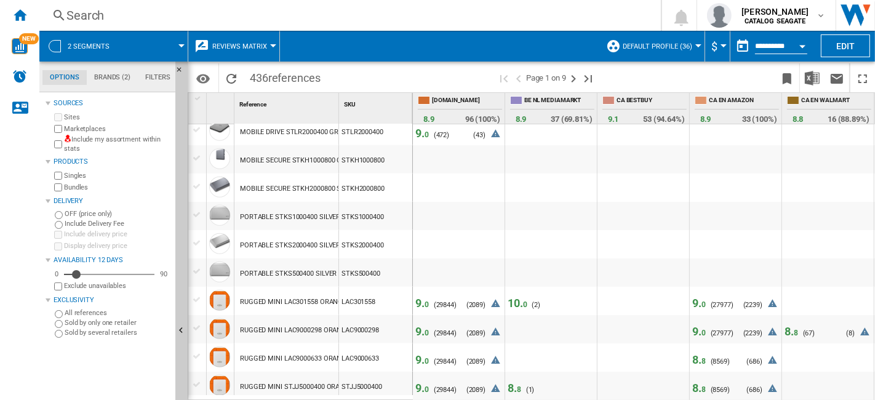
click at [423, 306] on span "9. 0" at bounding box center [422, 303] width 14 height 13
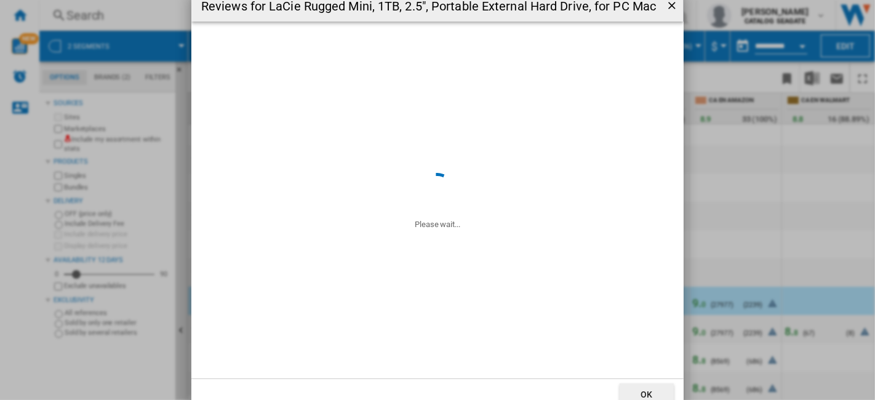
scroll to position [5, 0]
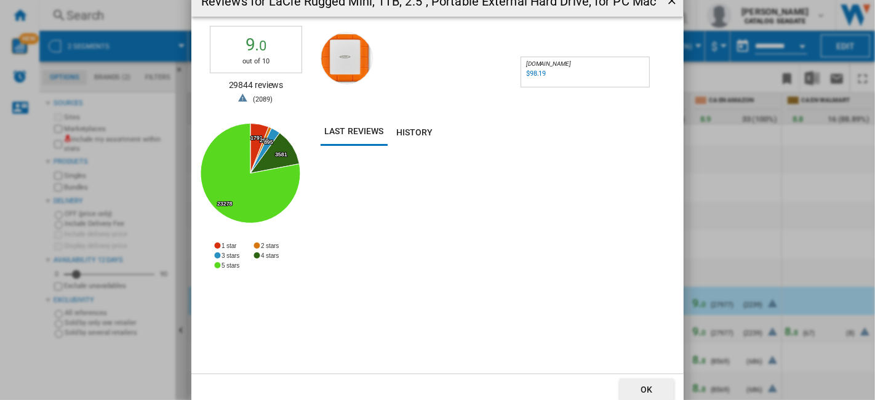
click at [647, 393] on button "OK" at bounding box center [647, 389] width 54 height 22
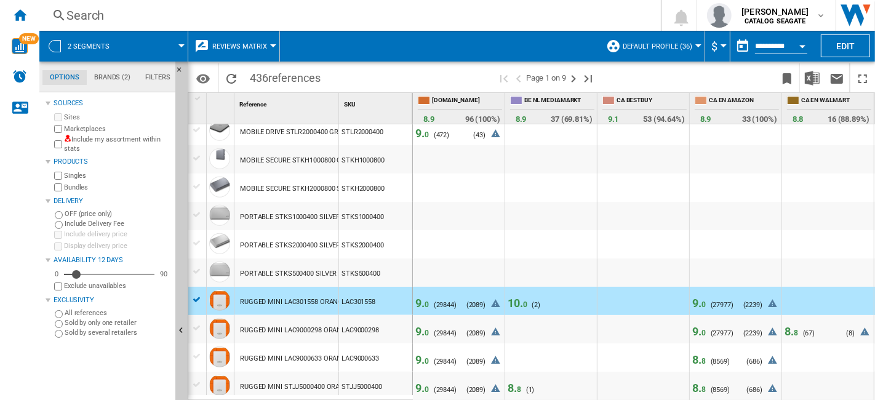
drag, startPoint x: 481, startPoint y: 394, endPoint x: 390, endPoint y: 392, distance: 91.1
click at [390, 392] on div "1 Reference 1 SKU 1 LACIE 1BIG DOCK STHS10000800 BLACK 10TB STHS10000800 1BIG D…" at bounding box center [531, 246] width 686 height 306
click at [522, 302] on span "10. 0" at bounding box center [518, 303] width 20 height 13
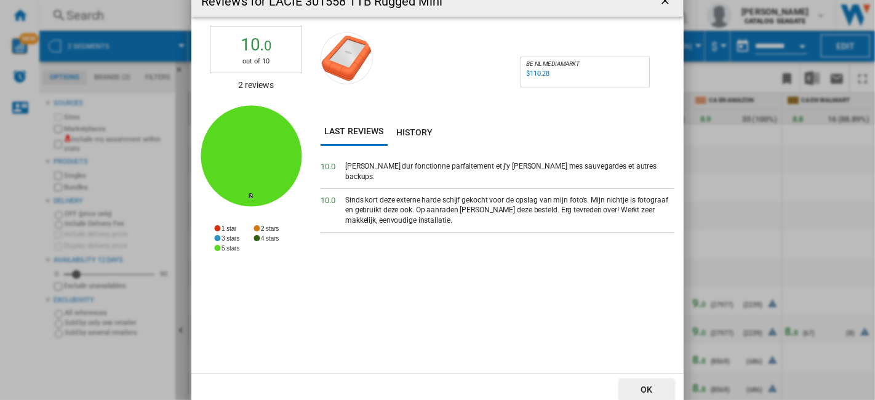
click at [669, 5] on ng-md-icon "getI18NText('BUTTONS.CLOSE_DIALOG')" at bounding box center [666, 1] width 15 height 15
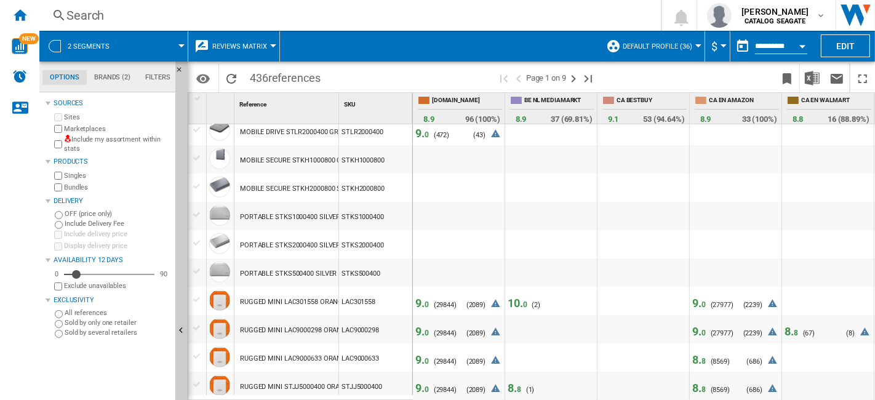
click at [418, 305] on span "9. 0" at bounding box center [422, 303] width 14 height 13
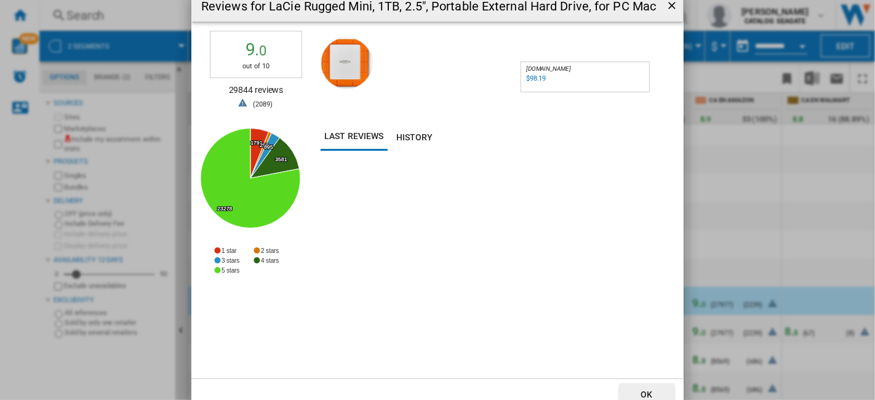
click at [670, 5] on ng-md-icon "getI18NText('BUTTONS.CLOSE_DIALOG')" at bounding box center [673, 6] width 15 height 15
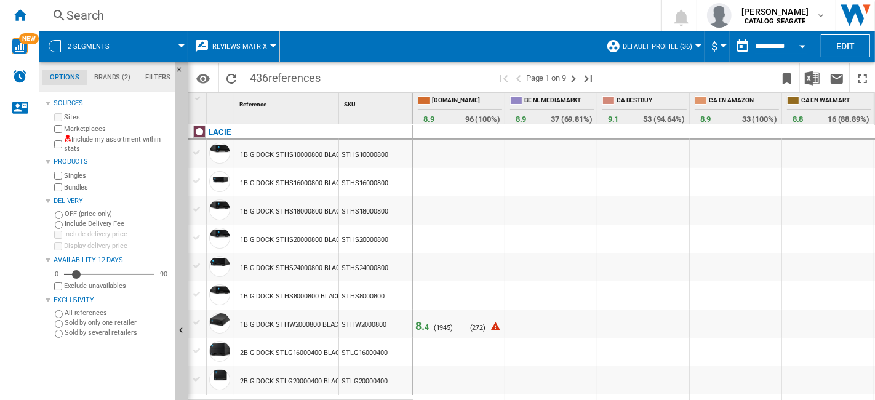
scroll to position [68, 0]
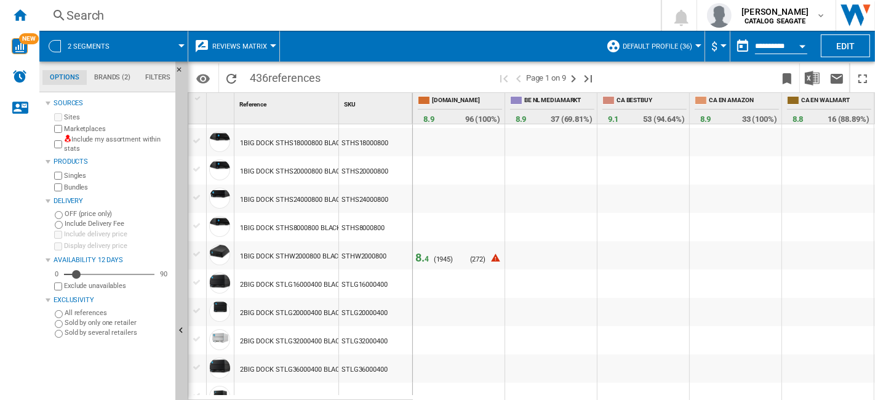
click at [425, 259] on span "4" at bounding box center [427, 259] width 4 height 9
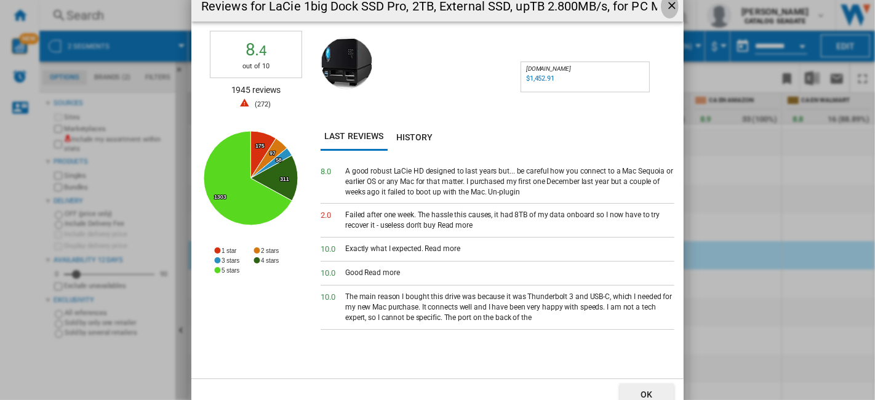
click at [669, 7] on ng-md-icon "getI18NText('BUTTONS.CLOSE_DIALOG')" at bounding box center [673, 6] width 15 height 15
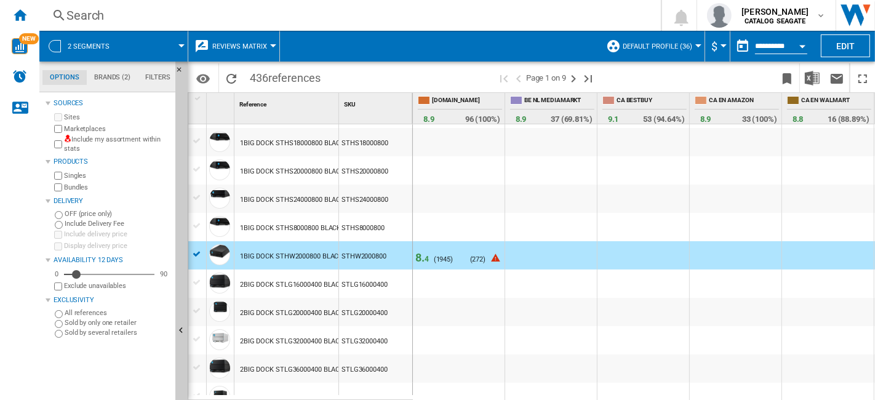
click at [195, 252] on div at bounding box center [197, 254] width 13 height 11
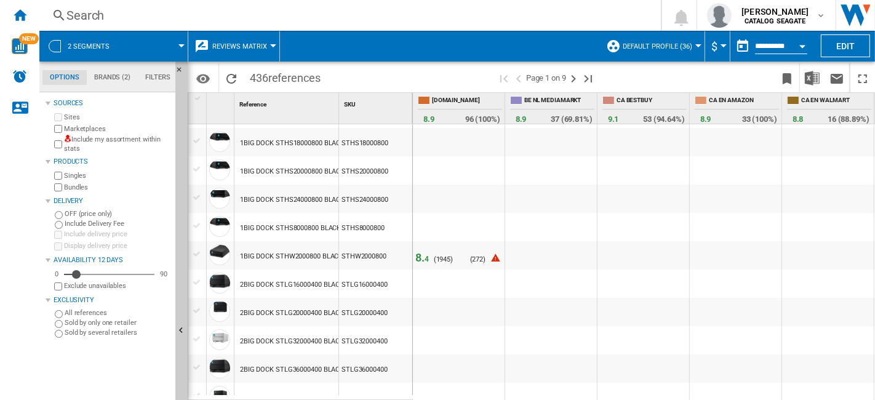
click at [422, 258] on span "8. 4" at bounding box center [422, 257] width 14 height 13
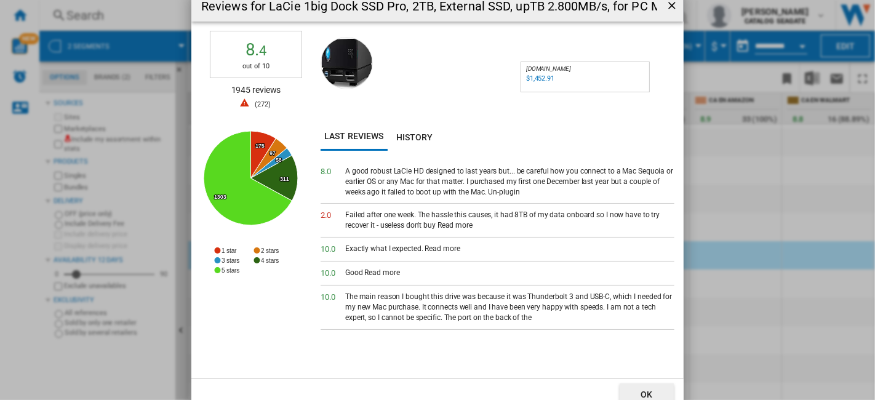
click at [678, 9] on ng-md-icon "getI18NText('BUTTONS.CLOSE_DIALOG')" at bounding box center [673, 6] width 15 height 15
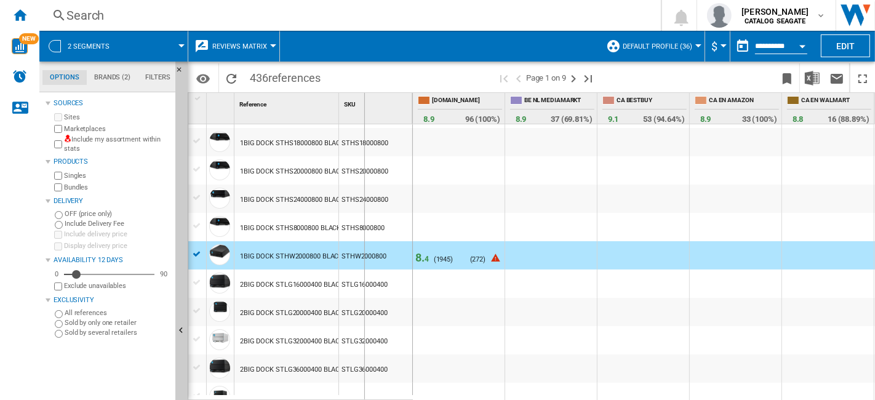
drag, startPoint x: 335, startPoint y: 116, endPoint x: 364, endPoint y: 119, distance: 28.5
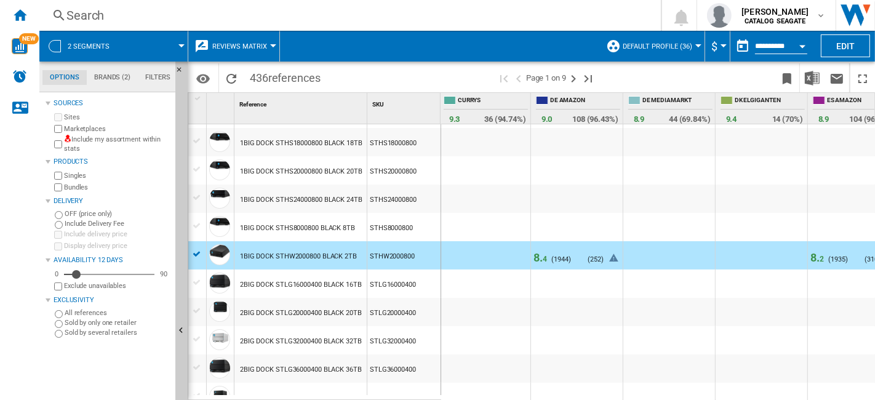
scroll to position [0, 0]
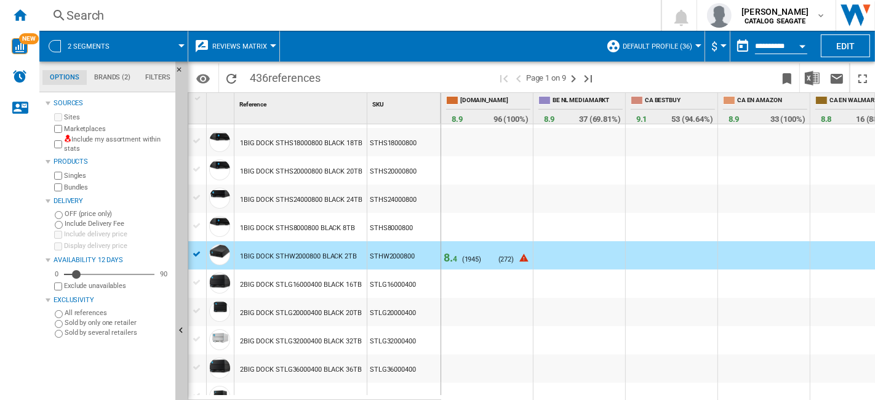
click at [451, 258] on span "8. 4" at bounding box center [451, 257] width 14 height 13
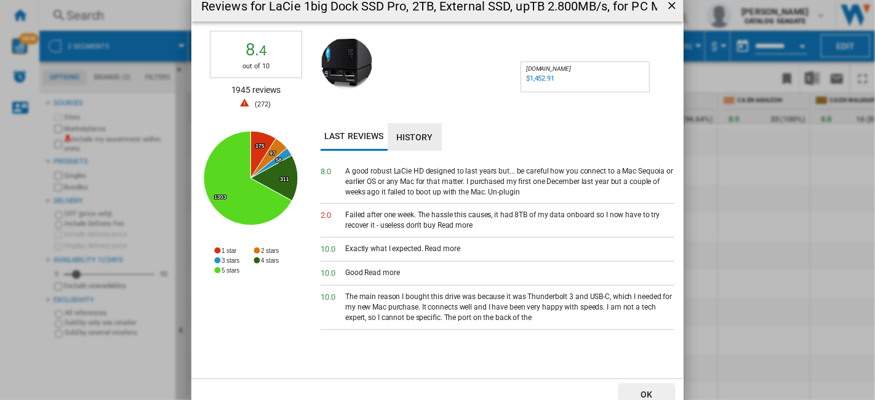
click at [404, 141] on button "History" at bounding box center [415, 137] width 54 height 28
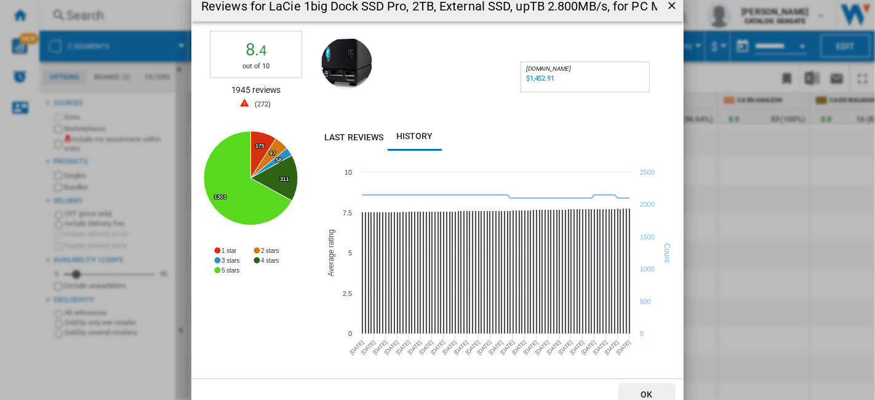
click at [673, 10] on ng-md-icon "getI18NText('BUTTONS.CLOSE_DIALOG')" at bounding box center [673, 6] width 15 height 15
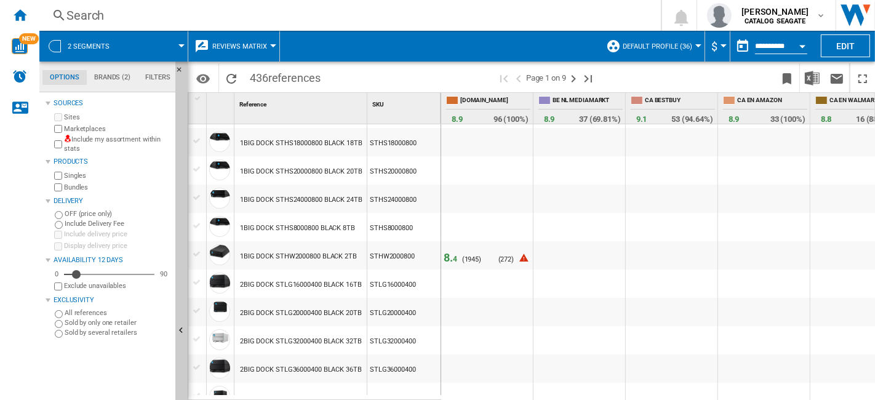
click at [456, 260] on span "4" at bounding box center [455, 259] width 4 height 9
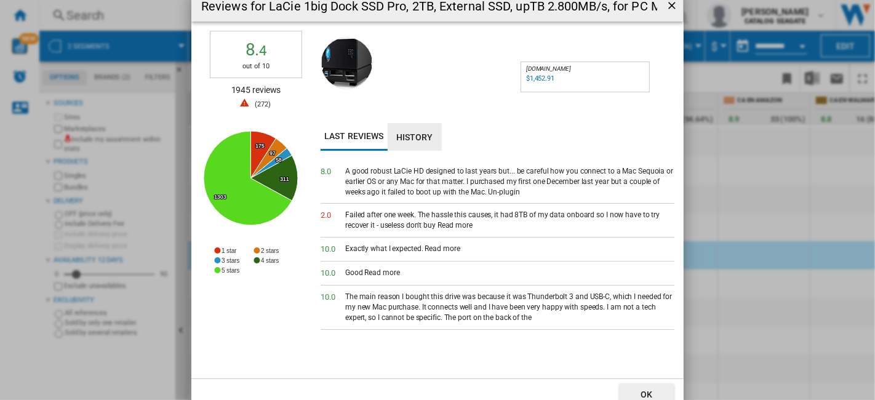
click at [427, 138] on button "History" at bounding box center [415, 137] width 54 height 28
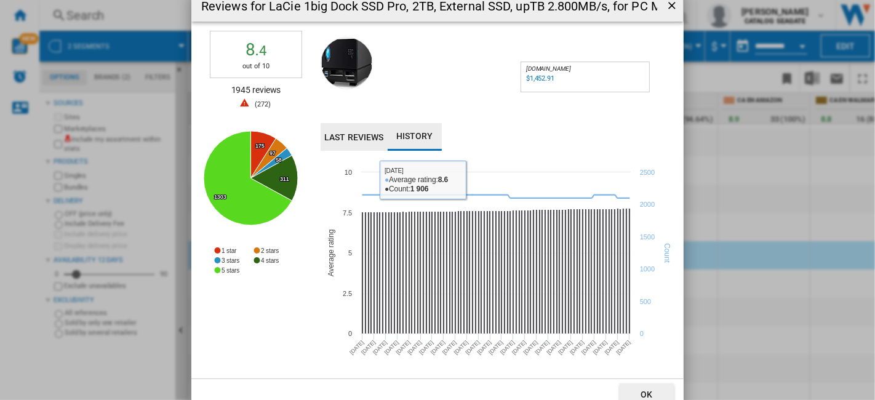
click at [349, 140] on button "Last reviews" at bounding box center [354, 137] width 67 height 28
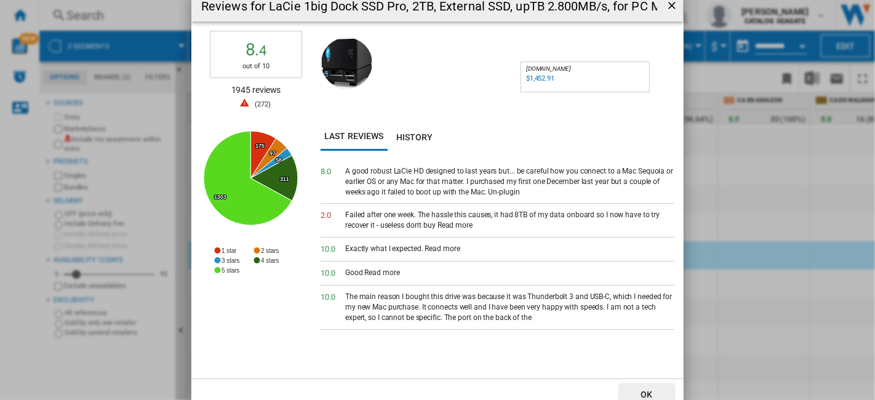
click at [674, 5] on ng-md-icon "getI18NText('BUTTONS.CLOSE_DIALOG')" at bounding box center [673, 6] width 15 height 15
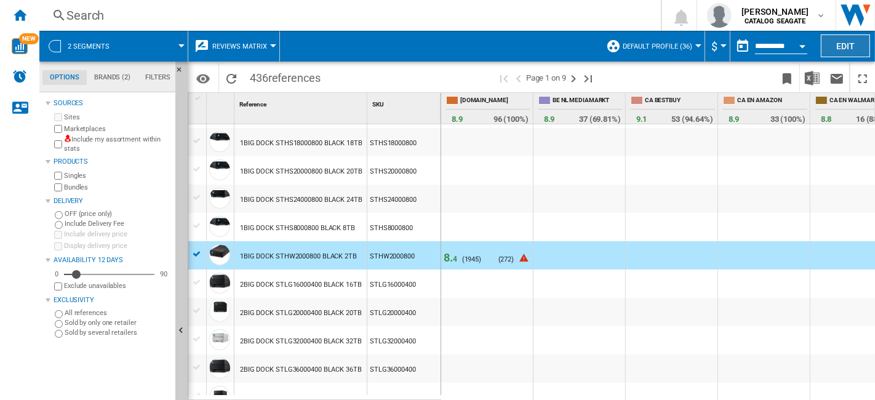
click at [850, 48] on button "Edit" at bounding box center [845, 45] width 49 height 23
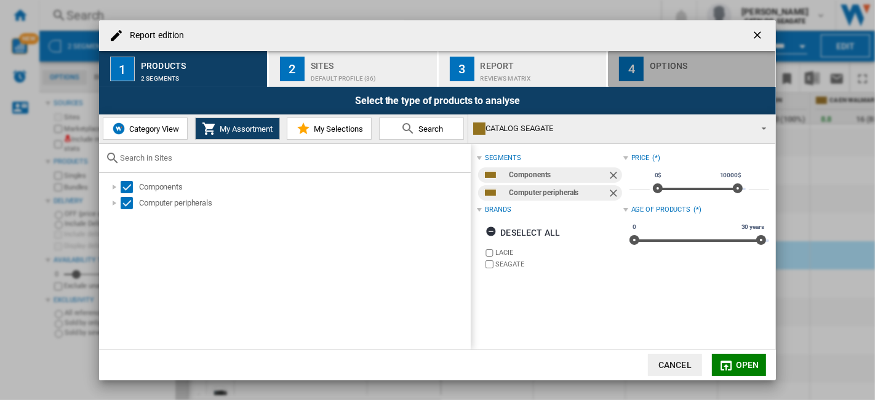
click at [674, 64] on div "Options" at bounding box center [710, 62] width 121 height 13
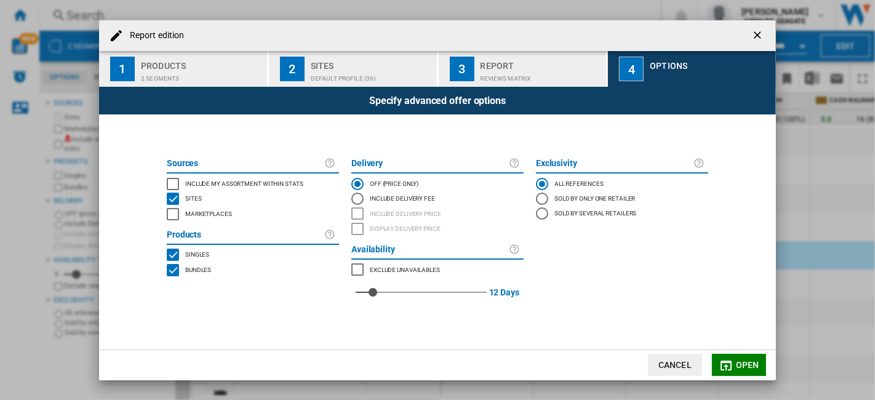
click at [564, 71] on div "REVIEWS Matrix" at bounding box center [541, 75] width 121 height 13
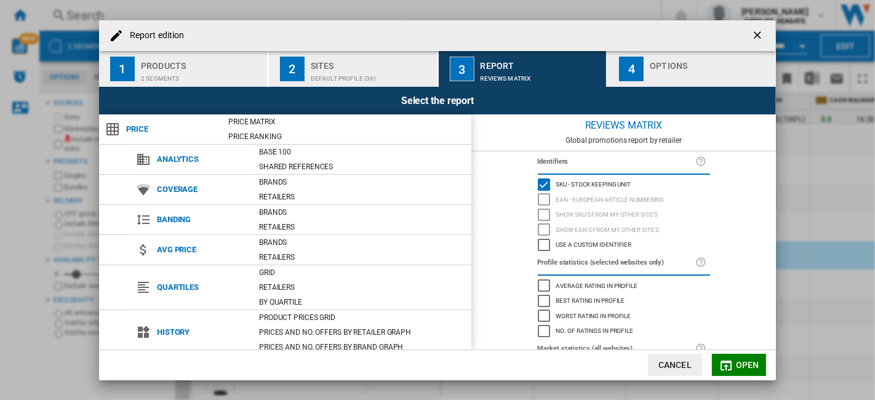
scroll to position [82, 0]
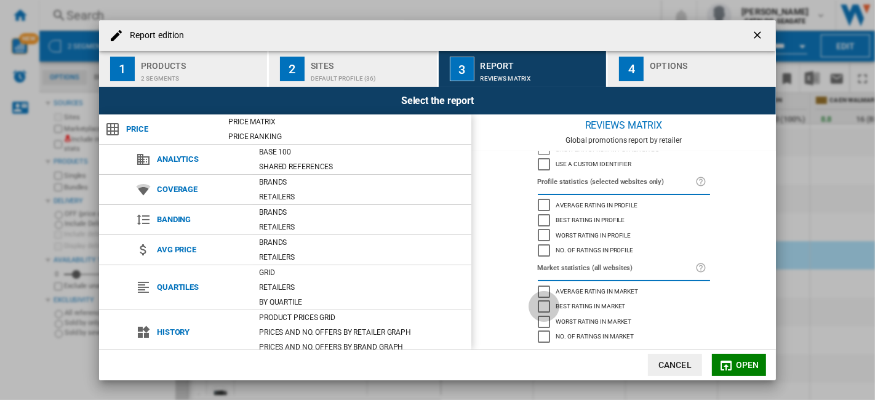
click at [542, 306] on div "Best rating in market" at bounding box center [544, 306] width 12 height 12
click at [542, 321] on div "Worst rating in market" at bounding box center [544, 322] width 12 height 12
click at [735, 365] on button "Open" at bounding box center [739, 365] width 54 height 22
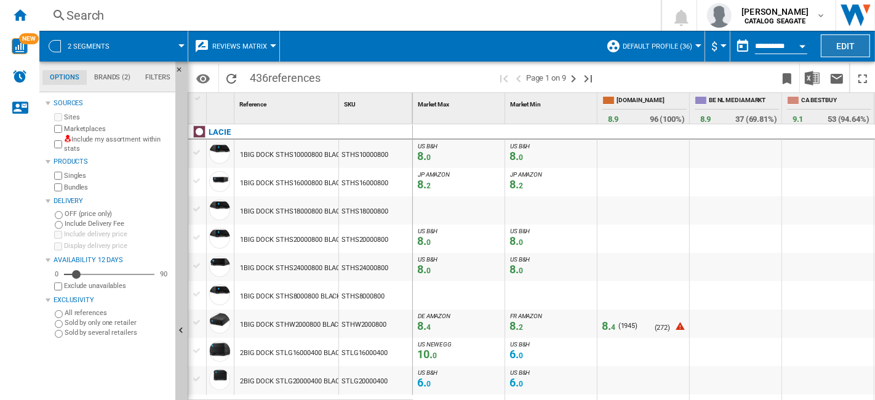
click at [859, 45] on button "Edit" at bounding box center [845, 45] width 49 height 23
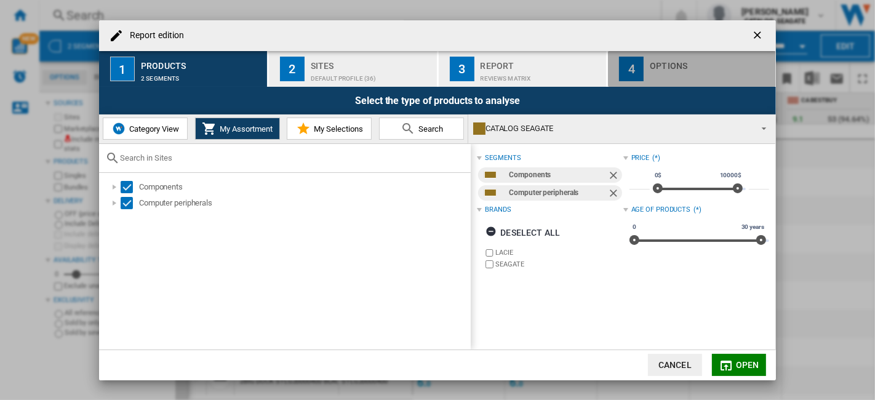
click at [684, 65] on div "Options" at bounding box center [710, 62] width 121 height 13
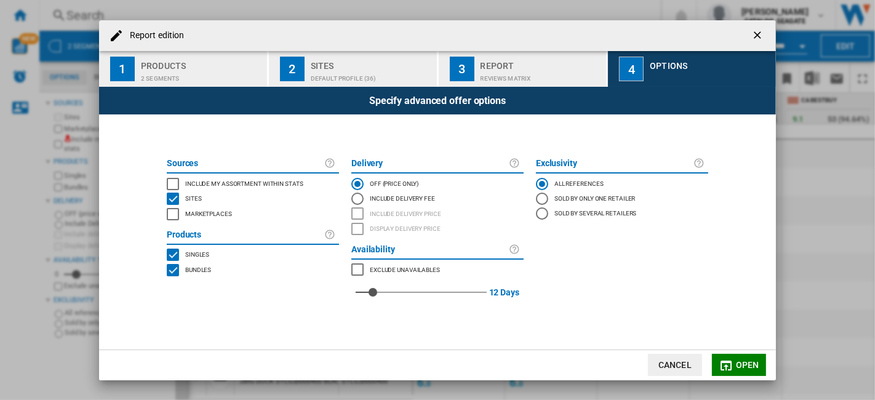
click at [562, 76] on div "REVIEWS Matrix" at bounding box center [541, 75] width 121 height 13
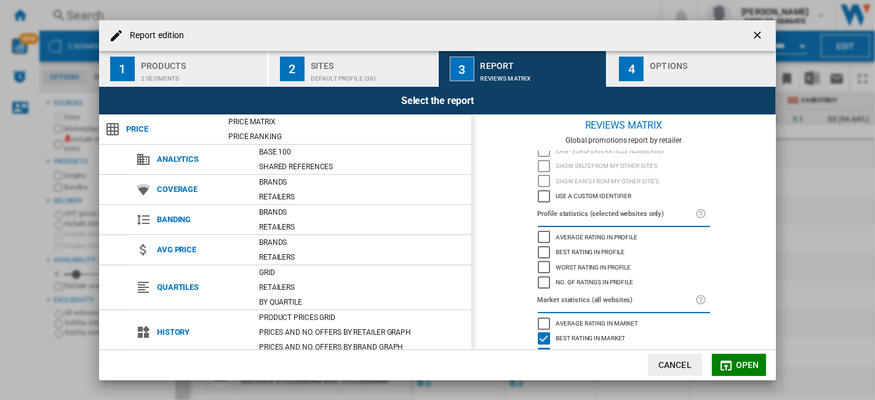
scroll to position [82, 0]
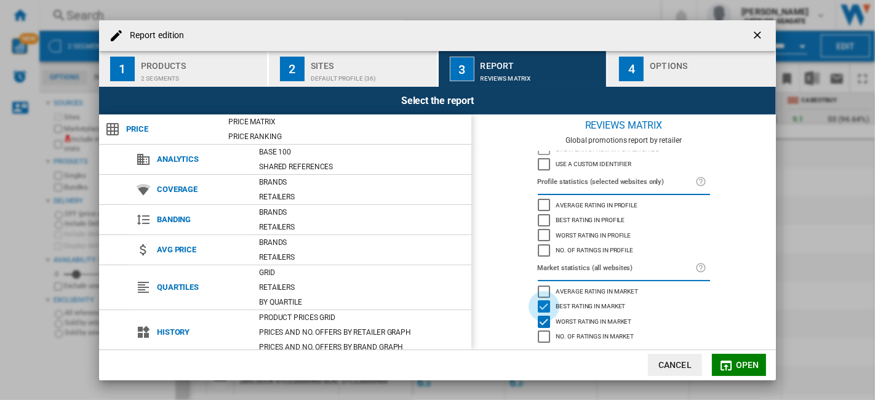
click at [541, 306] on div "Best rating in market" at bounding box center [544, 306] width 12 height 12
click at [543, 330] on div "No. of ratings in market" at bounding box center [544, 336] width 12 height 12
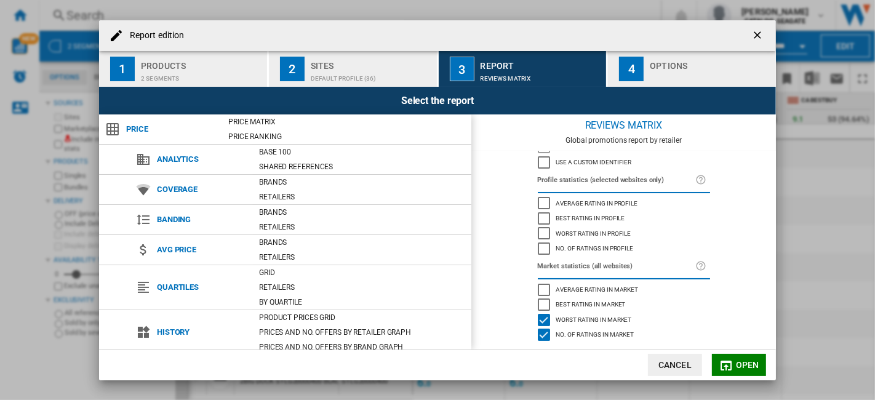
click at [744, 364] on span "Open" at bounding box center [747, 365] width 23 height 10
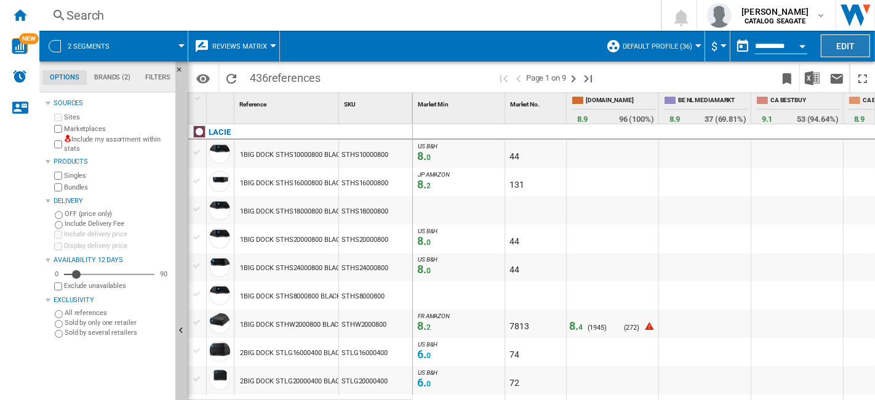
click at [844, 44] on button "Edit" at bounding box center [845, 45] width 49 height 23
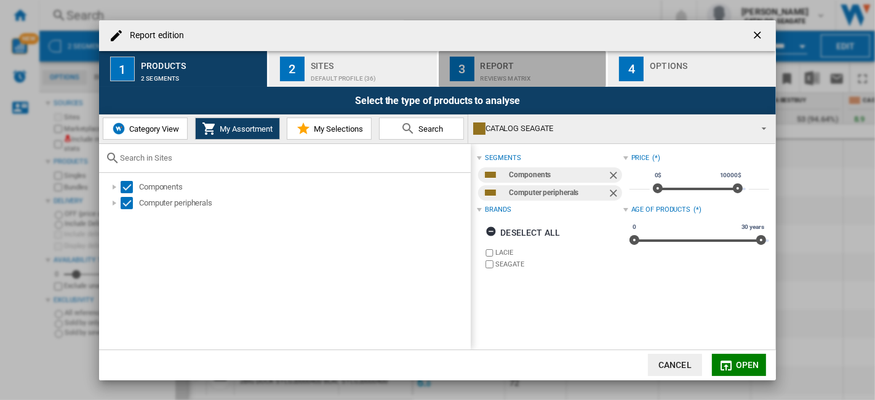
click at [571, 68] on div "Report" at bounding box center [541, 62] width 121 height 13
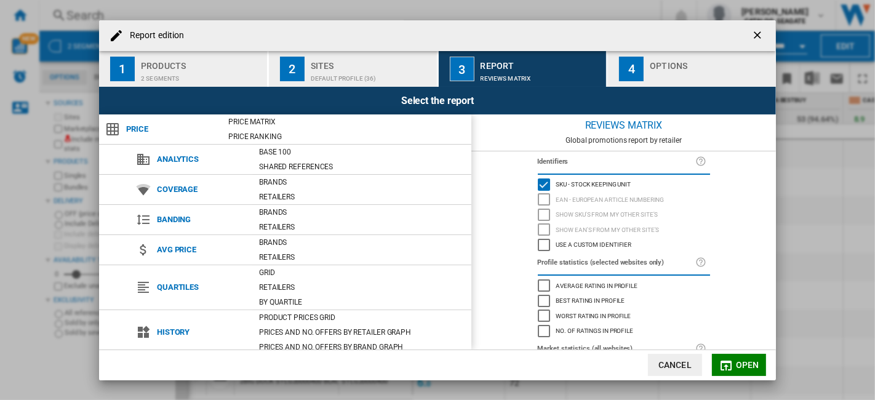
scroll to position [82, 0]
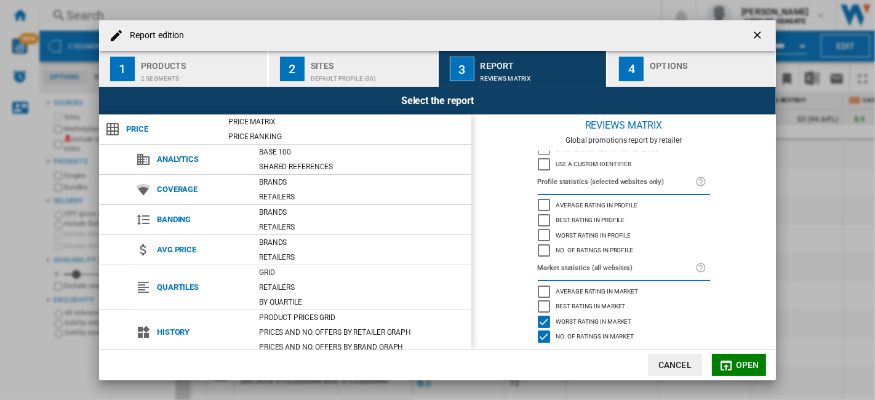
click at [538, 321] on div "Worst rating in market" at bounding box center [544, 322] width 12 height 12
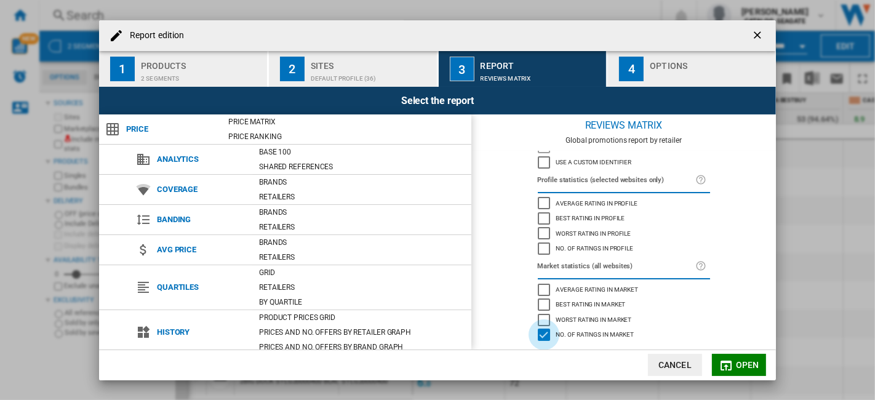
click at [538, 334] on div "No. of ratings in market" at bounding box center [544, 335] width 12 height 12
click at [728, 363] on md-icon "Report edition ..." at bounding box center [726, 365] width 15 height 15
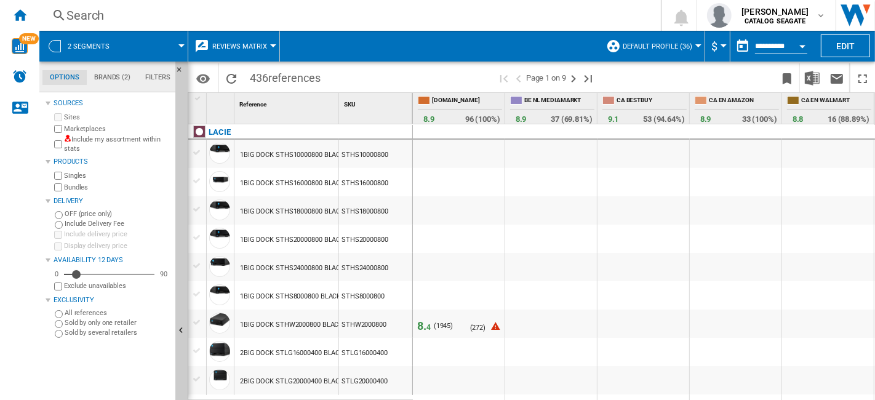
click at [255, 48] on span "Reviews Matrix" at bounding box center [239, 46] width 55 height 8
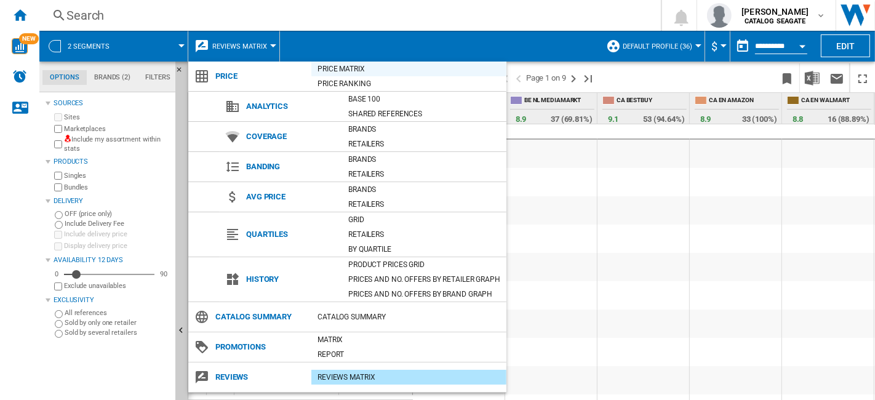
click at [352, 63] on div "Price Matrix" at bounding box center [408, 69] width 195 height 12
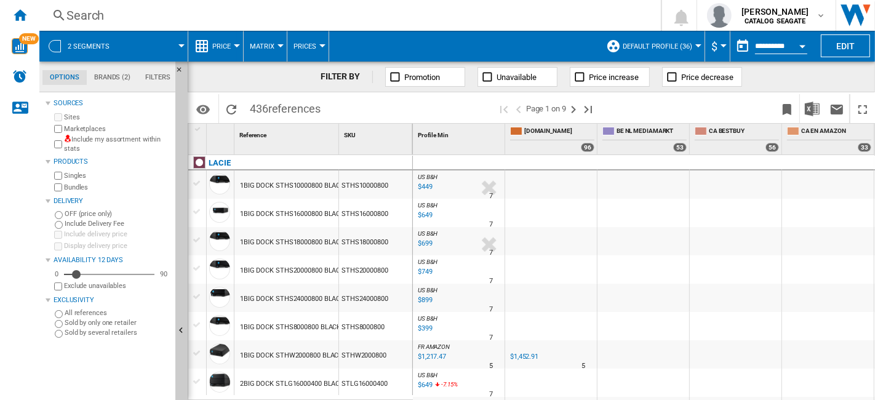
click at [230, 47] on span "Price" at bounding box center [221, 46] width 18 height 8
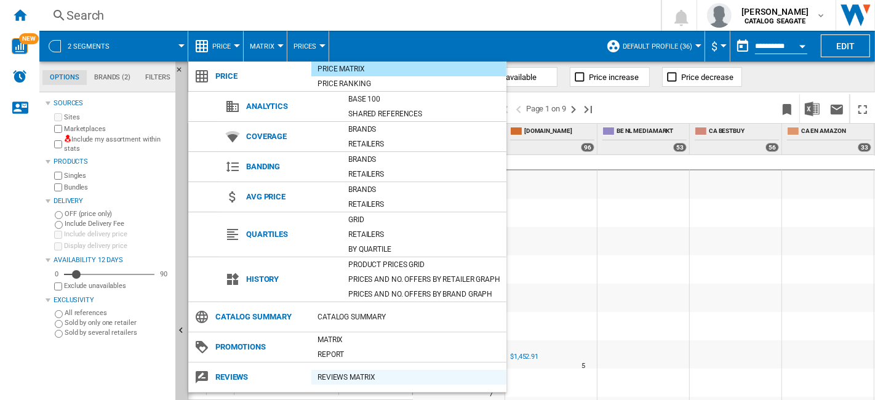
click at [341, 376] on div "REVIEWS Matrix" at bounding box center [408, 377] width 195 height 12
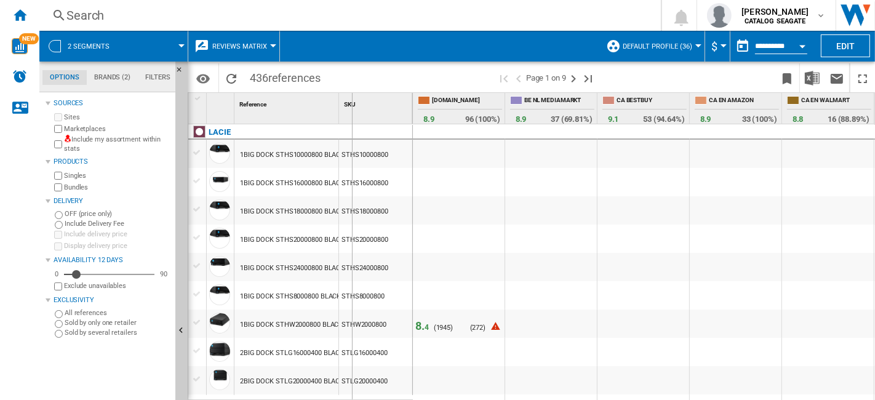
drag, startPoint x: 336, startPoint y: 114, endPoint x: 357, endPoint y: 115, distance: 21.0
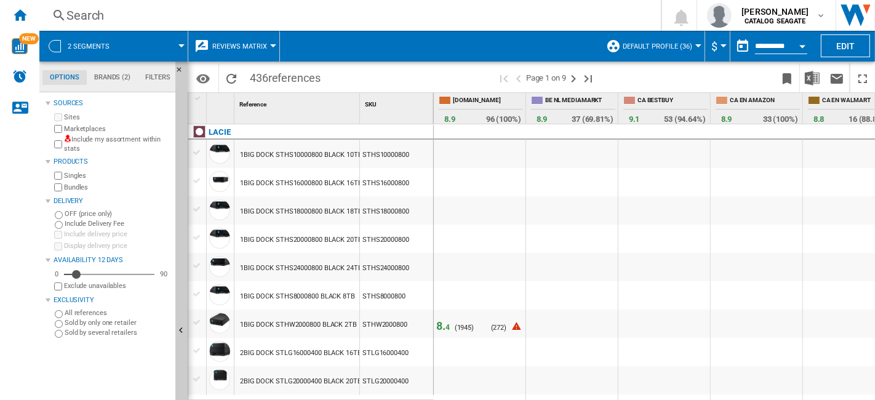
click at [444, 327] on span "8. 4" at bounding box center [443, 325] width 14 height 13
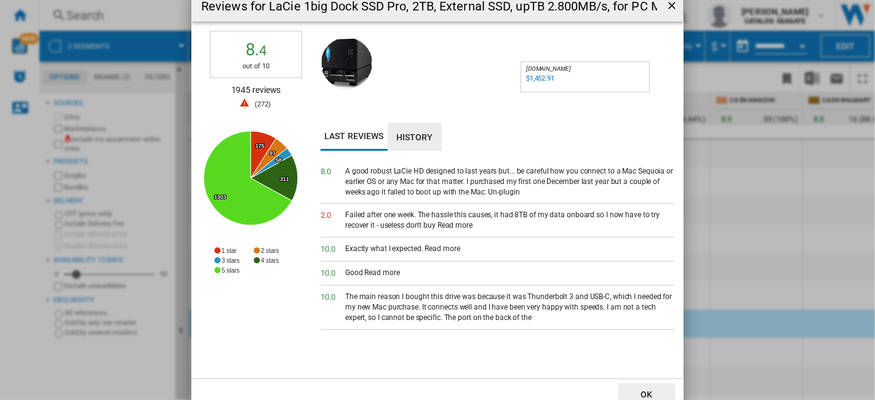
click at [411, 136] on button "History" at bounding box center [415, 137] width 54 height 28
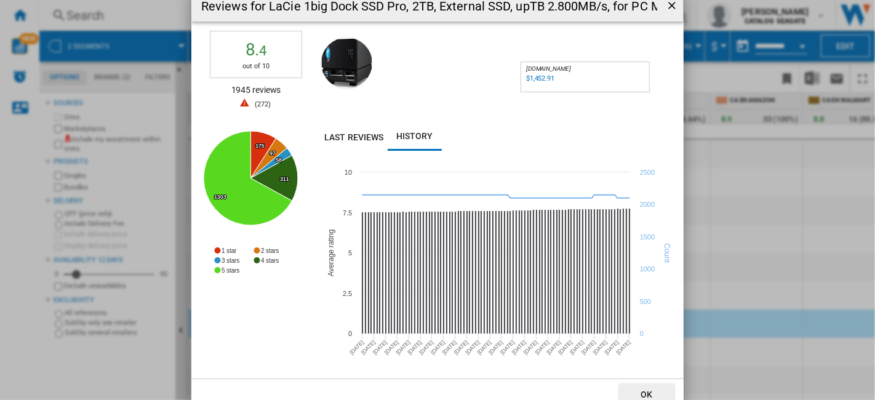
click at [670, 7] on ng-md-icon "getI18NText('BUTTONS.CLOSE_DIALOG')" at bounding box center [673, 6] width 15 height 15
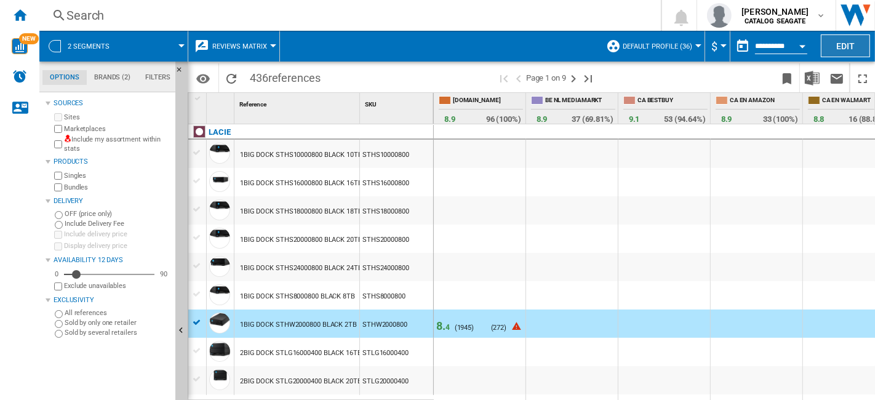
click at [838, 46] on button "Edit" at bounding box center [845, 45] width 49 height 23
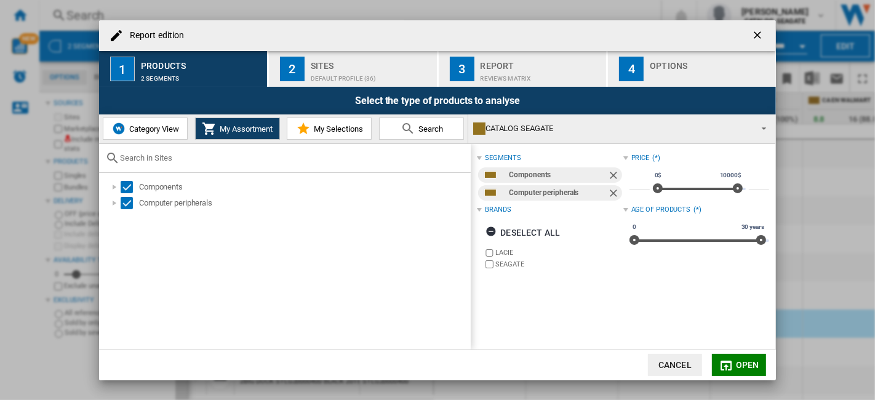
click at [759, 33] on ng-md-icon "getI18NText('BUTTONS.CLOSE_DIALOG')" at bounding box center [758, 36] width 15 height 15
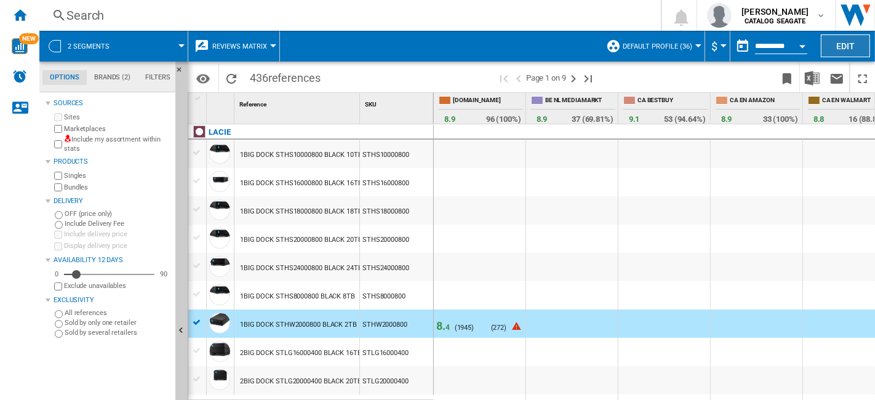
click at [842, 46] on button "Edit" at bounding box center [845, 45] width 49 height 23
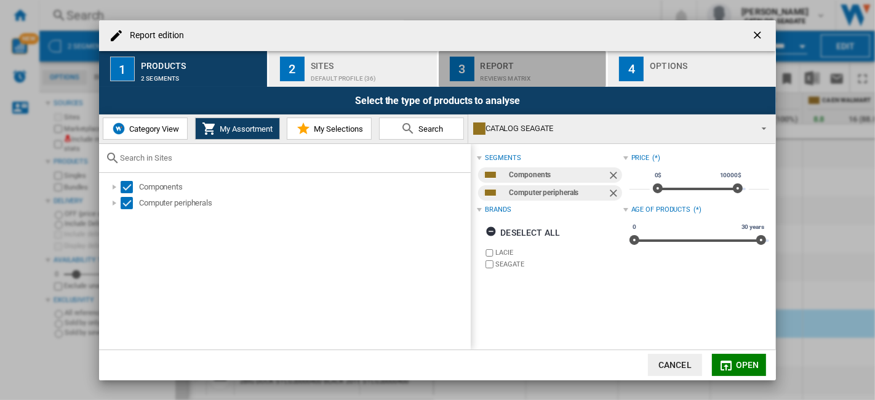
click at [534, 71] on div "REVIEWS Matrix" at bounding box center [541, 75] width 121 height 13
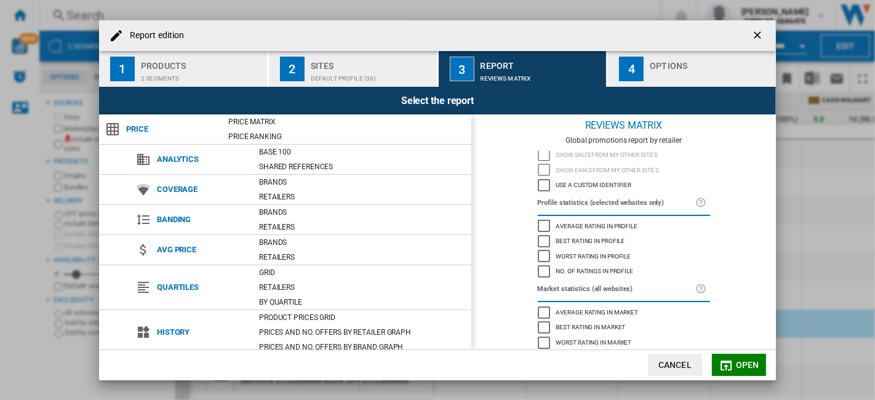
scroll to position [82, 0]
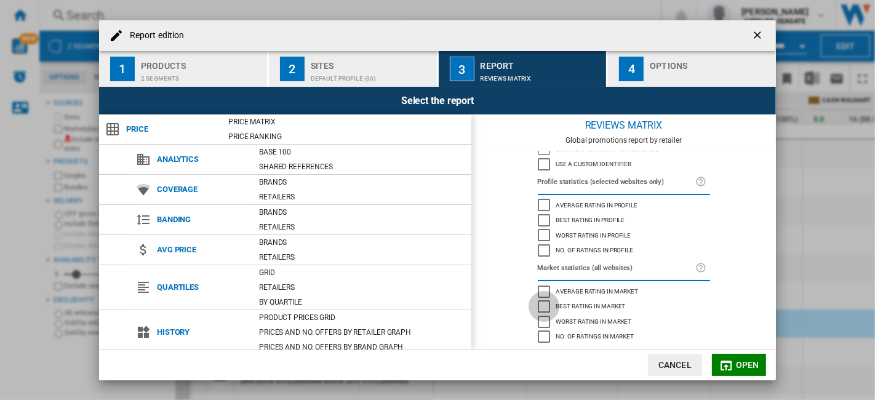
click at [538, 306] on div "Best rating in market" at bounding box center [544, 306] width 12 height 12
click at [540, 322] on div "Worst rating in market" at bounding box center [544, 322] width 12 height 12
click at [740, 366] on span "Open" at bounding box center [747, 365] width 23 height 10
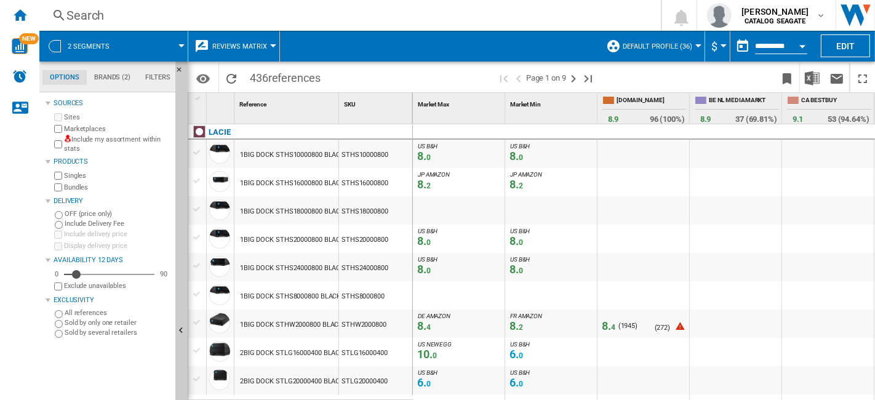
scroll to position [68, 0]
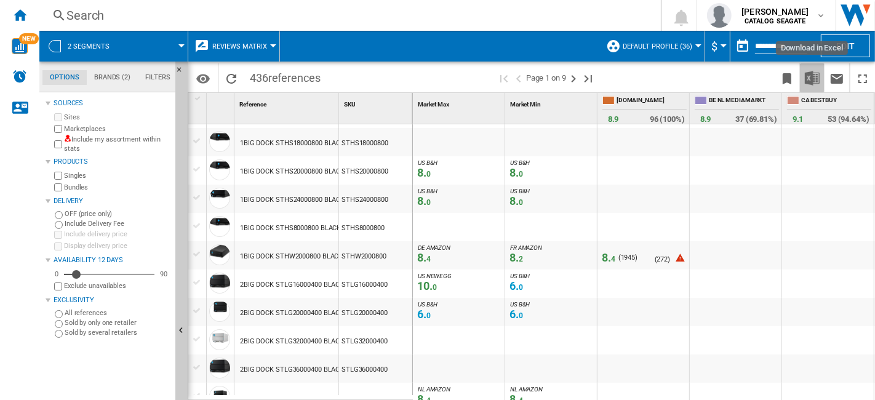
click at [815, 81] on img "Download in Excel" at bounding box center [812, 78] width 15 height 15
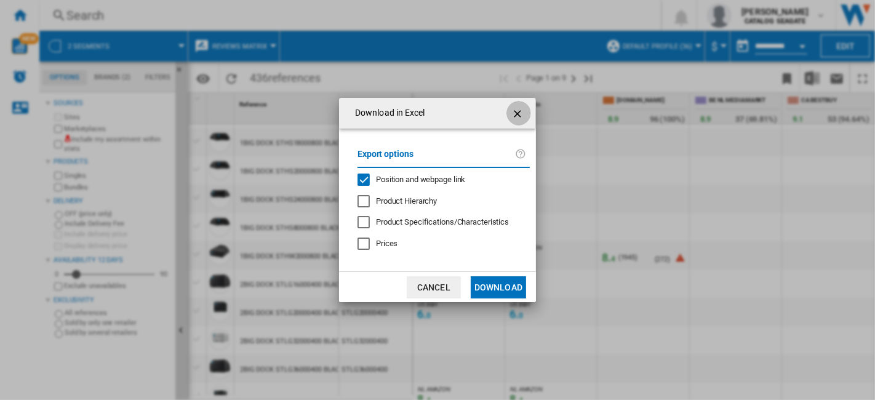
click at [519, 114] on ng-md-icon "getI18NText('BUTTONS.CLOSE_DIALOG')" at bounding box center [518, 113] width 15 height 15
